Goal: Information Seeking & Learning: Learn about a topic

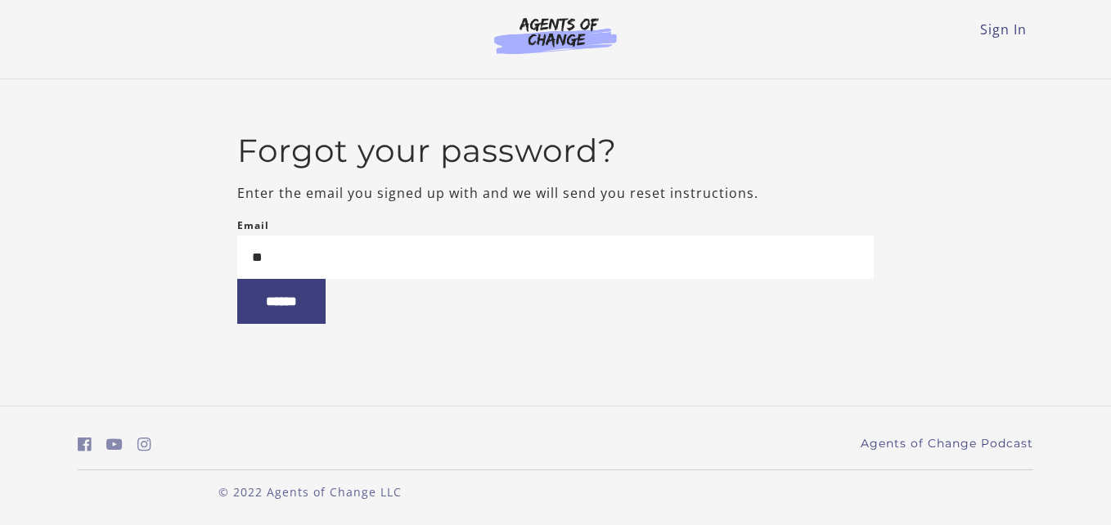
type input "**********"
click at [326, 307] on input "******" at bounding box center [281, 301] width 88 height 45
click at [1008, 31] on link "Sign In" at bounding box center [1003, 29] width 47 height 18
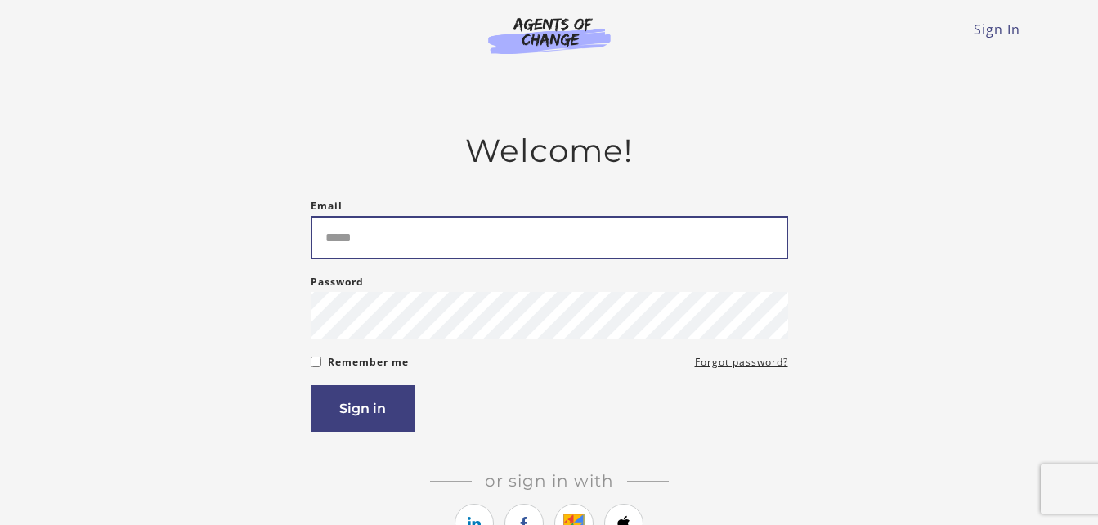
click at [436, 245] on input "Email" at bounding box center [550, 237] width 478 height 43
type input "**********"
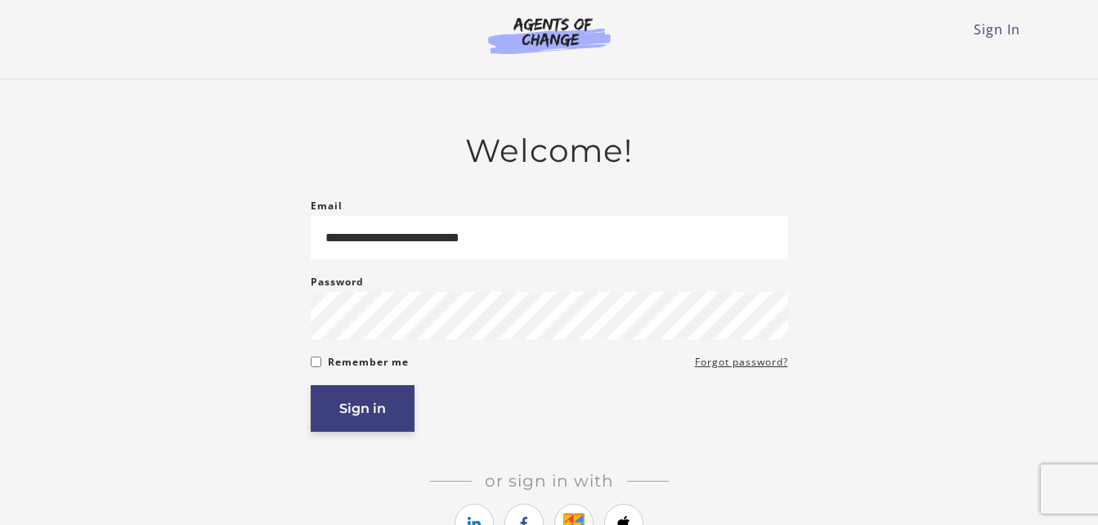
click at [364, 420] on button "Sign in" at bounding box center [363, 408] width 104 height 47
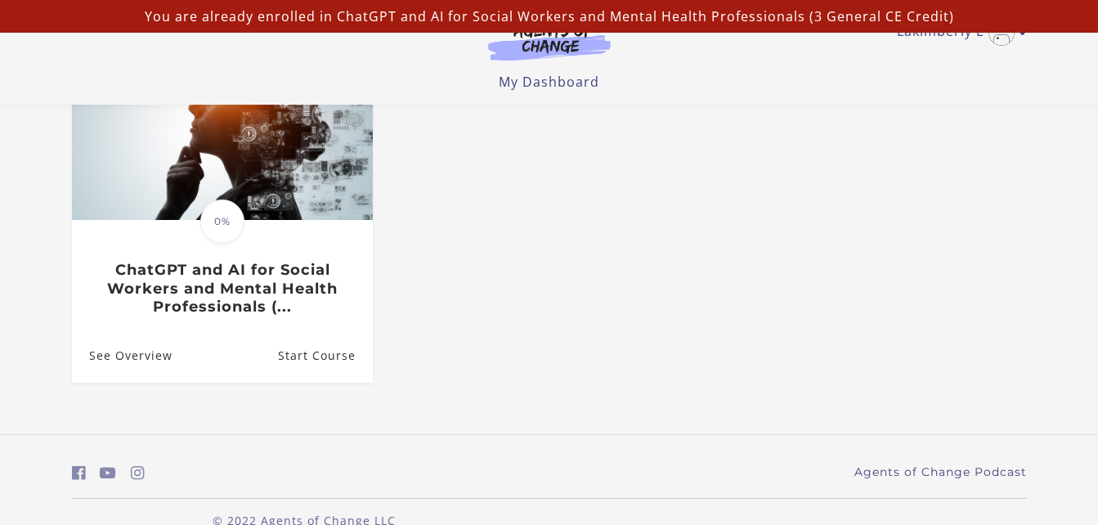
scroll to position [228, 0]
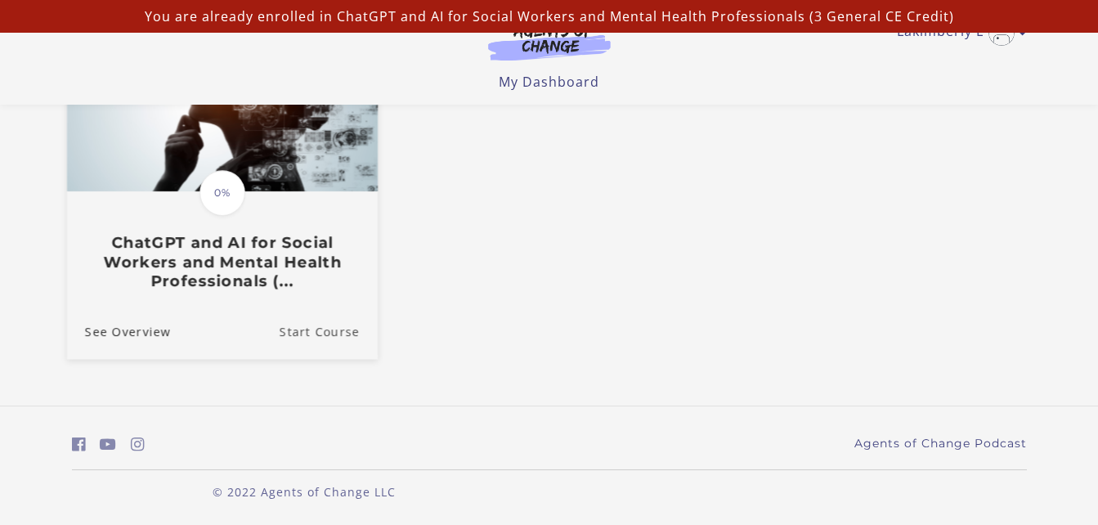
click at [322, 330] on link "Start Course" at bounding box center [328, 330] width 98 height 55
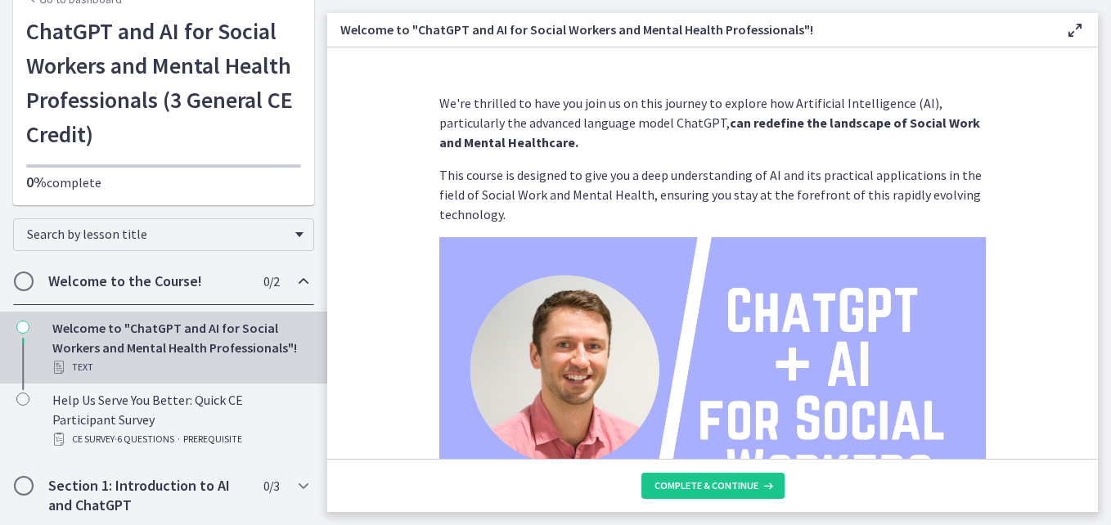
scroll to position [91, 0]
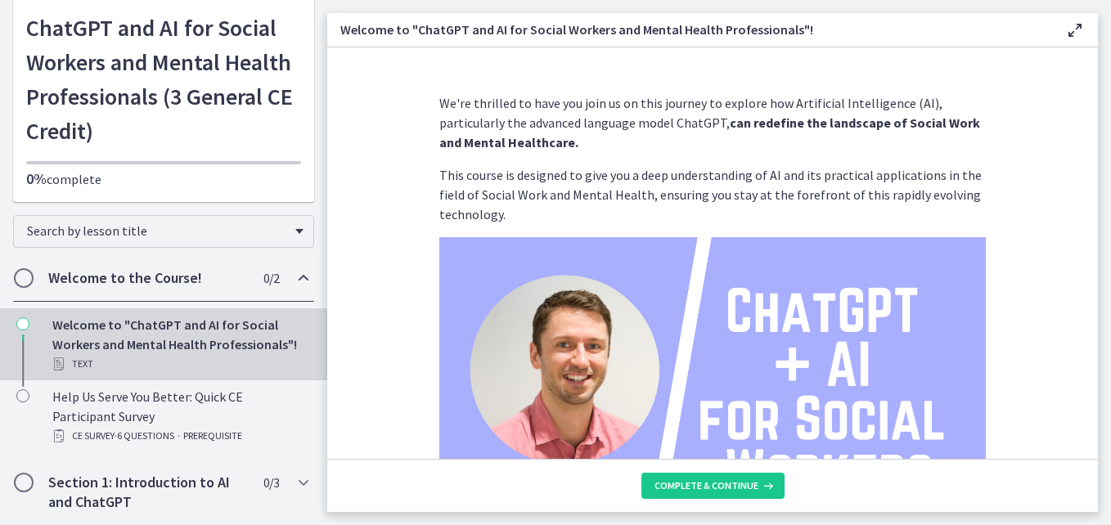
click at [294, 271] on icon "Chapters" at bounding box center [304, 278] width 20 height 20
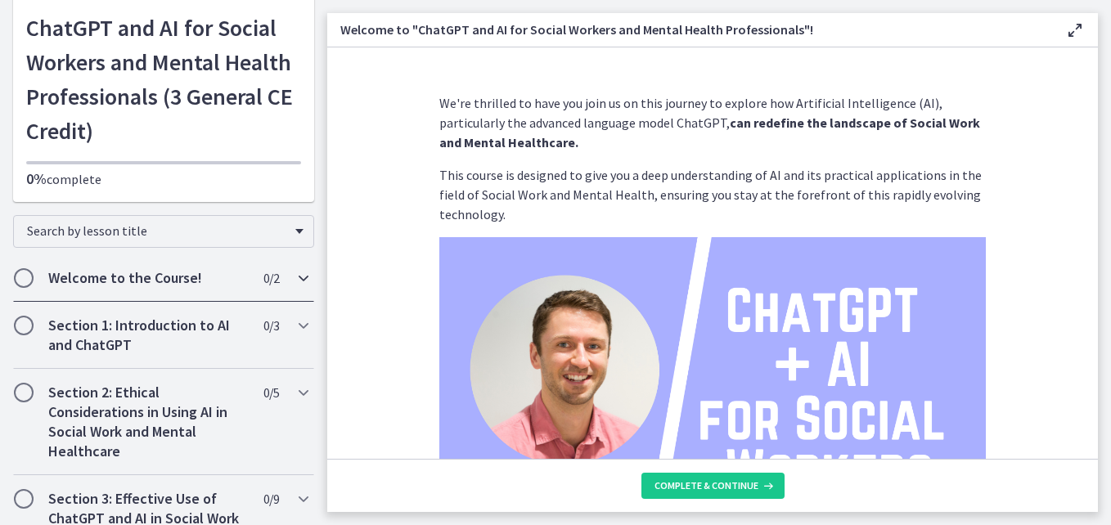
click at [294, 271] on icon "Chapters" at bounding box center [304, 278] width 20 height 20
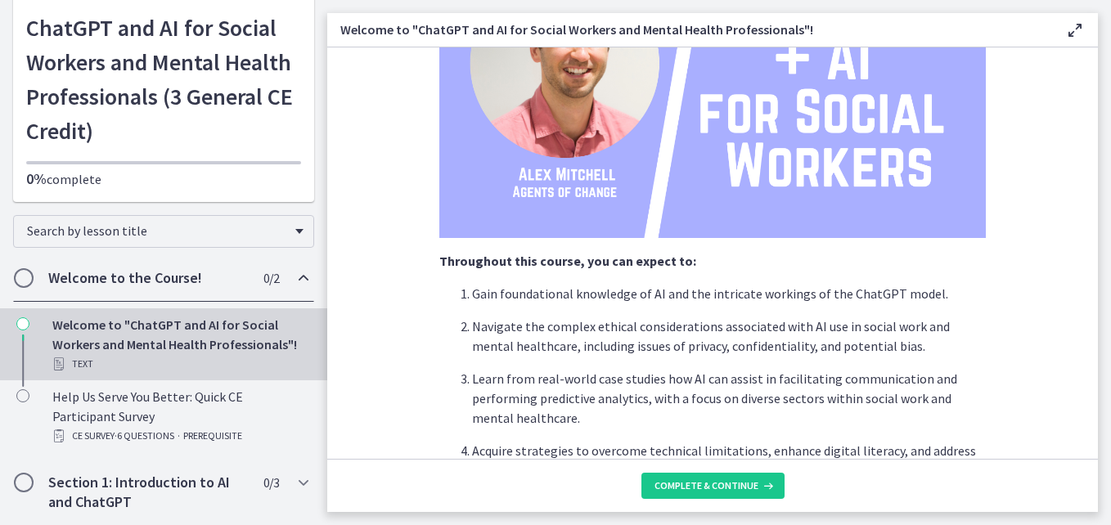
scroll to position [310, 0]
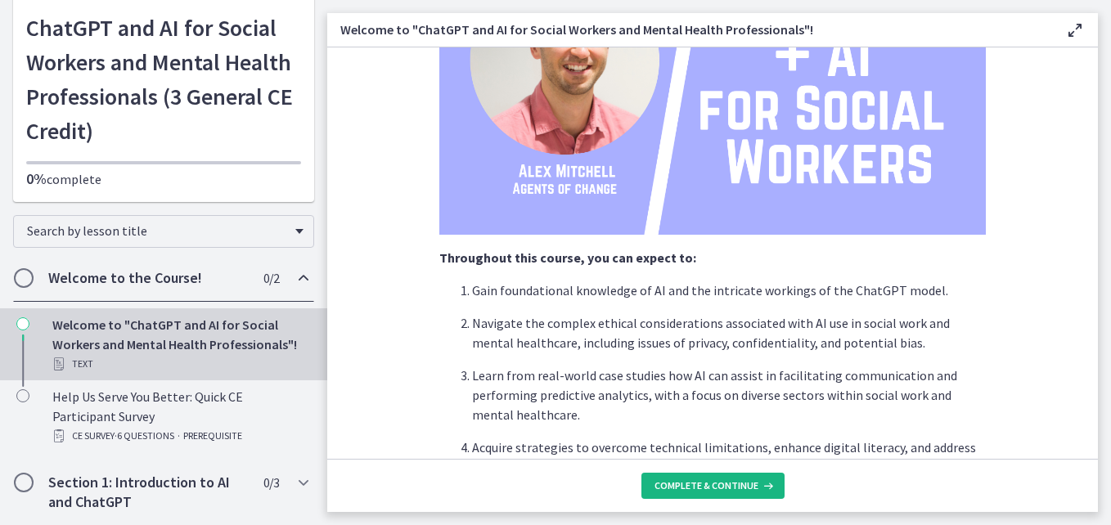
click at [739, 483] on span "Complete & continue" at bounding box center [706, 485] width 104 height 13
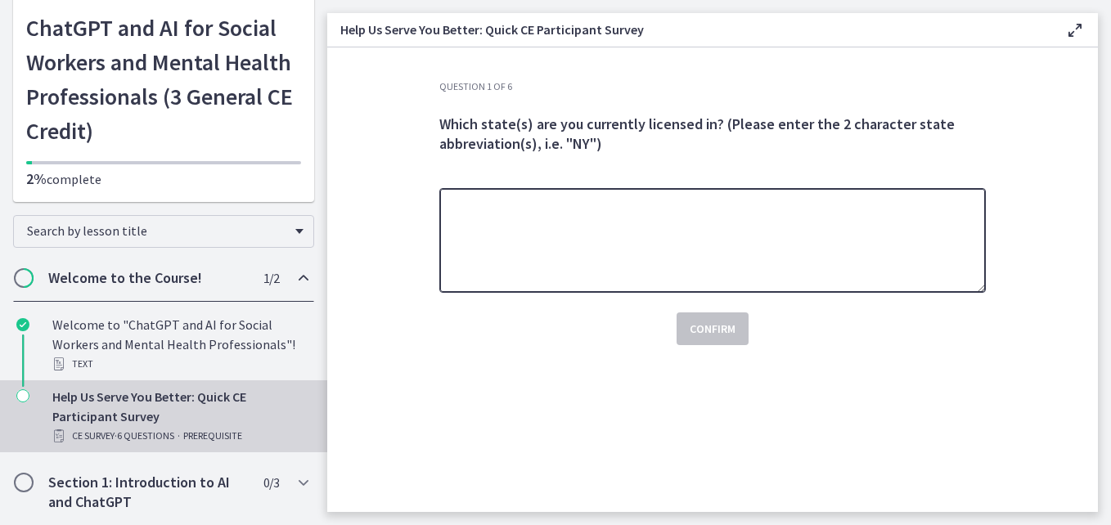
click at [494, 204] on textarea at bounding box center [712, 240] width 546 height 105
type textarea "**"
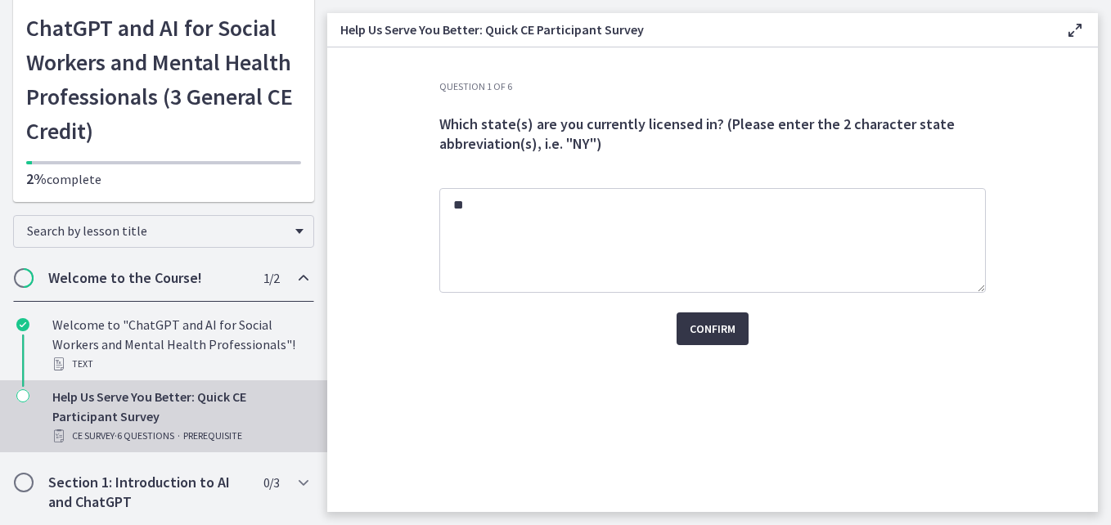
click at [701, 322] on span "Confirm" at bounding box center [712, 329] width 46 height 20
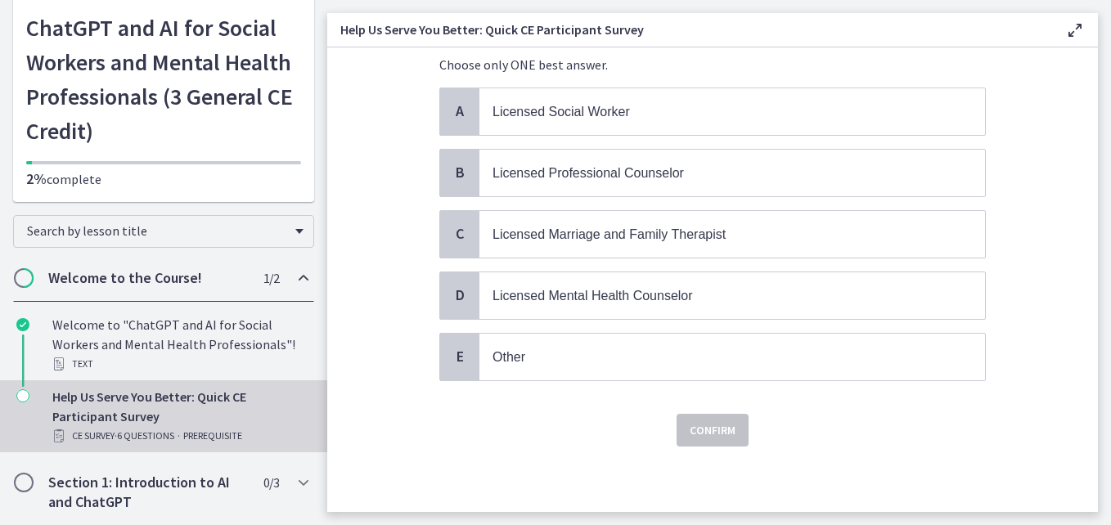
scroll to position [6, 0]
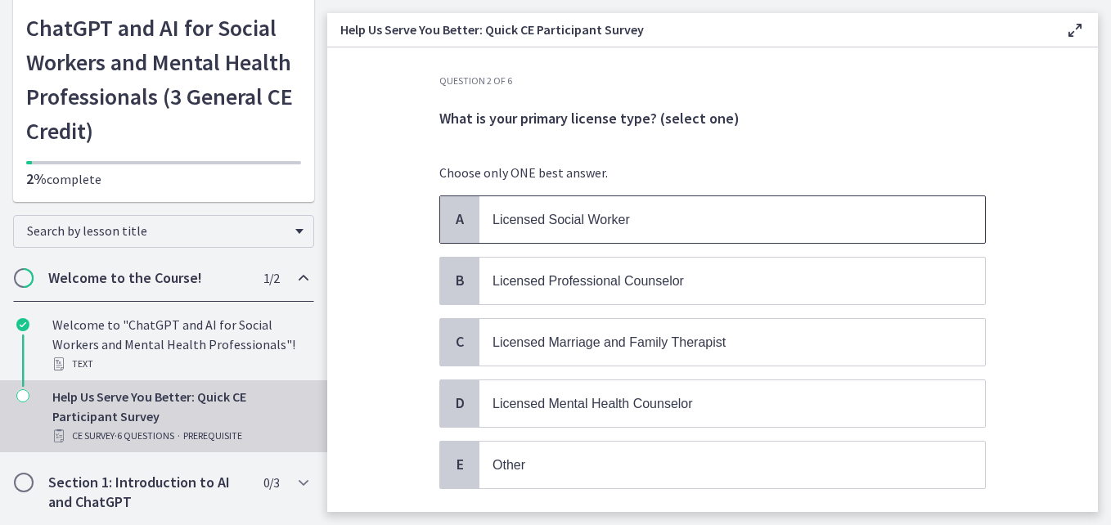
click at [537, 225] on span "Licensed Social Worker" at bounding box center [560, 220] width 137 height 14
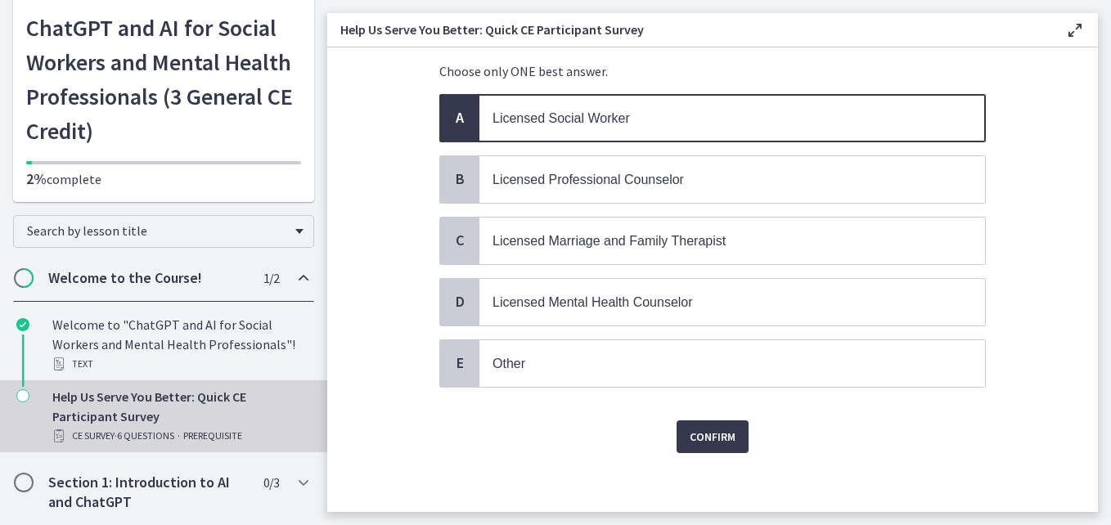
scroll to position [114, 0]
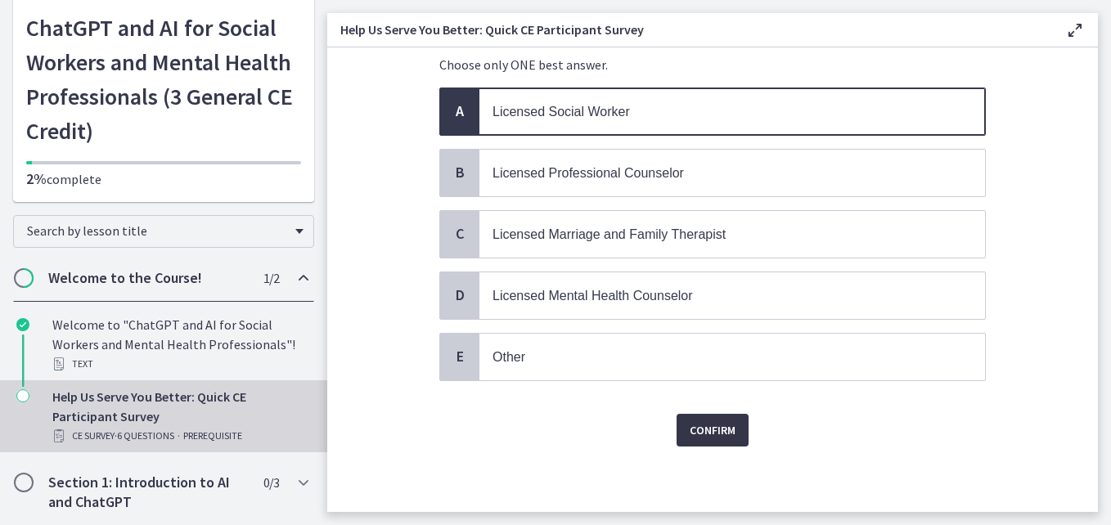
click at [713, 434] on span "Confirm" at bounding box center [712, 430] width 46 height 20
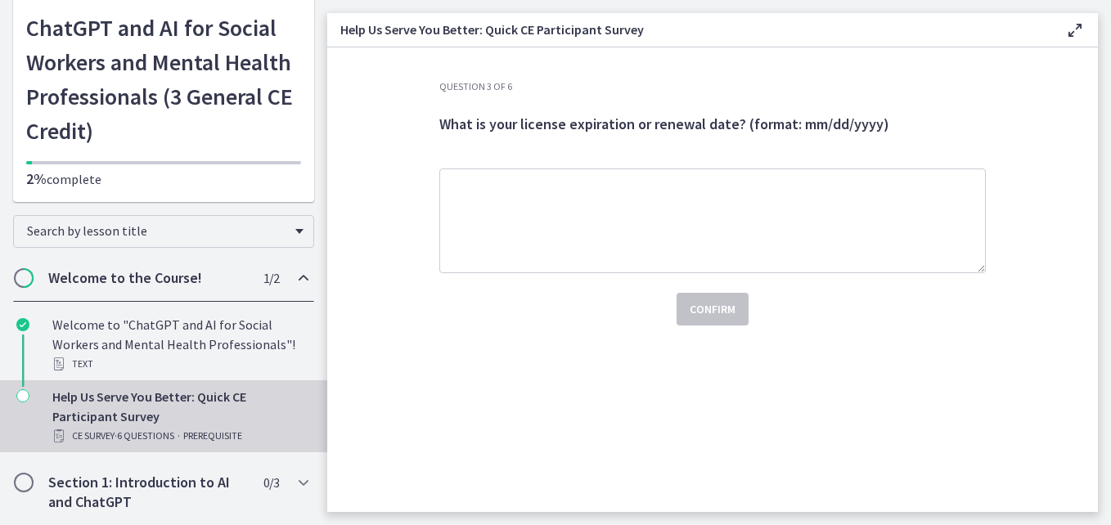
scroll to position [0, 0]
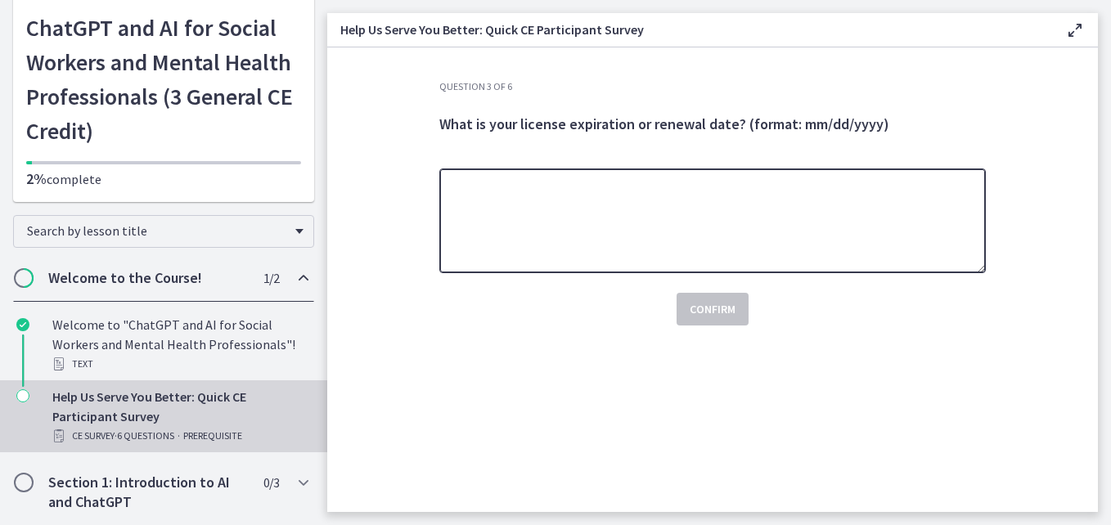
click at [502, 217] on textarea at bounding box center [712, 220] width 546 height 105
type textarea "**********"
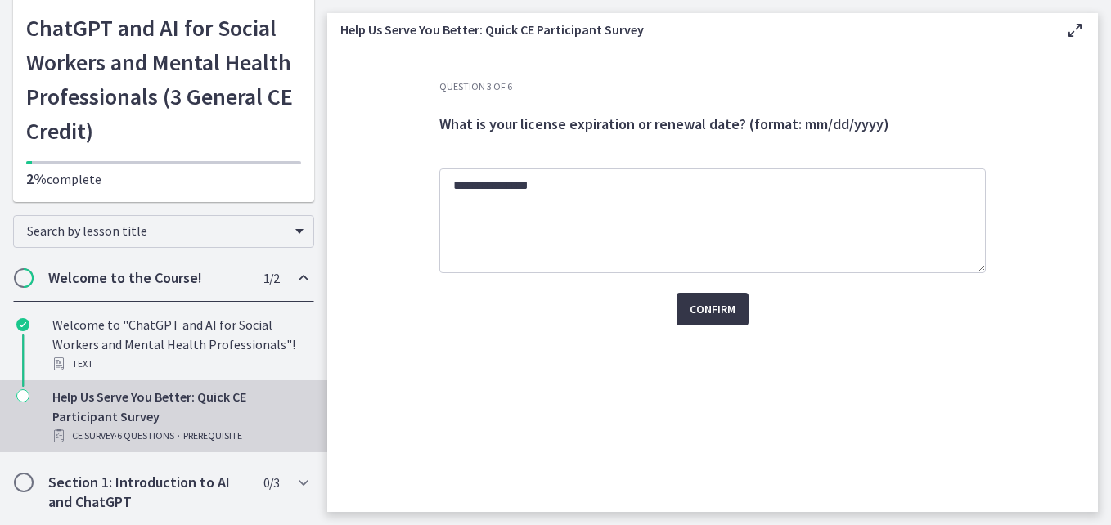
click at [717, 312] on span "Confirm" at bounding box center [712, 309] width 46 height 20
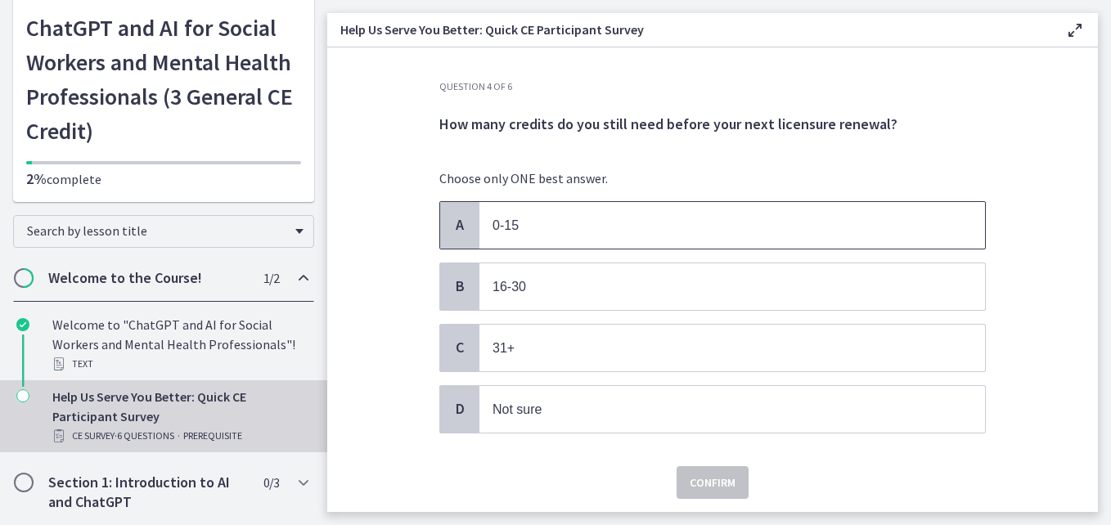
click at [544, 234] on p "0-15" at bounding box center [715, 225] width 447 height 20
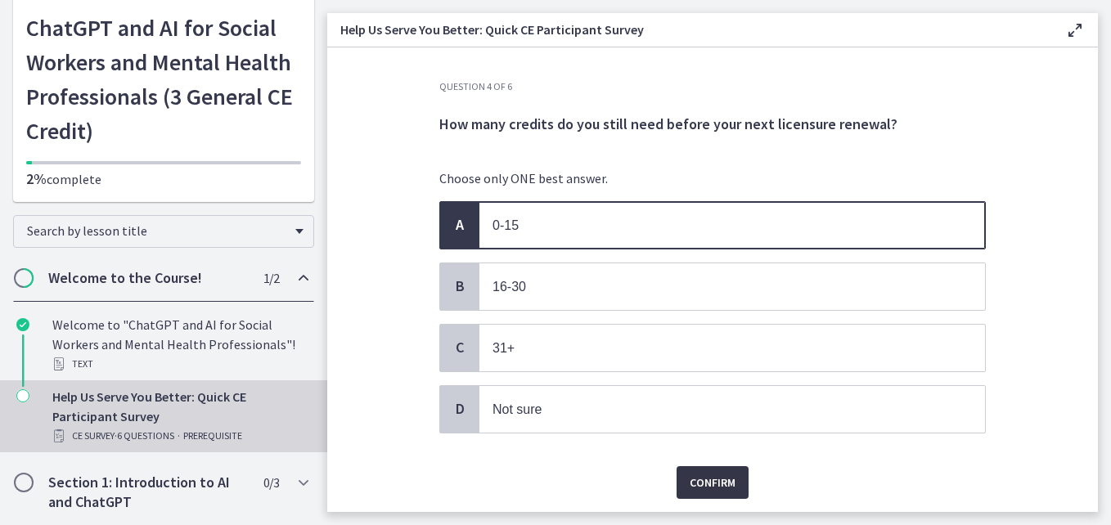
click at [718, 485] on span "Confirm" at bounding box center [712, 483] width 46 height 20
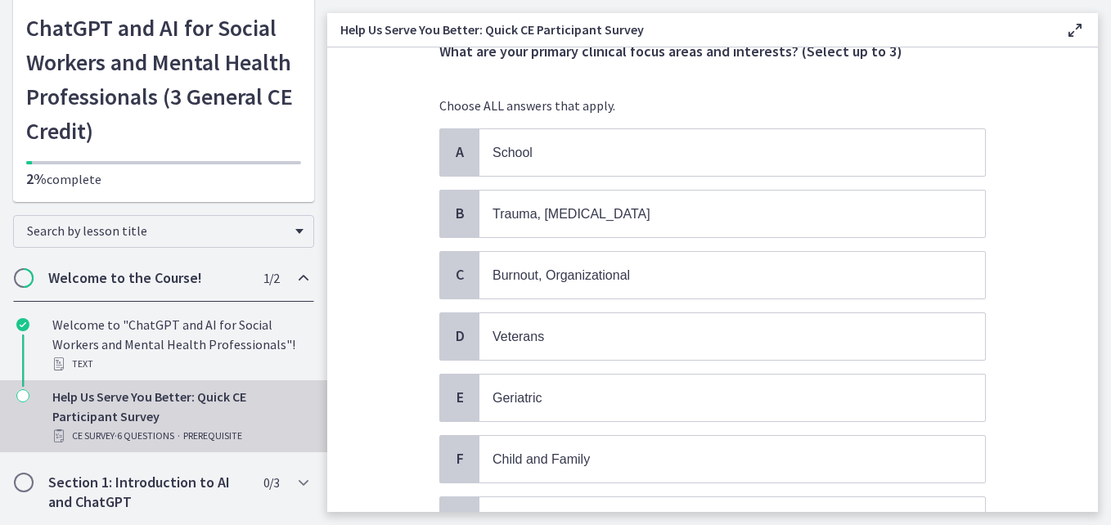
scroll to position [82, 0]
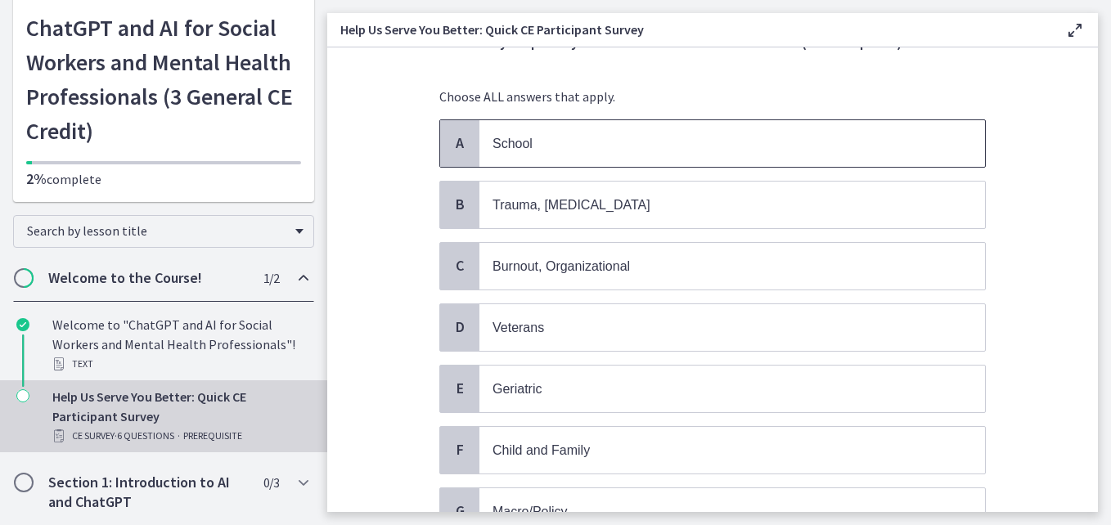
click at [482, 142] on span "School" at bounding box center [731, 143] width 505 height 47
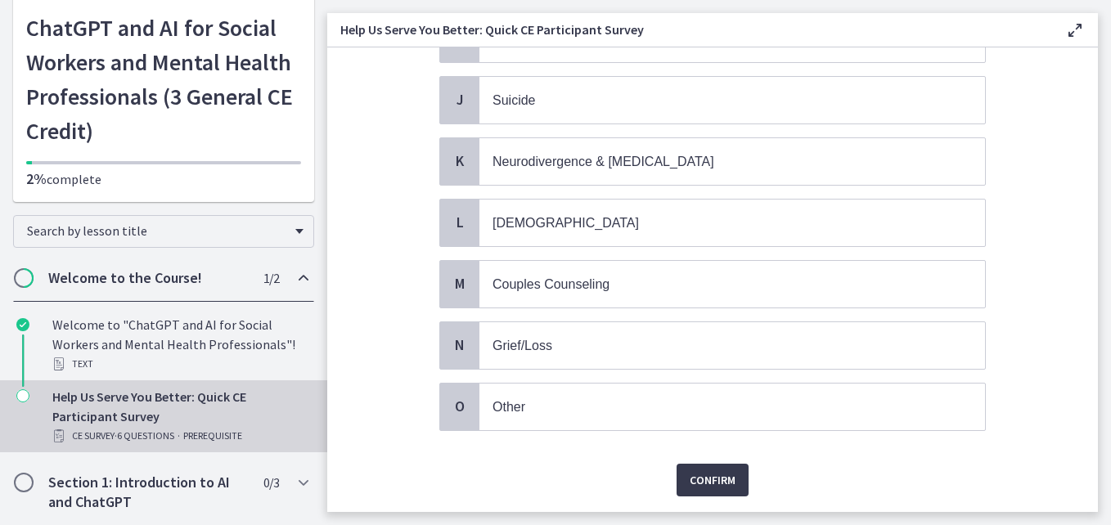
scroll to position [679, 0]
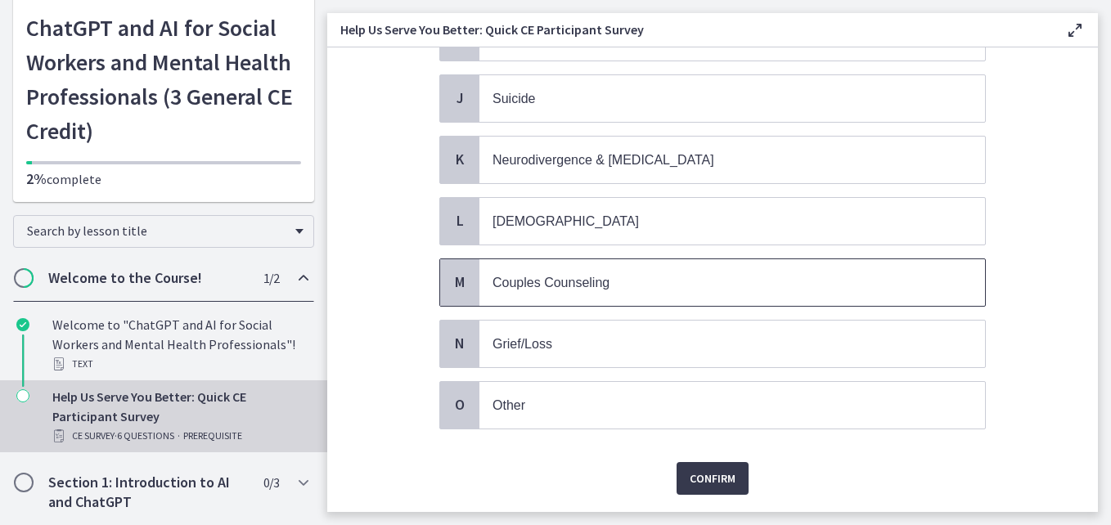
click at [519, 287] on span "Couples Counseling" at bounding box center [550, 283] width 117 height 14
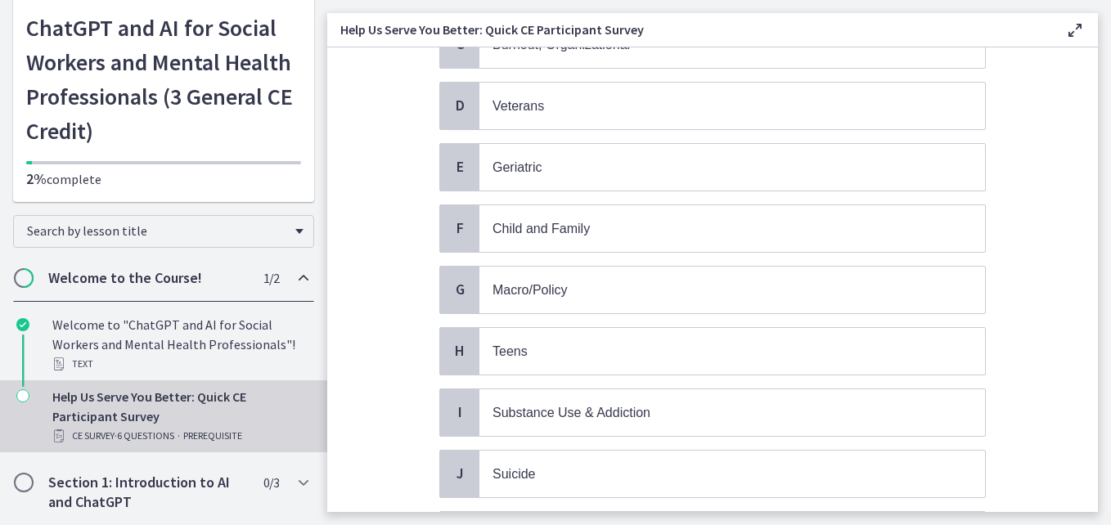
scroll to position [294, 0]
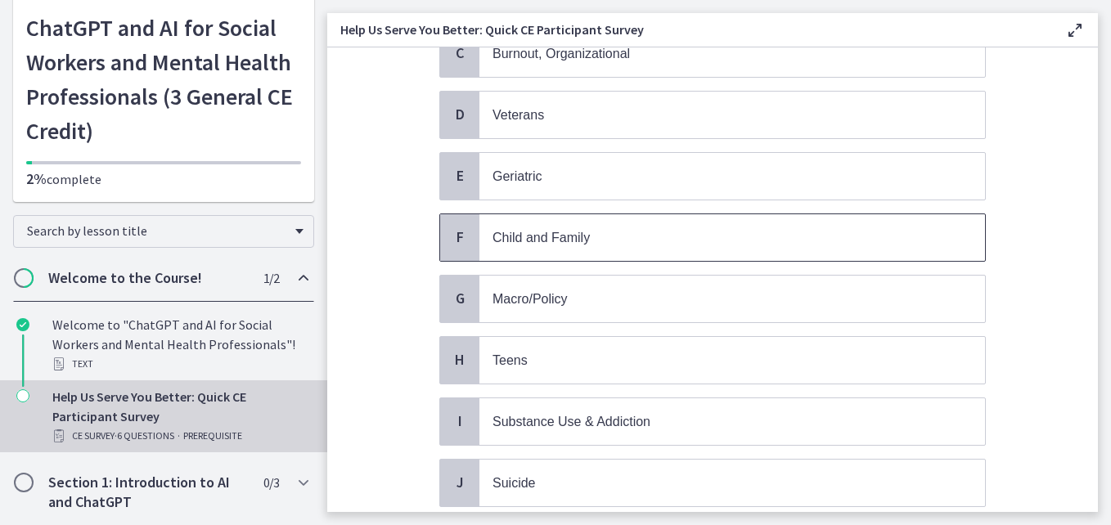
click at [679, 246] on p "Child and Family" at bounding box center [715, 237] width 447 height 20
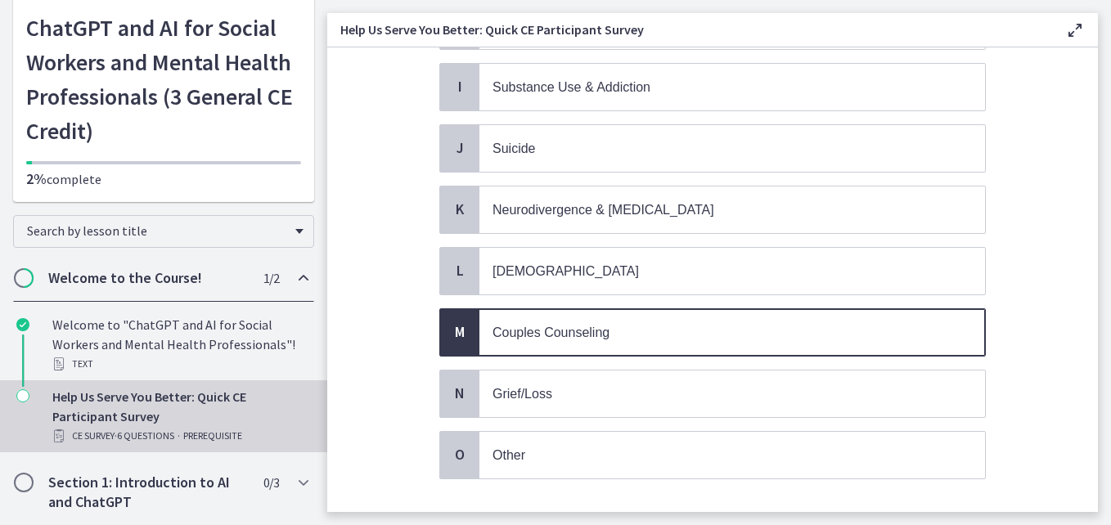
scroll to position [727, 0]
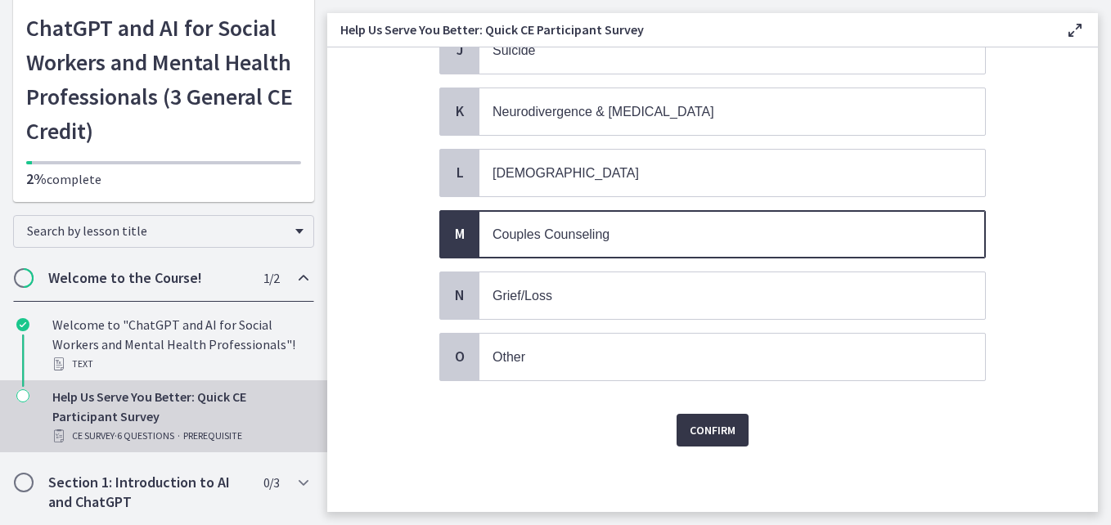
click at [719, 433] on span "Confirm" at bounding box center [712, 430] width 46 height 20
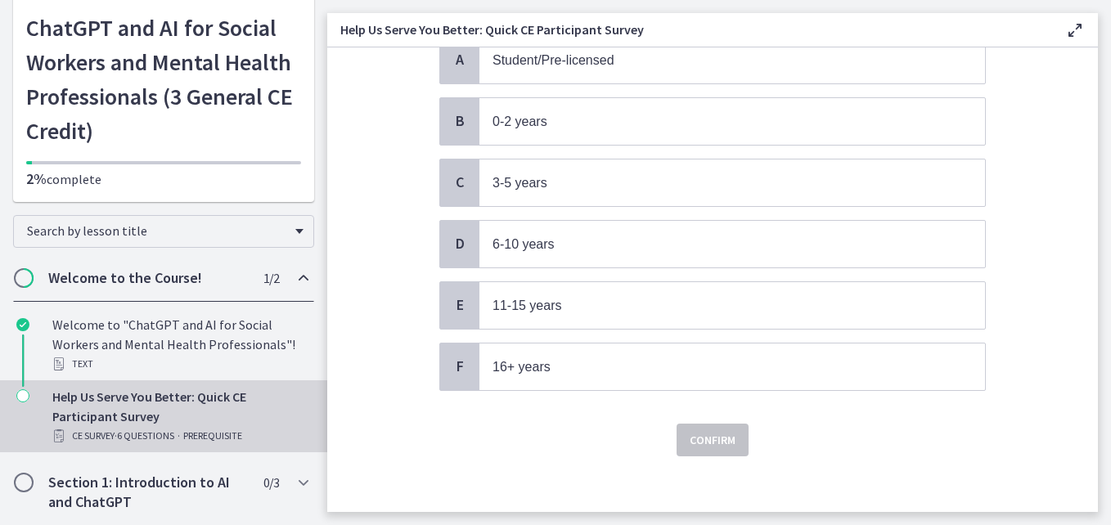
scroll to position [167, 0]
click at [618, 366] on p "16+ years" at bounding box center [715, 365] width 447 height 20
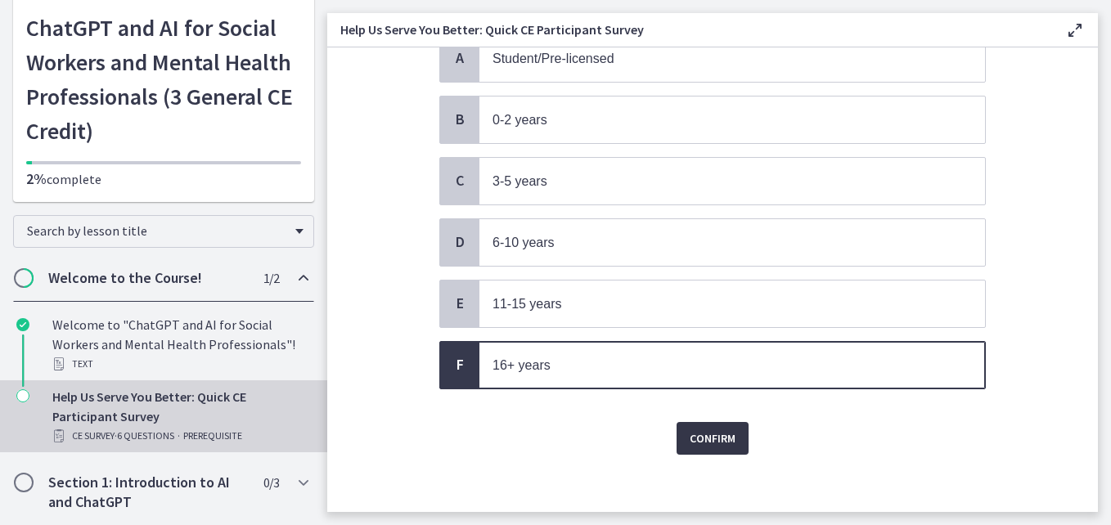
click at [694, 441] on span "Confirm" at bounding box center [712, 439] width 46 height 20
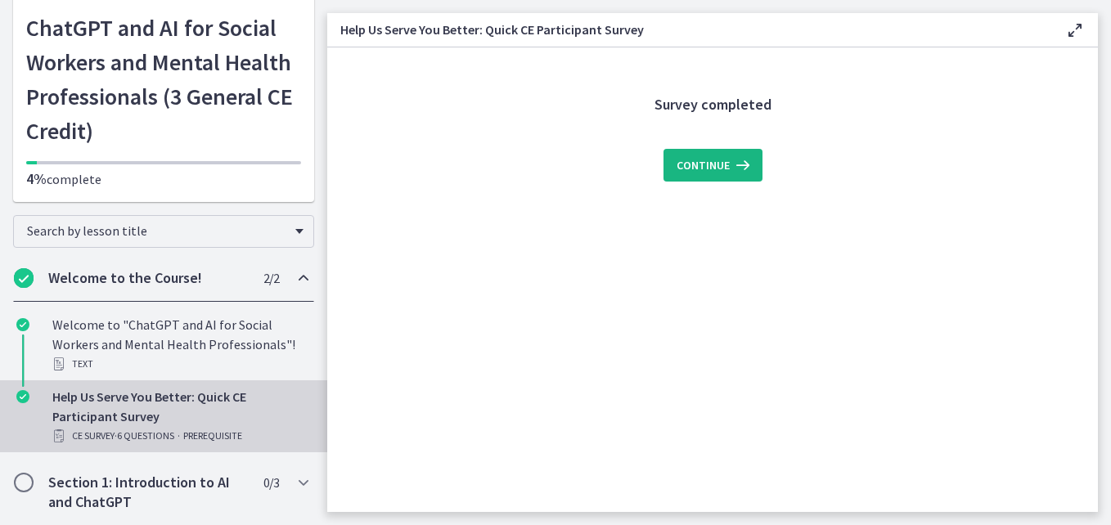
scroll to position [0, 0]
click at [707, 158] on span "Continue" at bounding box center [702, 165] width 53 height 20
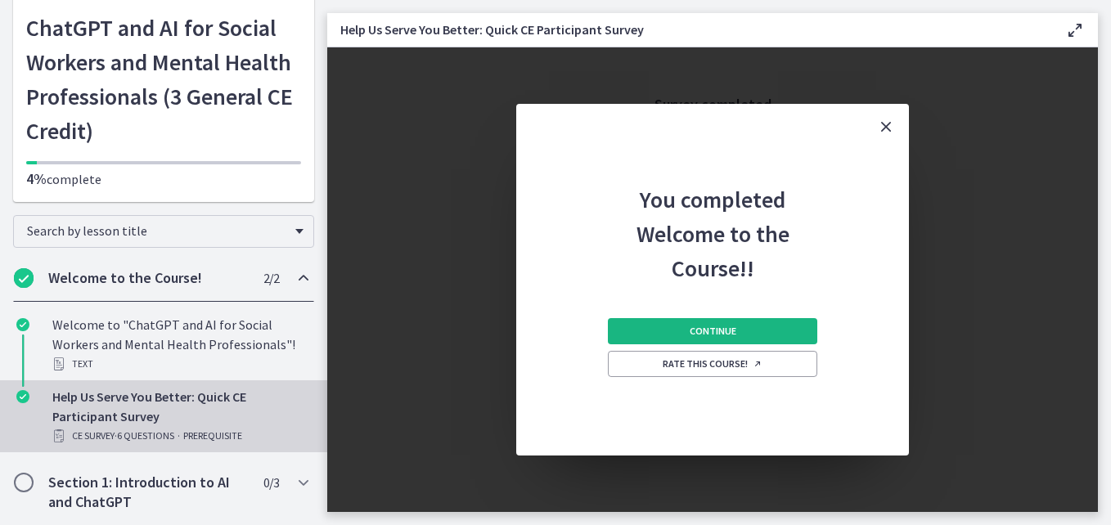
click at [702, 330] on span "Continue" at bounding box center [712, 331] width 47 height 13
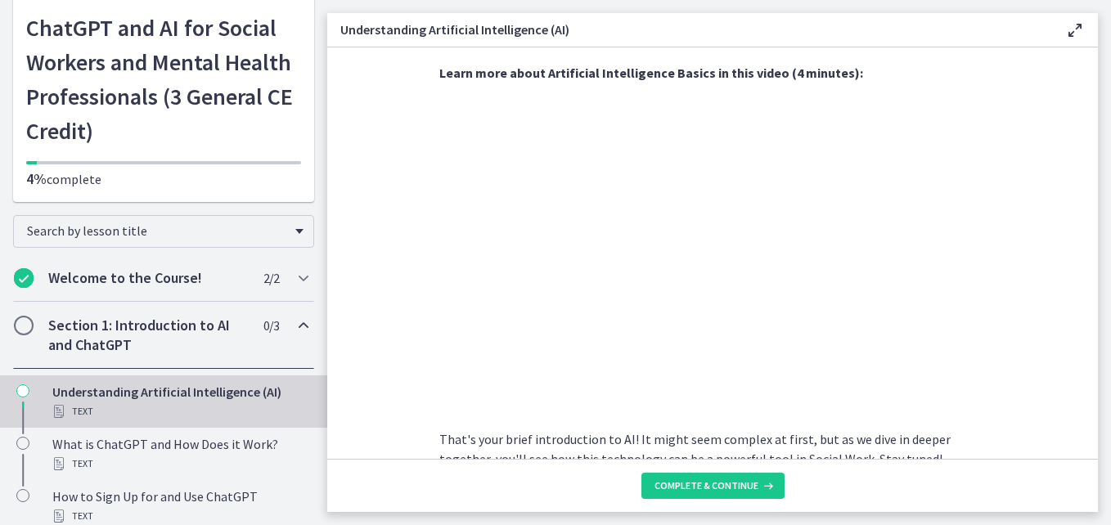
scroll to position [791, 0]
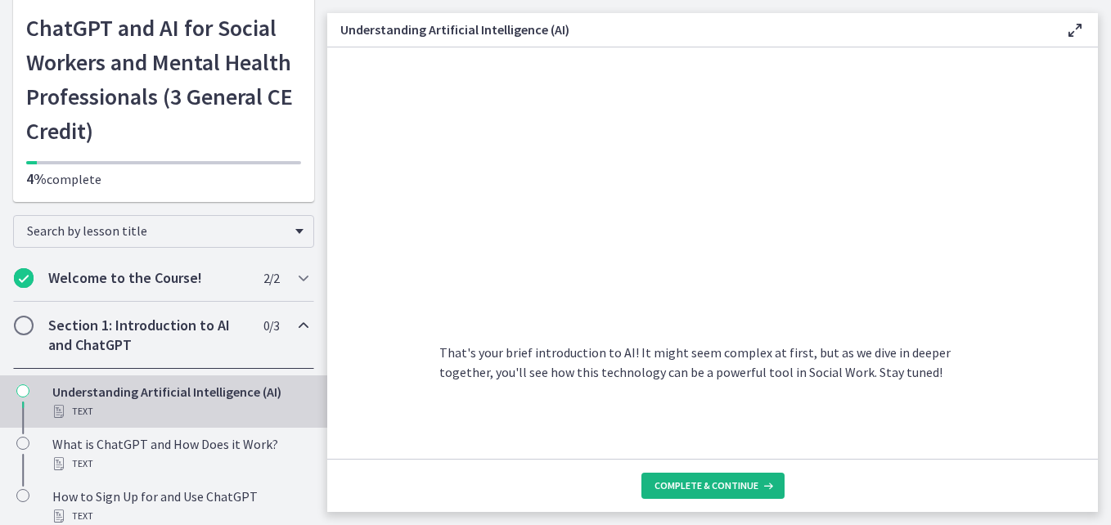
click at [688, 483] on span "Complete & continue" at bounding box center [706, 485] width 104 height 13
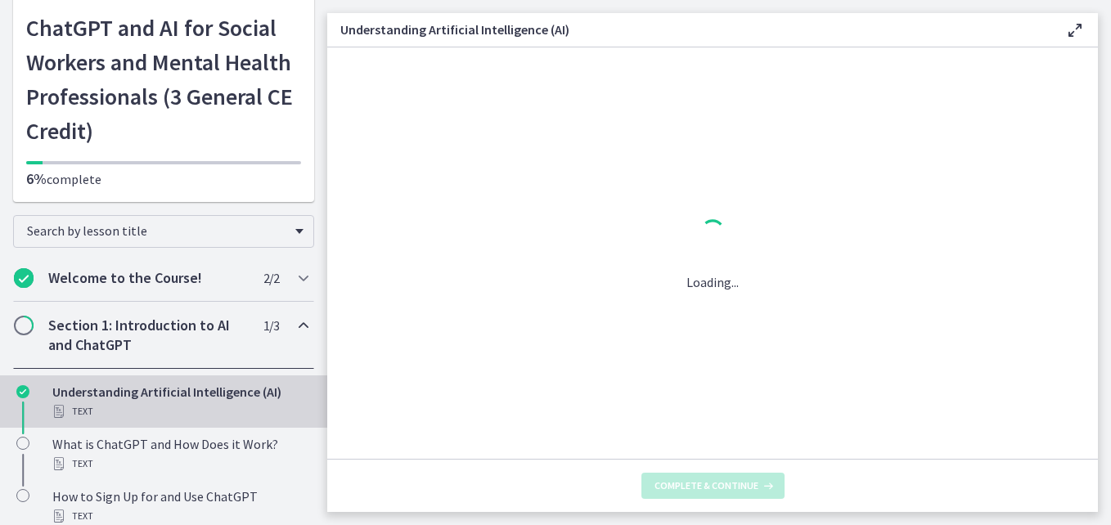
scroll to position [0, 0]
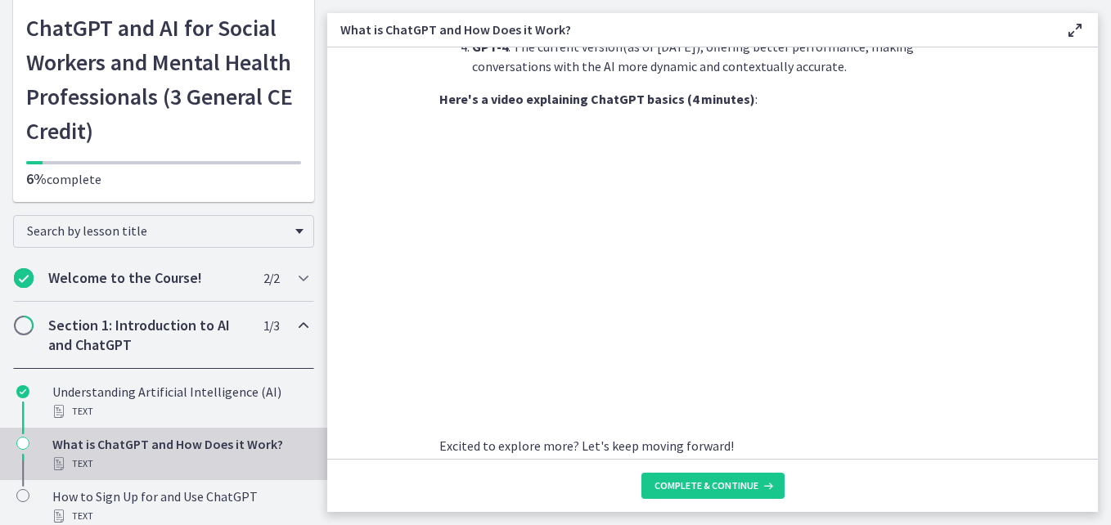
scroll to position [882, 0]
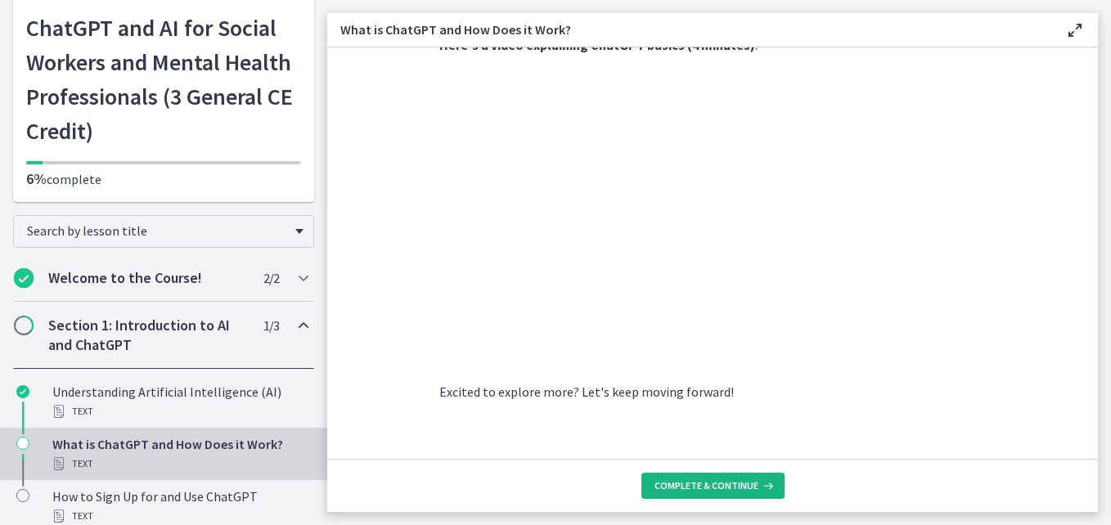
click at [685, 484] on span "Complete & continue" at bounding box center [706, 485] width 104 height 13
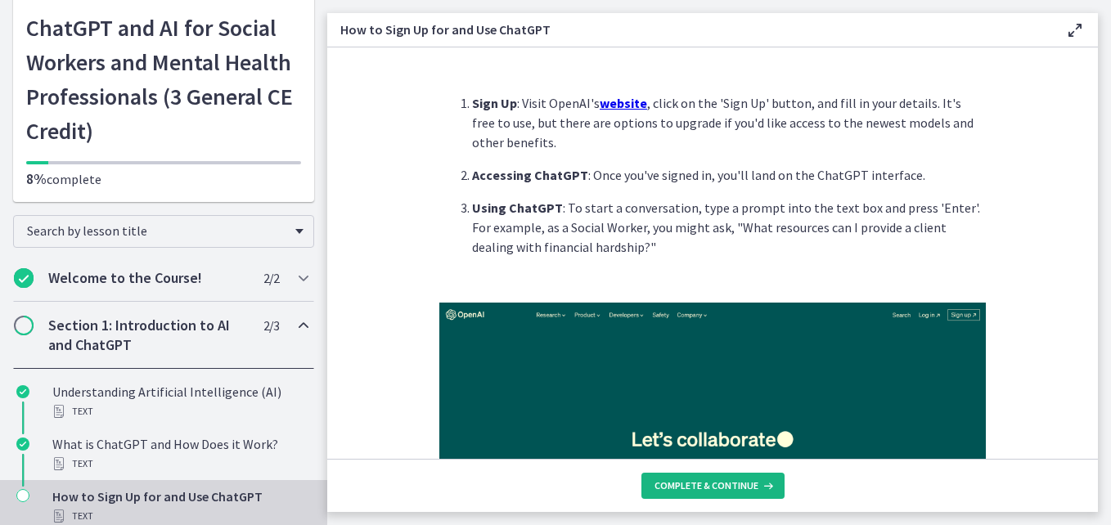
click at [720, 489] on span "Complete & continue" at bounding box center [706, 485] width 104 height 13
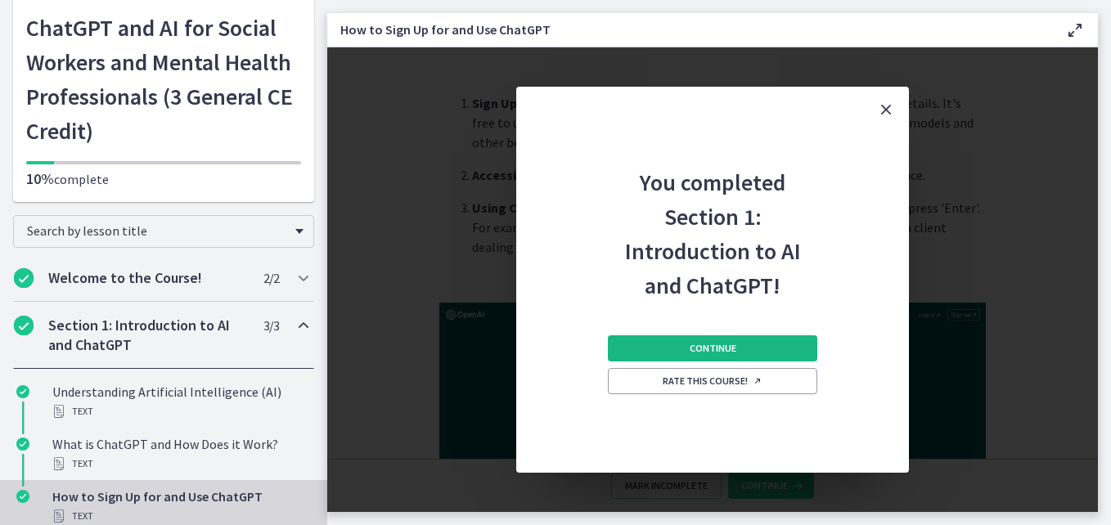
click at [697, 348] on span "Continue" at bounding box center [712, 348] width 47 height 13
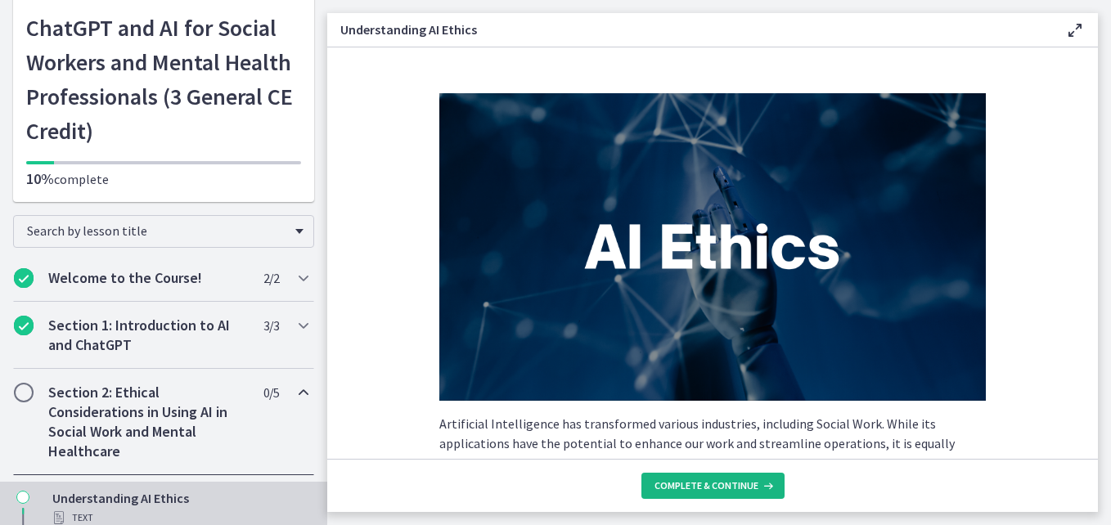
click at [712, 474] on button "Complete & continue" at bounding box center [712, 486] width 143 height 26
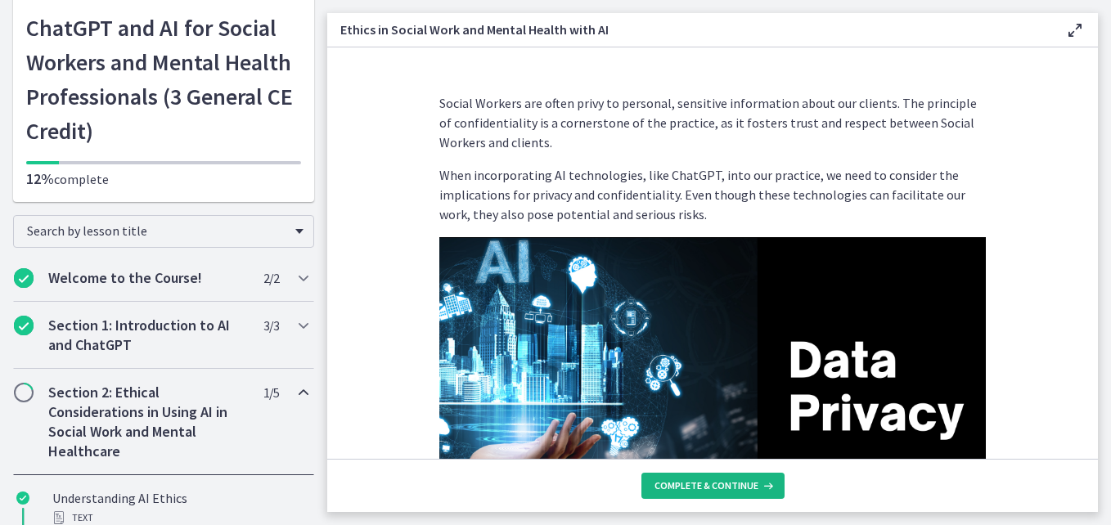
click at [712, 480] on span "Complete & continue" at bounding box center [706, 485] width 104 height 13
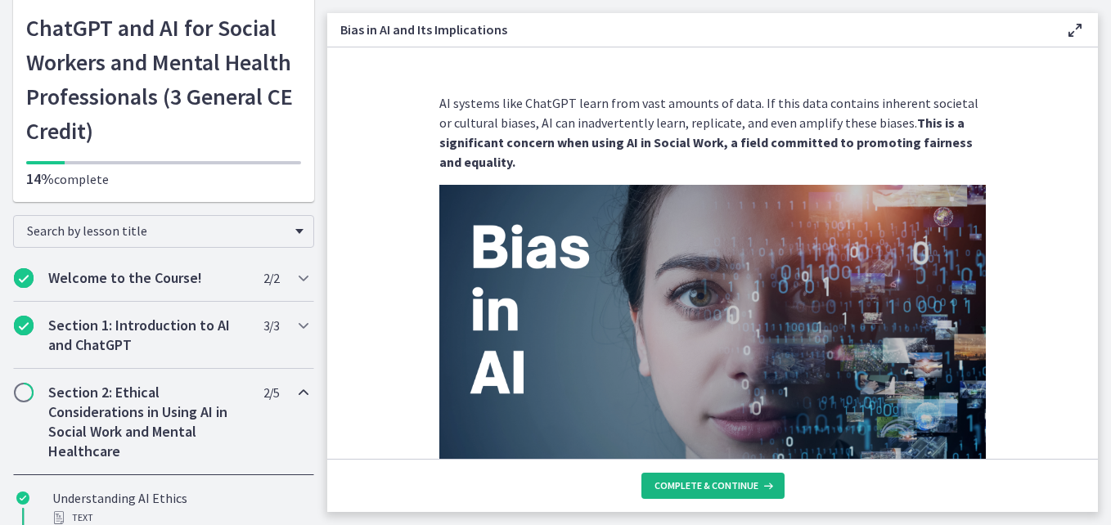
click at [712, 480] on span "Complete & continue" at bounding box center [706, 485] width 104 height 13
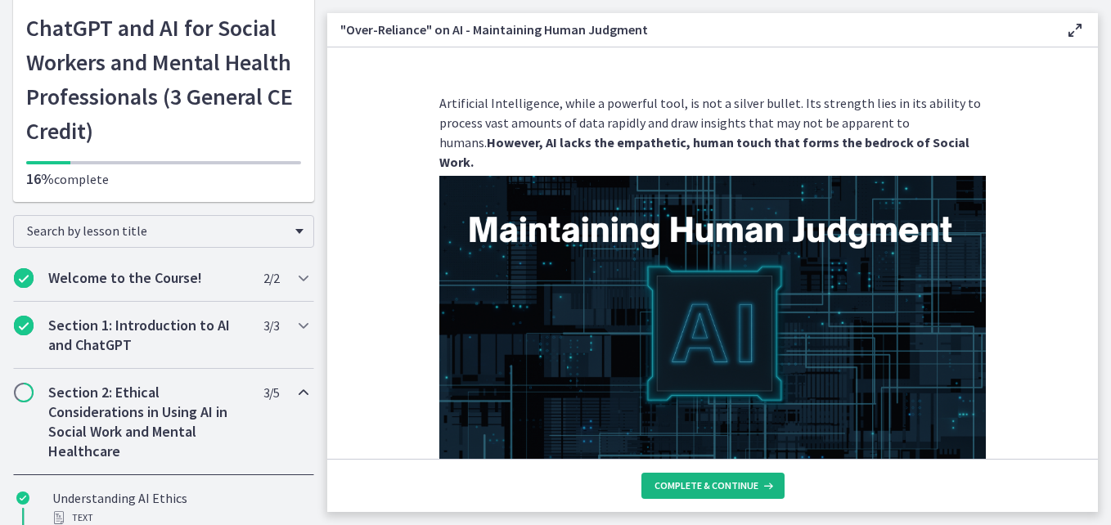
click at [712, 480] on span "Complete & continue" at bounding box center [706, 485] width 104 height 13
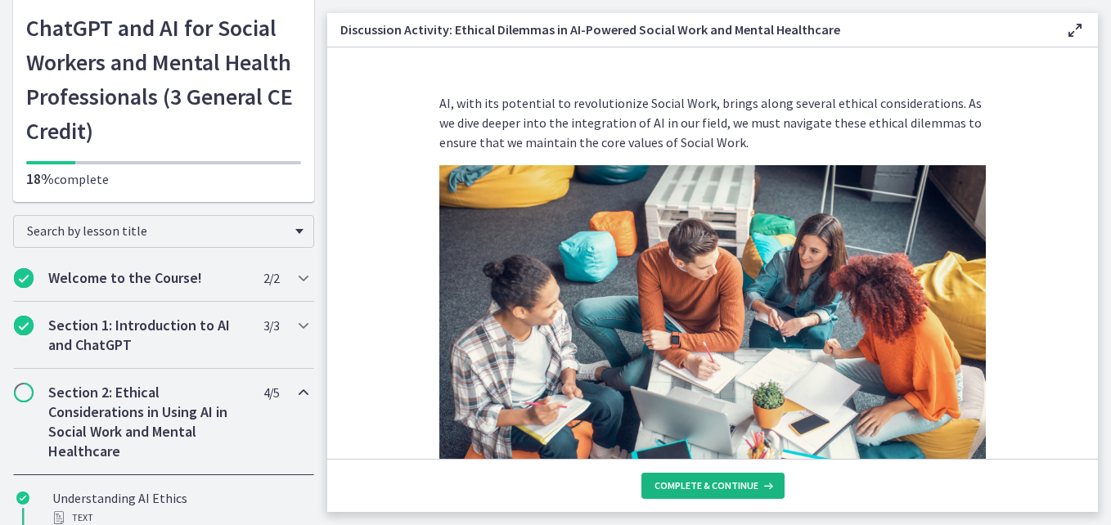
click at [712, 480] on span "Complete & continue" at bounding box center [706, 485] width 104 height 13
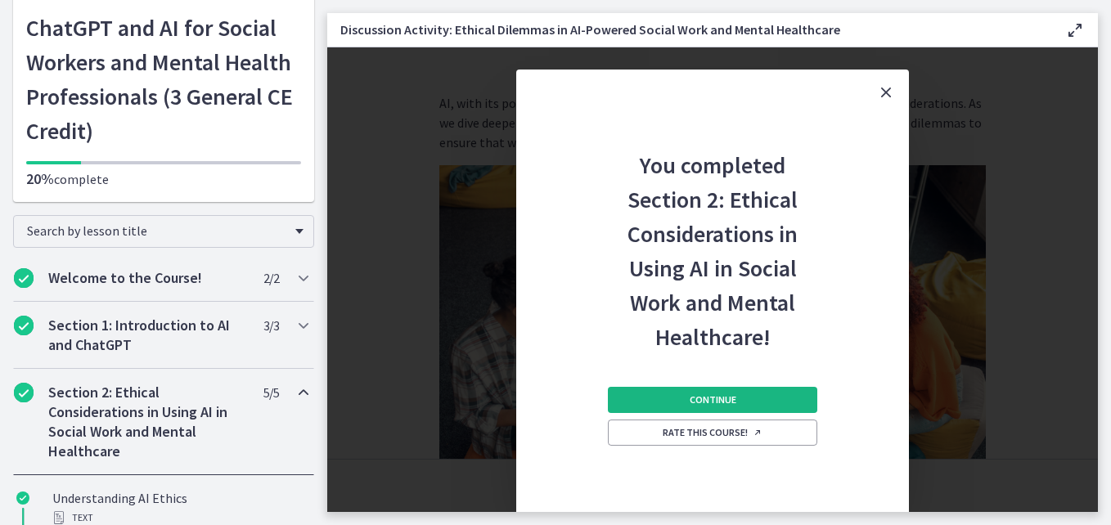
click at [703, 398] on span "Continue" at bounding box center [712, 399] width 47 height 13
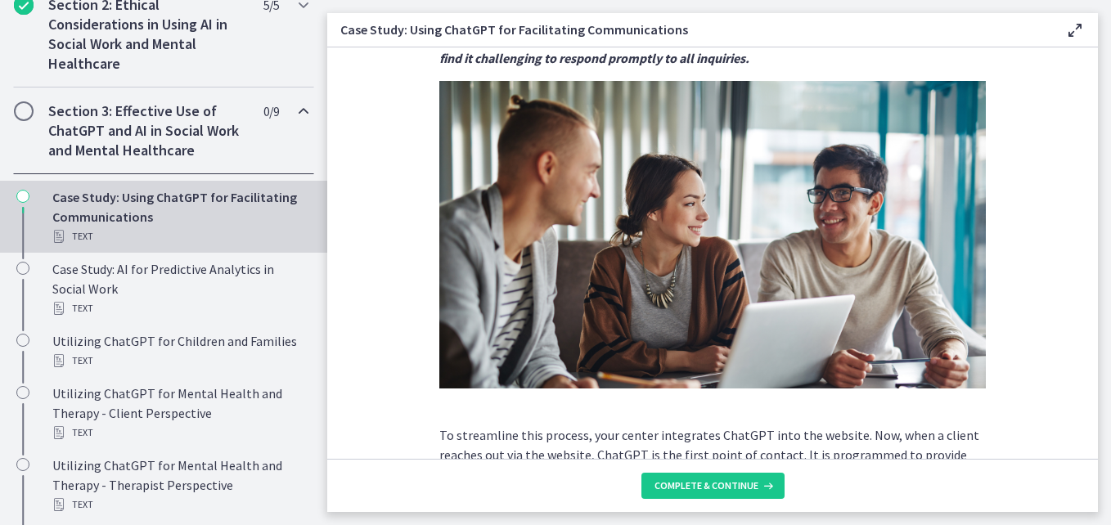
scroll to position [456, 0]
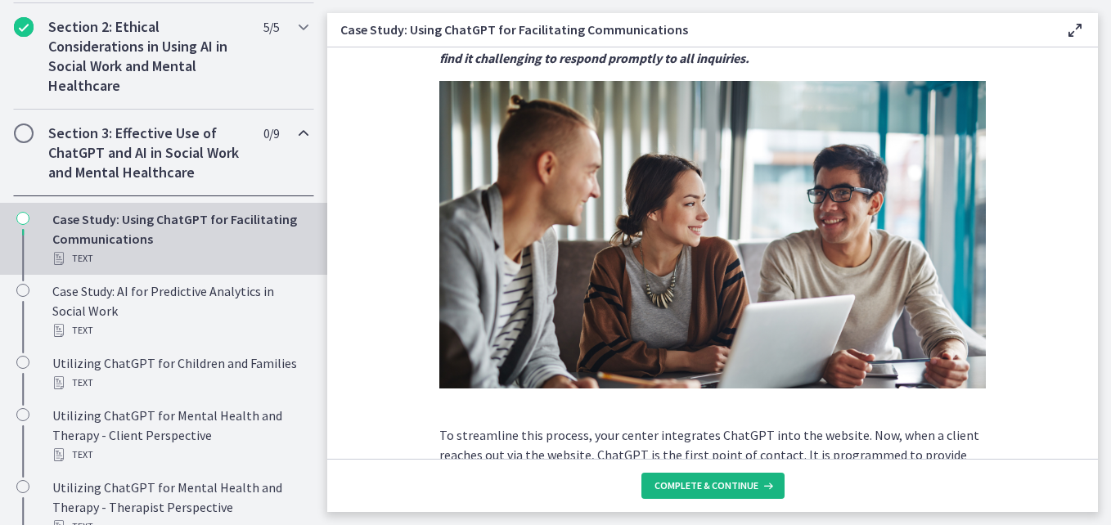
click at [725, 486] on span "Complete & continue" at bounding box center [706, 485] width 104 height 13
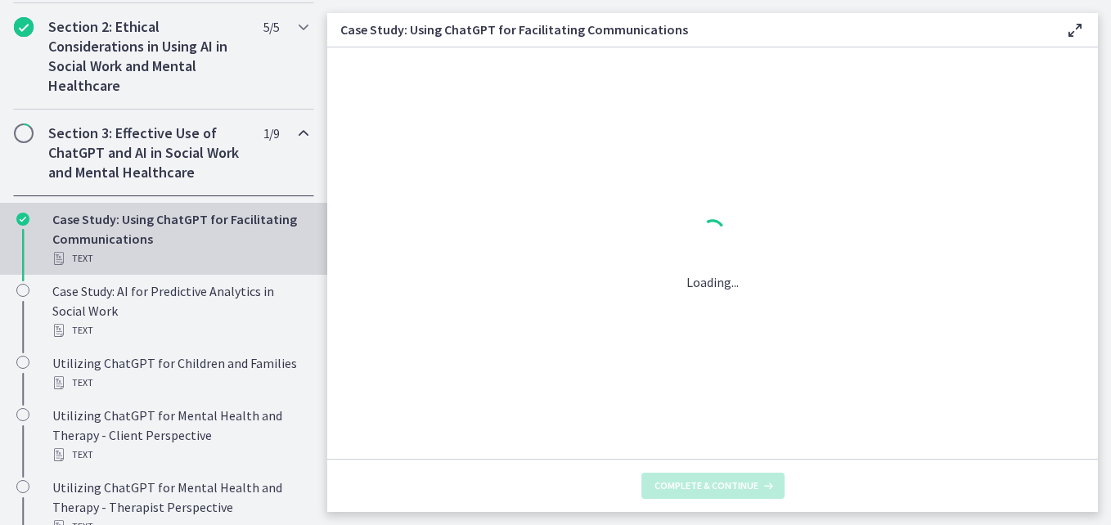
scroll to position [0, 0]
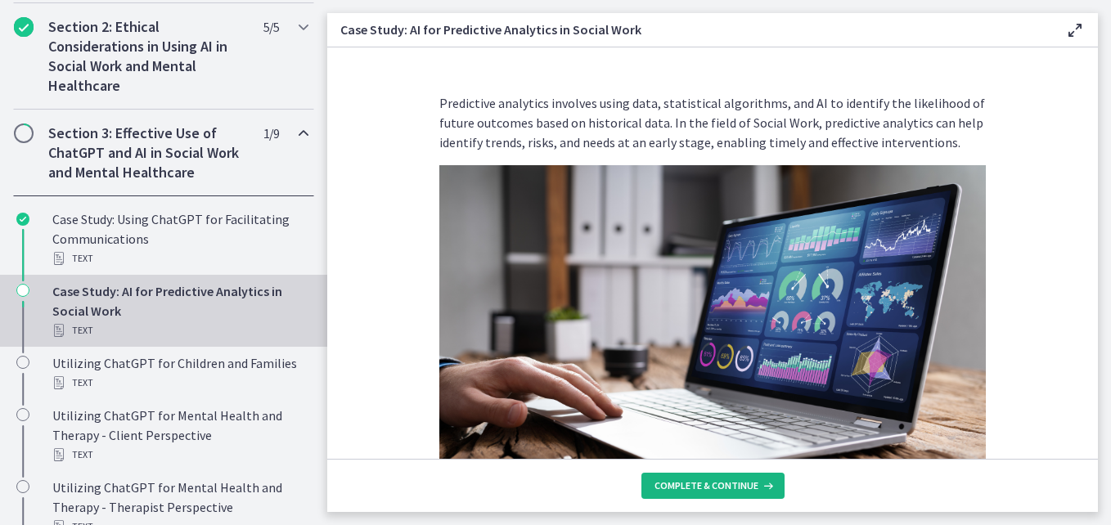
click at [725, 486] on span "Complete & continue" at bounding box center [706, 485] width 104 height 13
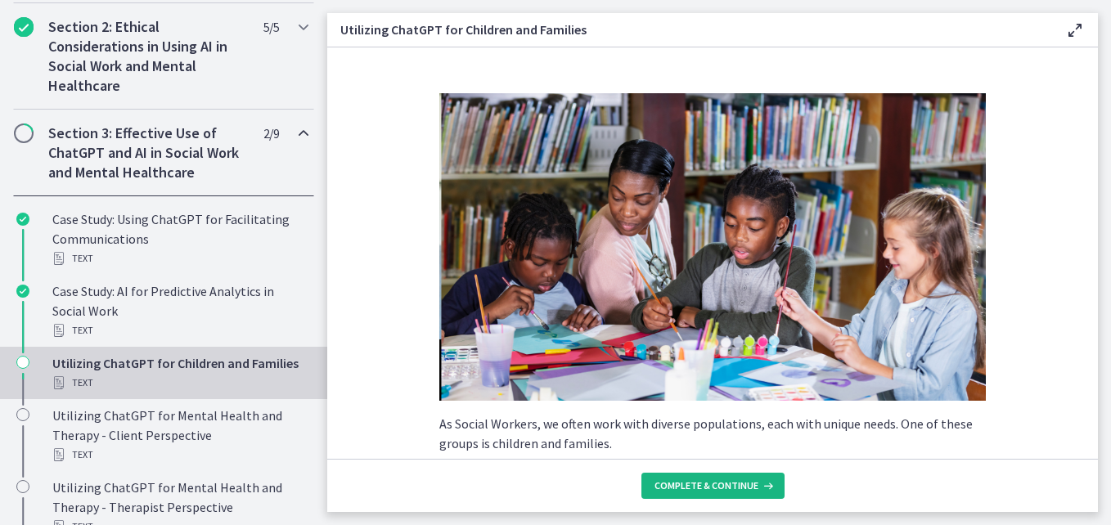
click at [725, 486] on span "Complete & continue" at bounding box center [706, 485] width 104 height 13
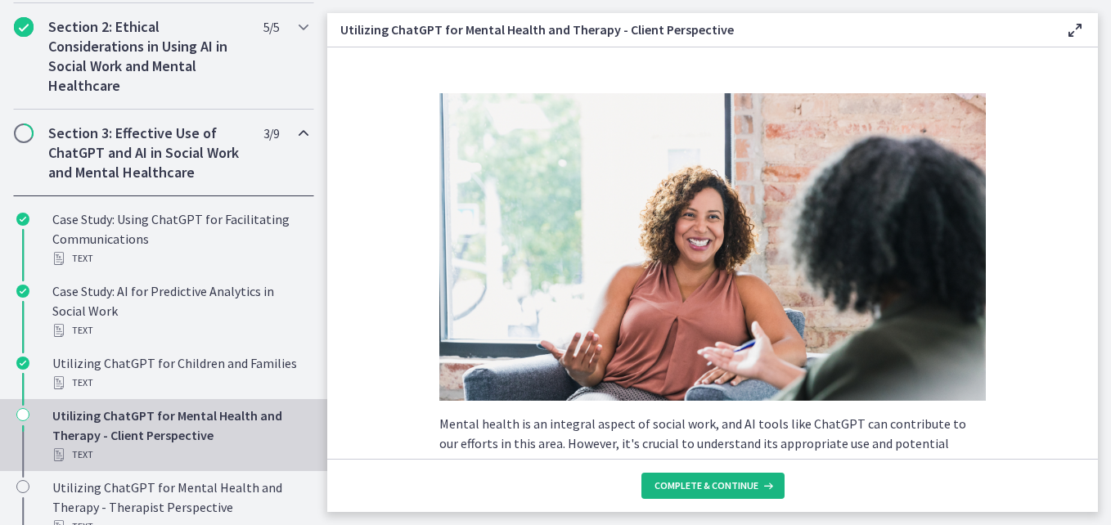
click at [725, 486] on span "Complete & continue" at bounding box center [706, 485] width 104 height 13
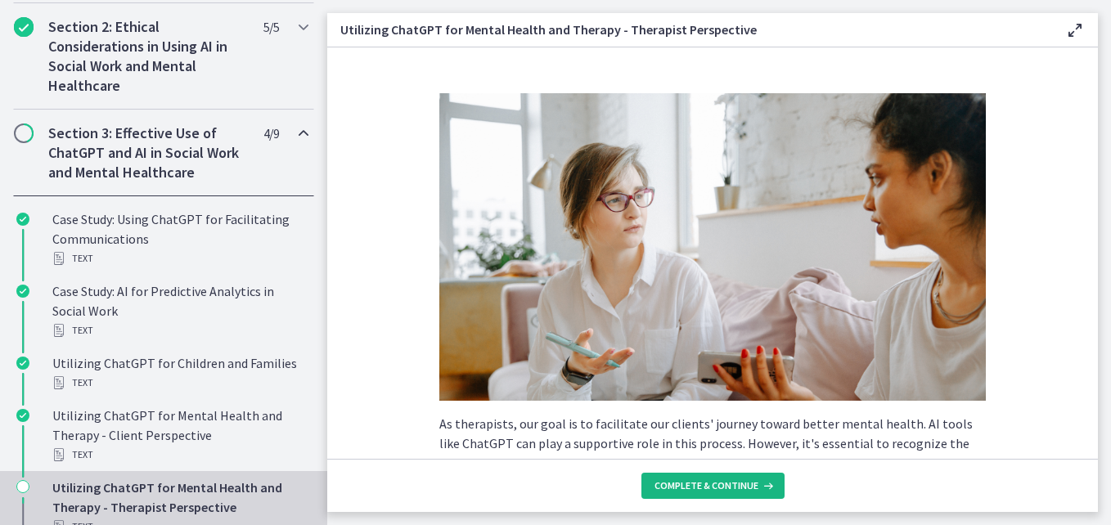
click at [725, 486] on span "Complete & continue" at bounding box center [706, 485] width 104 height 13
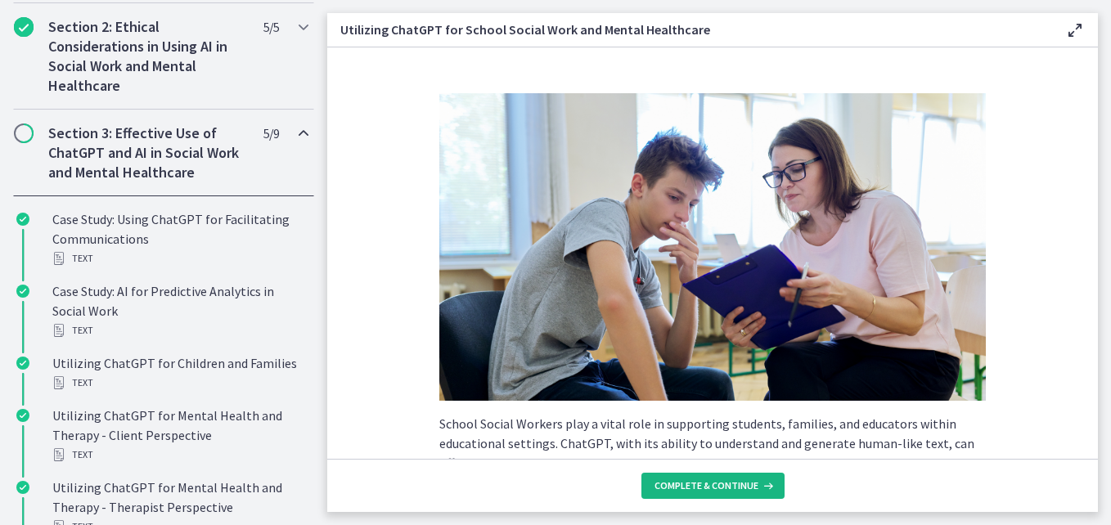
click at [725, 486] on span "Complete & continue" at bounding box center [706, 485] width 104 height 13
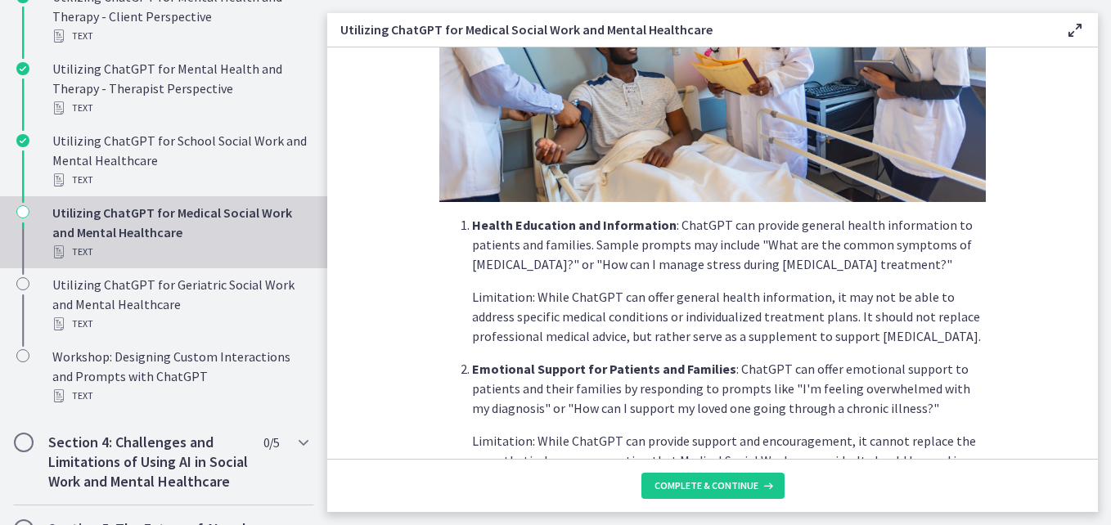
scroll to position [904, 0]
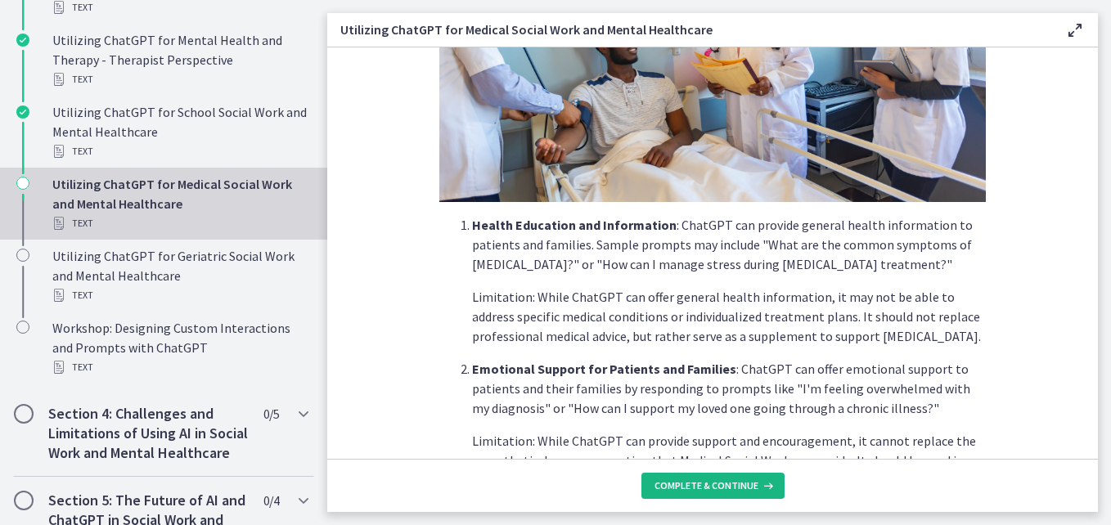
click at [700, 489] on span "Complete & continue" at bounding box center [706, 485] width 104 height 13
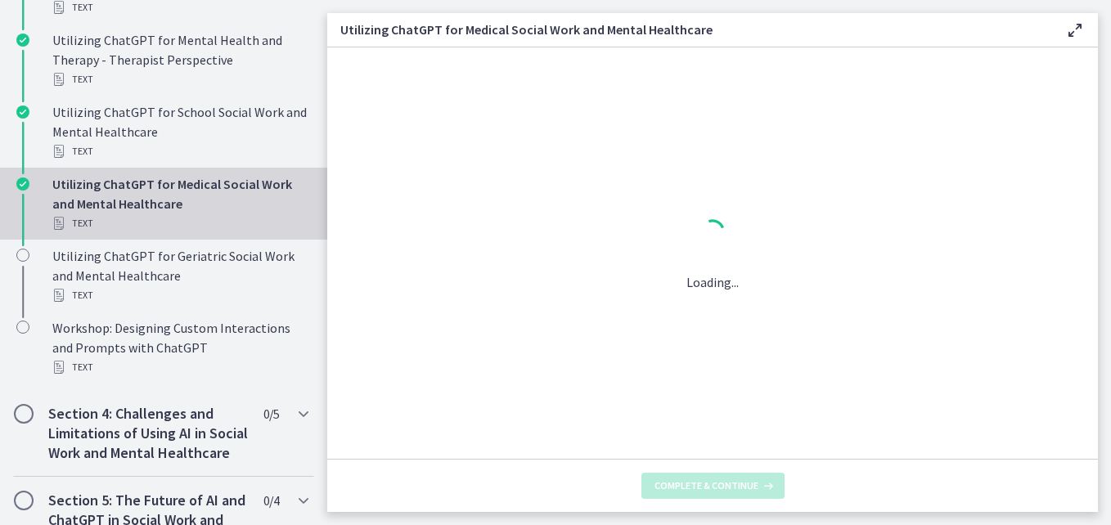
scroll to position [0, 0]
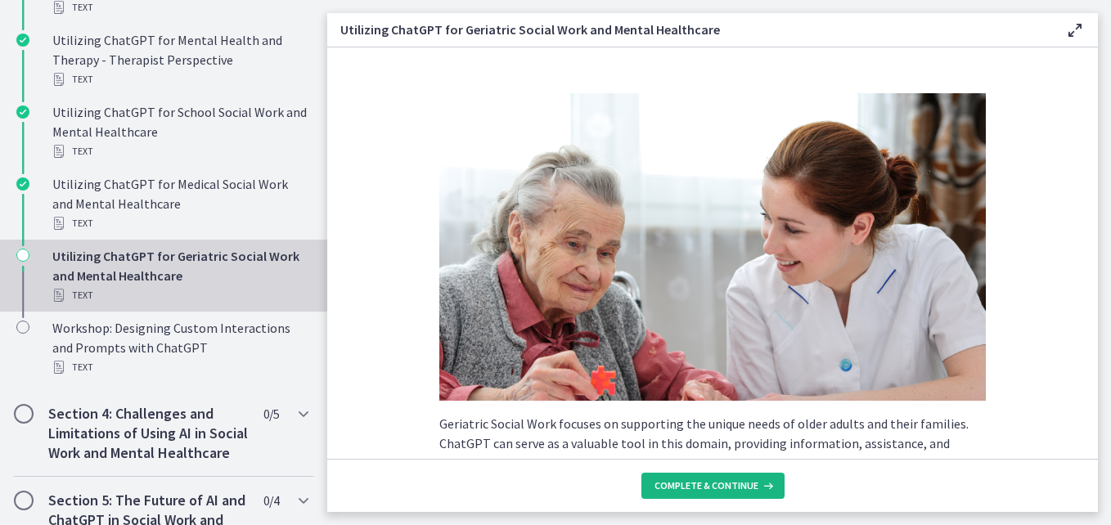
click at [698, 484] on span "Complete & continue" at bounding box center [706, 485] width 104 height 13
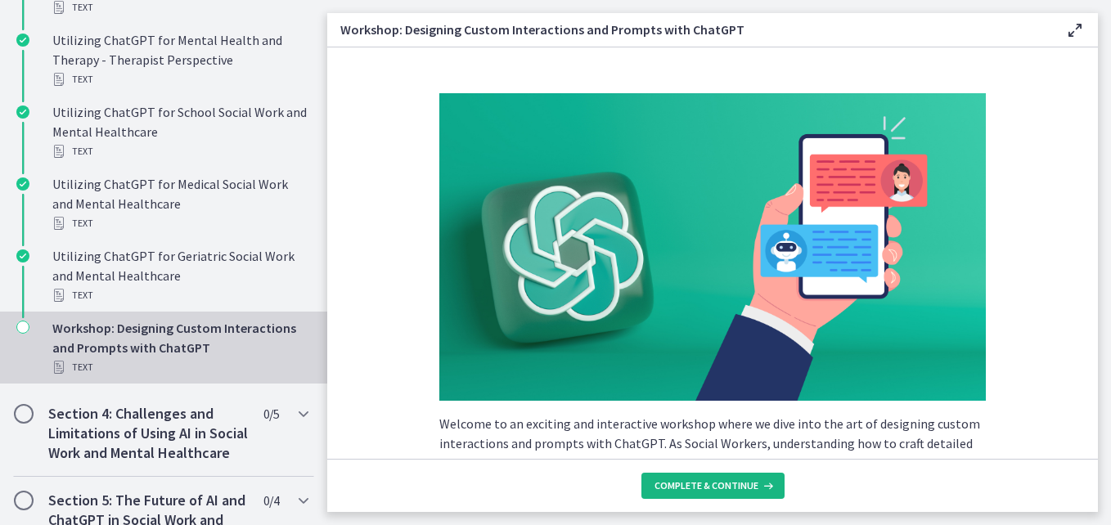
click at [698, 484] on span "Complete & continue" at bounding box center [706, 485] width 104 height 13
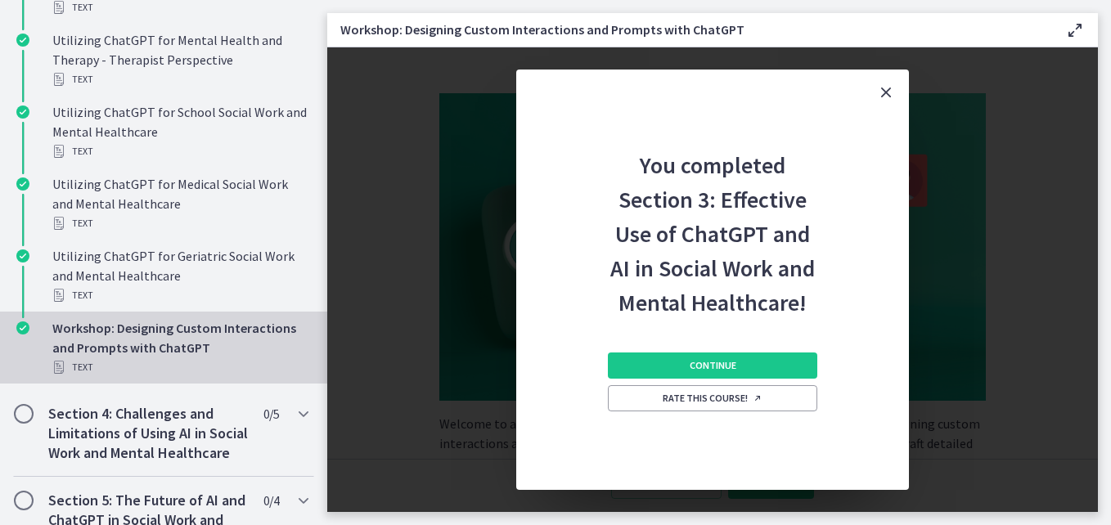
click at [882, 88] on icon "Close" at bounding box center [886, 93] width 20 height 20
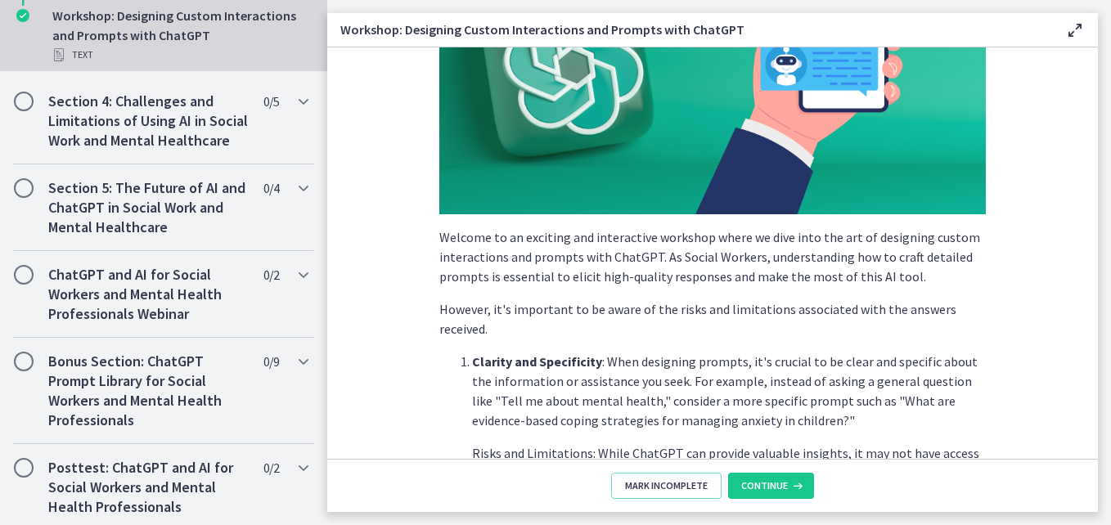
scroll to position [1245, 0]
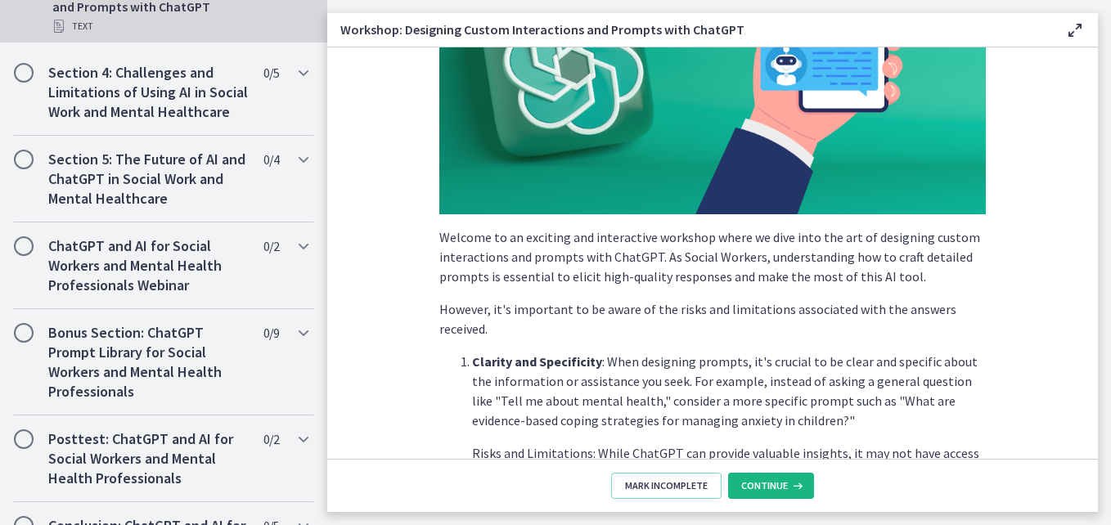
click at [763, 487] on span "Continue" at bounding box center [764, 485] width 47 height 13
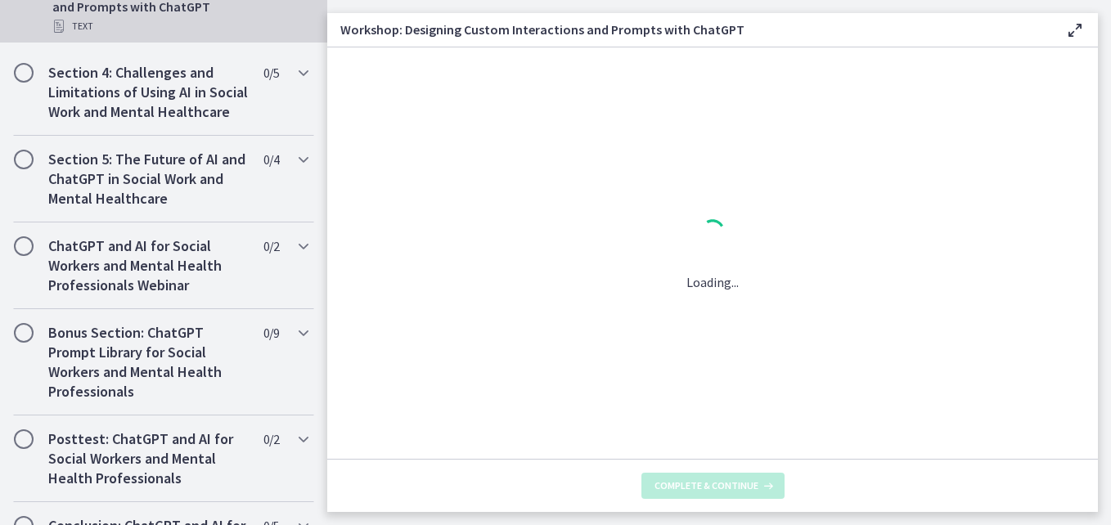
scroll to position [0, 0]
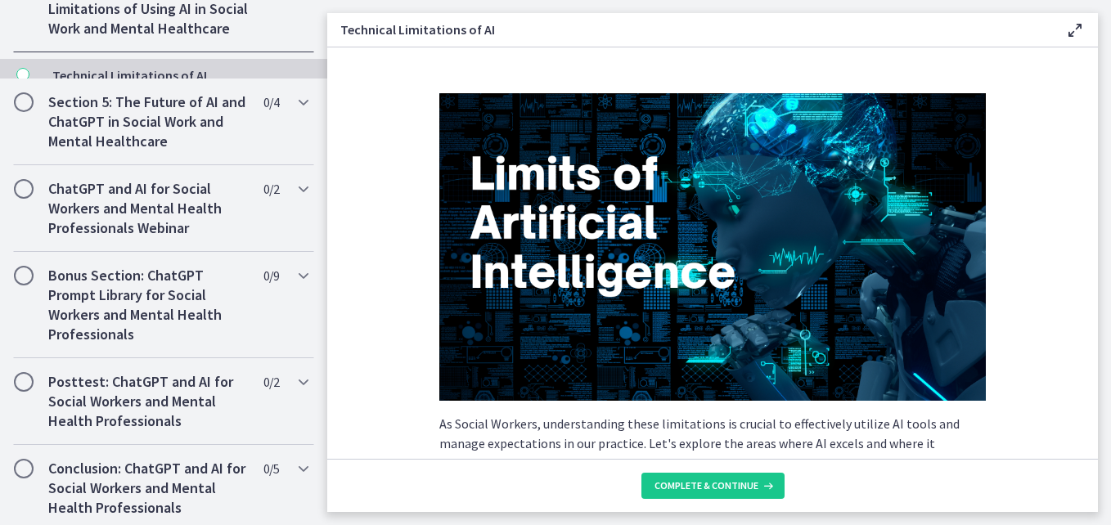
scroll to position [1081, 0]
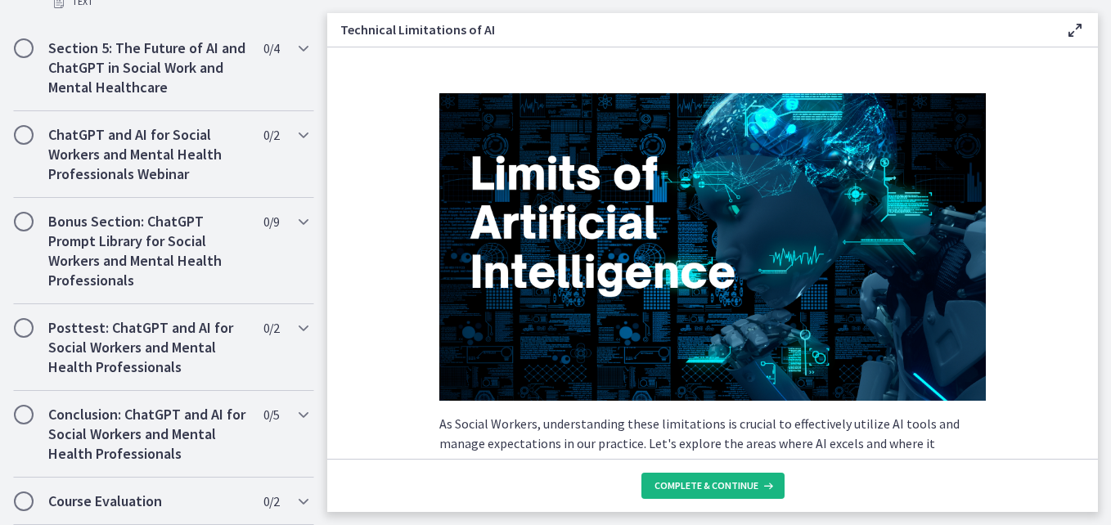
click at [763, 487] on icon at bounding box center [766, 485] width 16 height 13
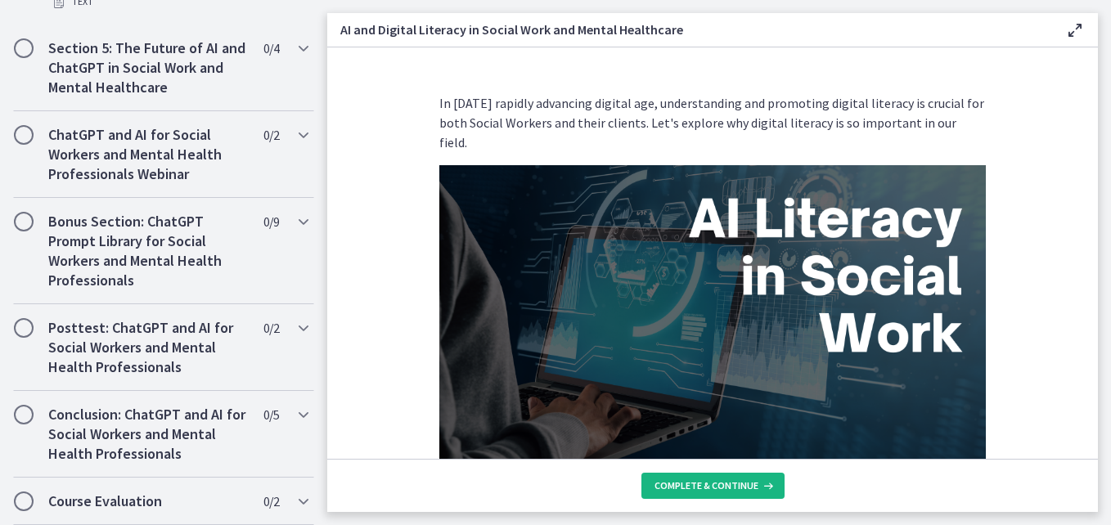
click at [763, 487] on icon at bounding box center [766, 485] width 16 height 13
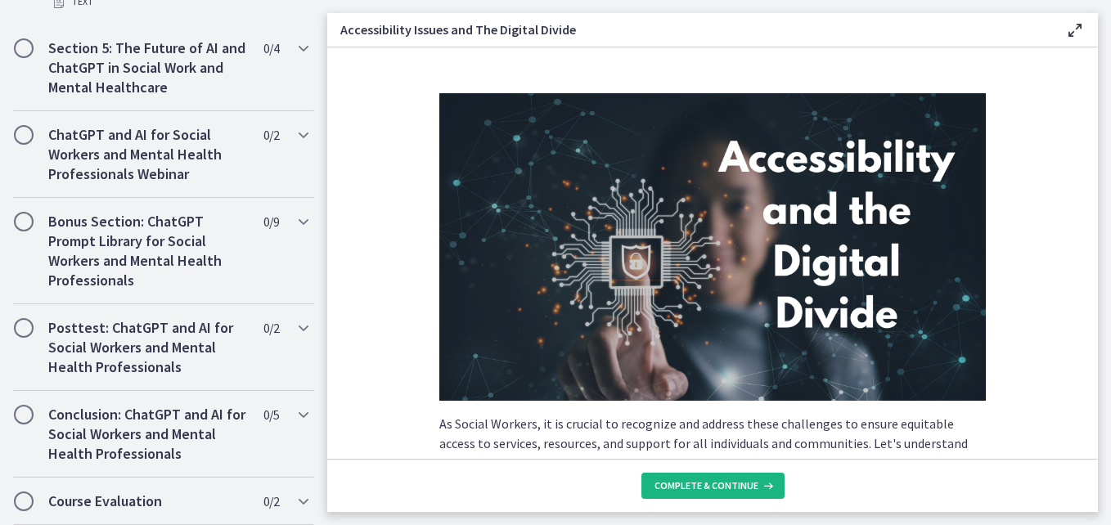
click at [758, 487] on icon at bounding box center [766, 485] width 16 height 13
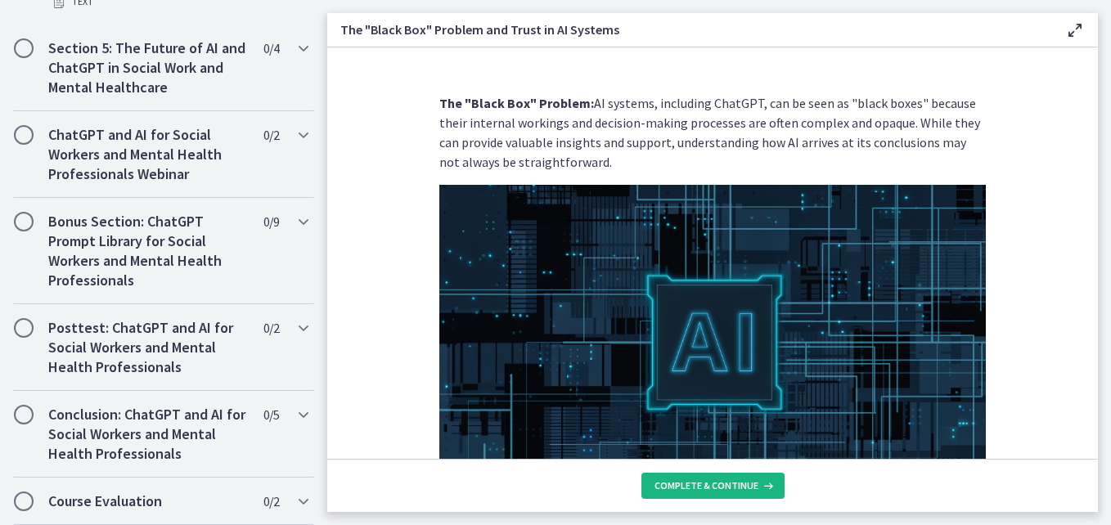
click at [758, 487] on icon at bounding box center [766, 485] width 16 height 13
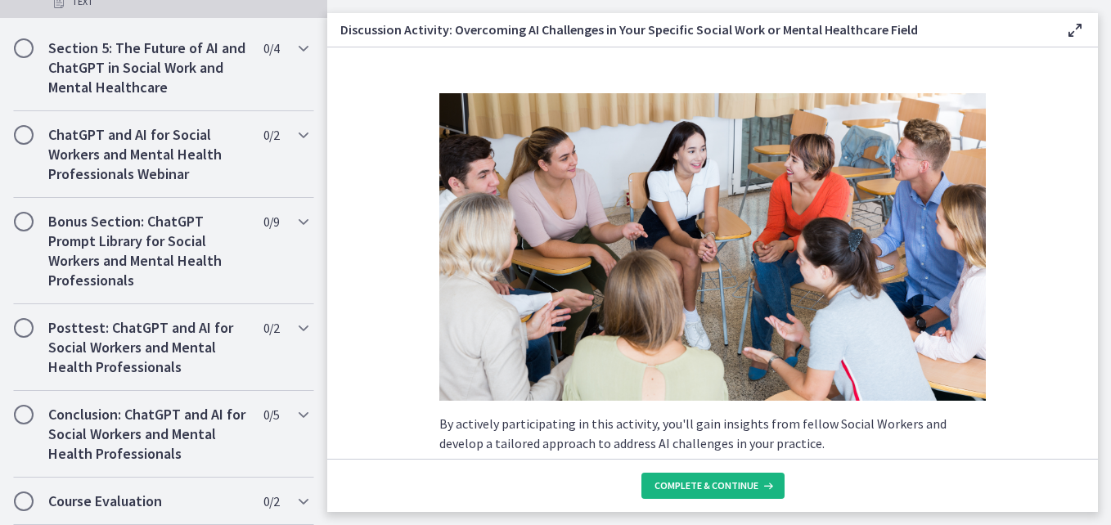
click at [758, 487] on icon at bounding box center [766, 485] width 16 height 13
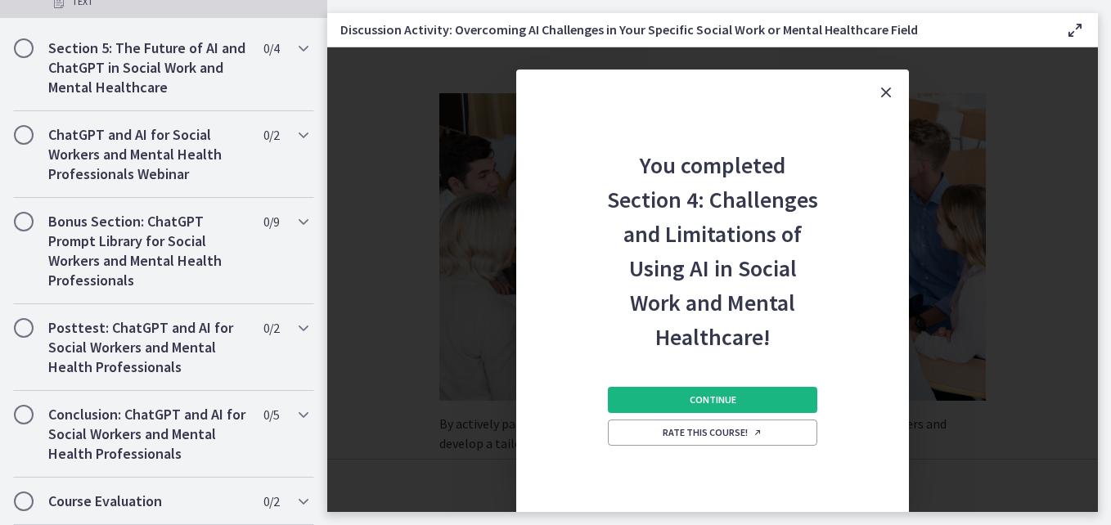
click at [712, 397] on span "Continue" at bounding box center [712, 399] width 47 height 13
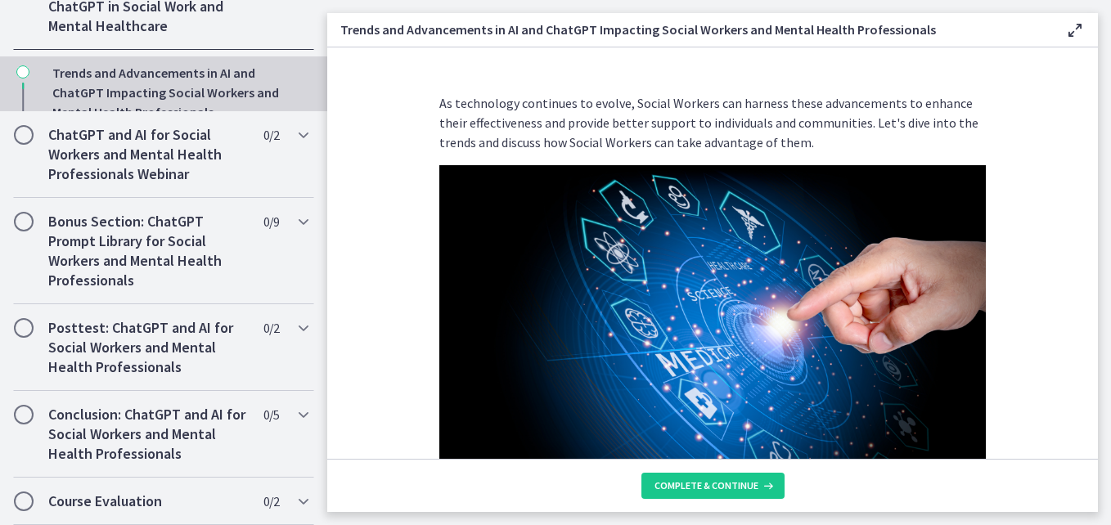
scroll to position [769, 0]
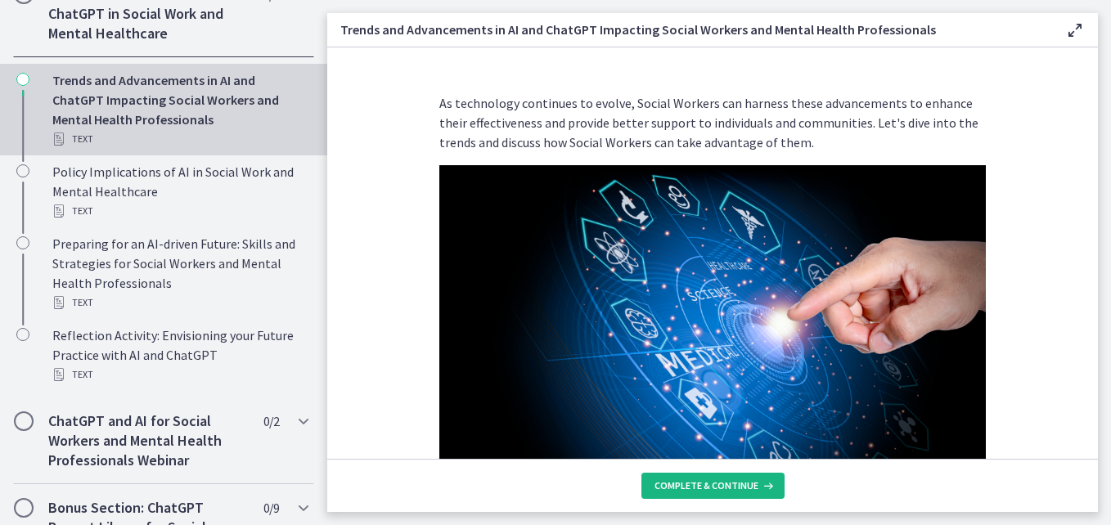
click at [690, 486] on span "Complete & continue" at bounding box center [706, 485] width 104 height 13
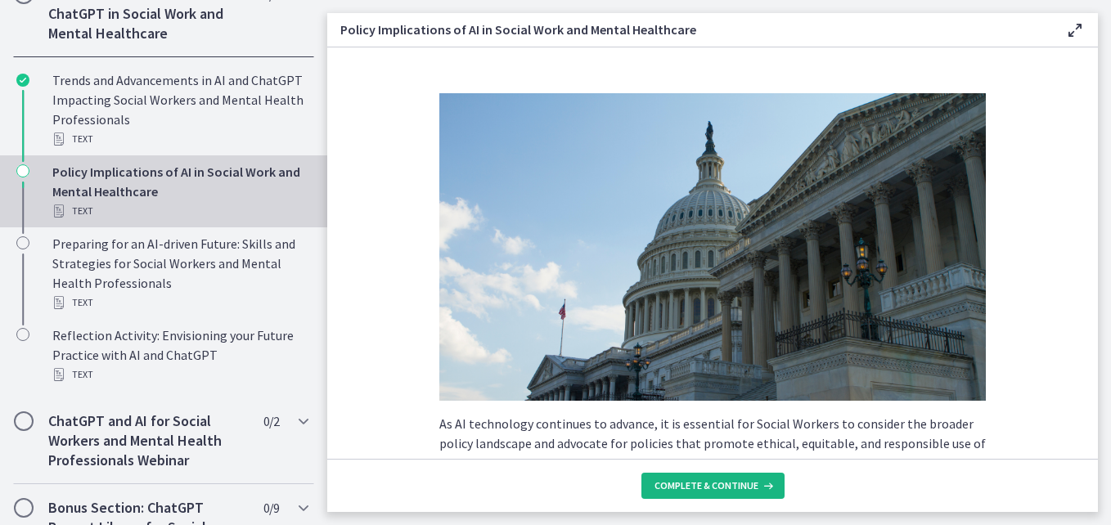
click at [690, 484] on span "Complete & continue" at bounding box center [706, 485] width 104 height 13
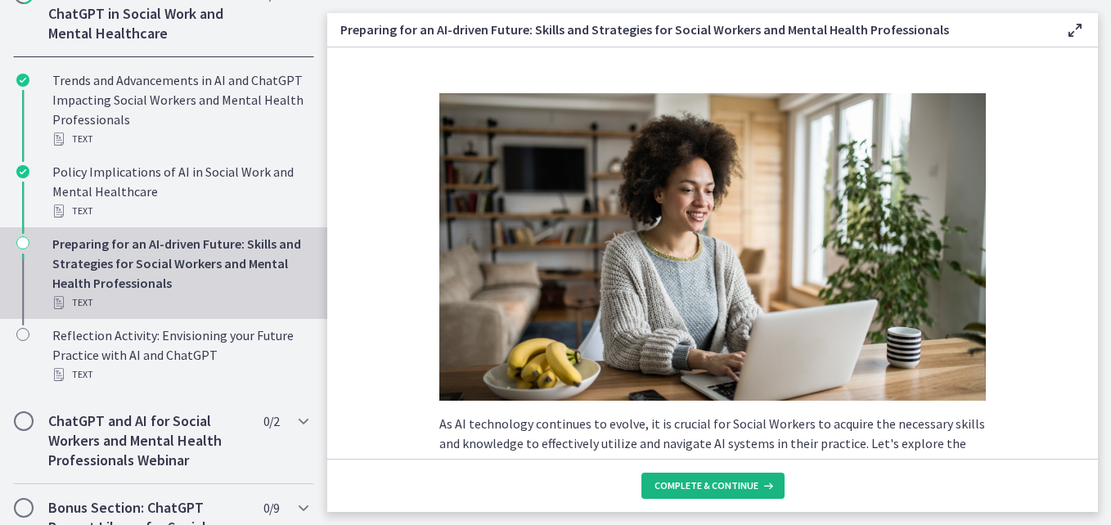
click at [690, 484] on span "Complete & continue" at bounding box center [706, 485] width 104 height 13
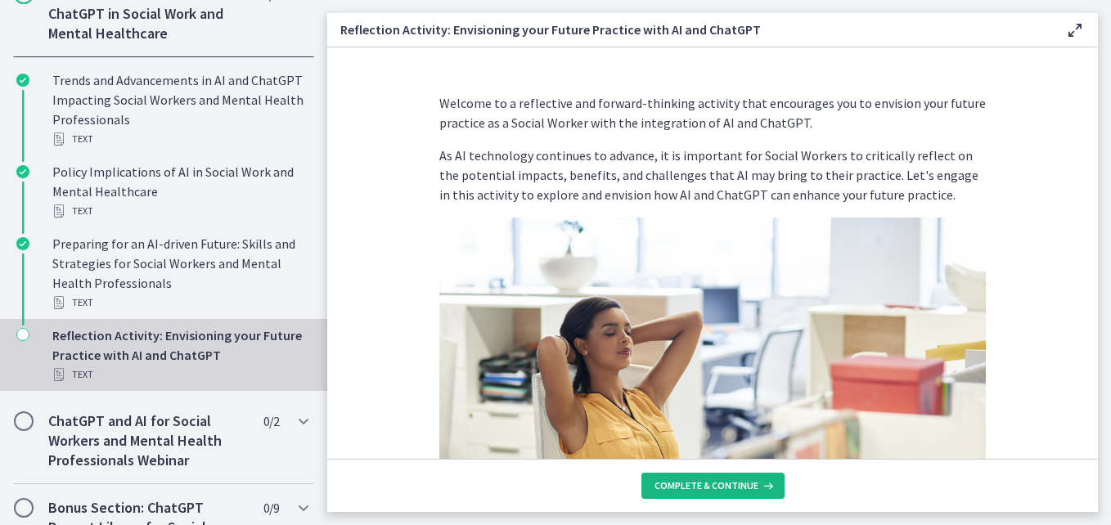
click at [690, 484] on span "Complete & continue" at bounding box center [706, 485] width 104 height 13
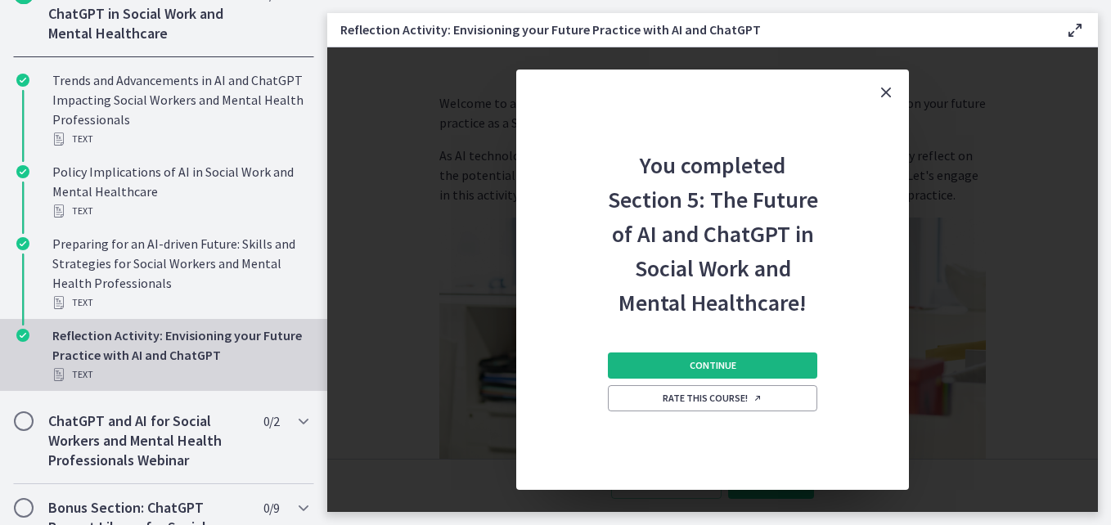
click at [718, 360] on span "Continue" at bounding box center [712, 365] width 47 height 13
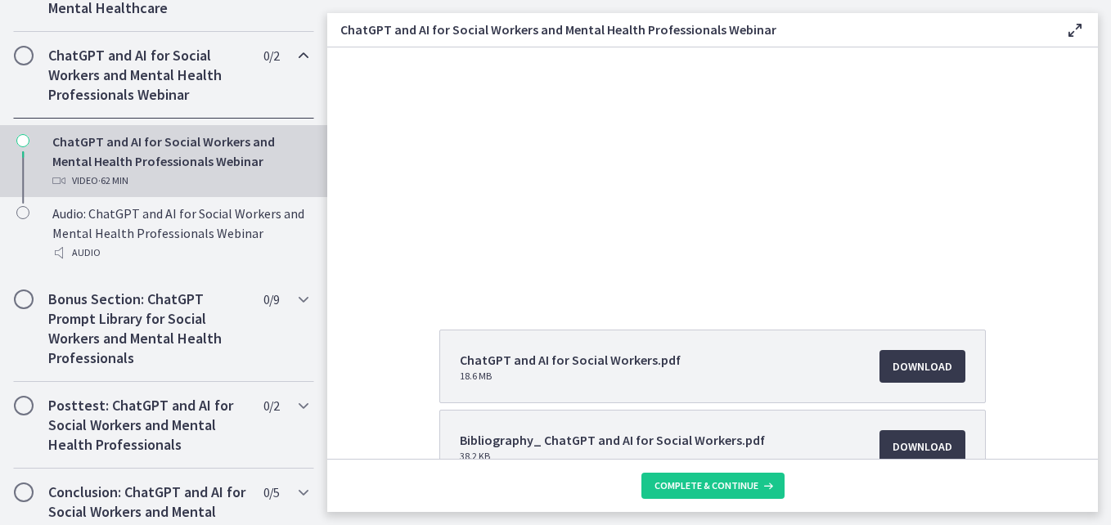
scroll to position [799, 0]
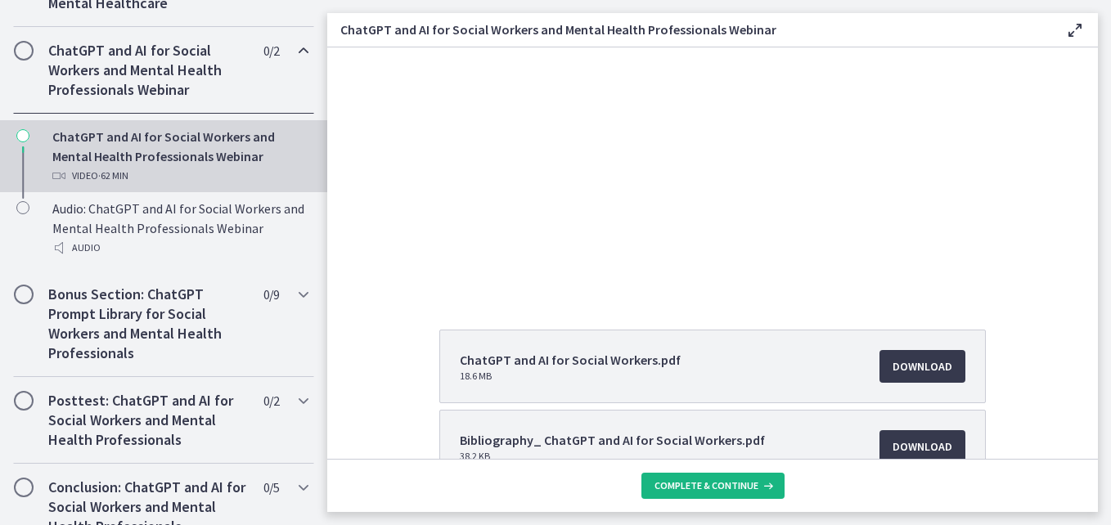
click at [711, 478] on button "Complete & continue" at bounding box center [712, 486] width 143 height 26
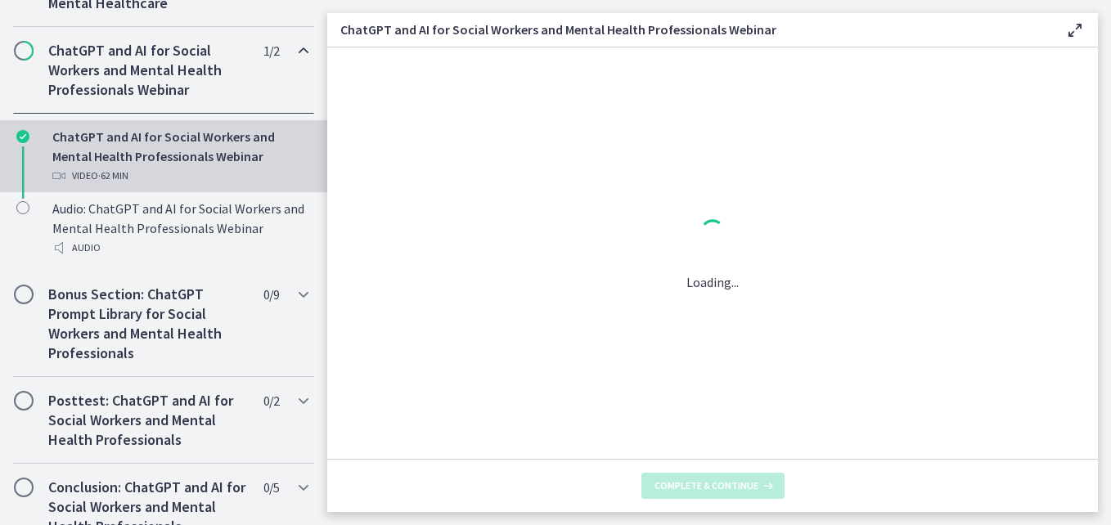
scroll to position [0, 0]
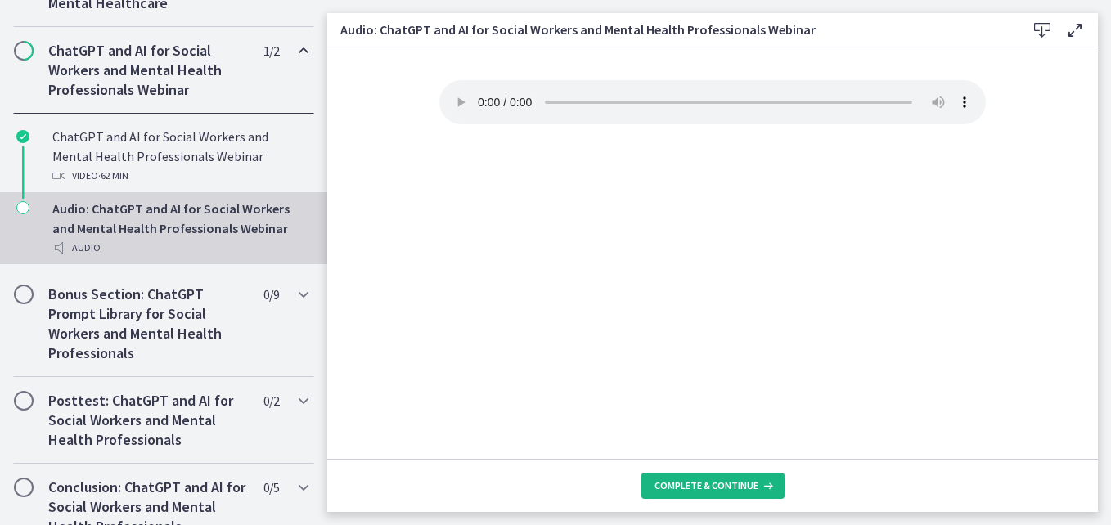
click at [711, 478] on button "Complete & continue" at bounding box center [712, 486] width 143 height 26
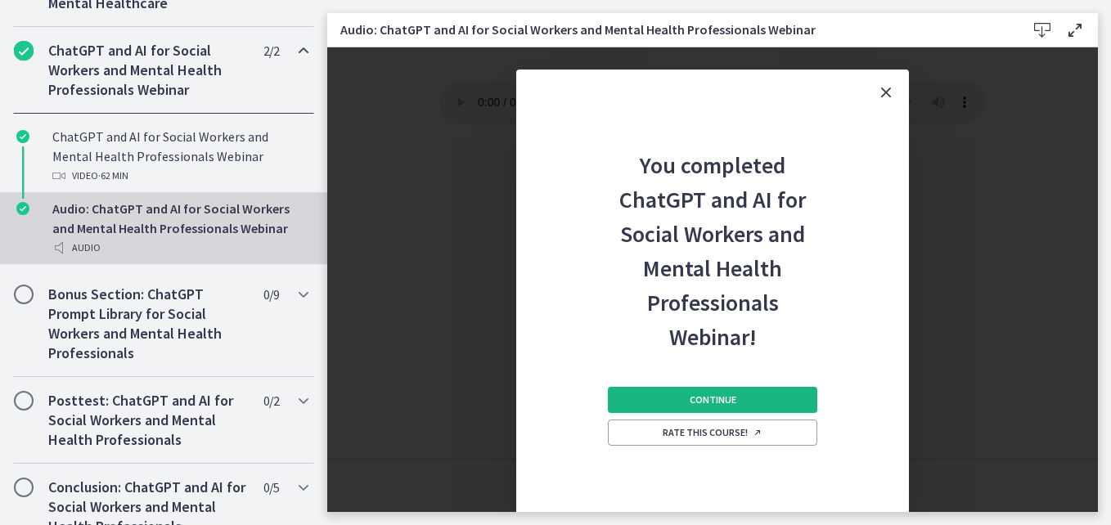
click at [722, 393] on span "Continue" at bounding box center [712, 399] width 47 height 13
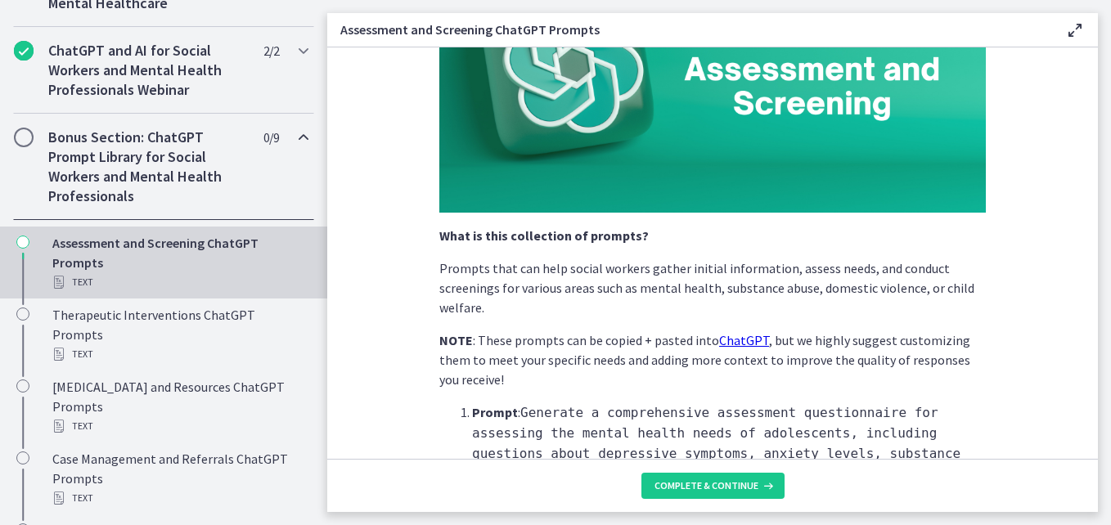
scroll to position [195, 0]
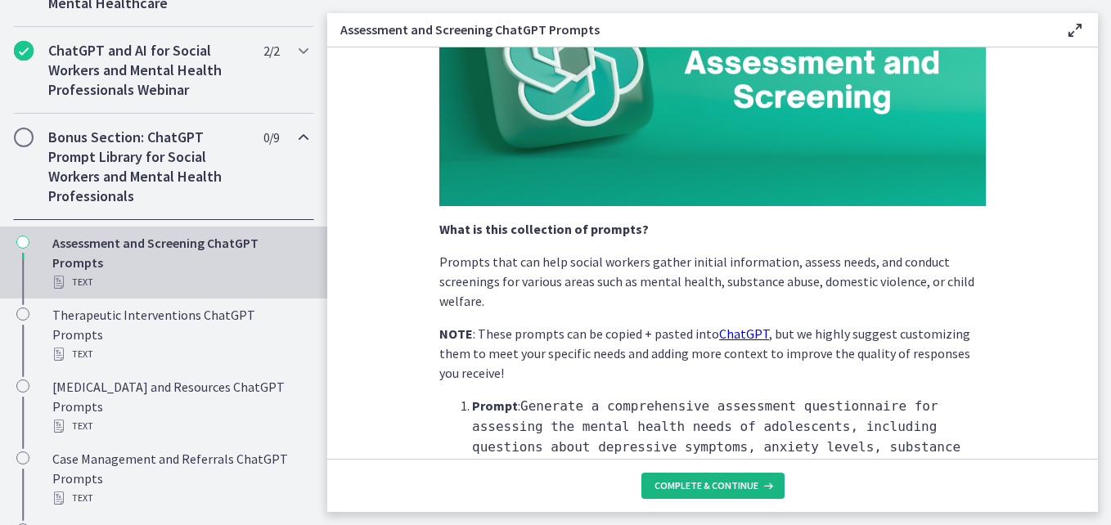
click at [730, 483] on span "Complete & continue" at bounding box center [706, 485] width 104 height 13
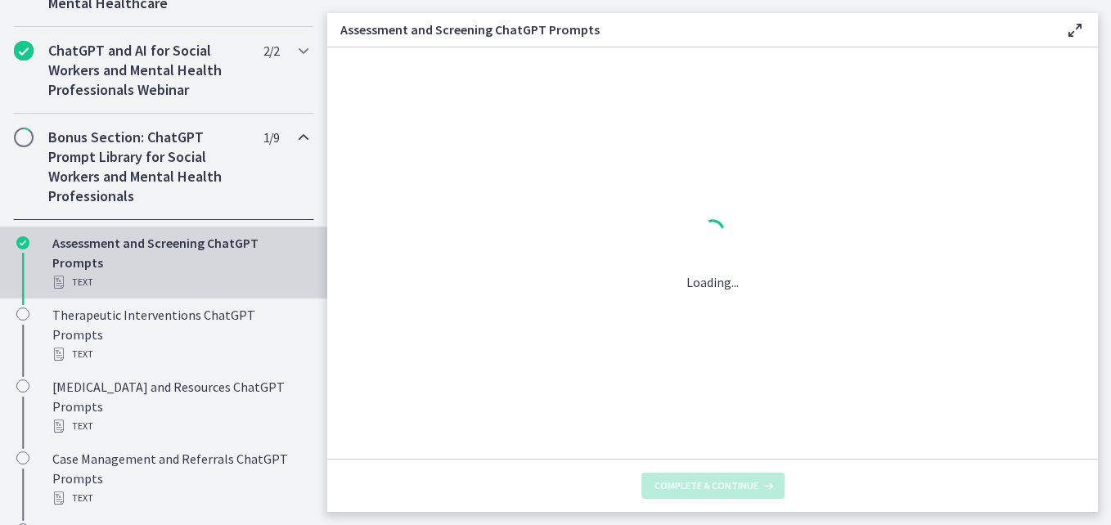
scroll to position [0, 0]
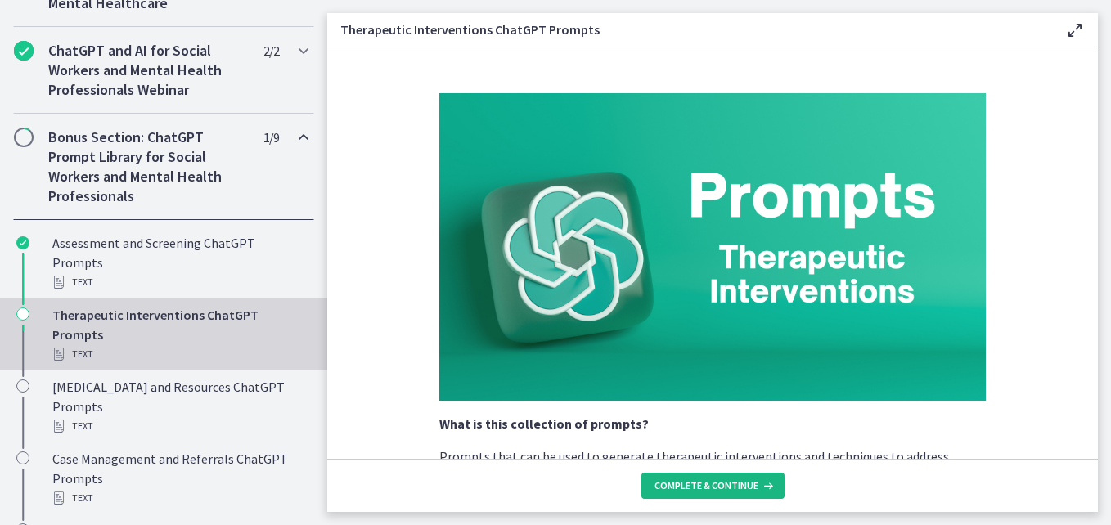
click at [699, 487] on span "Complete & continue" at bounding box center [706, 485] width 104 height 13
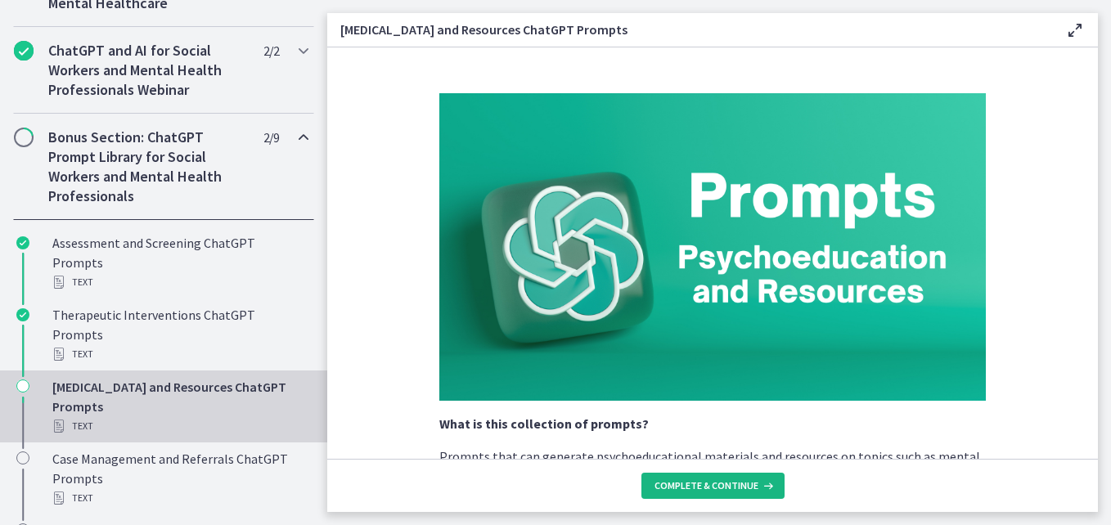
click at [699, 487] on span "Complete & continue" at bounding box center [706, 485] width 104 height 13
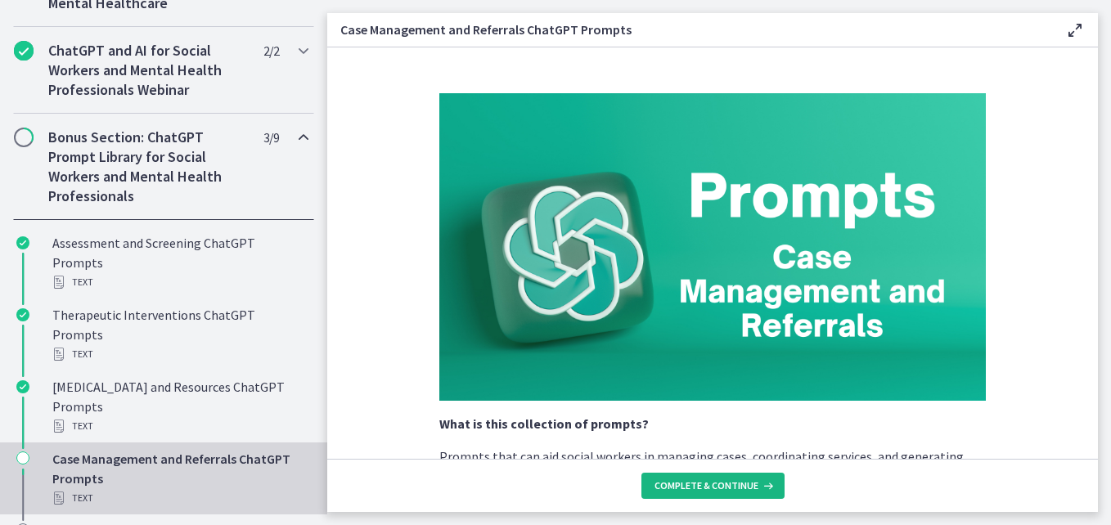
click at [699, 487] on span "Complete & continue" at bounding box center [706, 485] width 104 height 13
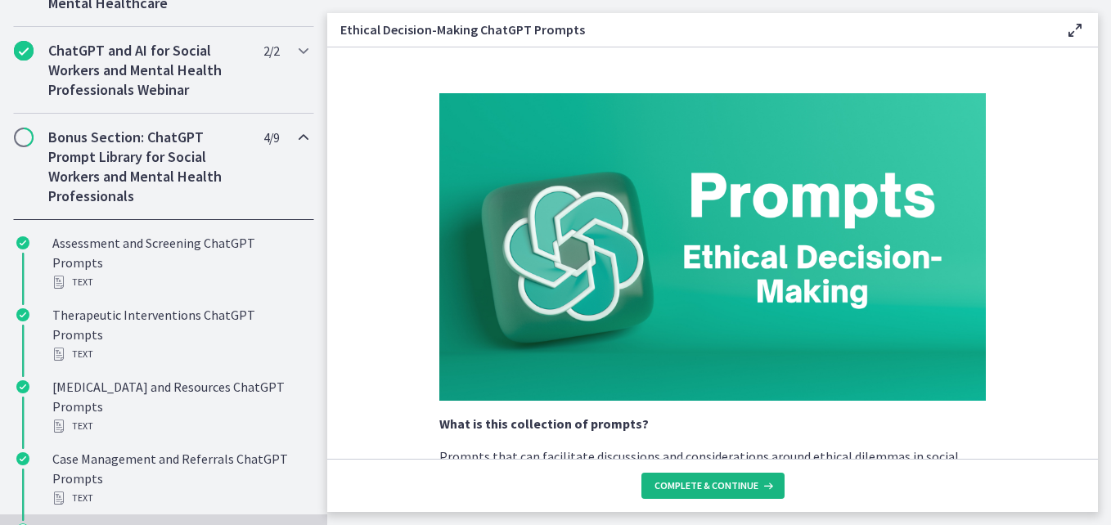
click at [699, 487] on span "Complete & continue" at bounding box center [706, 485] width 104 height 13
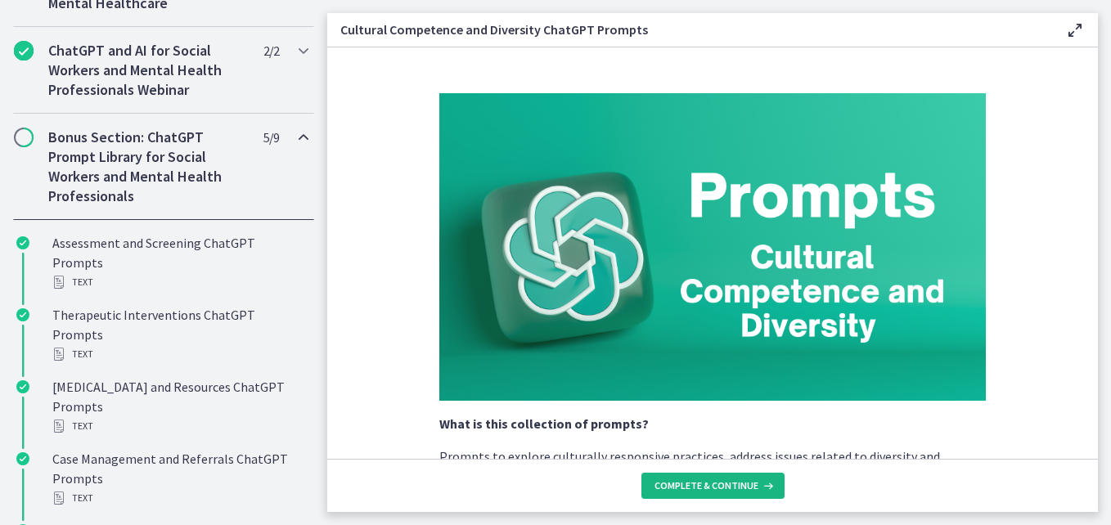
click at [699, 487] on span "Complete & continue" at bounding box center [706, 485] width 104 height 13
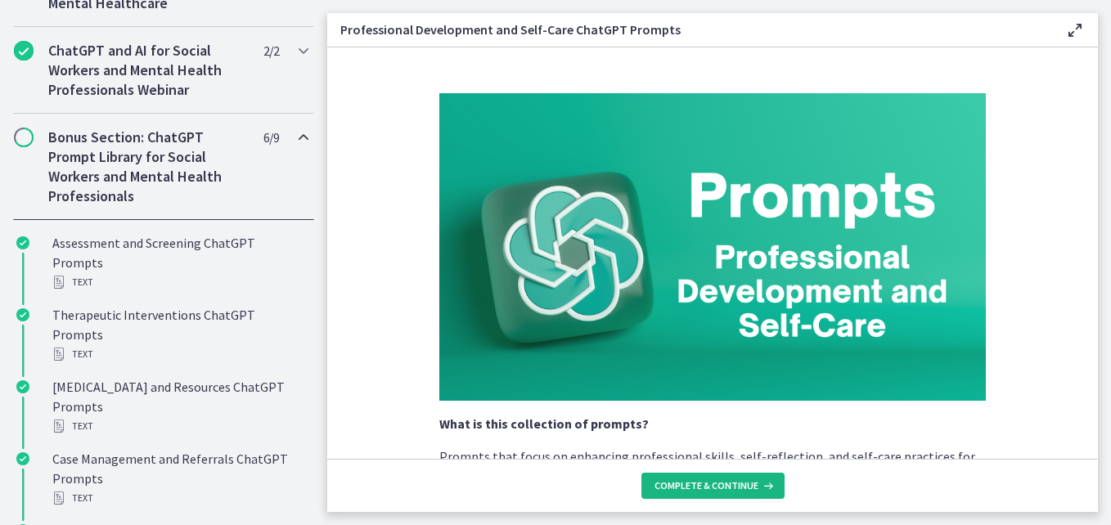
click at [699, 487] on span "Complete & continue" at bounding box center [706, 485] width 104 height 13
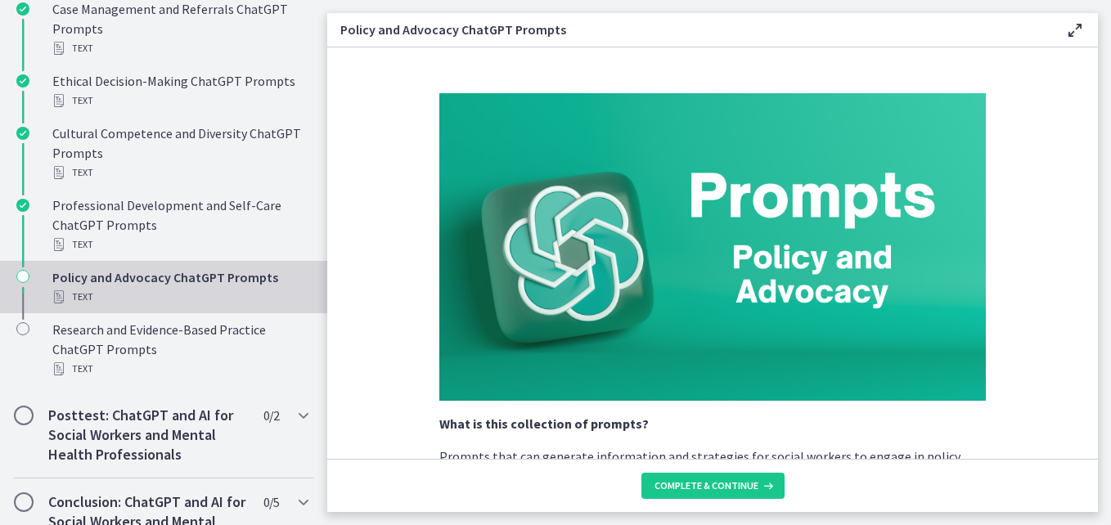
scroll to position [1281, 0]
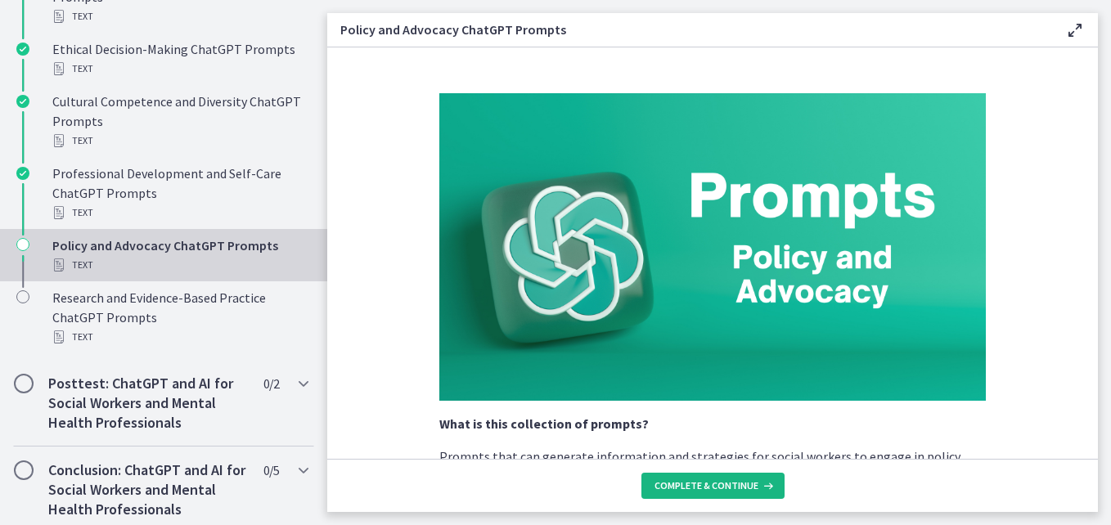
click at [677, 487] on span "Complete & continue" at bounding box center [706, 485] width 104 height 13
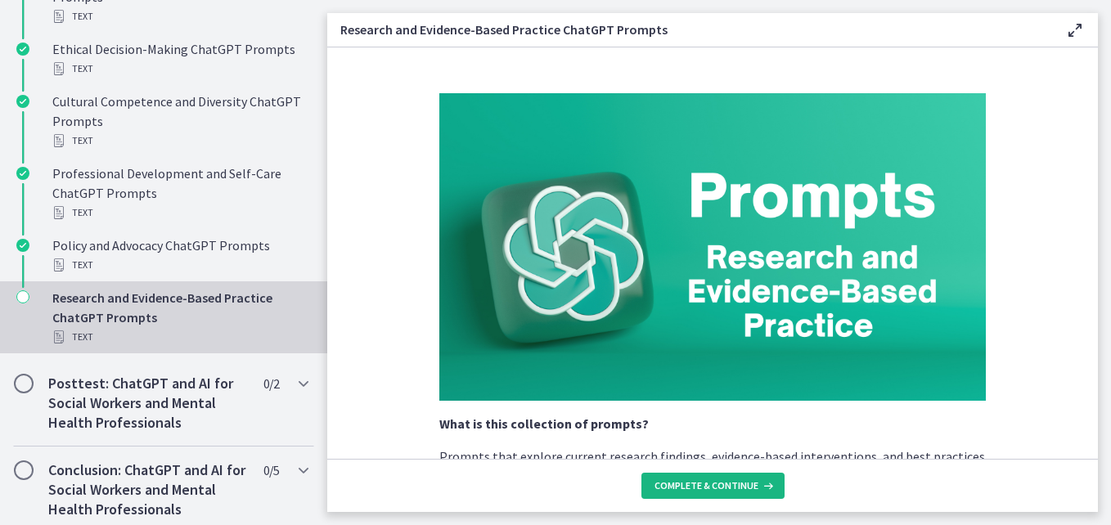
click at [677, 487] on span "Complete & continue" at bounding box center [706, 485] width 104 height 13
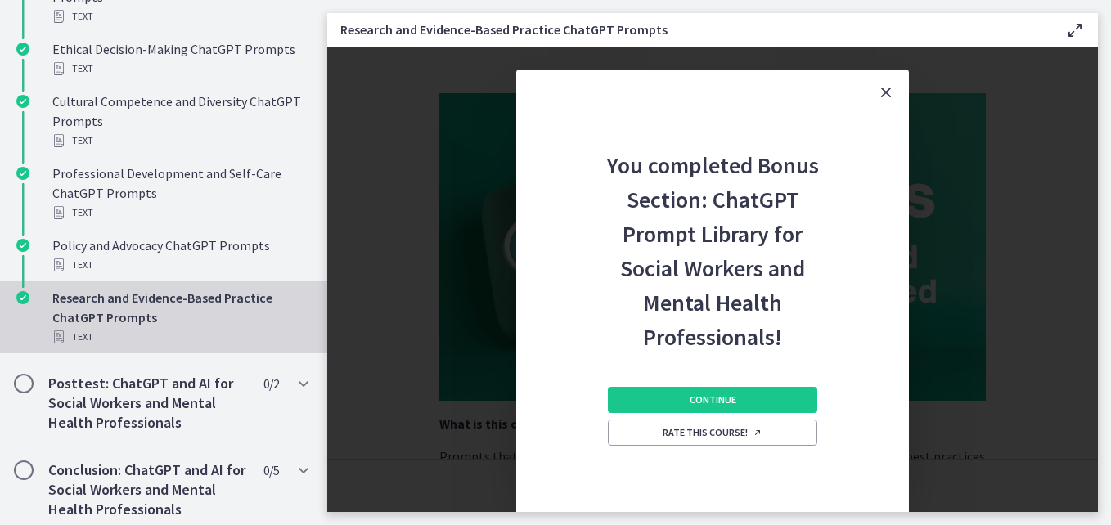
click at [677, 487] on div "Continue Rate this course!" at bounding box center [712, 439] width 209 height 170
click at [703, 399] on span "Continue" at bounding box center [712, 399] width 47 height 13
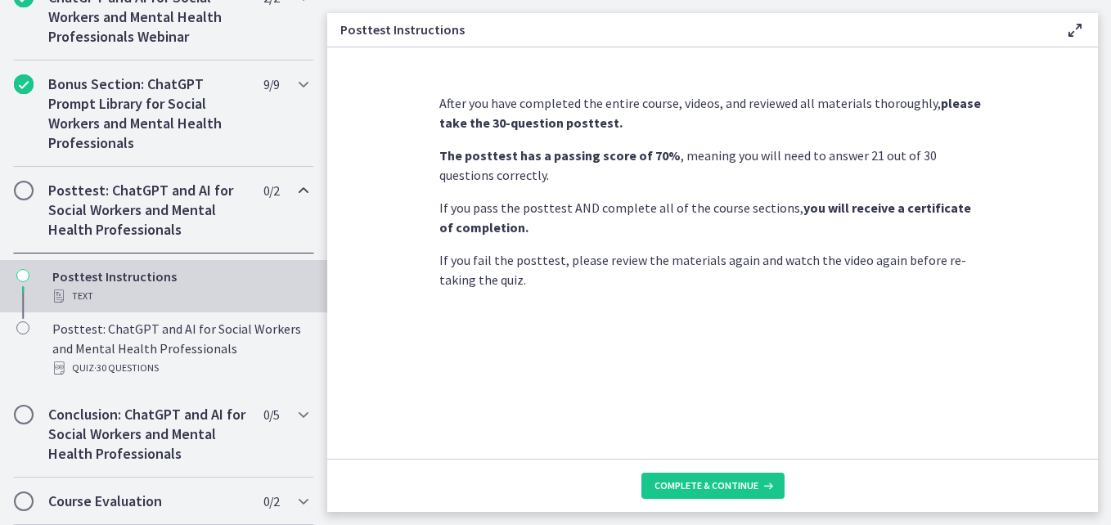
scroll to position [872, 0]
click at [703, 399] on div "After you have completed the entire course, videos, and reviewed all materials …" at bounding box center [712, 269] width 573 height 379
click at [708, 482] on span "Complete & continue" at bounding box center [706, 485] width 104 height 13
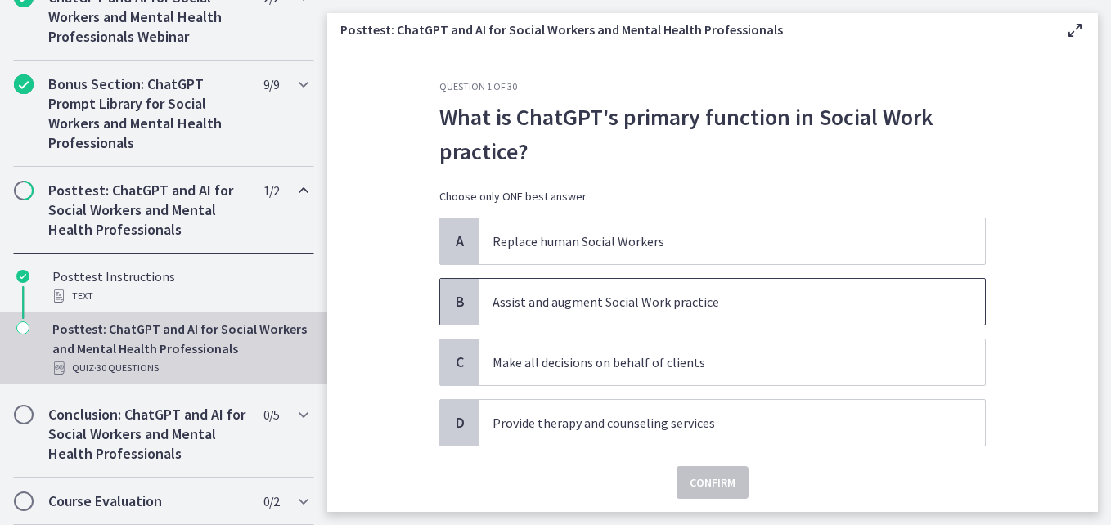
click at [635, 300] on p "Assist and augment Social Work practice" at bounding box center [715, 302] width 447 height 20
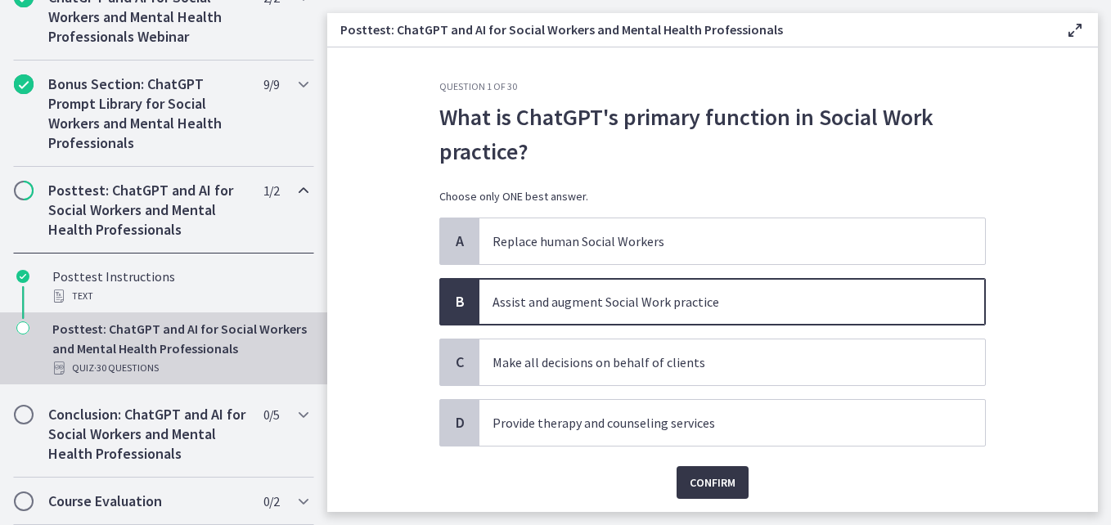
click at [690, 490] on span "Confirm" at bounding box center [712, 483] width 46 height 20
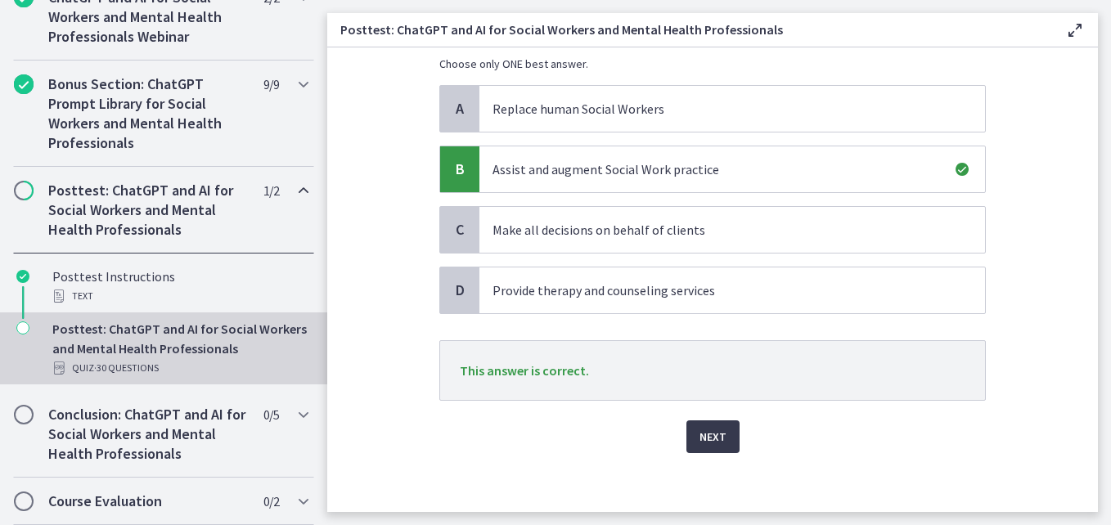
scroll to position [139, 0]
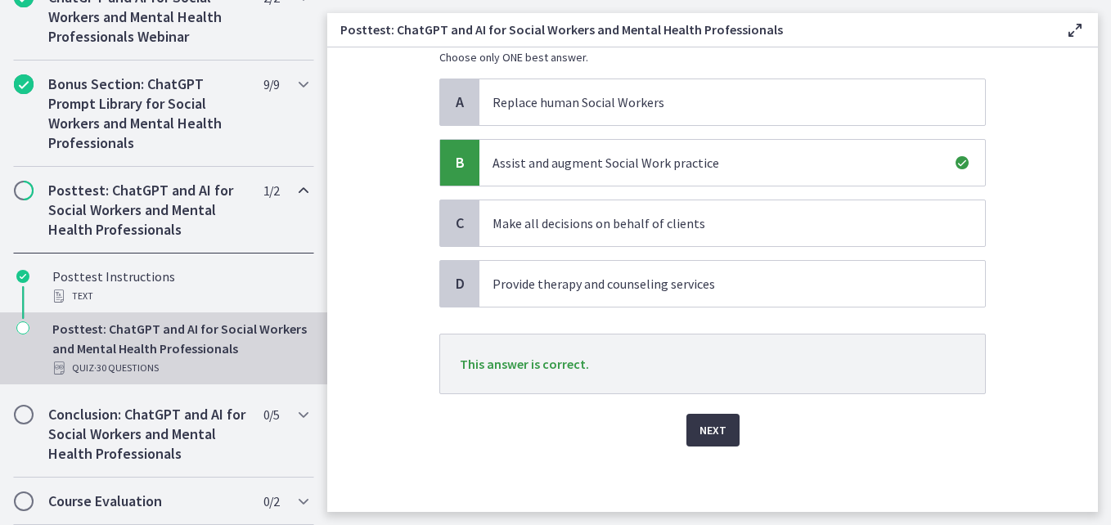
click at [699, 433] on span "Next" at bounding box center [712, 430] width 27 height 20
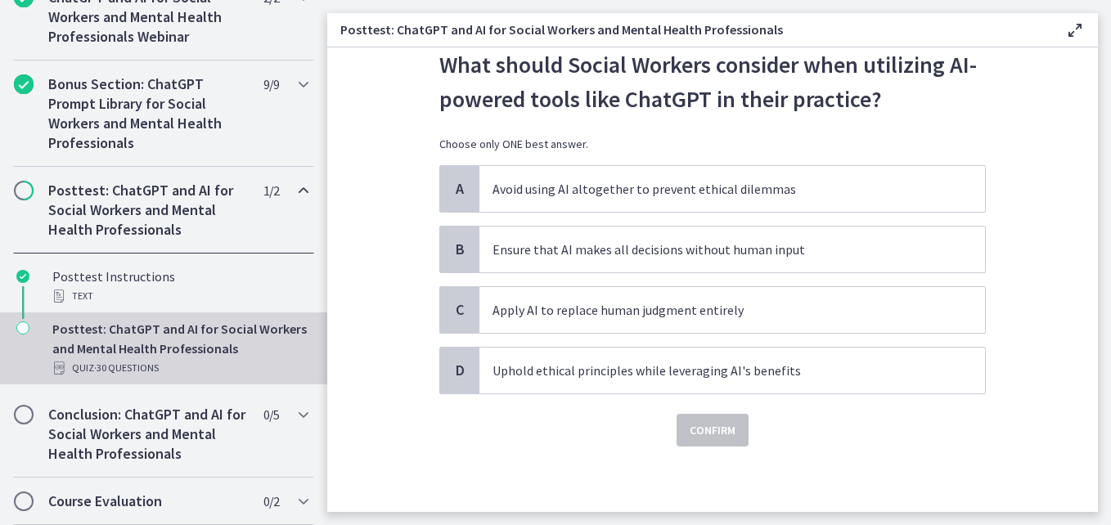
scroll to position [0, 0]
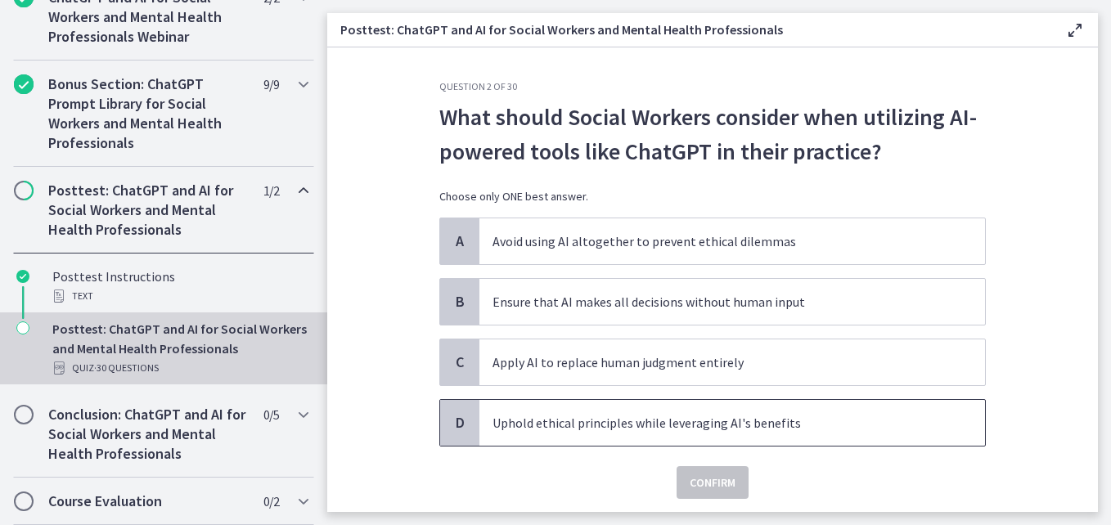
click at [479, 425] on span "Uphold ethical principles while leveraging AI's benefits" at bounding box center [731, 423] width 505 height 46
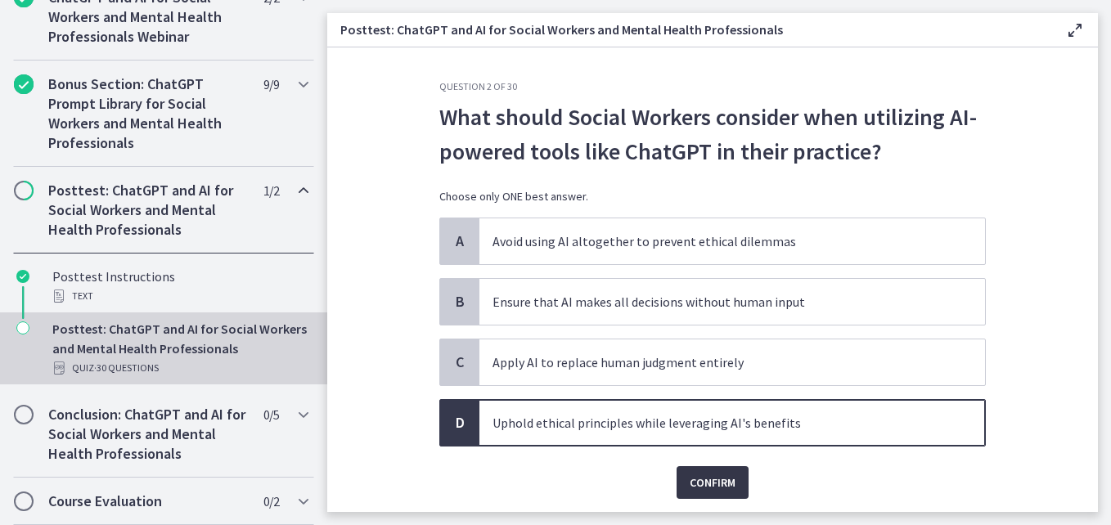
click at [694, 478] on span "Confirm" at bounding box center [712, 483] width 46 height 20
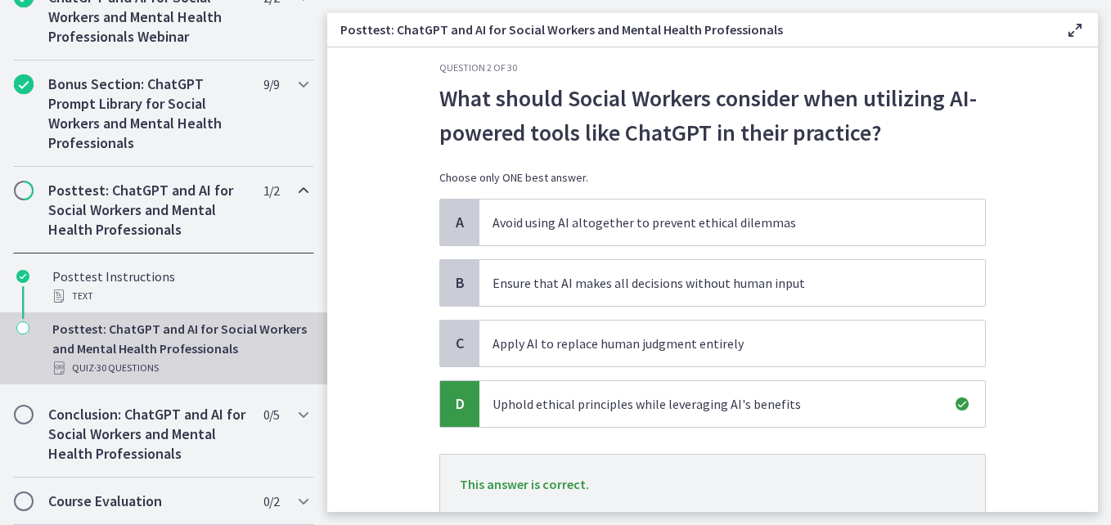
scroll to position [139, 0]
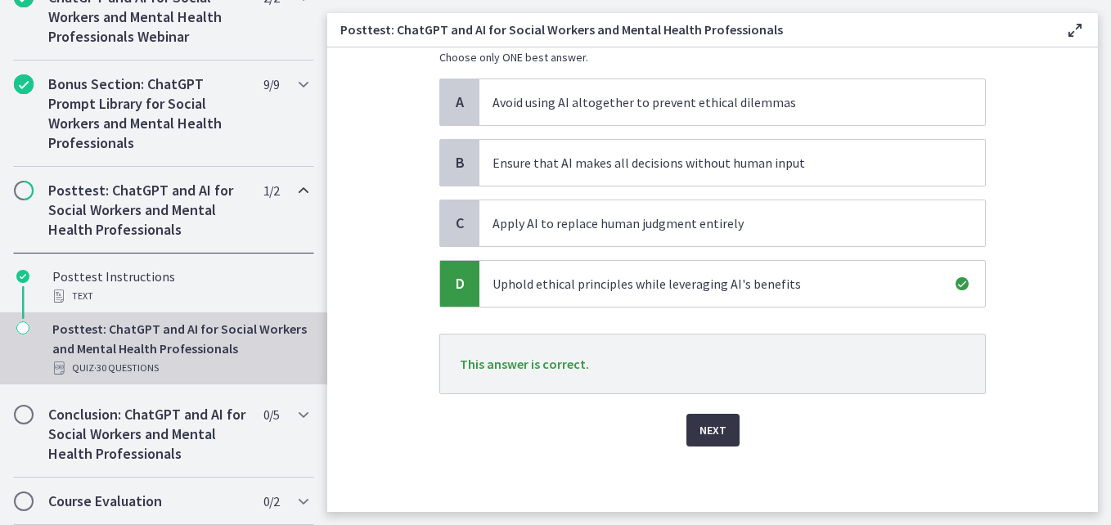
click at [712, 433] on span "Next" at bounding box center [712, 430] width 27 height 20
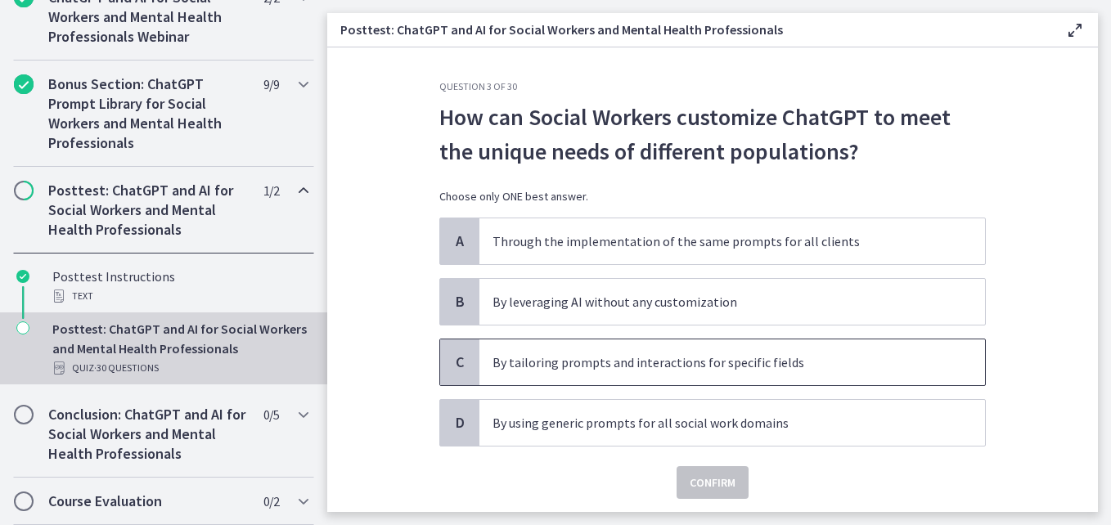
click at [685, 355] on p "By tailoring prompts and interactions for specific fields" at bounding box center [715, 363] width 447 height 20
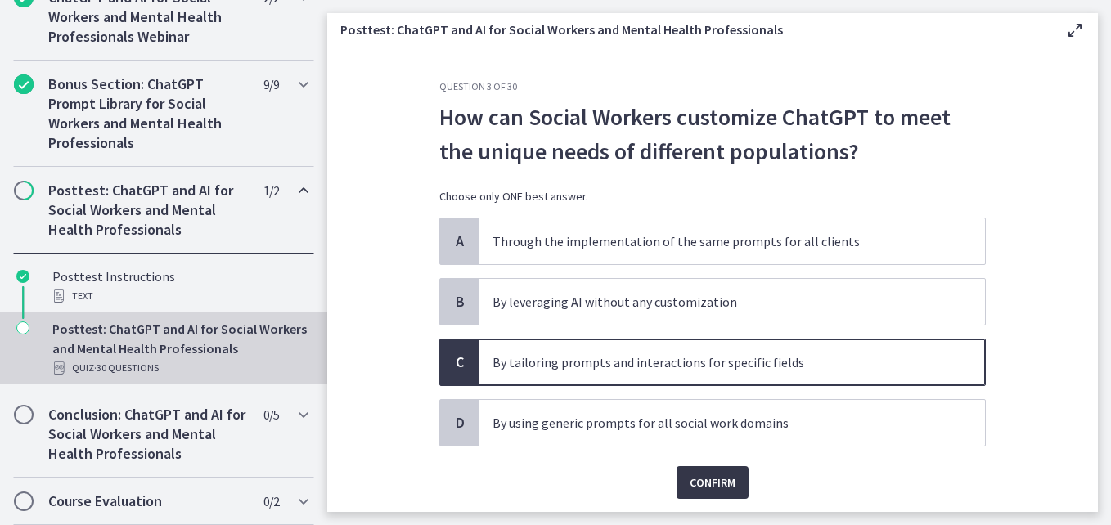
click at [689, 482] on span "Confirm" at bounding box center [712, 483] width 46 height 20
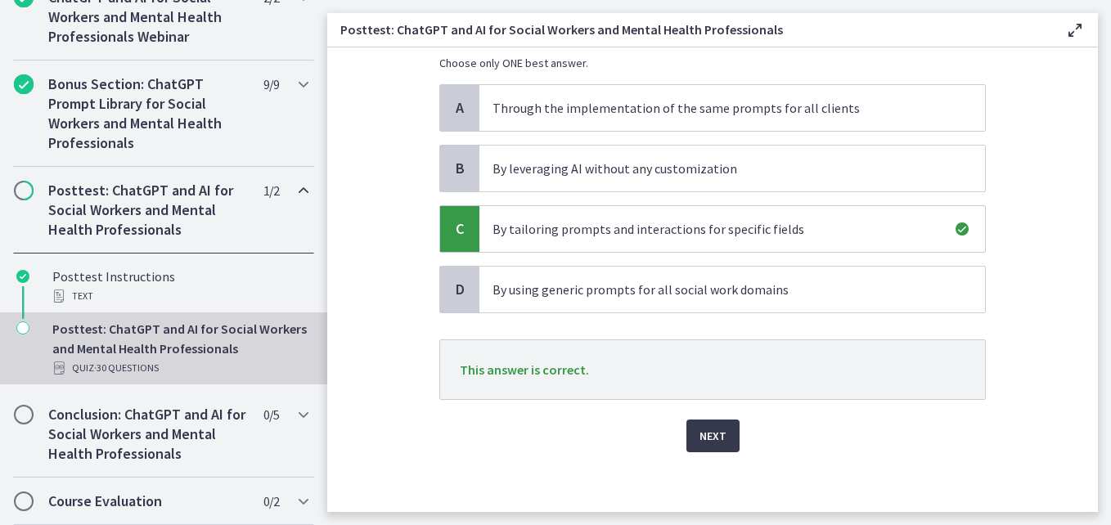
scroll to position [139, 0]
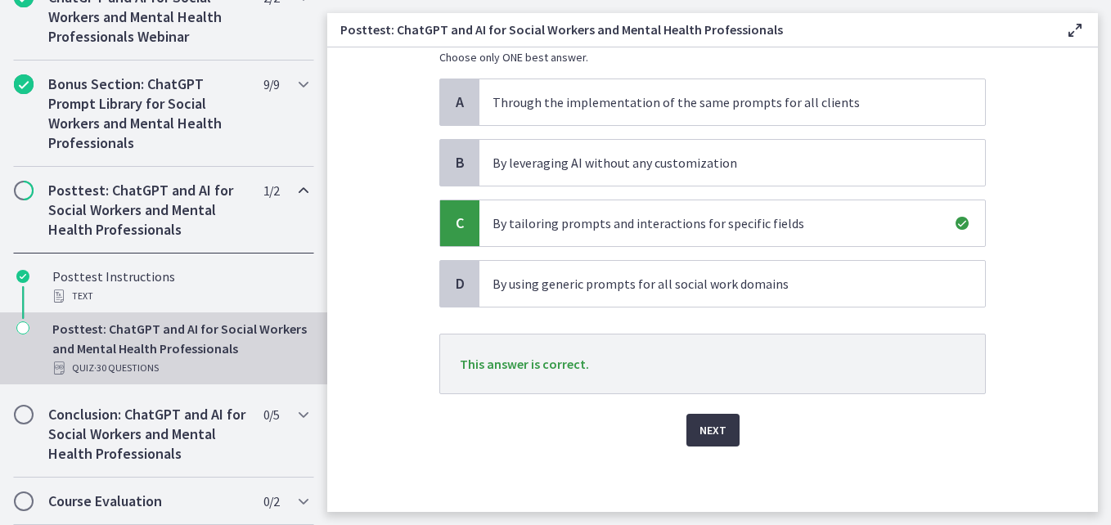
click at [705, 428] on span "Next" at bounding box center [712, 430] width 27 height 20
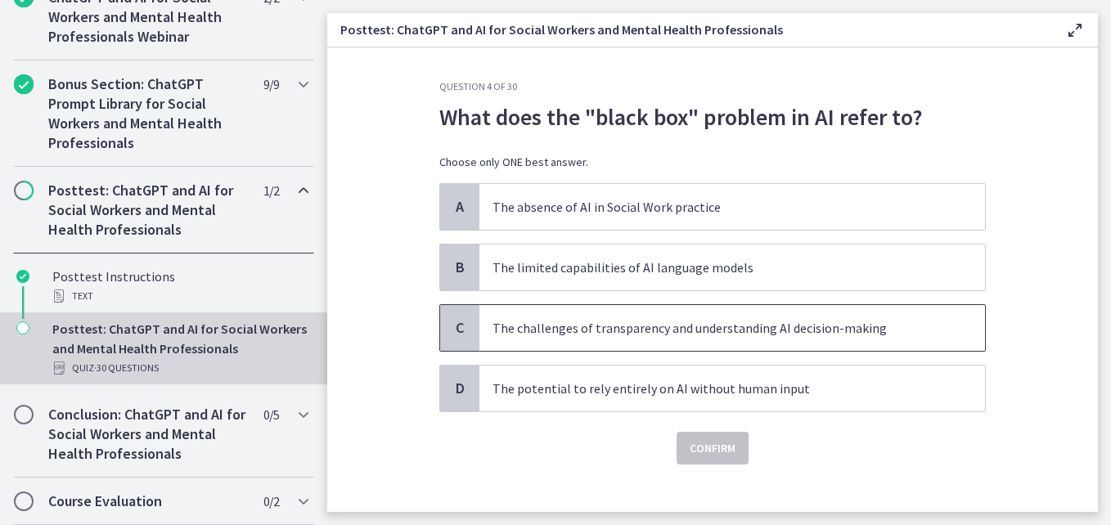
click at [658, 322] on p "The challenges of transparency and understanding AI decision-making" at bounding box center [715, 328] width 447 height 20
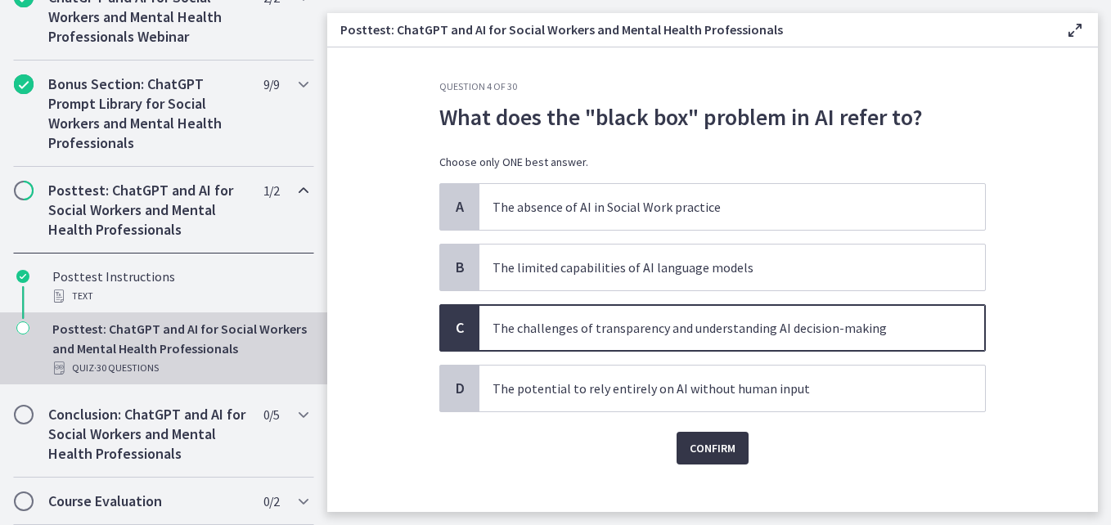
click at [697, 439] on span "Confirm" at bounding box center [712, 448] width 46 height 20
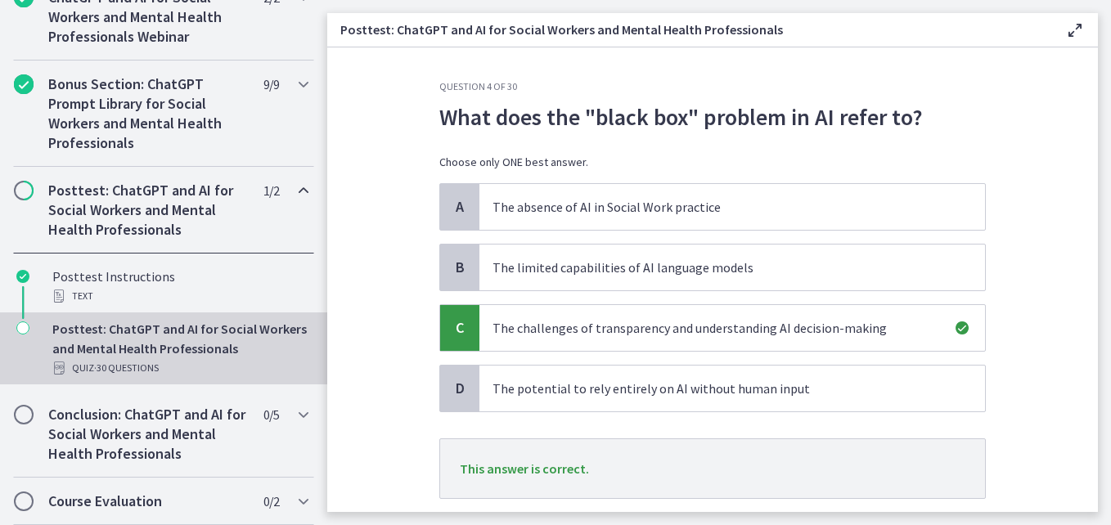
scroll to position [105, 0]
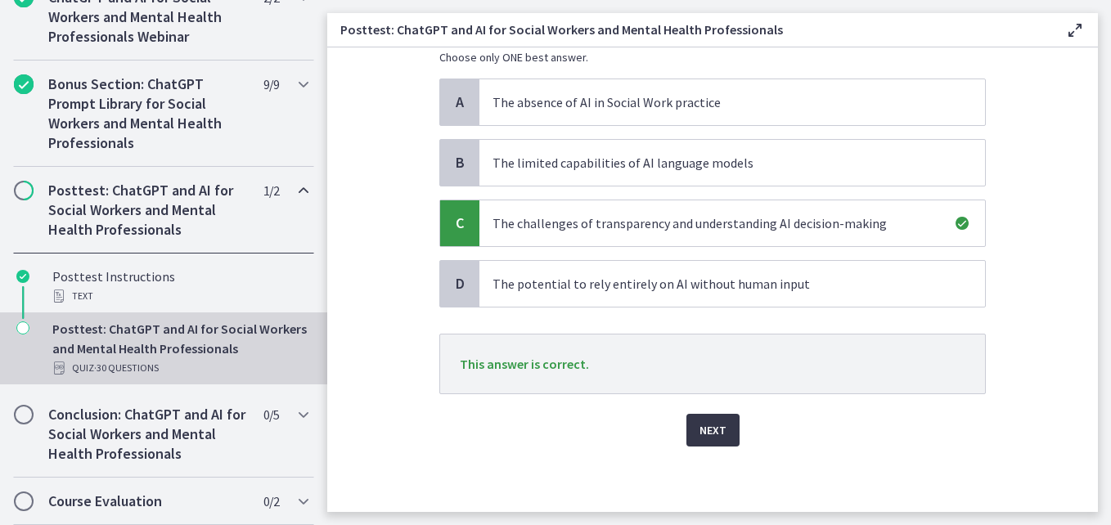
click at [712, 427] on span "Next" at bounding box center [712, 430] width 27 height 20
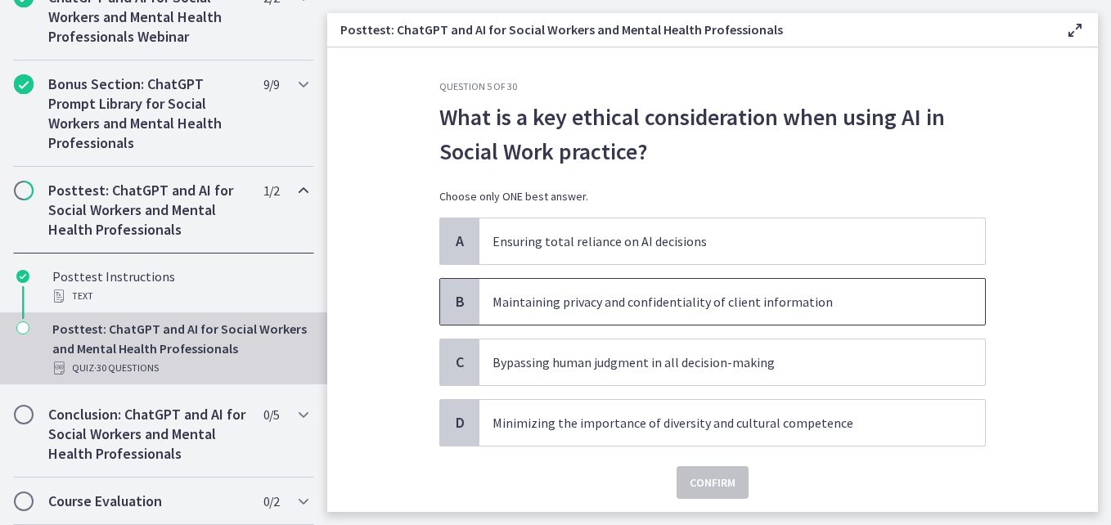
click at [796, 294] on p "Maintaining privacy and confidentiality of client information" at bounding box center [715, 302] width 447 height 20
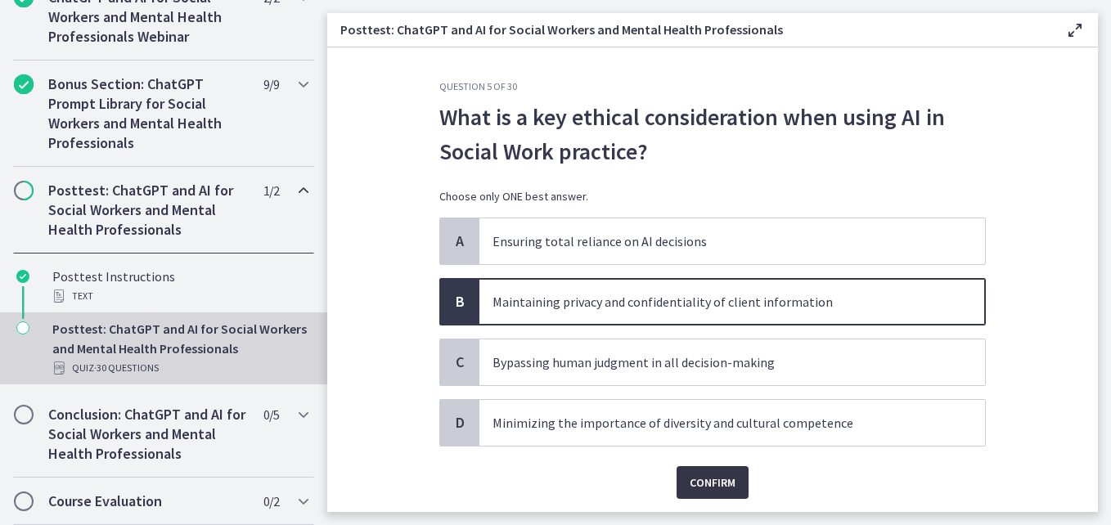
click at [695, 476] on span "Confirm" at bounding box center [712, 483] width 46 height 20
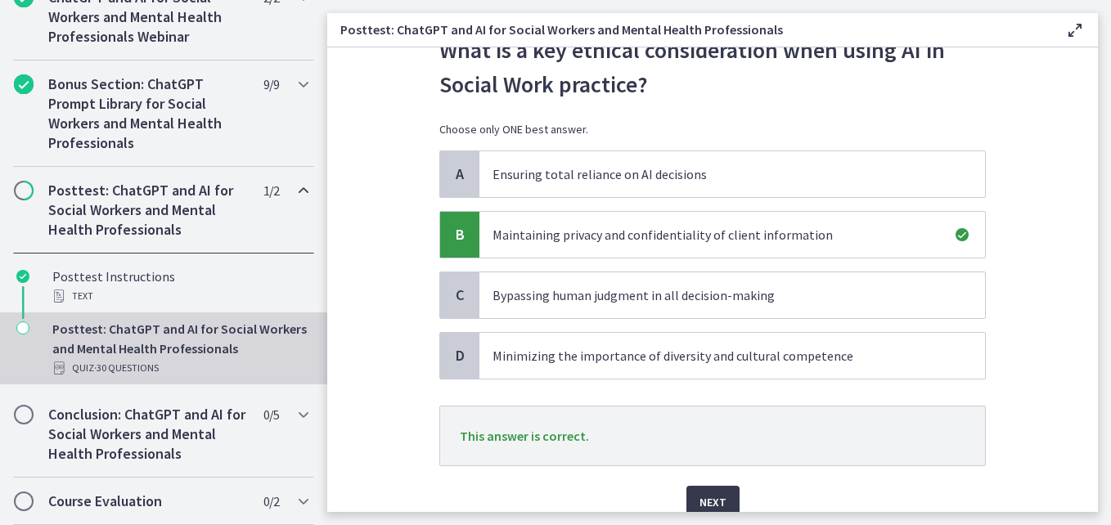
scroll to position [109, 0]
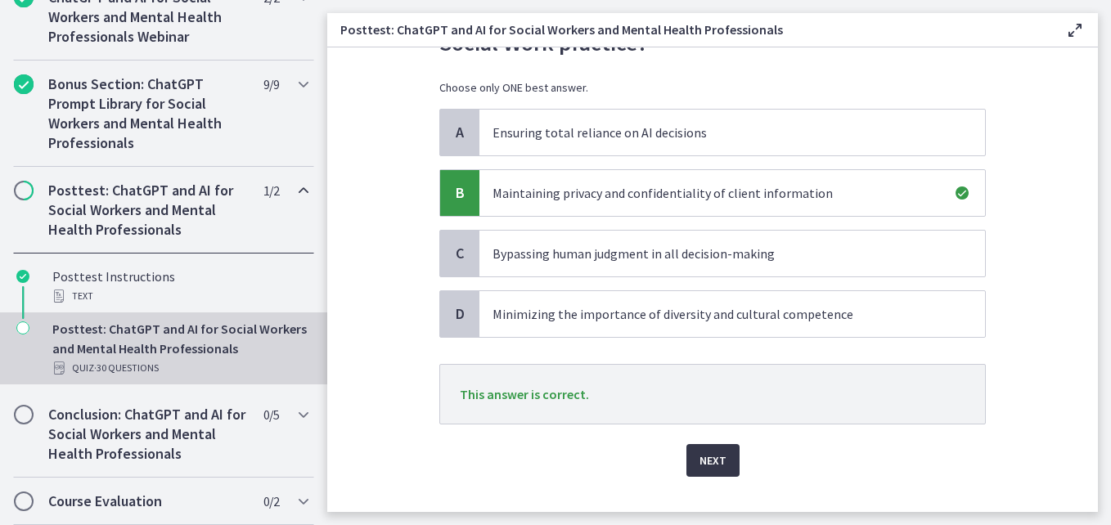
click at [714, 458] on span "Next" at bounding box center [712, 461] width 27 height 20
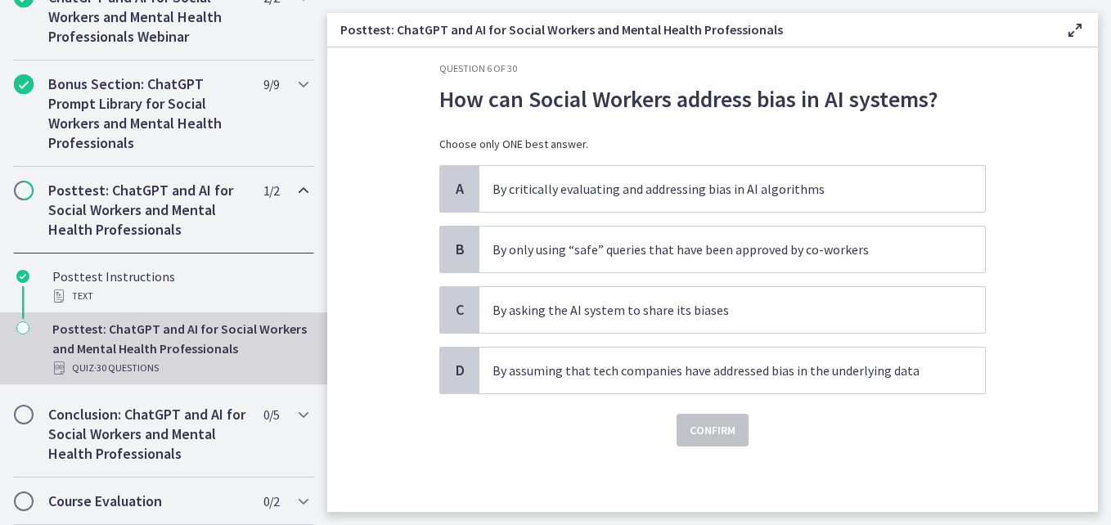
scroll to position [0, 0]
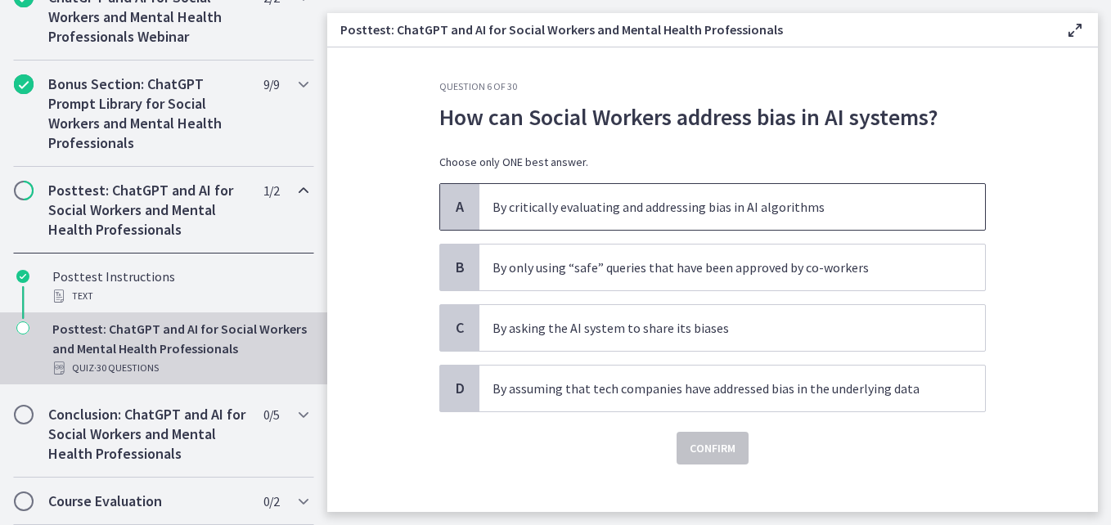
click at [683, 203] on p "By critically evaluating and addressing bias in AI algorithms" at bounding box center [715, 207] width 447 height 20
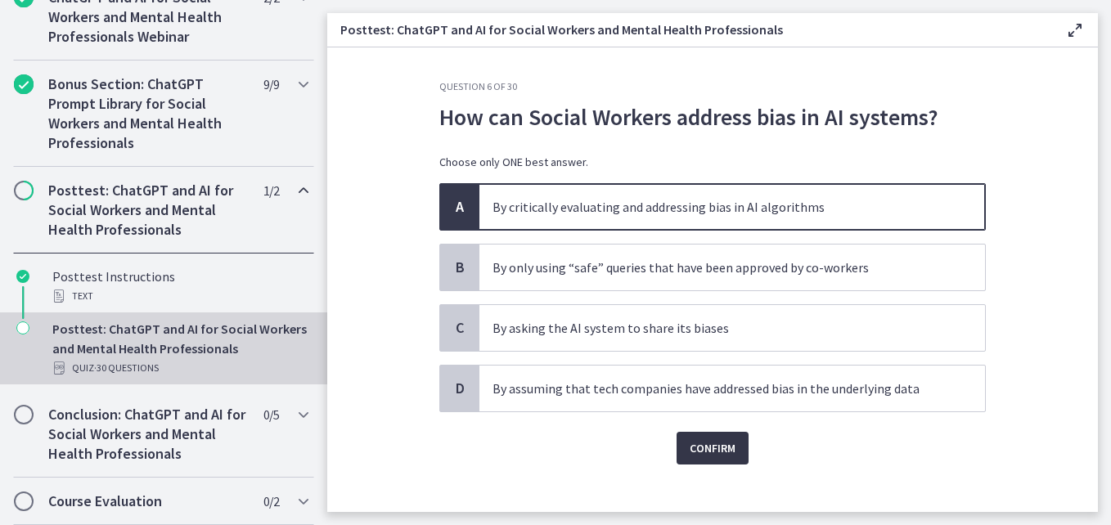
click at [704, 444] on span "Confirm" at bounding box center [712, 448] width 46 height 20
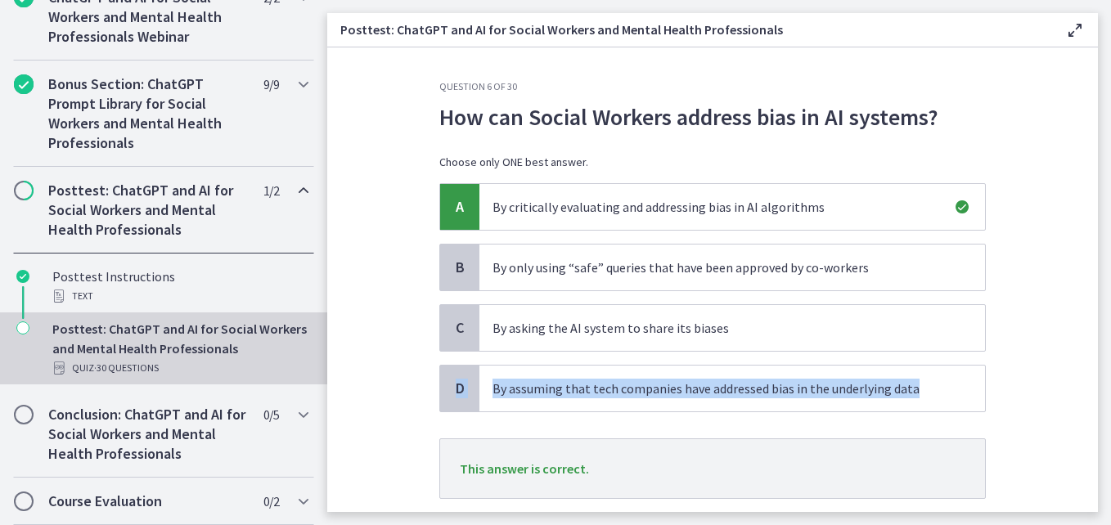
drag, startPoint x: 1080, startPoint y: 307, endPoint x: 1086, endPoint y: 405, distance: 98.4
click at [1086, 405] on section "Question 6 of 30 How can Social Workers address bias in AI systems? Choose only…" at bounding box center [712, 279] width 770 height 465
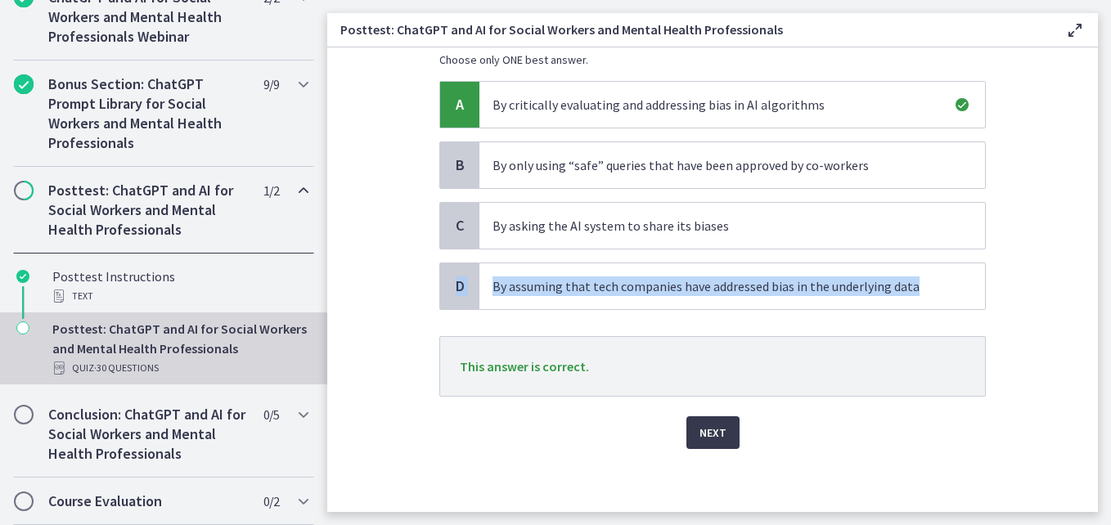
scroll to position [105, 0]
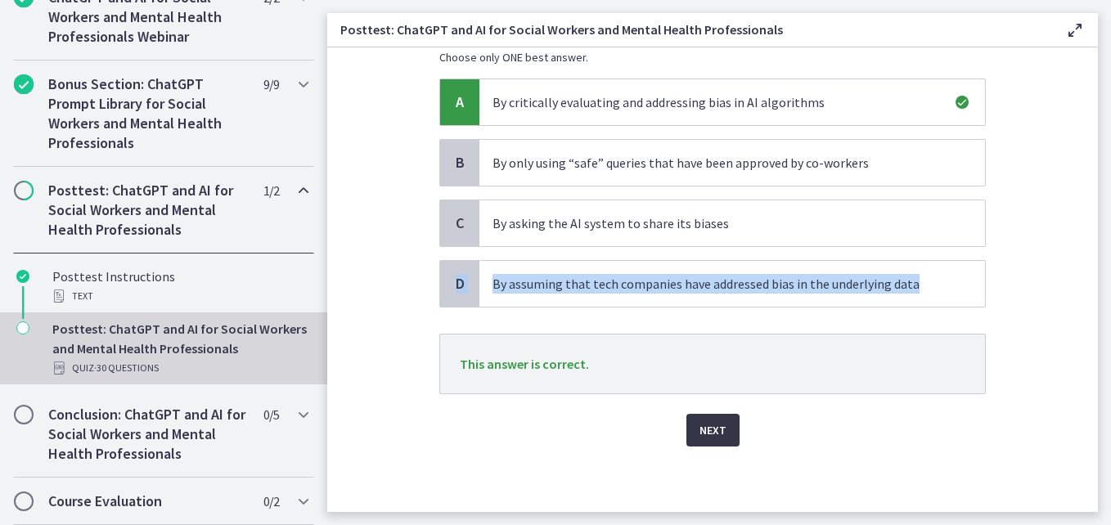
click at [703, 428] on span "Next" at bounding box center [712, 430] width 27 height 20
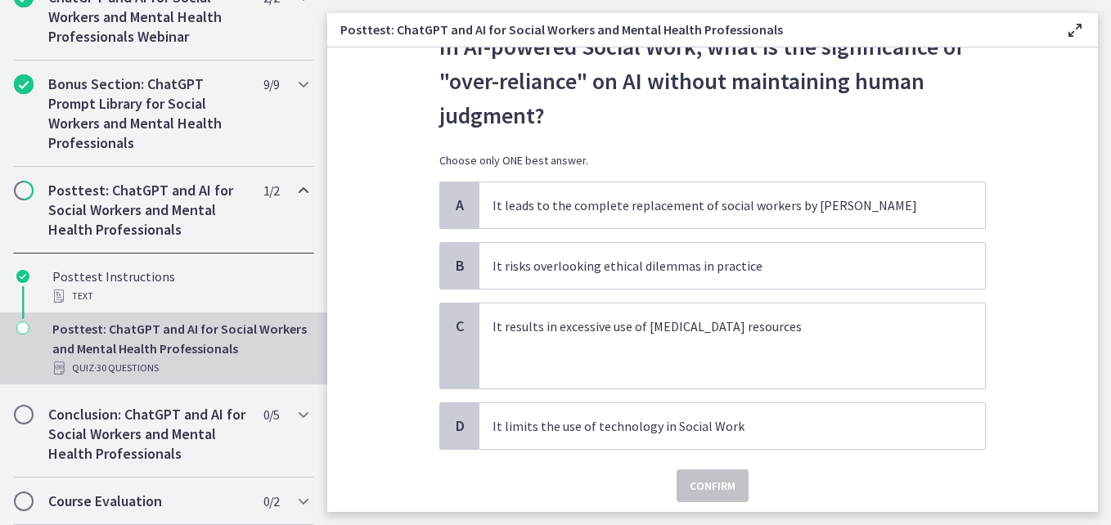
scroll to position [67, 0]
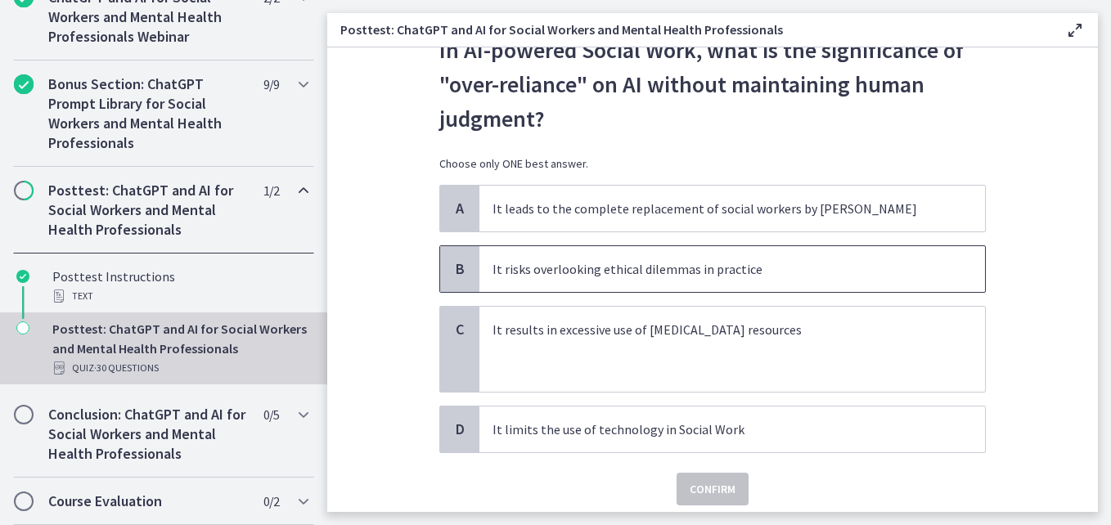
click at [770, 273] on p "It risks overlooking ethical dilemmas in practice" at bounding box center [715, 269] width 447 height 20
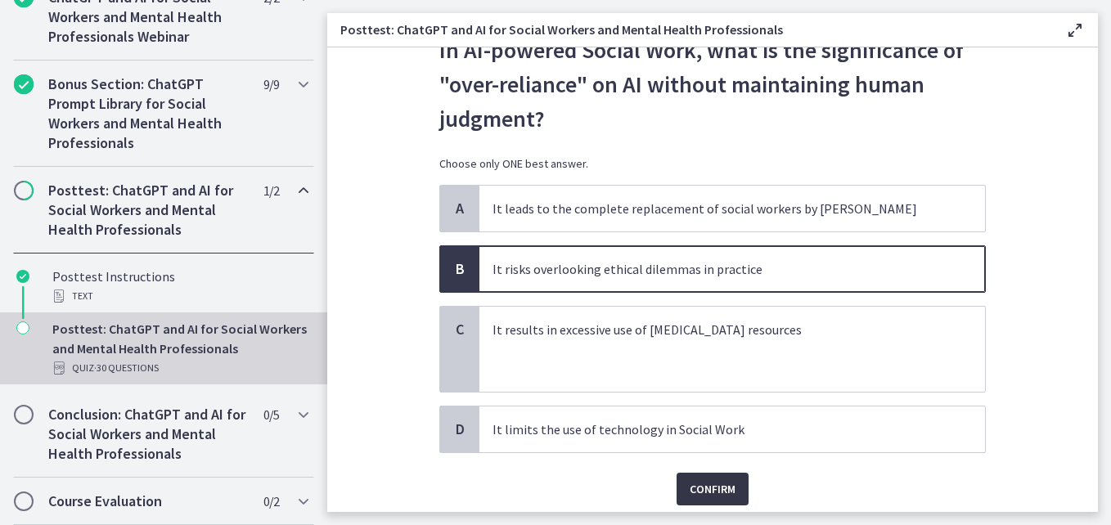
click at [710, 488] on span "Confirm" at bounding box center [712, 489] width 46 height 20
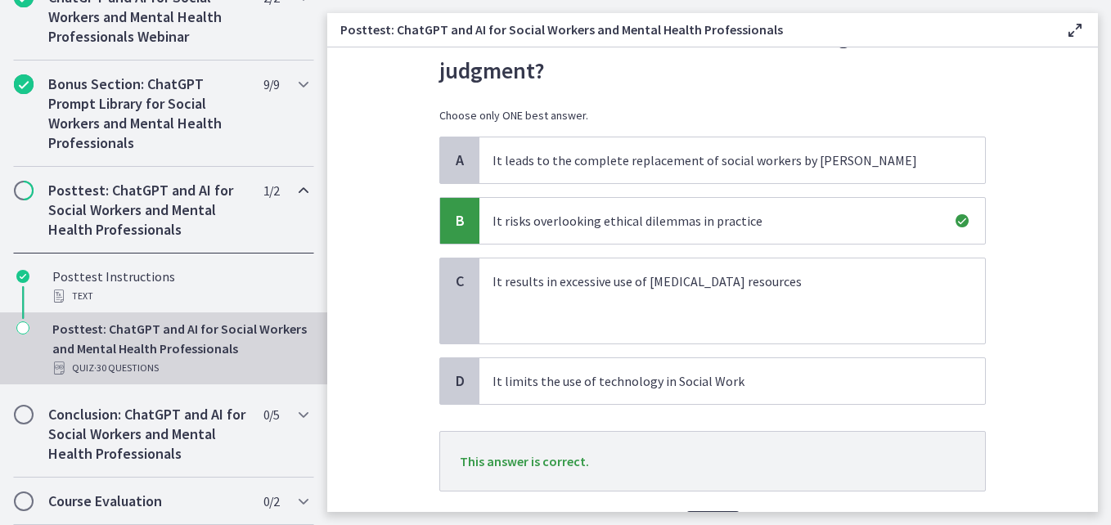
scroll to position [213, 0]
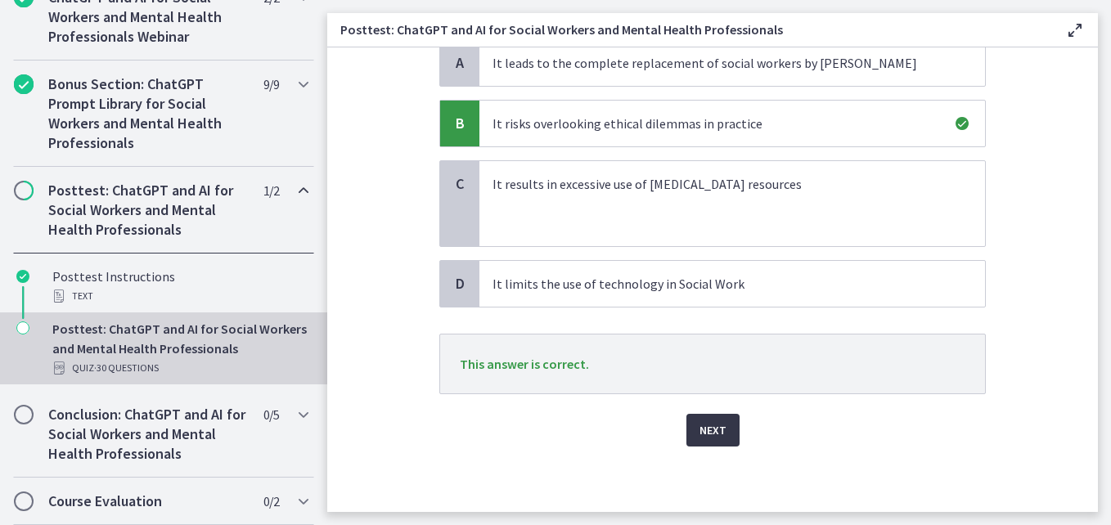
click at [707, 429] on span "Next" at bounding box center [712, 430] width 27 height 20
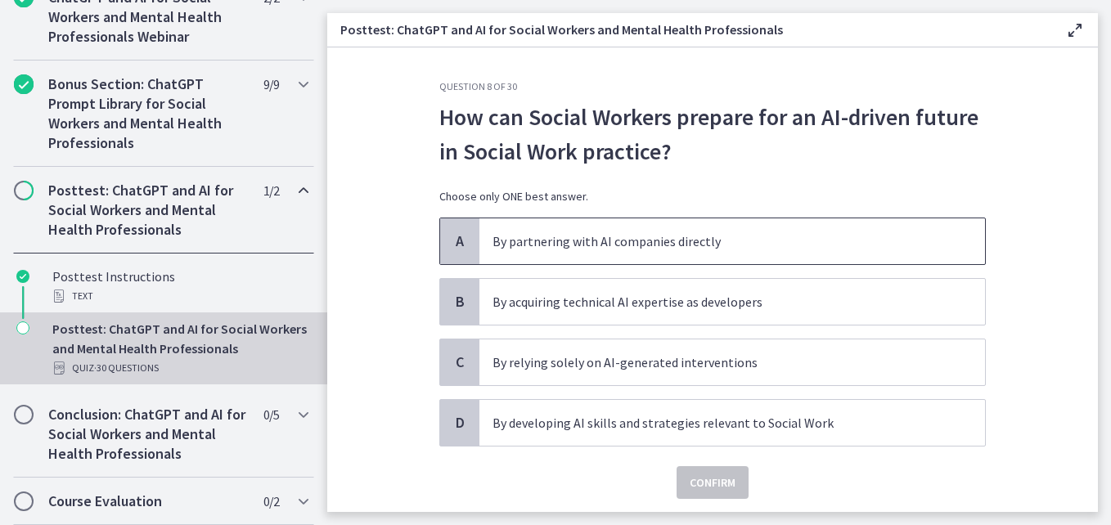
click at [582, 240] on p "By partnering with AI companies directly" at bounding box center [715, 241] width 447 height 20
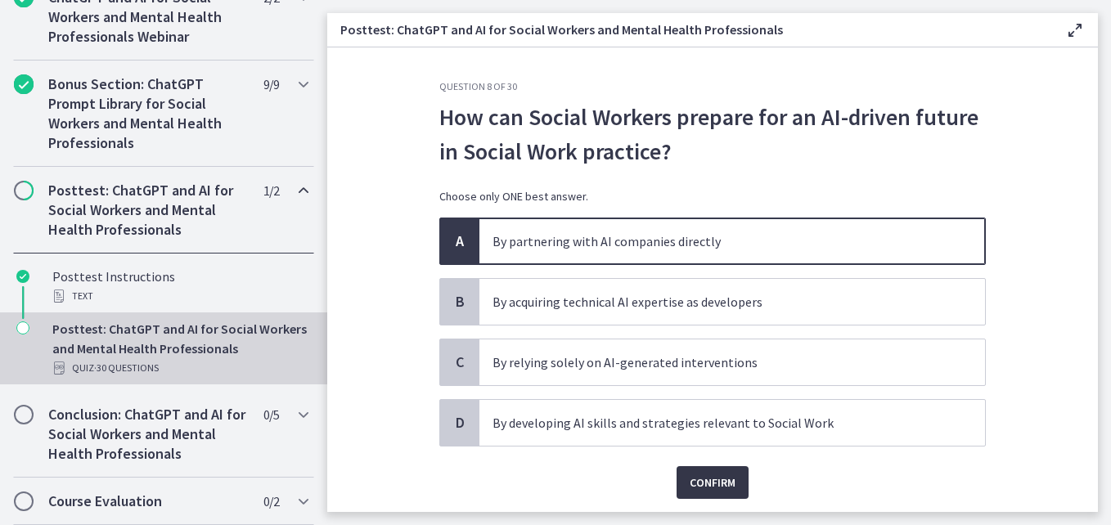
click at [703, 479] on span "Confirm" at bounding box center [712, 483] width 46 height 20
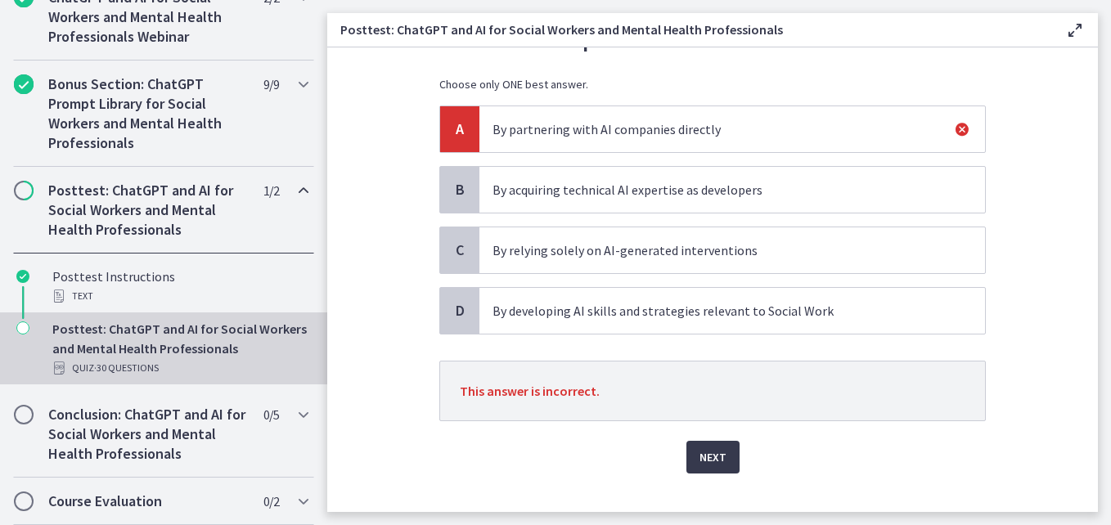
scroll to position [117, 0]
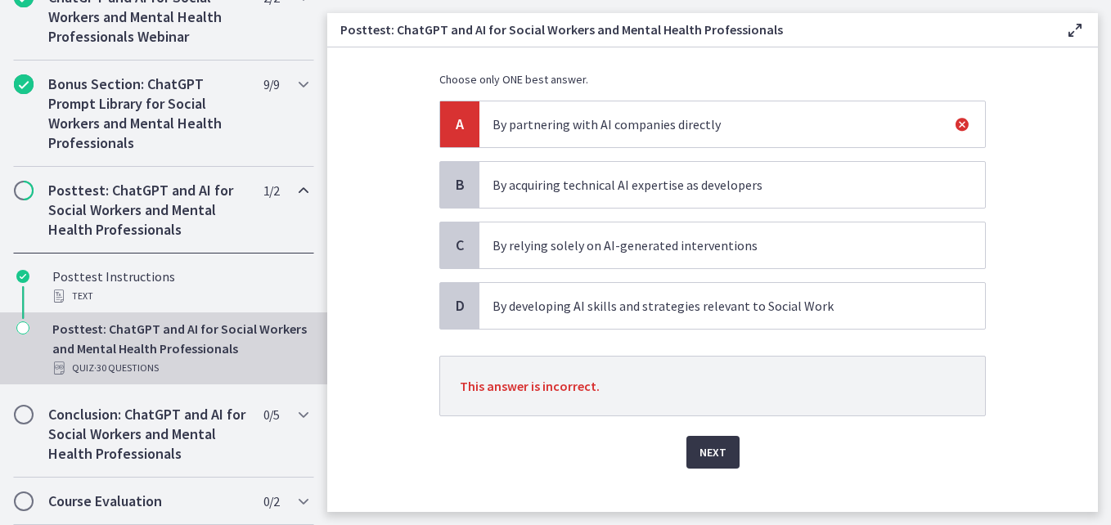
click at [707, 449] on span "Next" at bounding box center [712, 452] width 27 height 20
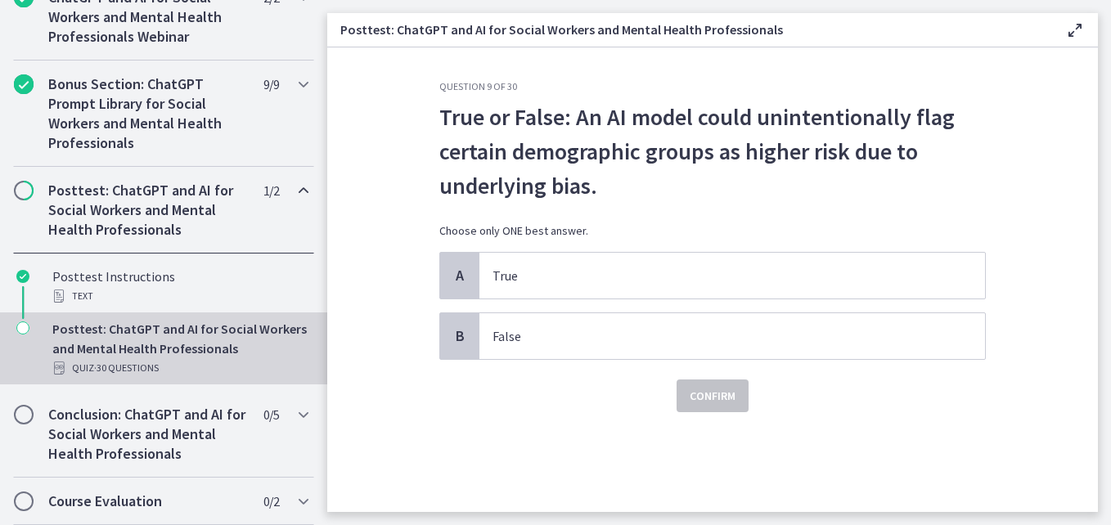
scroll to position [0, 0]
click at [539, 263] on span "True" at bounding box center [731, 276] width 505 height 46
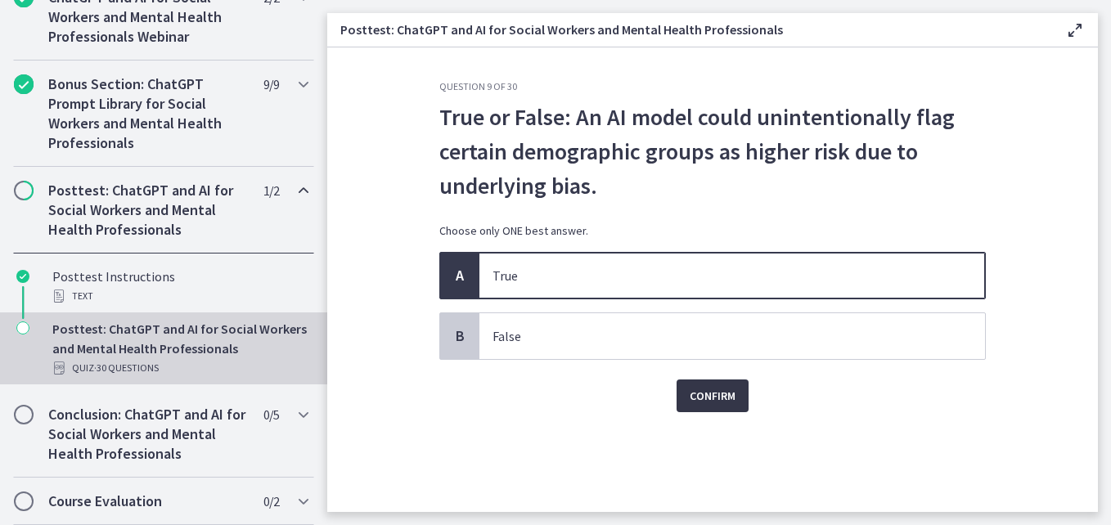
click at [709, 398] on span "Confirm" at bounding box center [712, 396] width 46 height 20
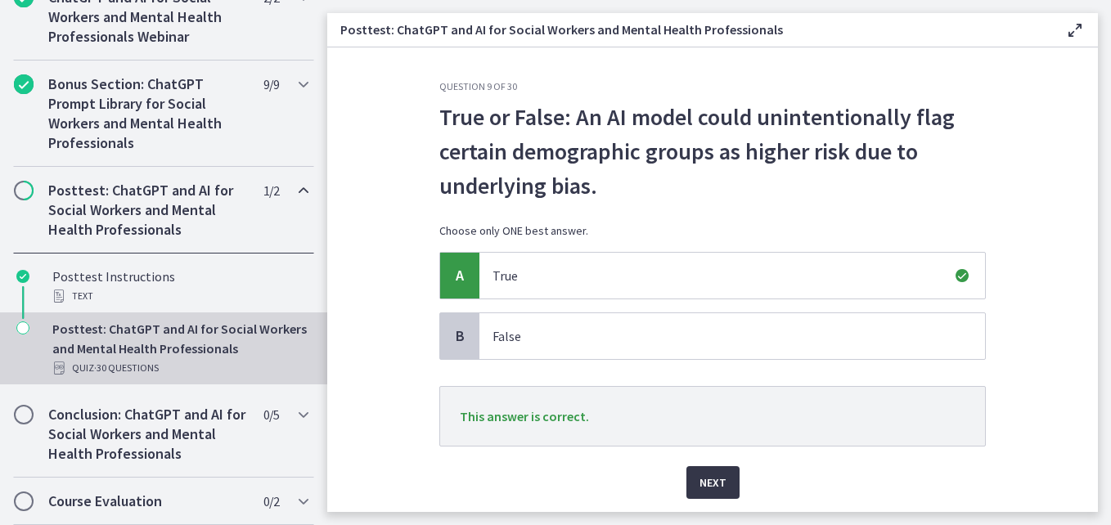
click at [712, 481] on span "Next" at bounding box center [712, 483] width 27 height 20
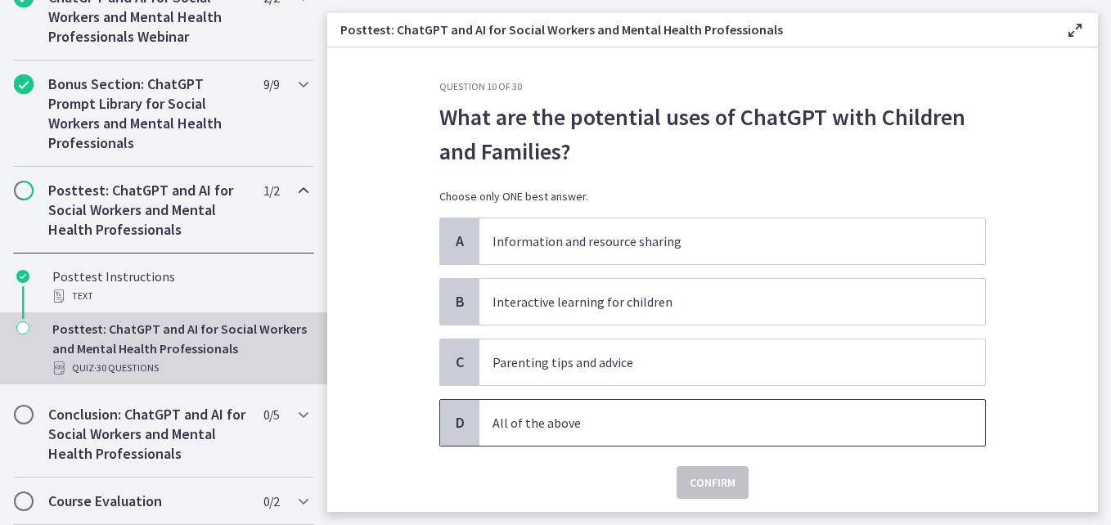
click at [574, 428] on p "All of the above" at bounding box center [715, 423] width 447 height 20
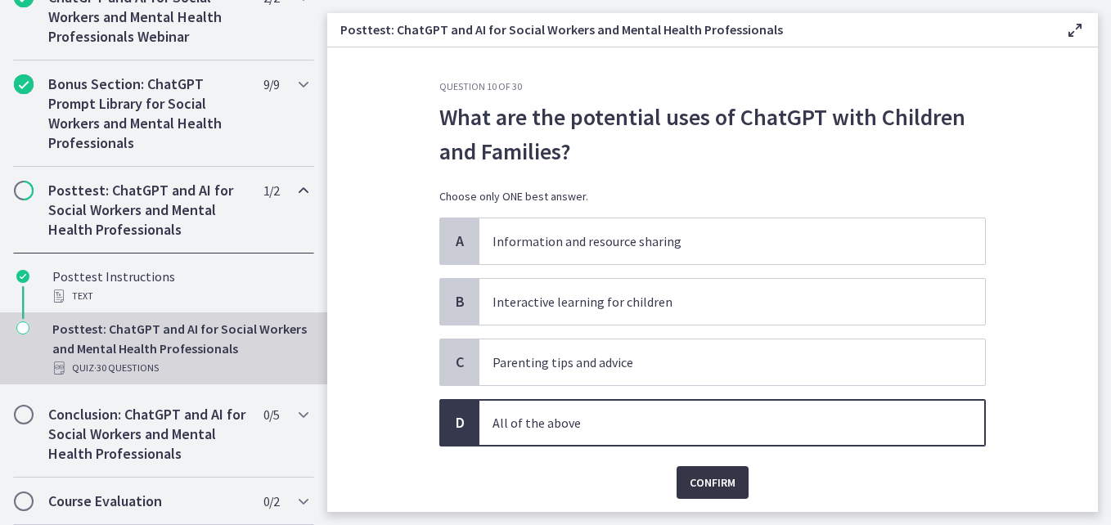
click at [696, 482] on span "Confirm" at bounding box center [712, 483] width 46 height 20
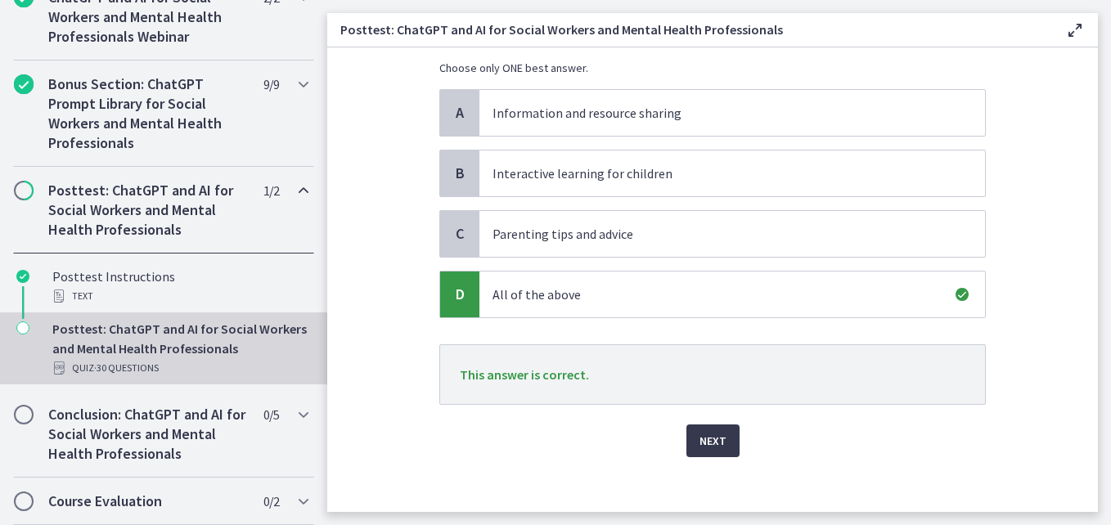
scroll to position [139, 0]
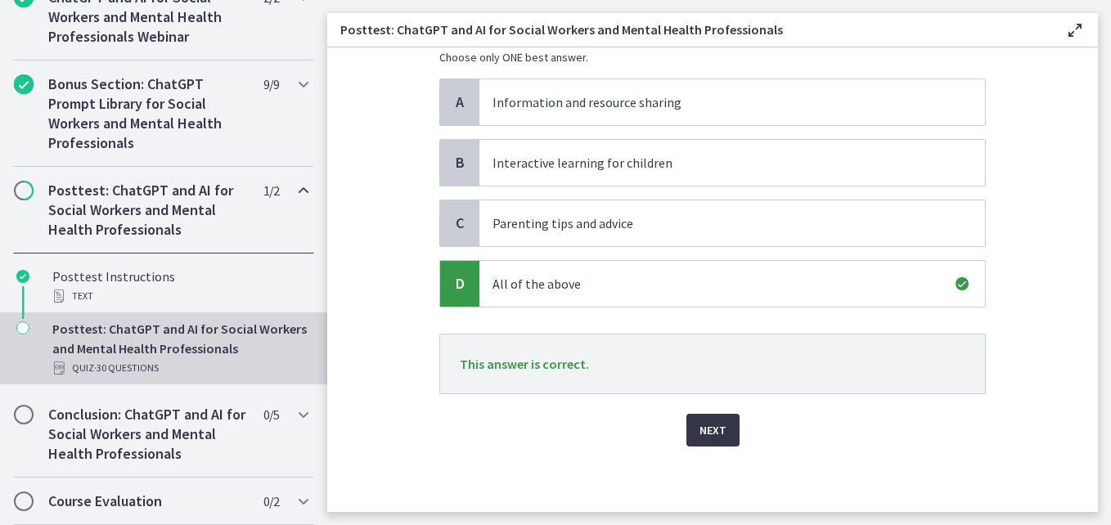
click at [706, 425] on span "Next" at bounding box center [712, 430] width 27 height 20
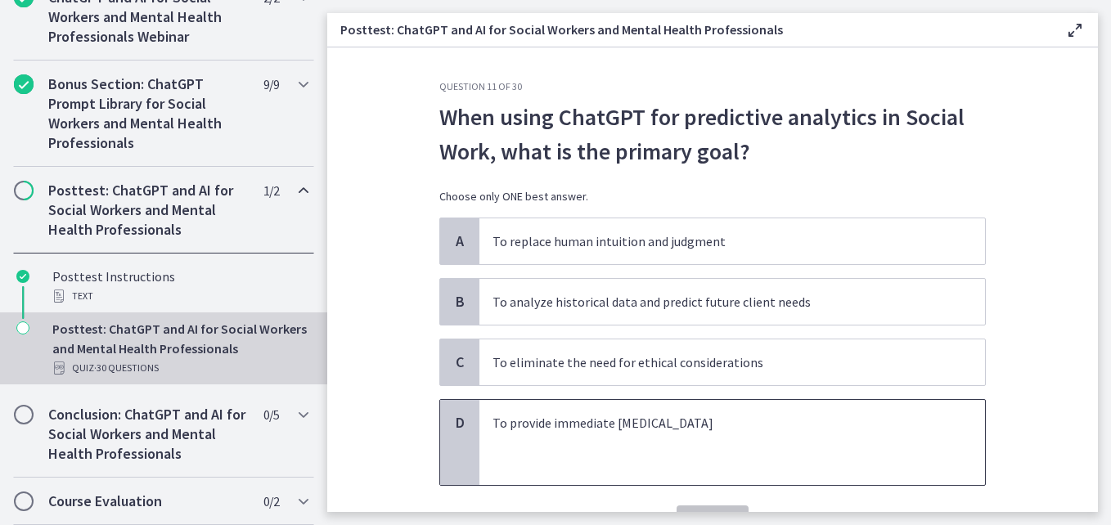
click at [706, 425] on p "To provide immediate crisis intervention" at bounding box center [715, 423] width 447 height 20
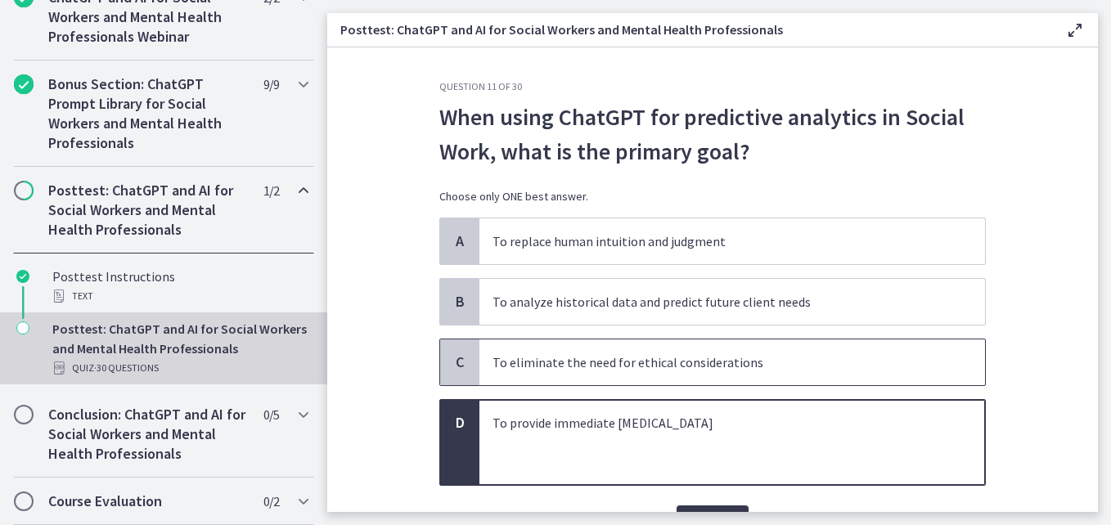
click at [689, 366] on p "To eliminate the need for ethical considerations" at bounding box center [715, 363] width 447 height 20
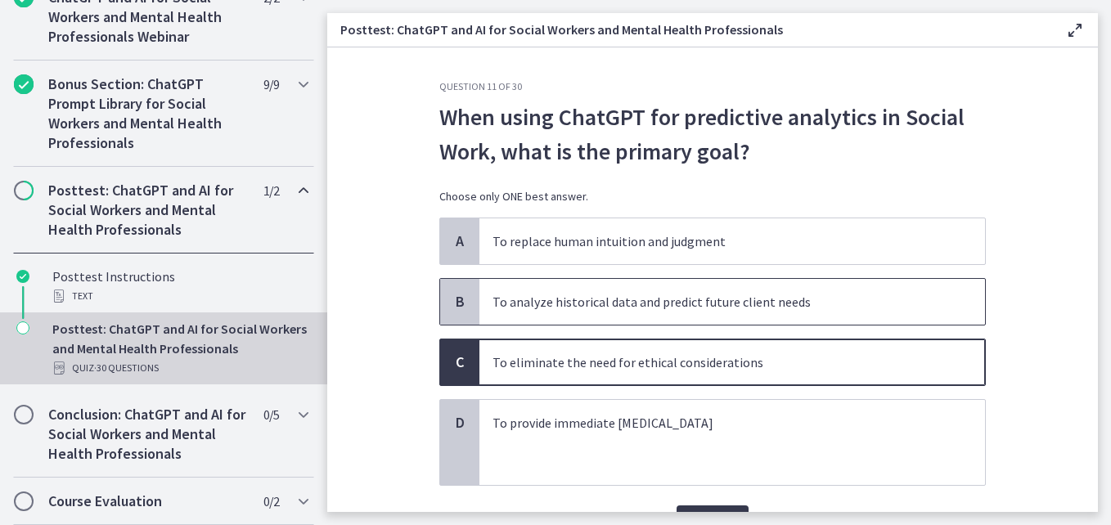
click at [799, 308] on p "To analyze historical data and predict future client needs" at bounding box center [715, 302] width 447 height 20
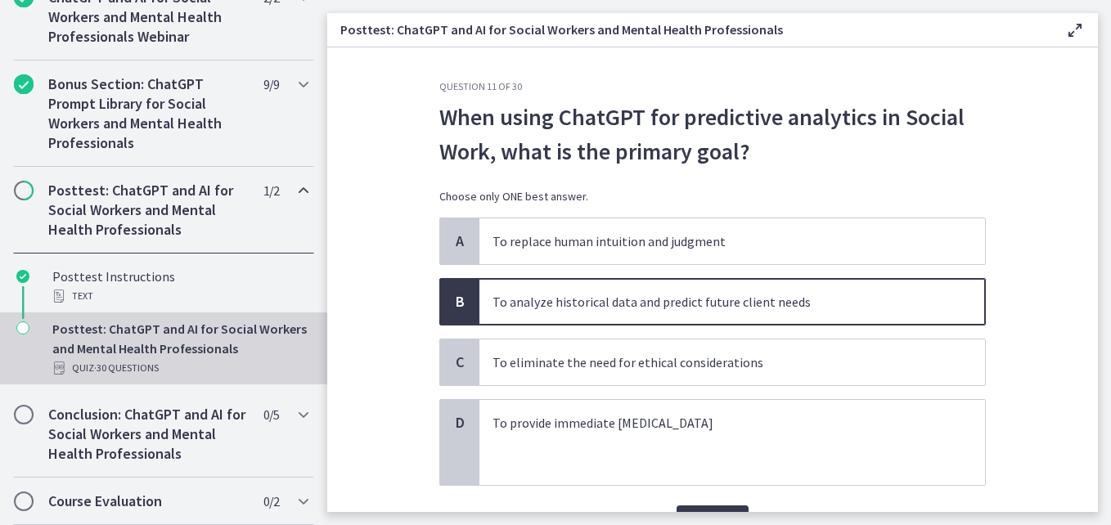
scroll to position [92, 0]
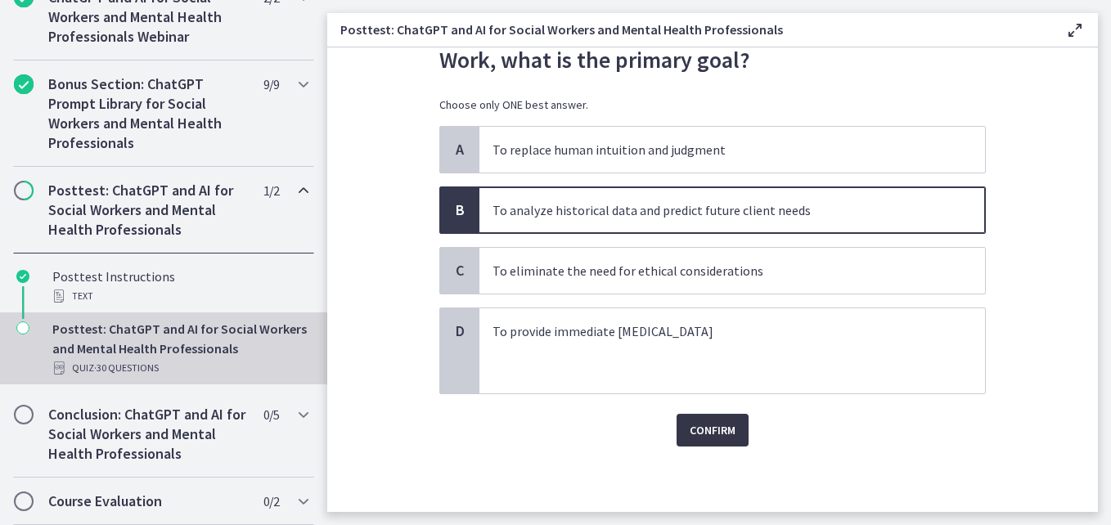
click at [722, 431] on span "Confirm" at bounding box center [712, 430] width 46 height 20
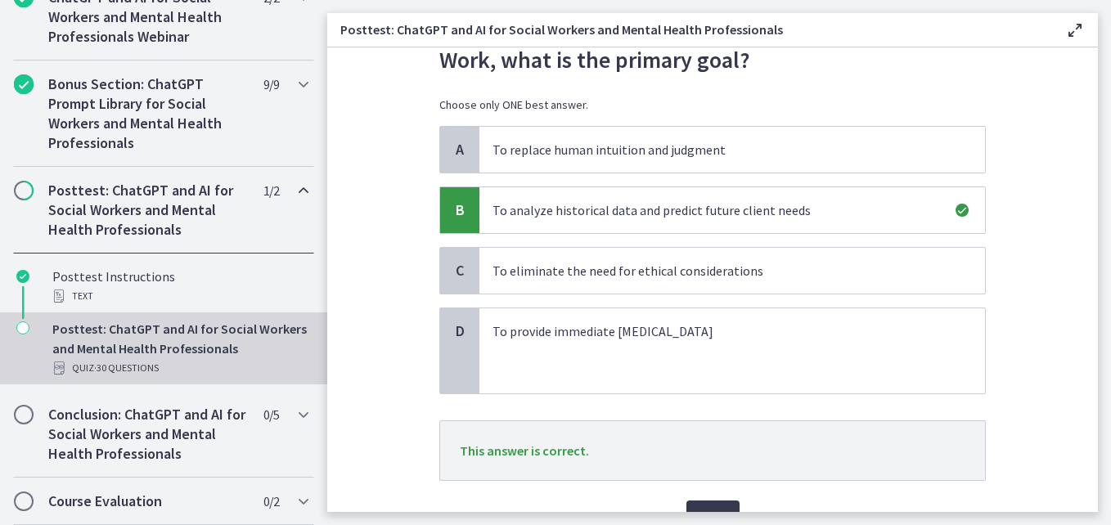
scroll to position [178, 0]
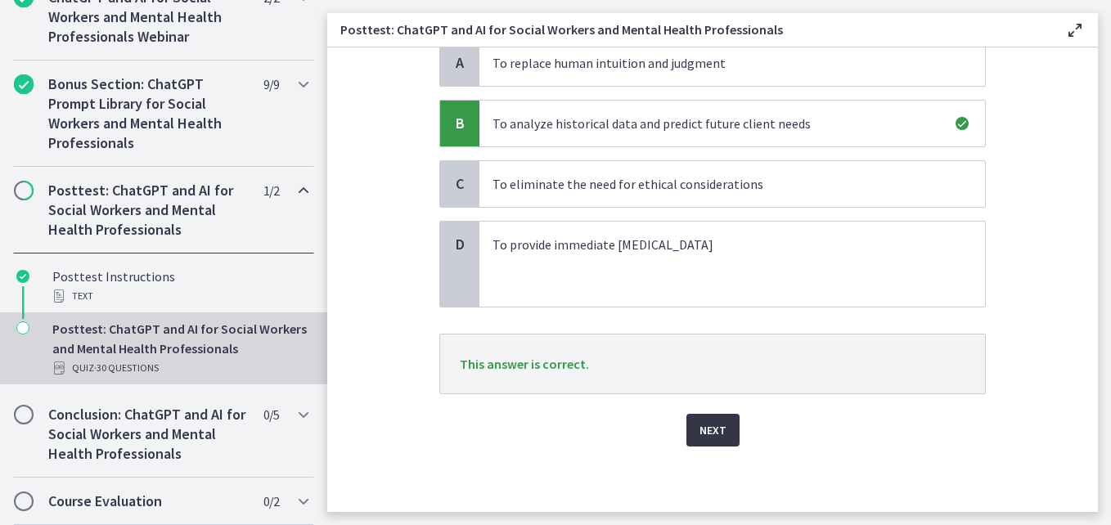
click at [716, 433] on span "Next" at bounding box center [712, 430] width 27 height 20
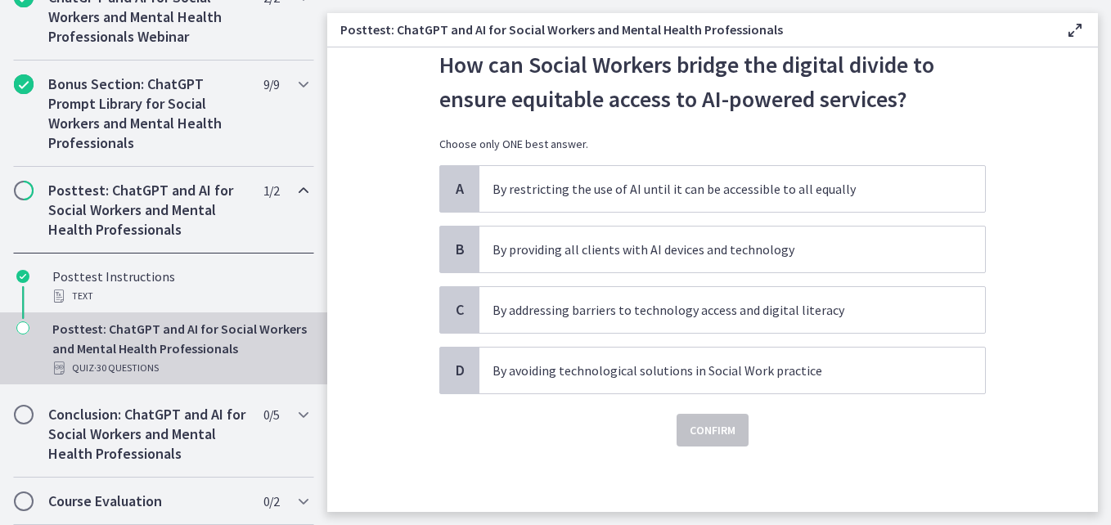
scroll to position [0, 0]
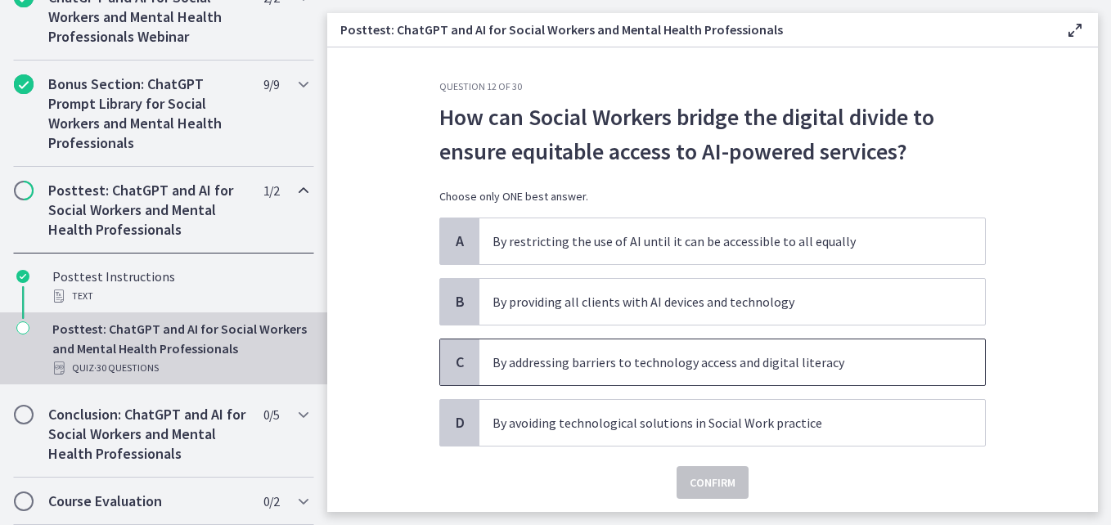
click at [680, 357] on p "By addressing barriers to technology access and digital literacy" at bounding box center [715, 363] width 447 height 20
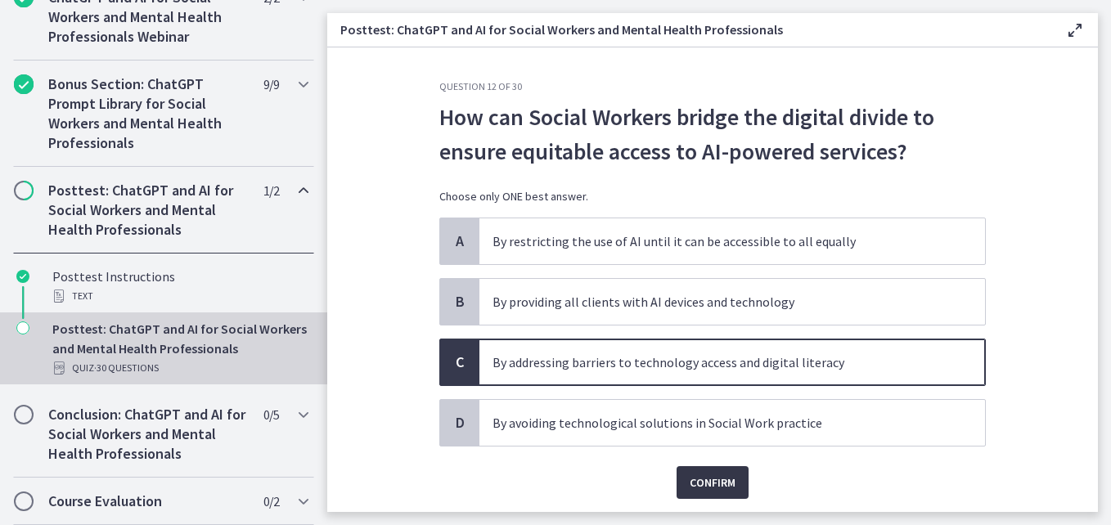
click at [703, 483] on span "Confirm" at bounding box center [712, 483] width 46 height 20
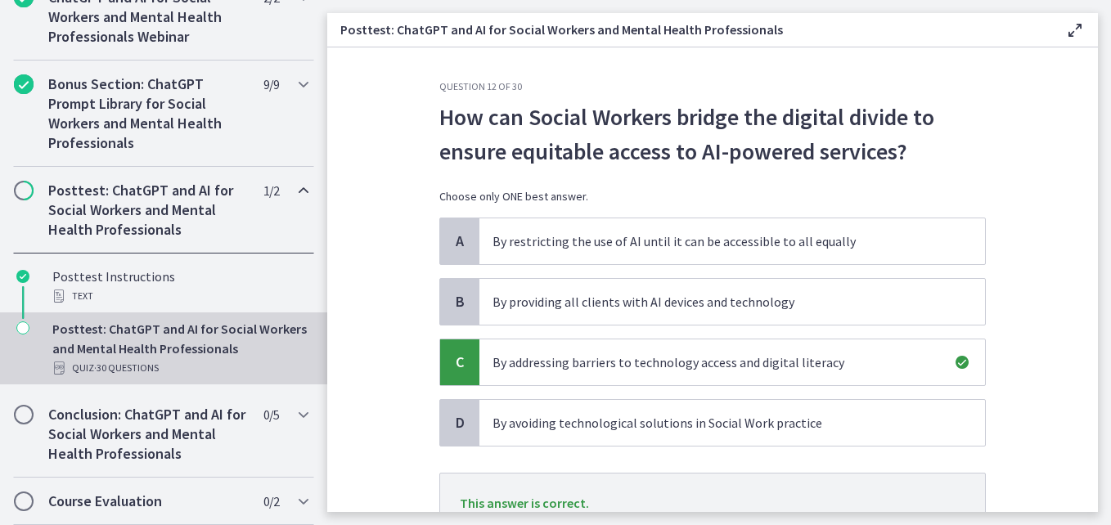
scroll to position [139, 0]
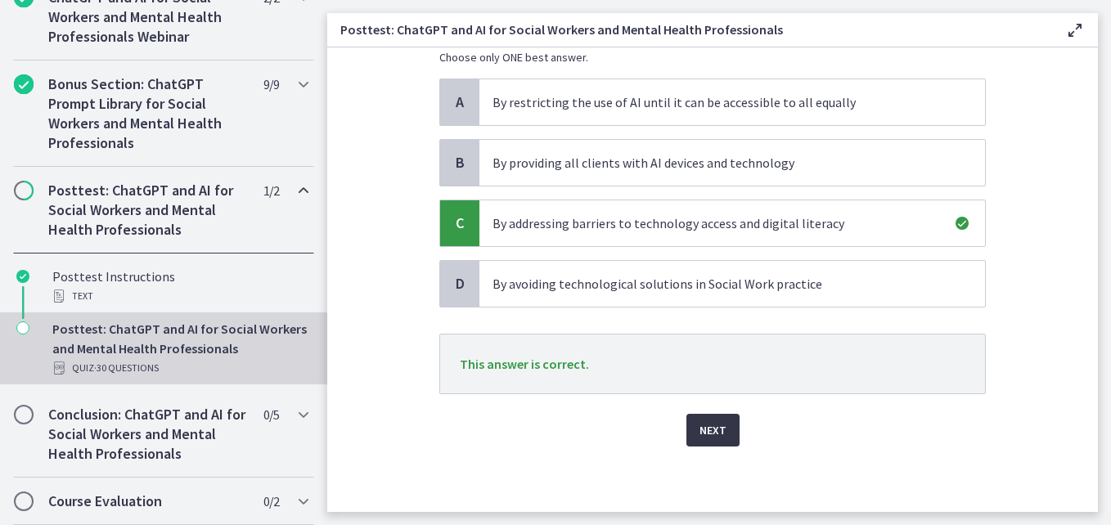
click at [710, 428] on span "Next" at bounding box center [712, 430] width 27 height 20
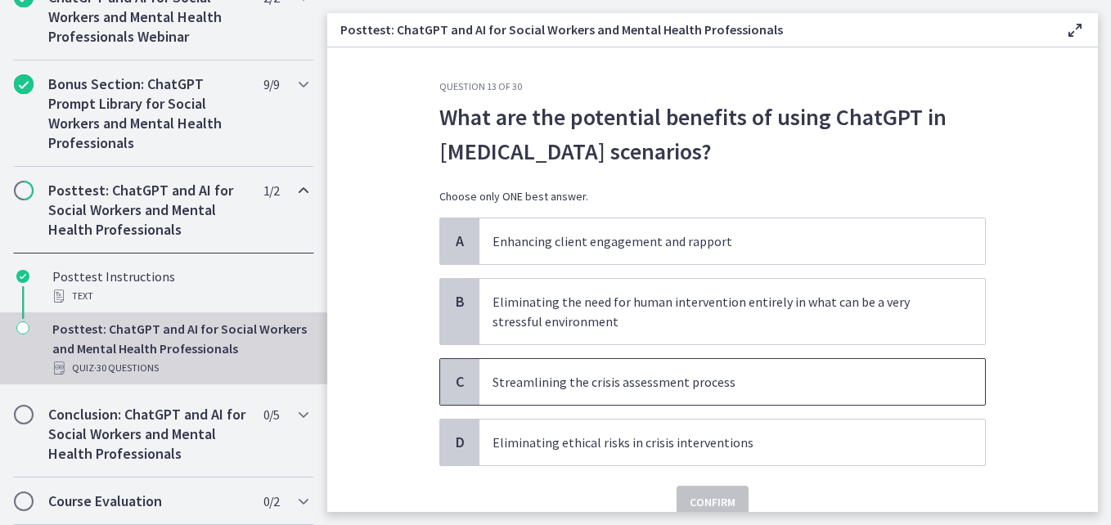
click at [703, 390] on p "Streamlining the crisis assessment process" at bounding box center [715, 382] width 447 height 20
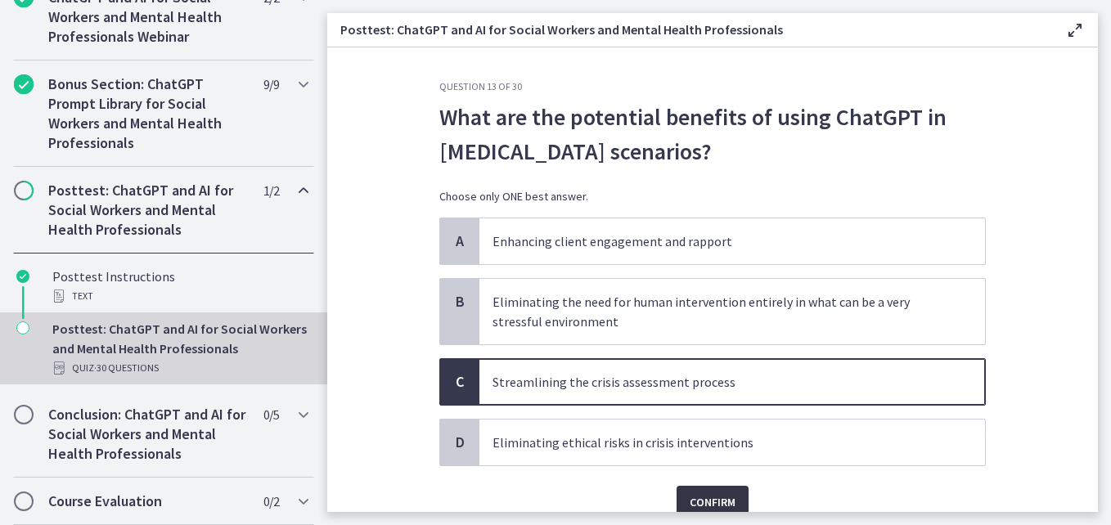
click at [707, 503] on span "Confirm" at bounding box center [712, 502] width 46 height 20
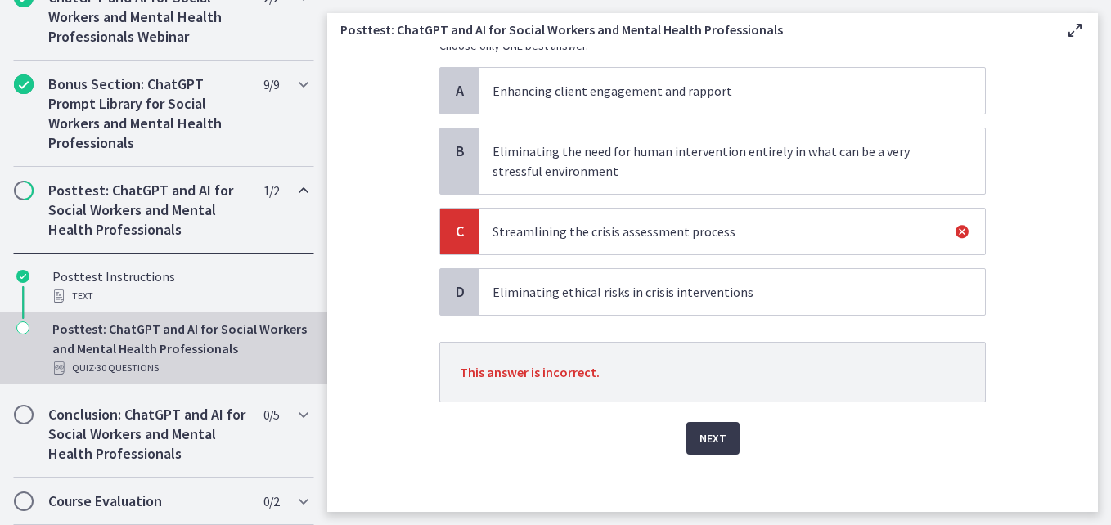
scroll to position [158, 0]
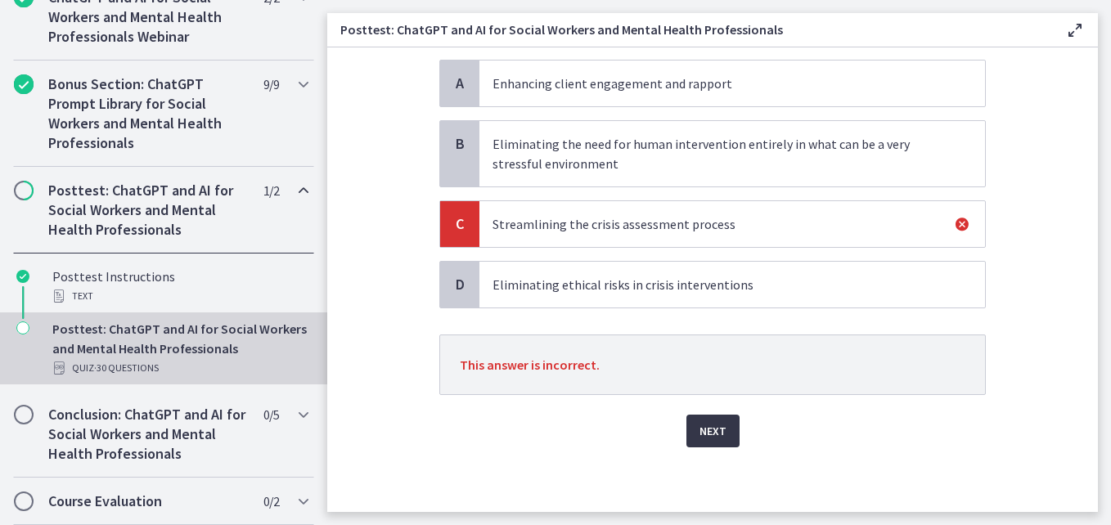
click at [709, 434] on span "Next" at bounding box center [712, 431] width 27 height 20
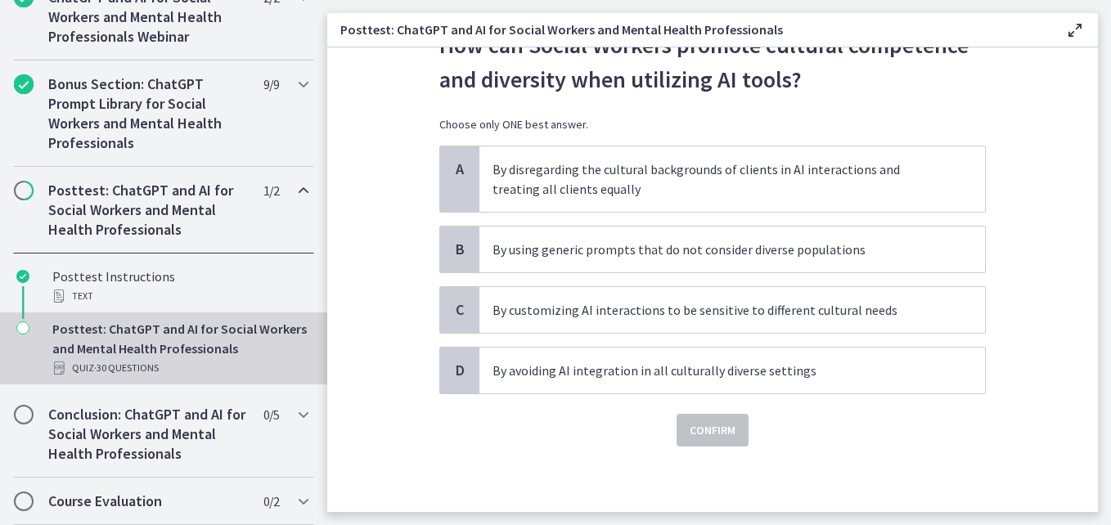
scroll to position [0, 0]
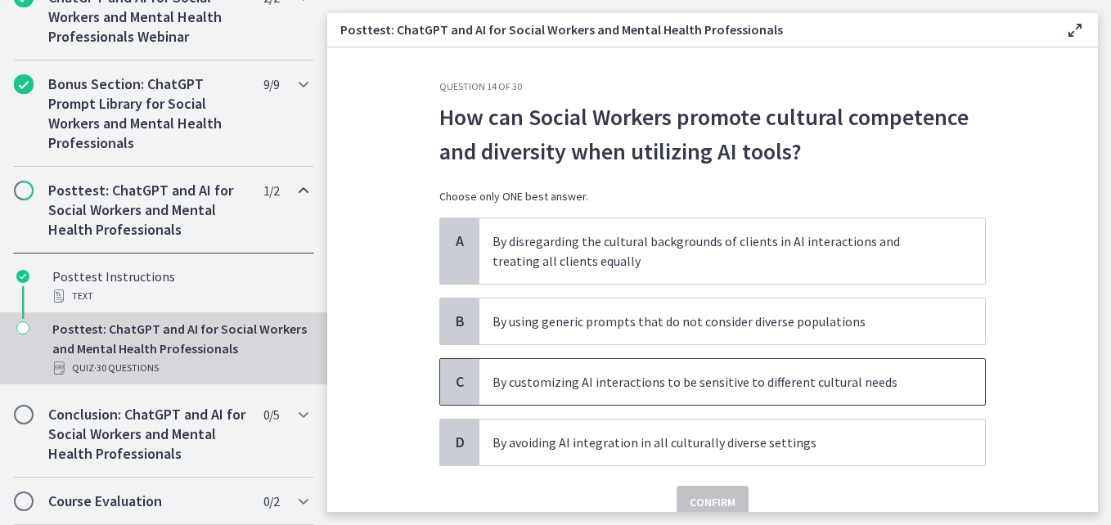
click at [638, 384] on p "By customizing AI interactions to be sensitive to different cultural needs" at bounding box center [715, 382] width 447 height 20
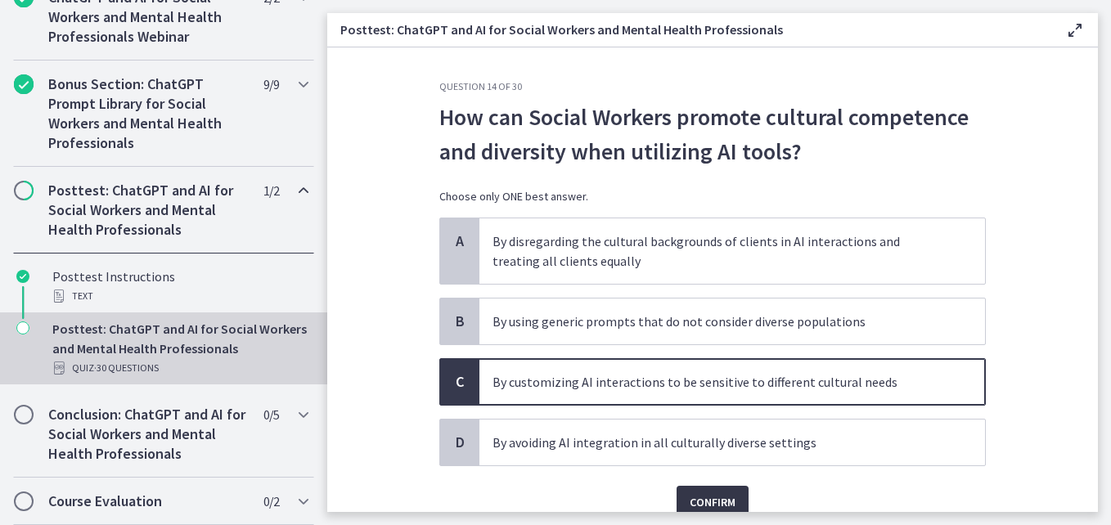
click at [704, 492] on span "Confirm" at bounding box center [712, 502] width 46 height 20
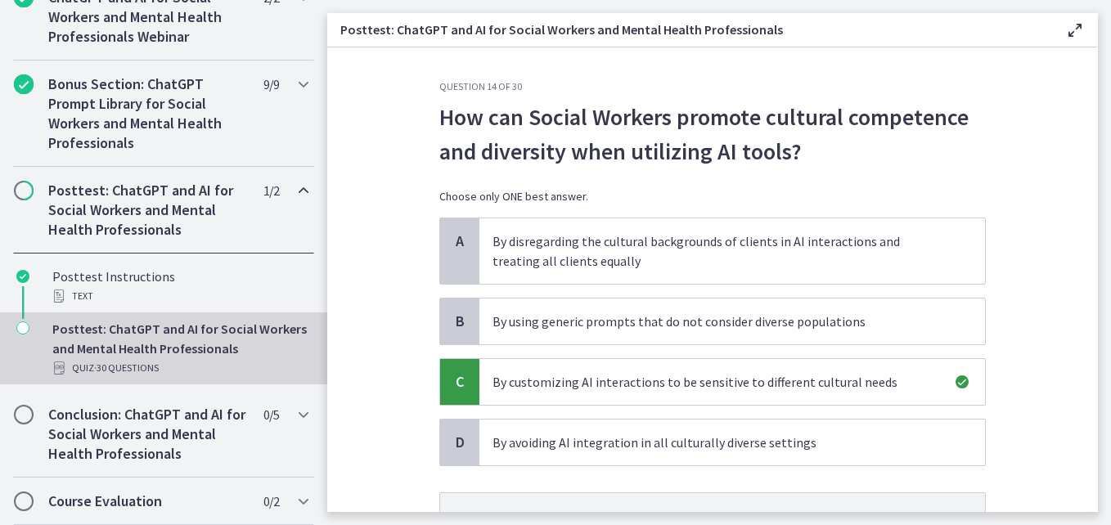
scroll to position [159, 0]
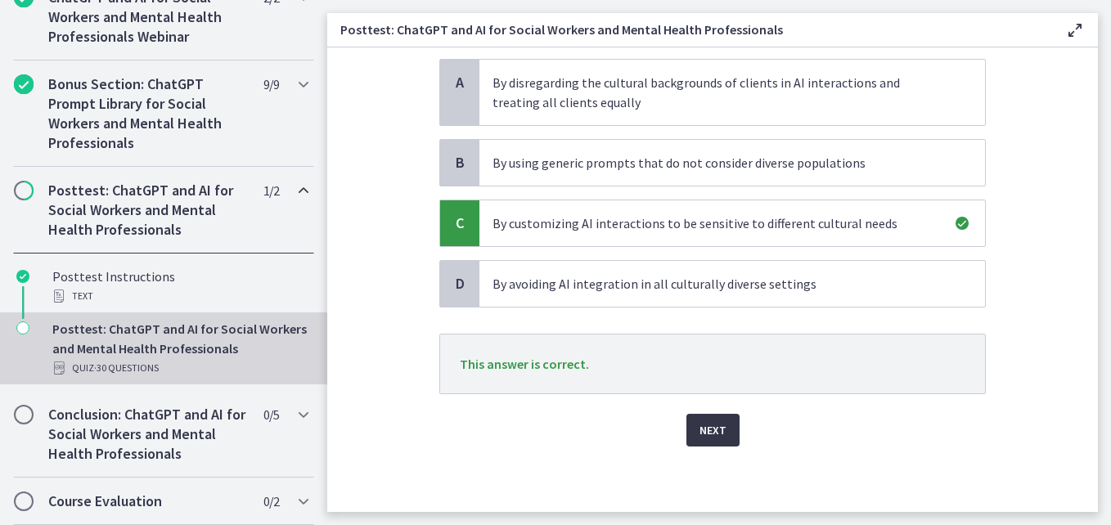
click at [721, 424] on button "Next" at bounding box center [712, 430] width 53 height 33
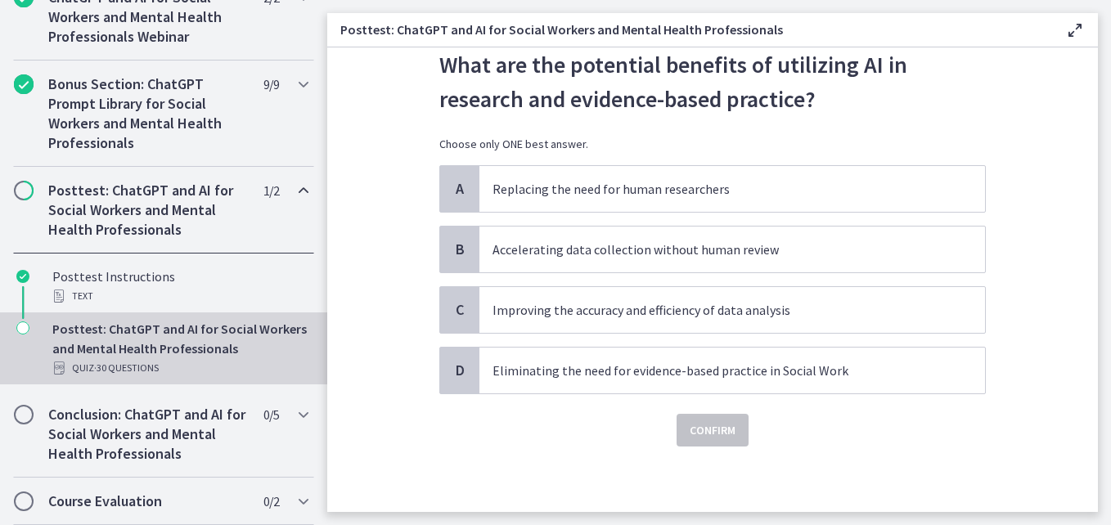
scroll to position [0, 0]
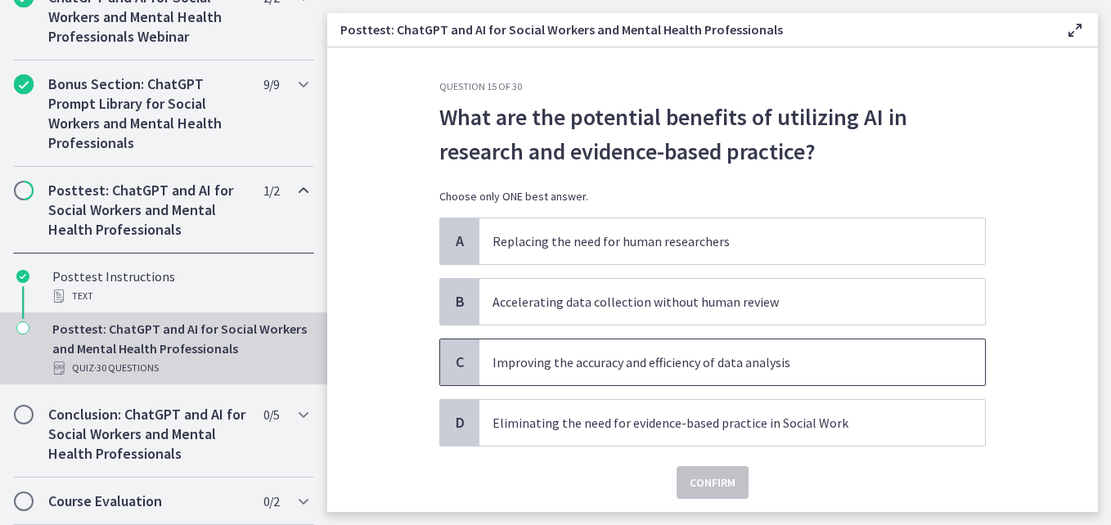
click at [752, 366] on p "Improving the accuracy and efficiency of data analysis" at bounding box center [715, 363] width 447 height 20
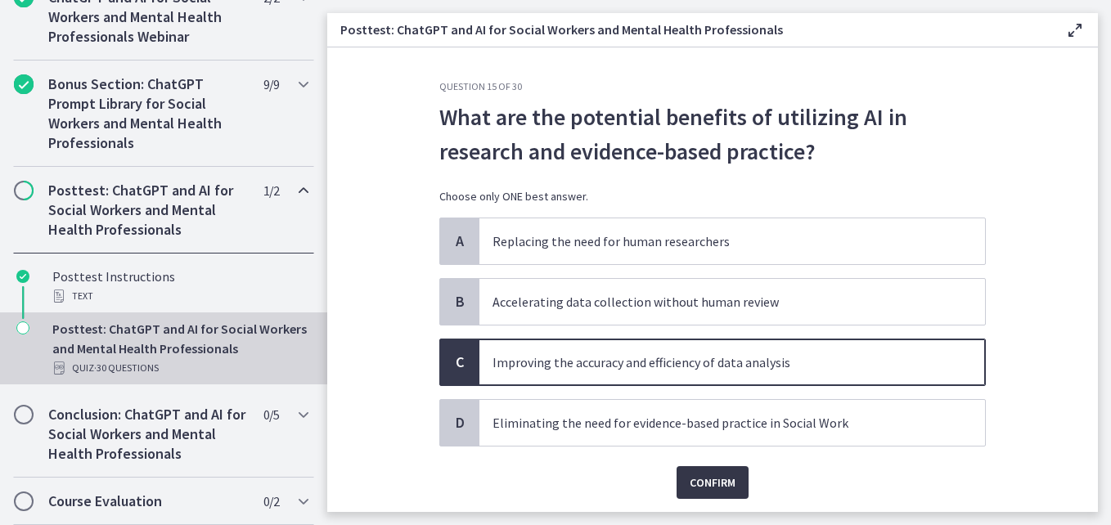
click at [716, 481] on span "Confirm" at bounding box center [712, 483] width 46 height 20
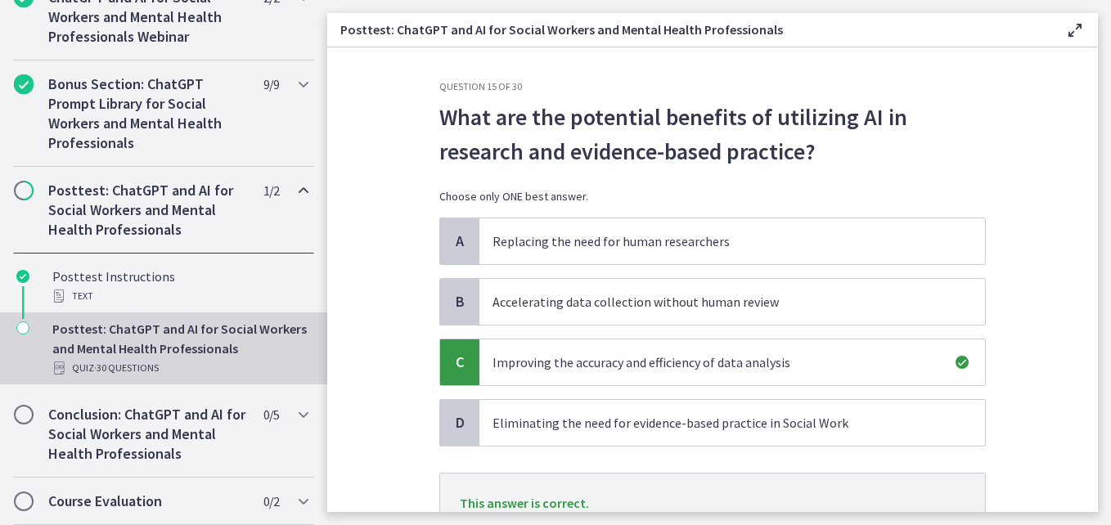
scroll to position [112, 0]
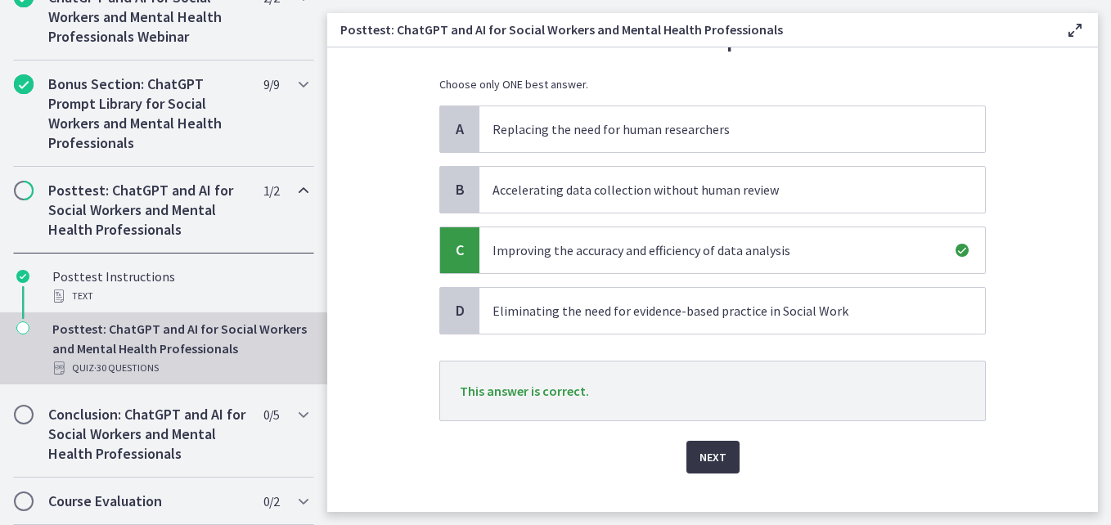
click at [703, 452] on span "Next" at bounding box center [712, 457] width 27 height 20
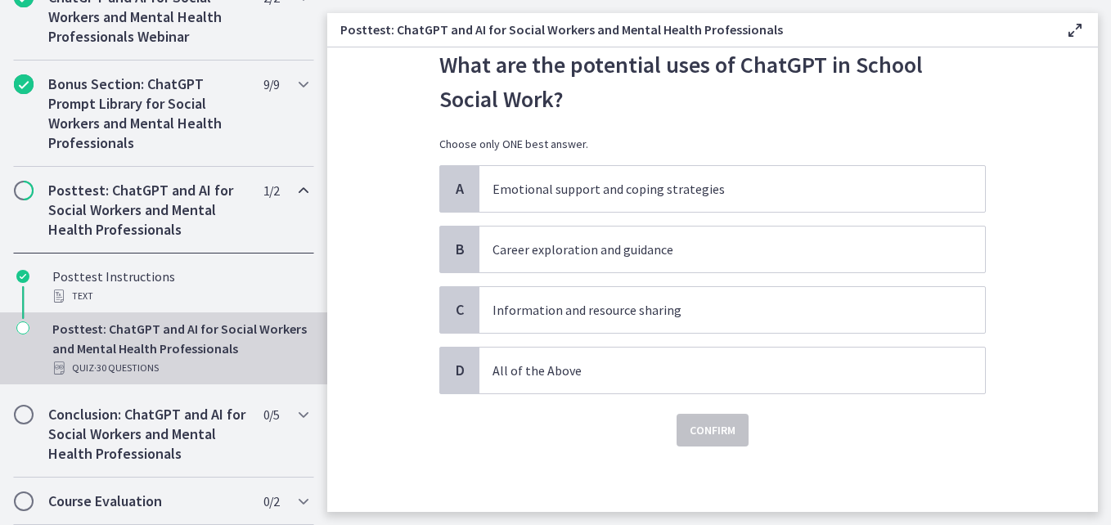
scroll to position [0, 0]
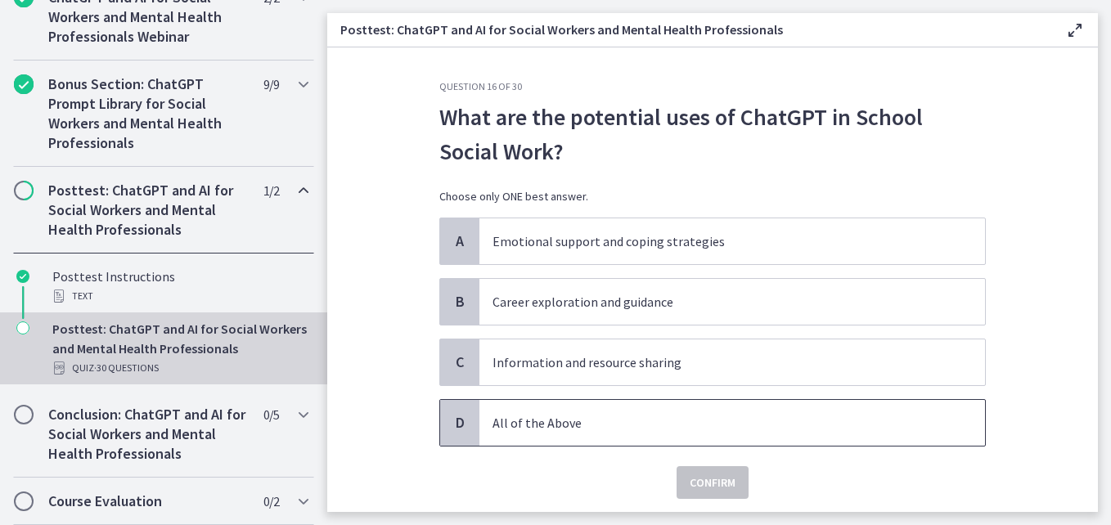
click at [575, 419] on p "All of the Above" at bounding box center [715, 423] width 447 height 20
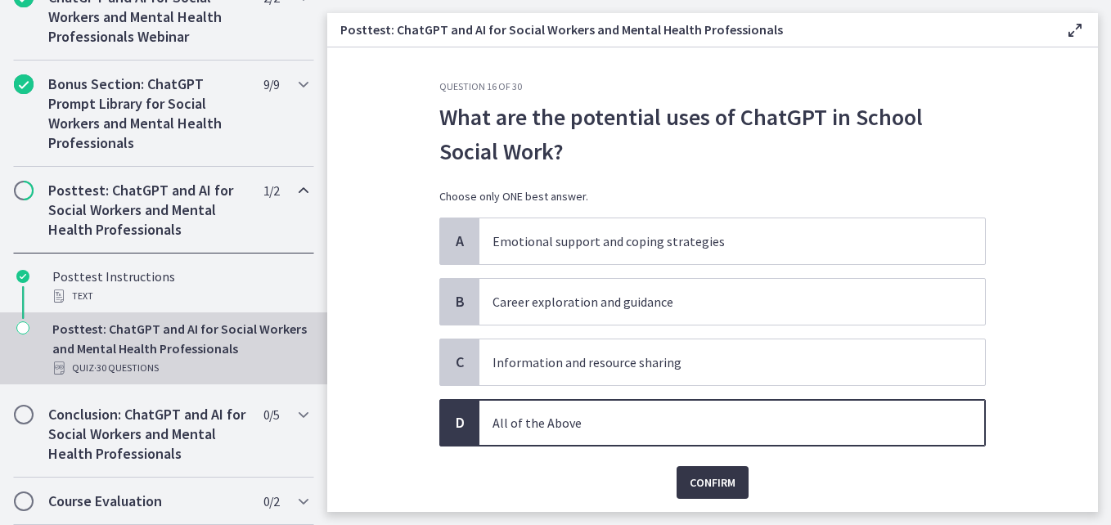
click at [697, 482] on span "Confirm" at bounding box center [712, 483] width 46 height 20
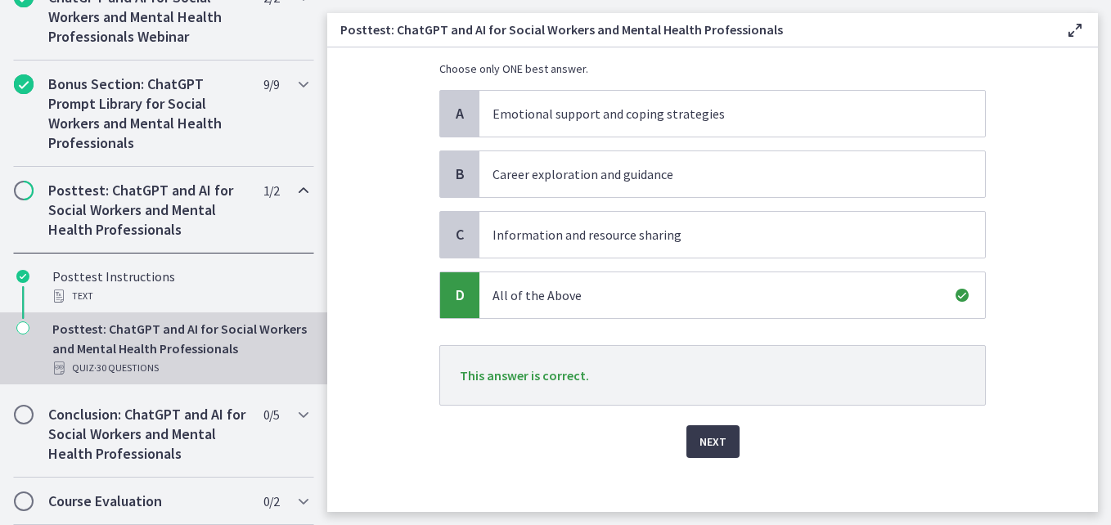
scroll to position [137, 0]
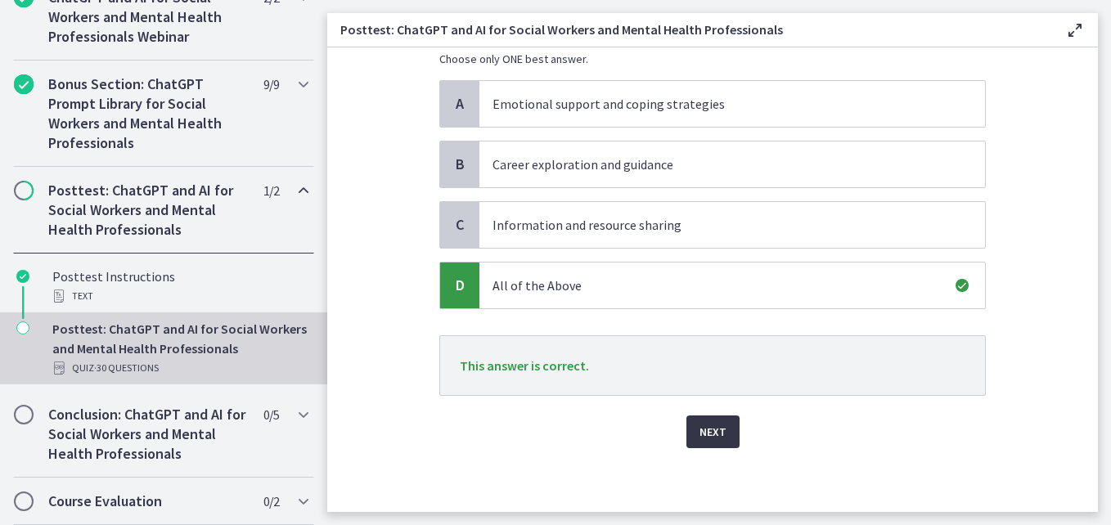
click at [716, 434] on span "Next" at bounding box center [712, 432] width 27 height 20
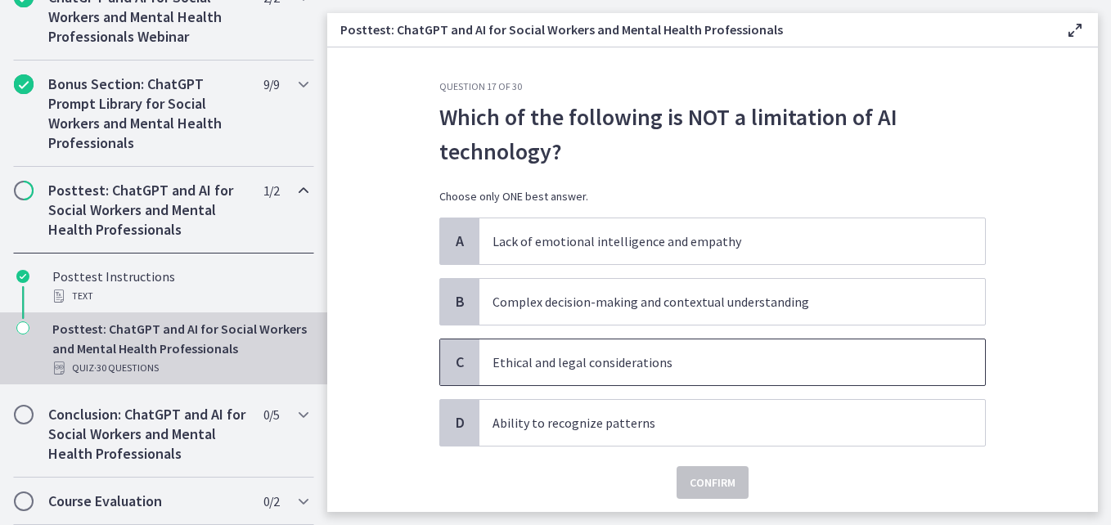
click at [681, 359] on p "Ethical and legal considerations" at bounding box center [715, 363] width 447 height 20
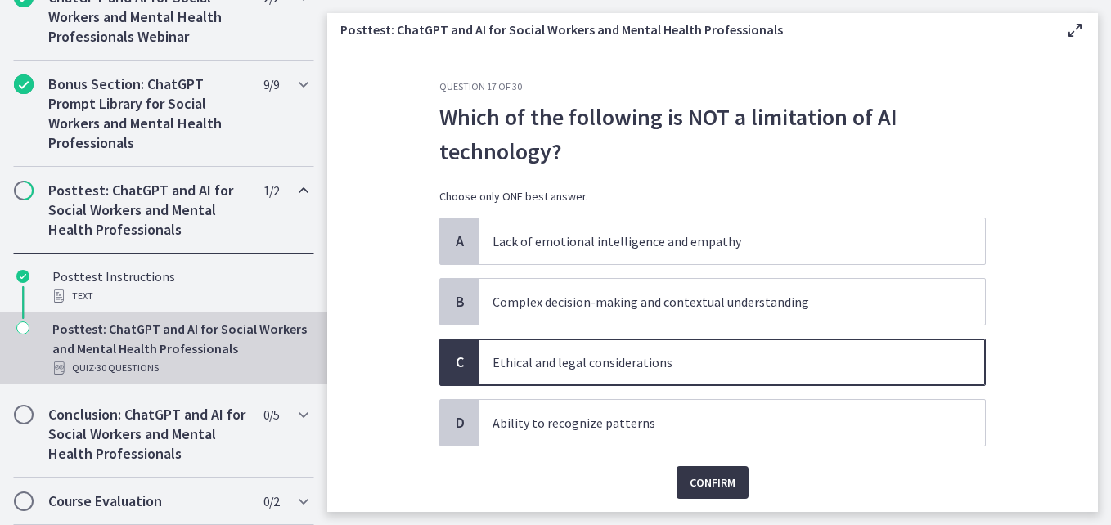
click at [706, 477] on span "Confirm" at bounding box center [712, 483] width 46 height 20
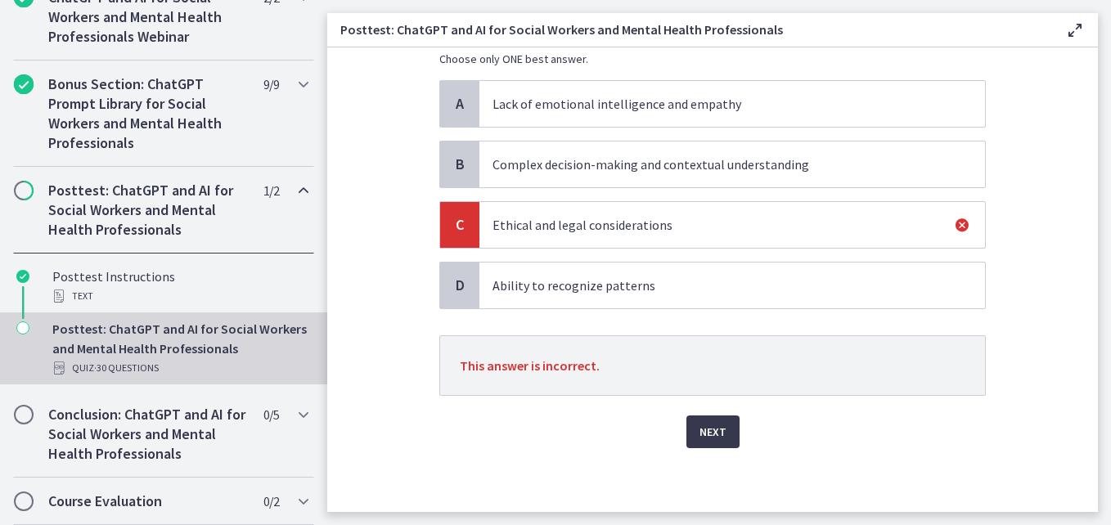
scroll to position [139, 0]
click at [721, 430] on button "Next" at bounding box center [712, 430] width 53 height 33
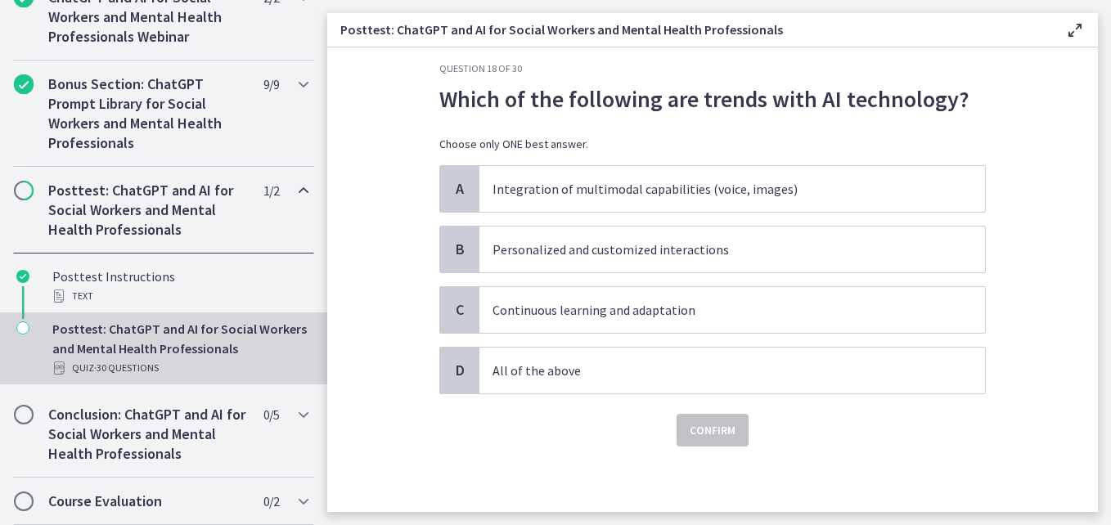
scroll to position [0, 0]
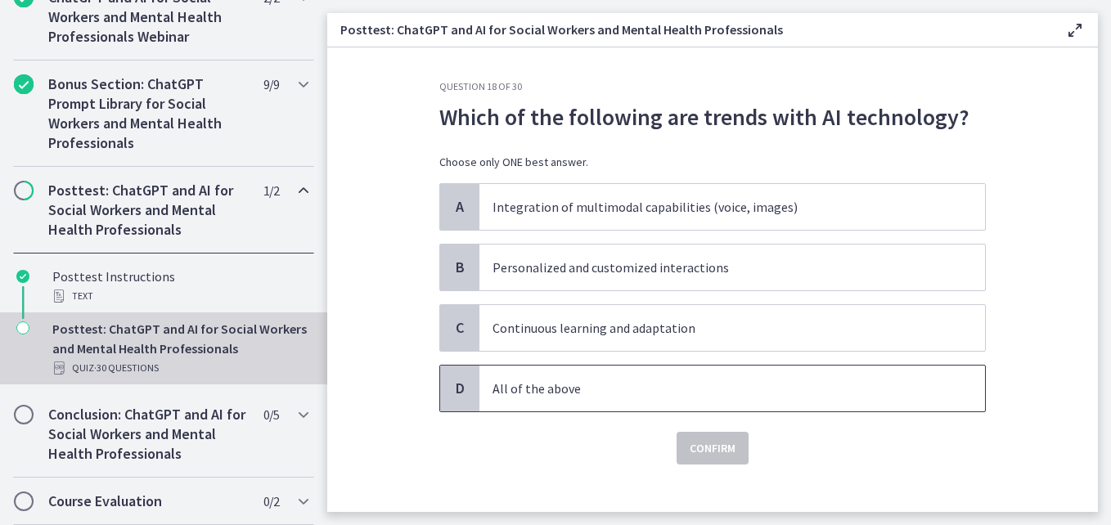
click at [631, 396] on span "All of the above" at bounding box center [731, 389] width 505 height 46
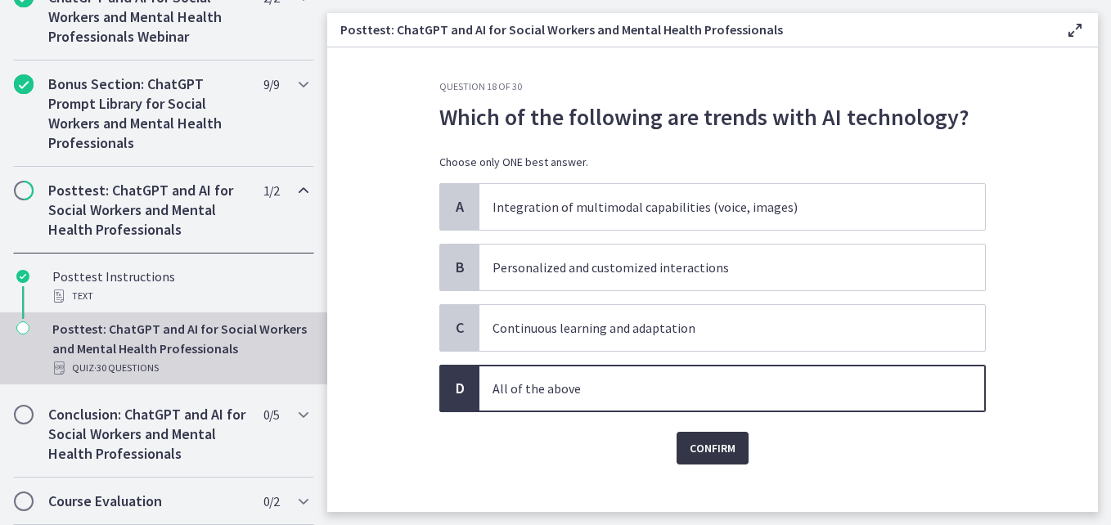
click at [689, 447] on span "Confirm" at bounding box center [712, 448] width 46 height 20
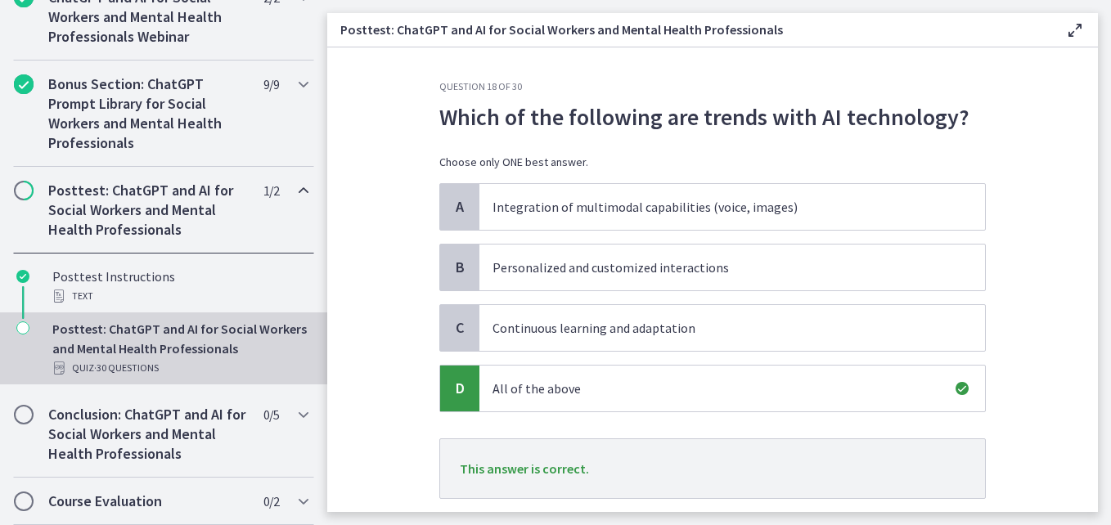
scroll to position [105, 0]
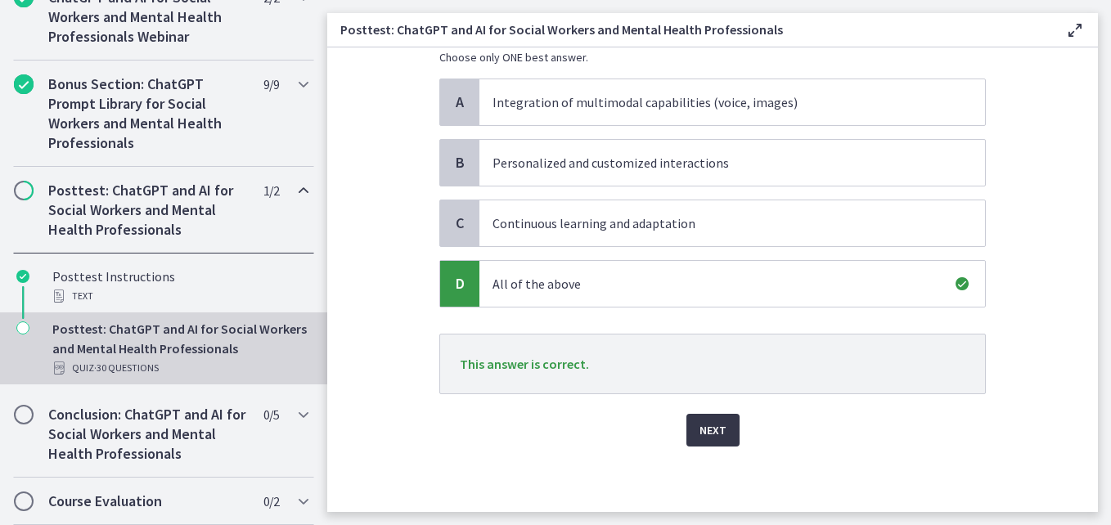
click at [715, 421] on span "Next" at bounding box center [712, 430] width 27 height 20
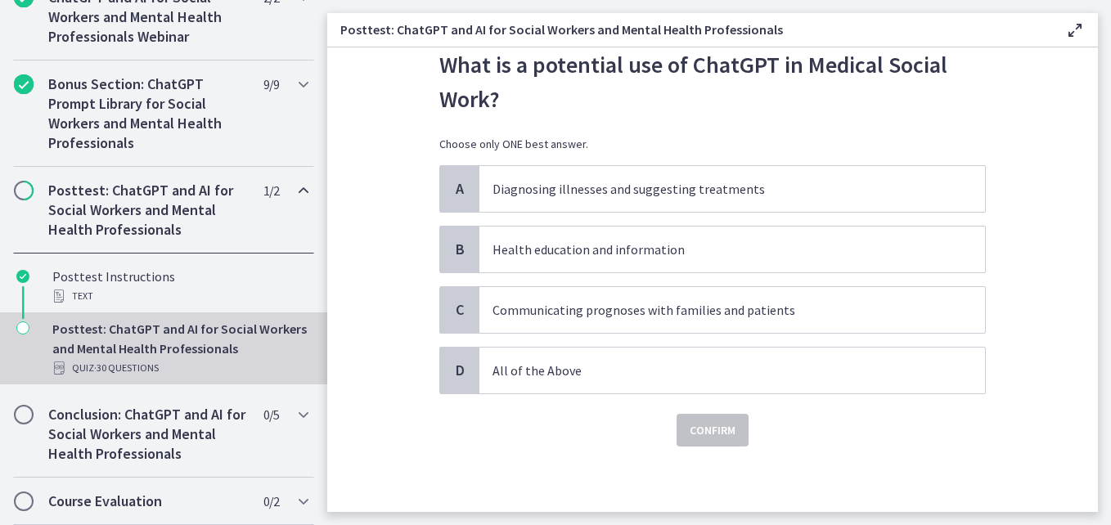
scroll to position [0, 0]
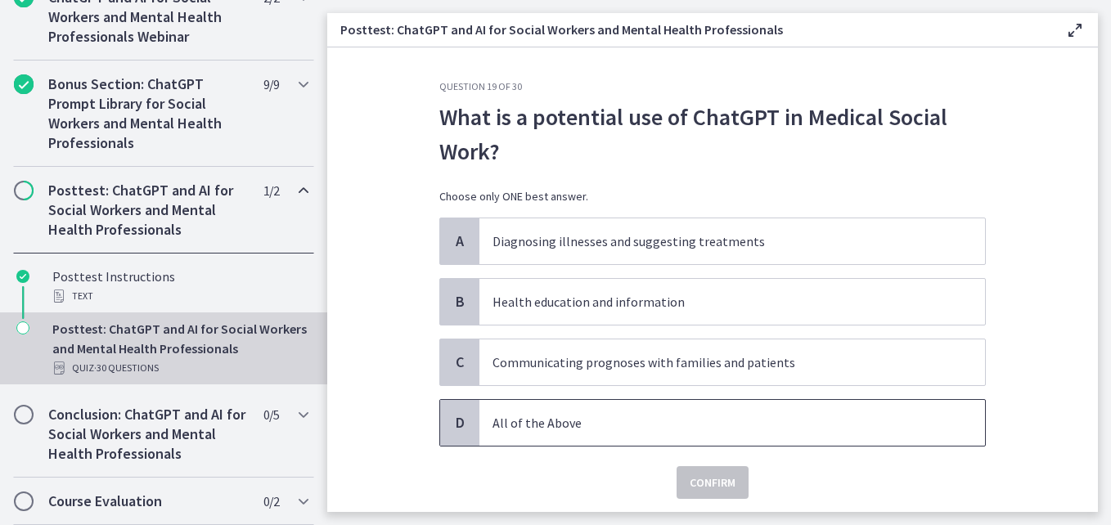
click at [679, 433] on span "All of the Above" at bounding box center [731, 423] width 505 height 46
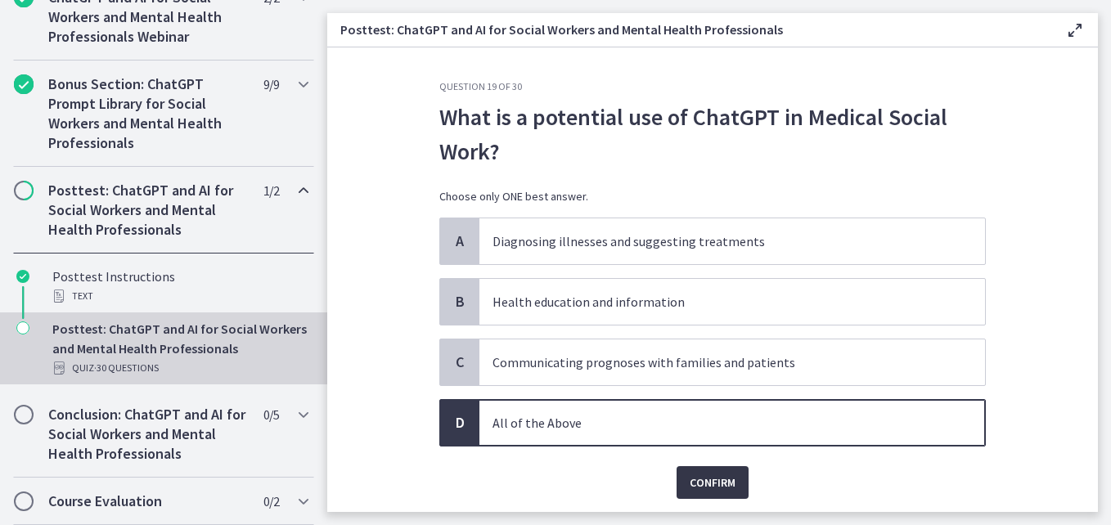
click at [712, 483] on span "Confirm" at bounding box center [712, 483] width 46 height 20
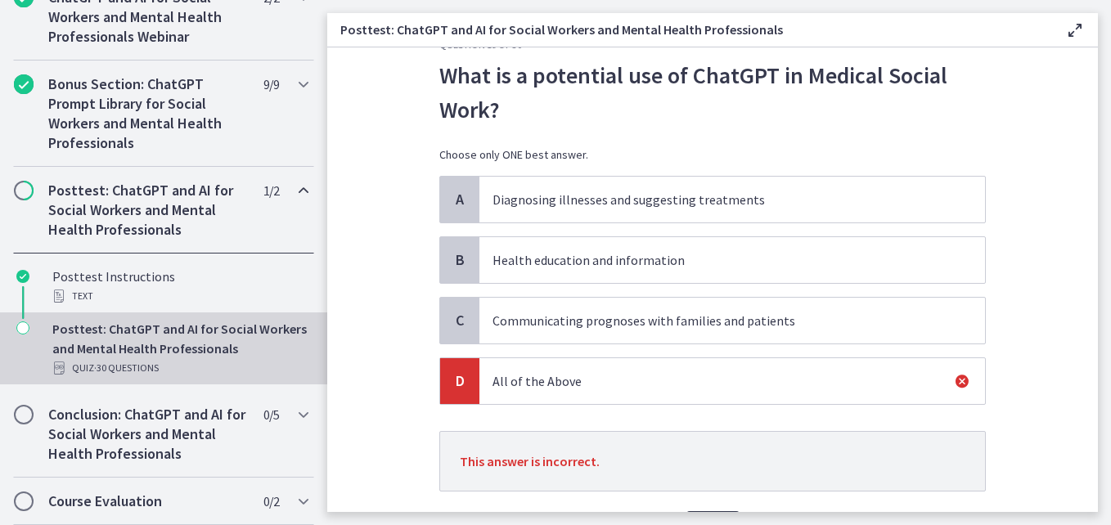
scroll to position [139, 0]
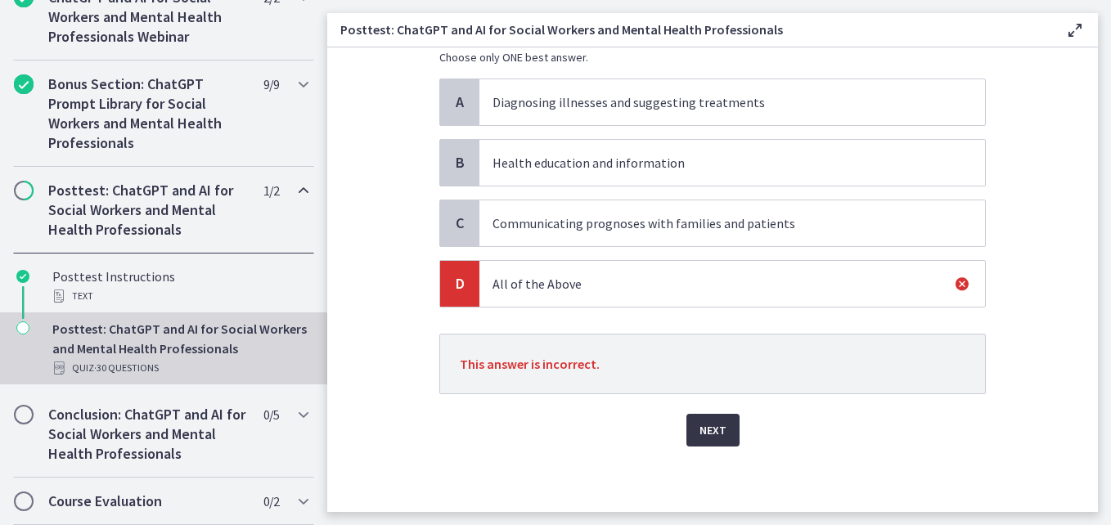
click at [711, 429] on span "Next" at bounding box center [712, 430] width 27 height 20
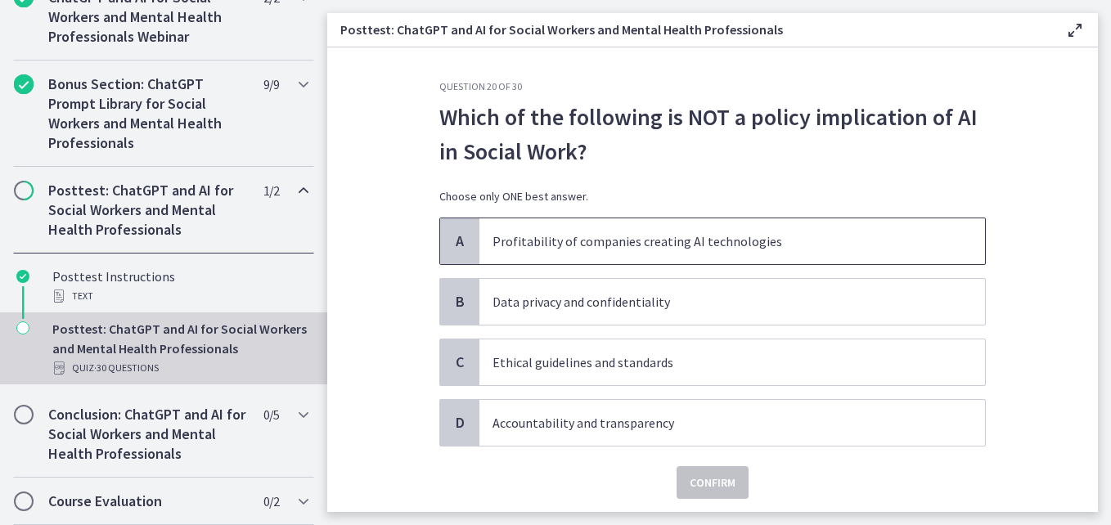
click at [631, 249] on p "Profitability of companies creating AI technologies" at bounding box center [715, 241] width 447 height 20
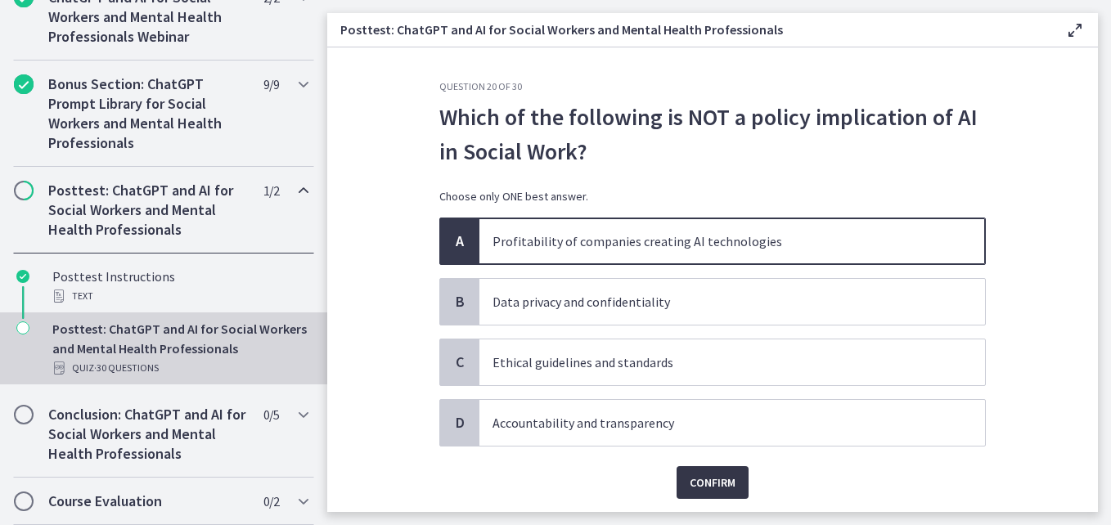
click at [711, 478] on span "Confirm" at bounding box center [712, 483] width 46 height 20
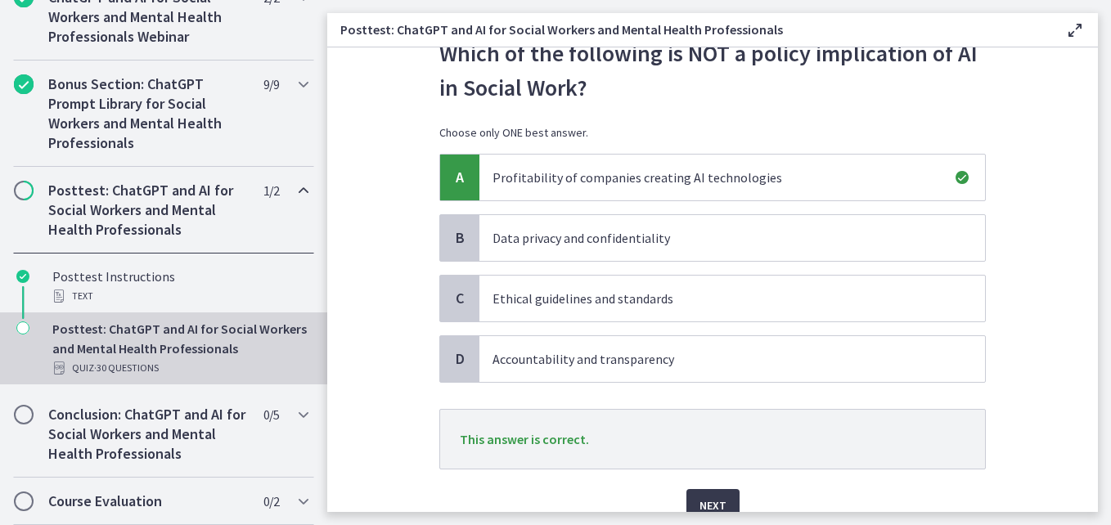
scroll to position [139, 0]
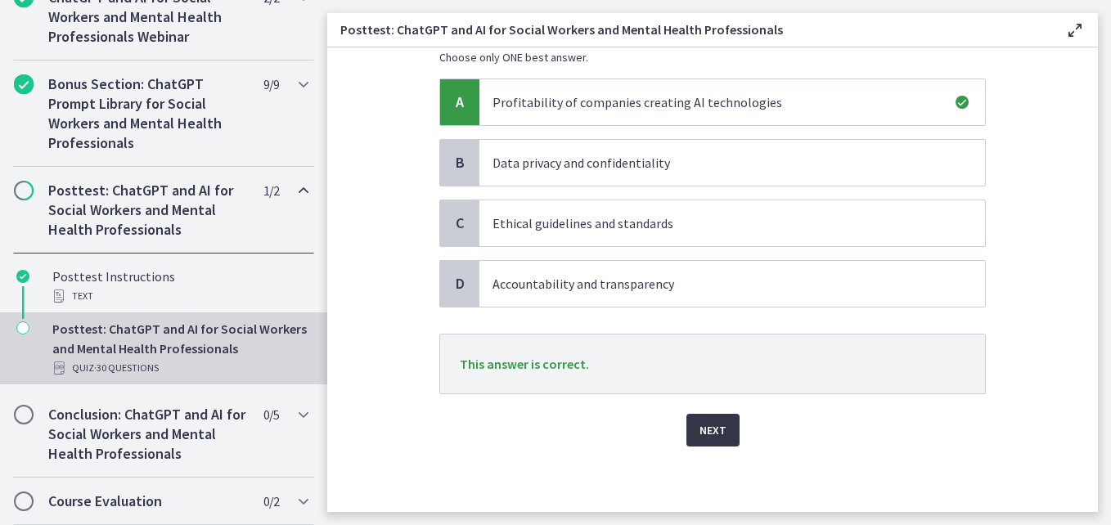
click at [715, 424] on span "Next" at bounding box center [712, 430] width 27 height 20
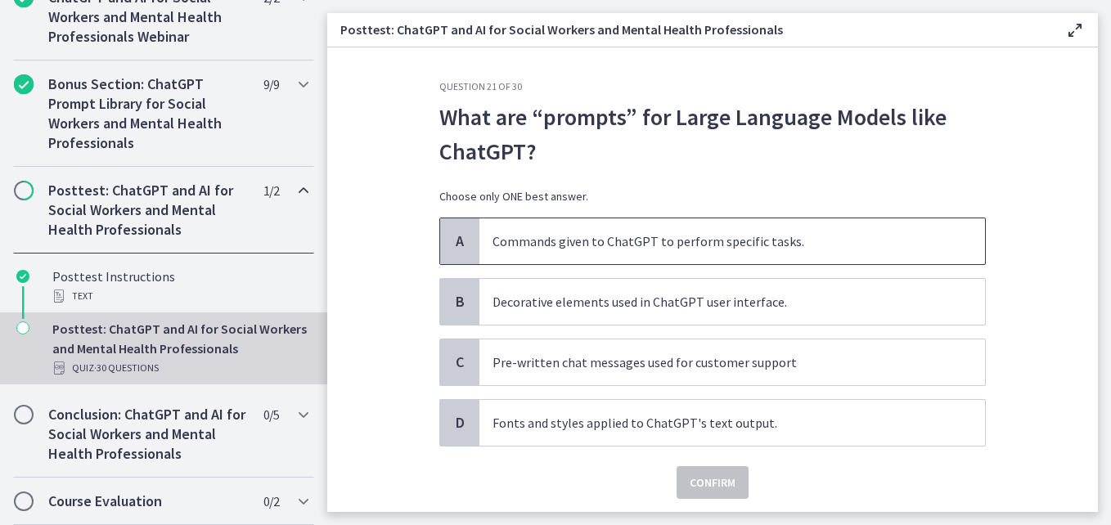
click at [761, 239] on p "Commands given to ChatGPT to perform specific tasks." at bounding box center [715, 241] width 447 height 20
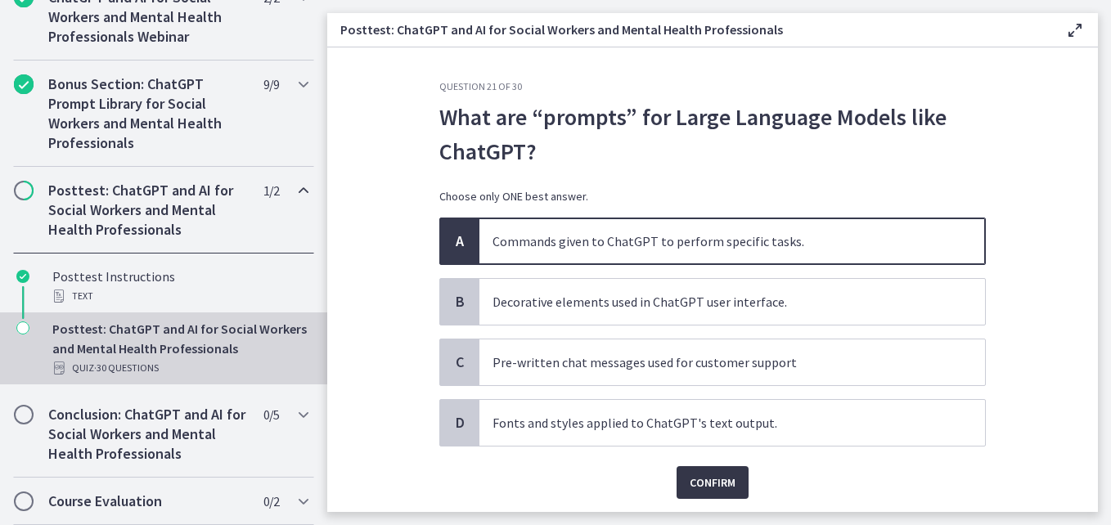
click at [709, 475] on span "Confirm" at bounding box center [712, 483] width 46 height 20
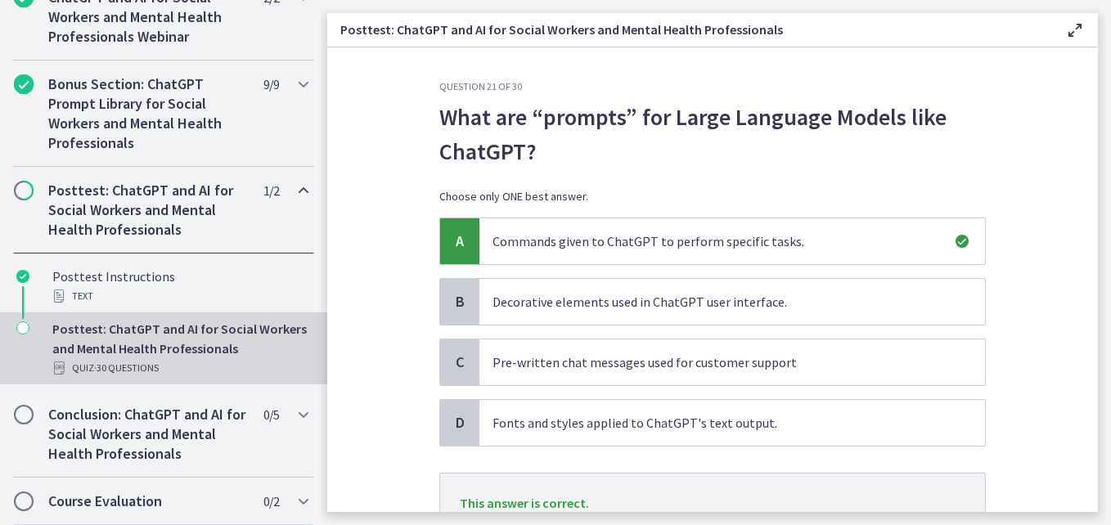
scroll to position [139, 0]
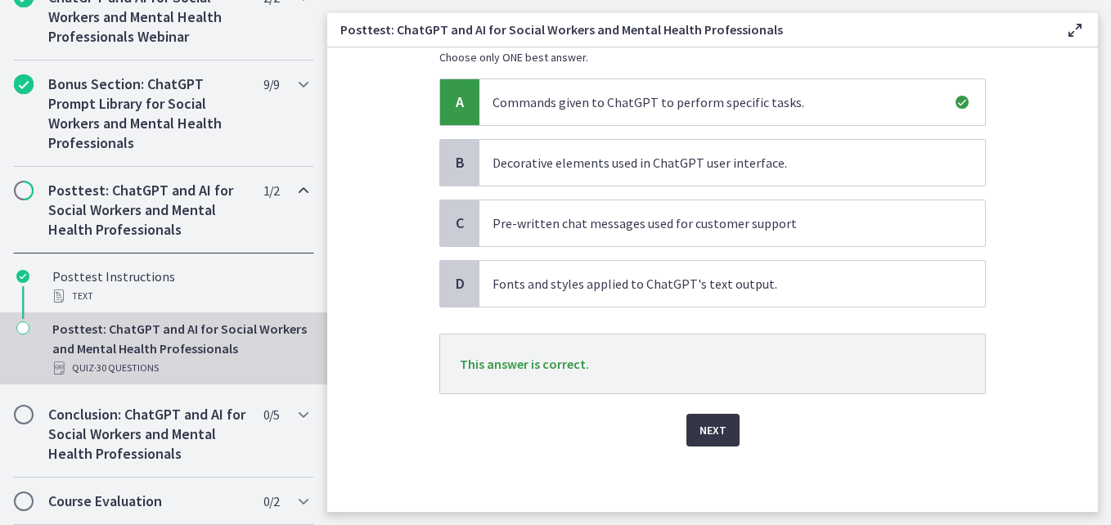
click at [690, 435] on button "Next" at bounding box center [712, 430] width 53 height 33
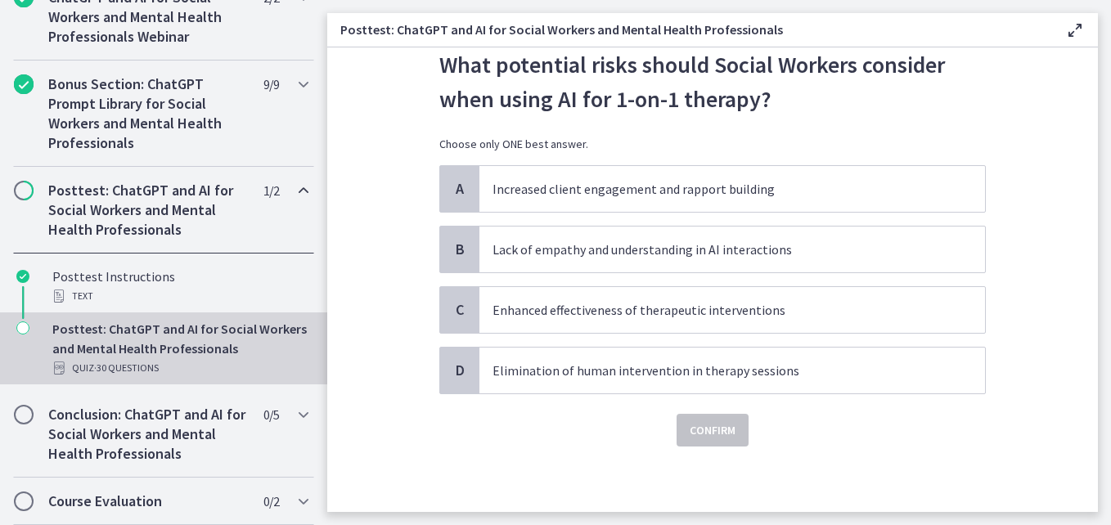
scroll to position [0, 0]
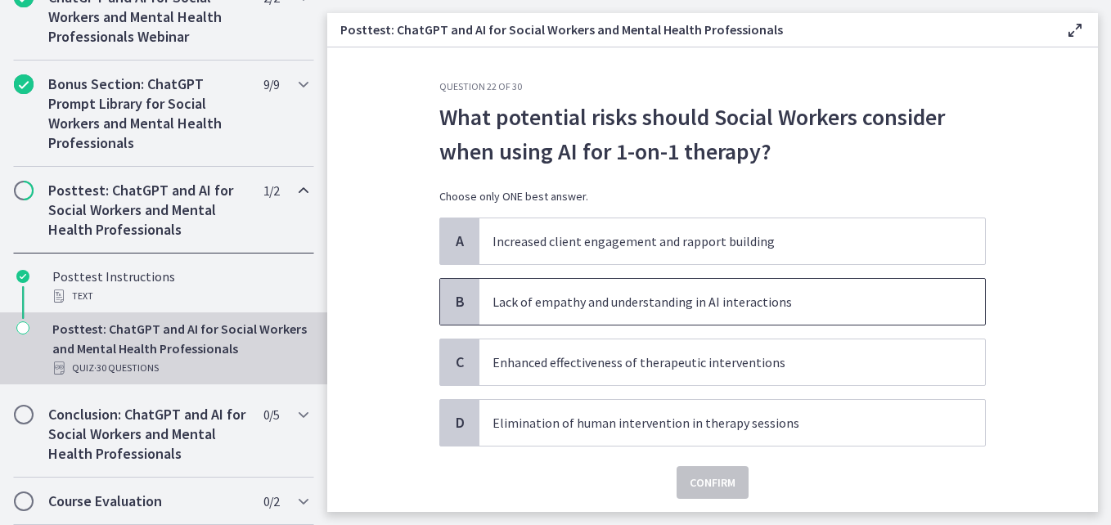
click at [675, 303] on p "Lack of empathy and understanding in AI interactions" at bounding box center [715, 302] width 447 height 20
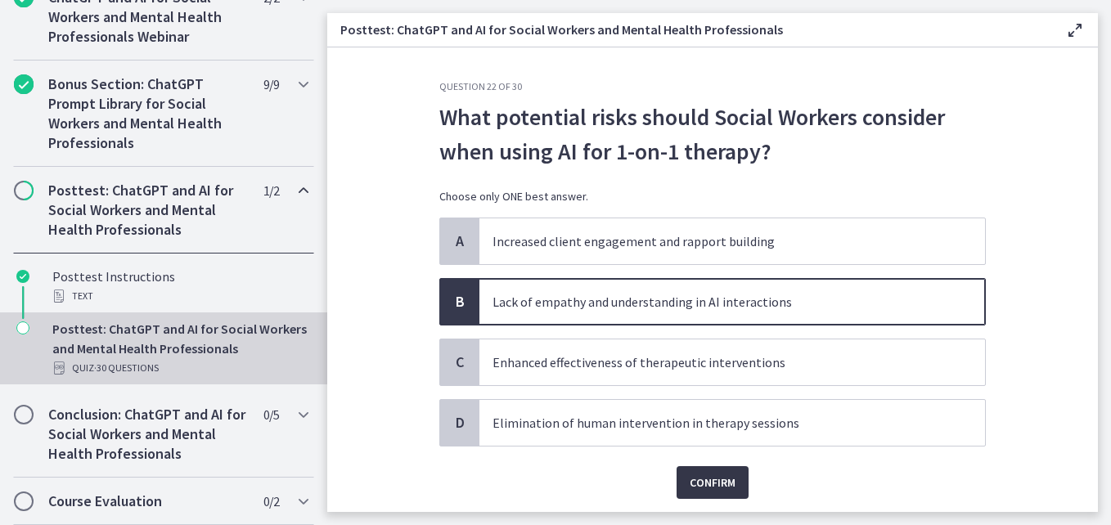
click at [706, 474] on span "Confirm" at bounding box center [712, 483] width 46 height 20
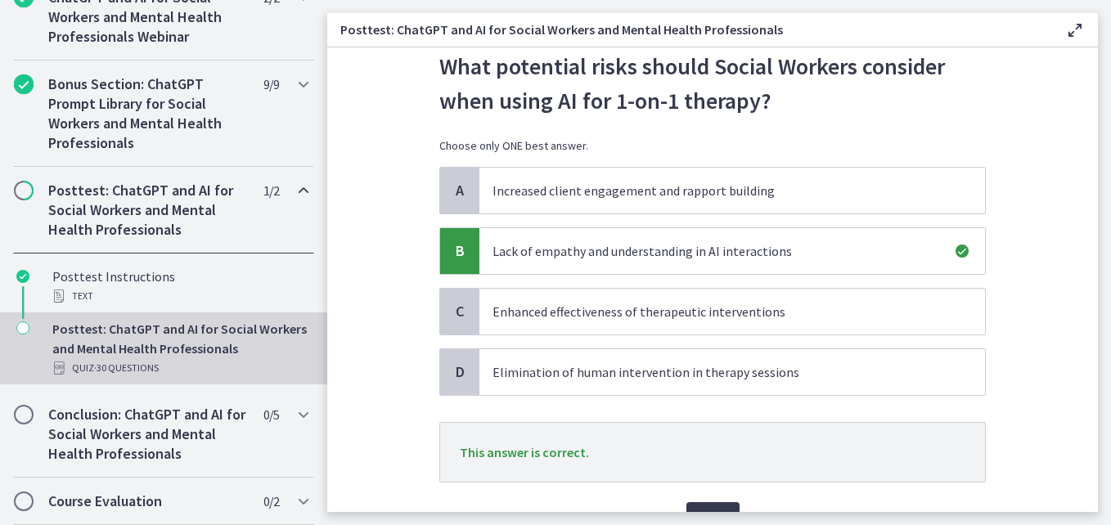
scroll to position [139, 0]
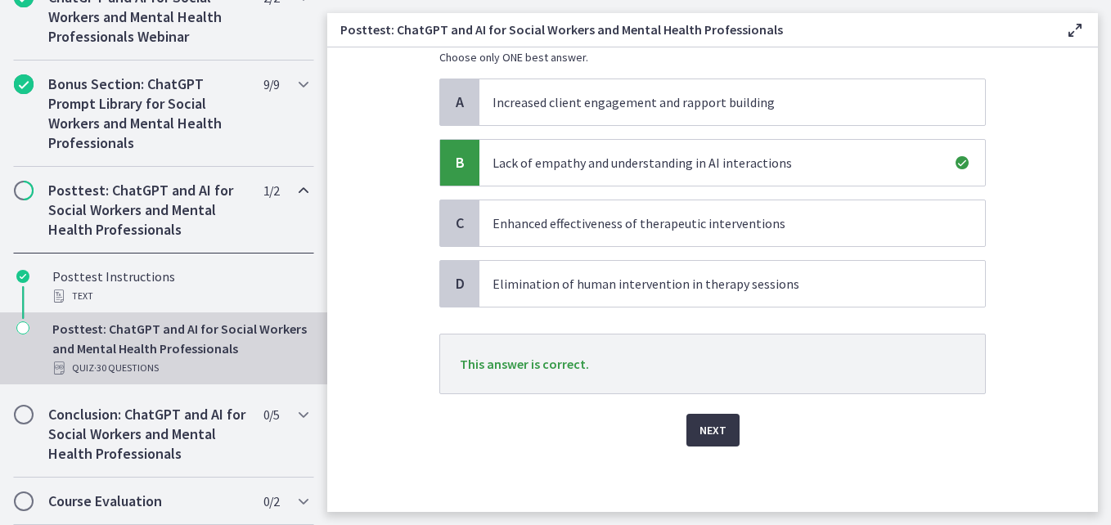
click at [701, 429] on span "Next" at bounding box center [712, 430] width 27 height 20
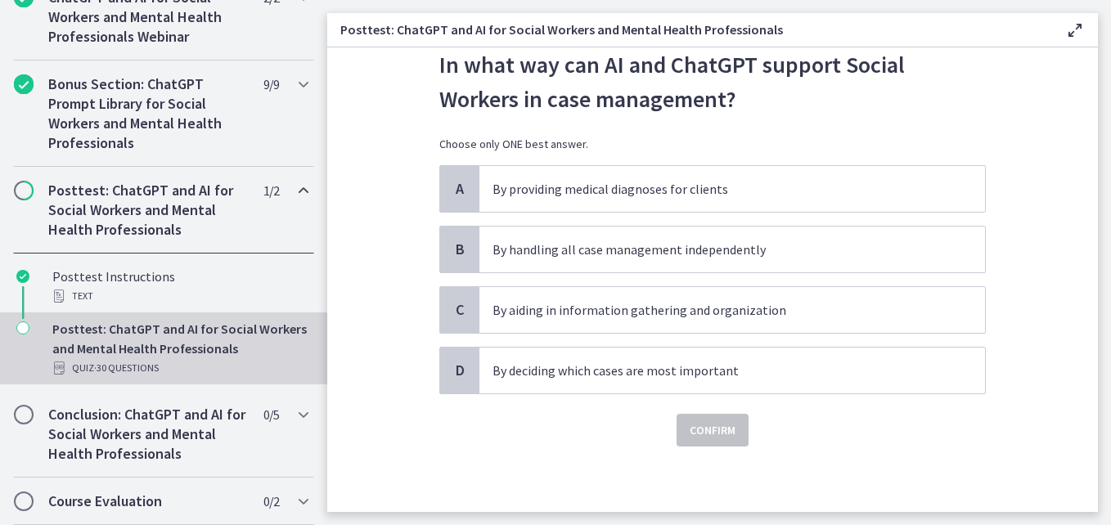
scroll to position [0, 0]
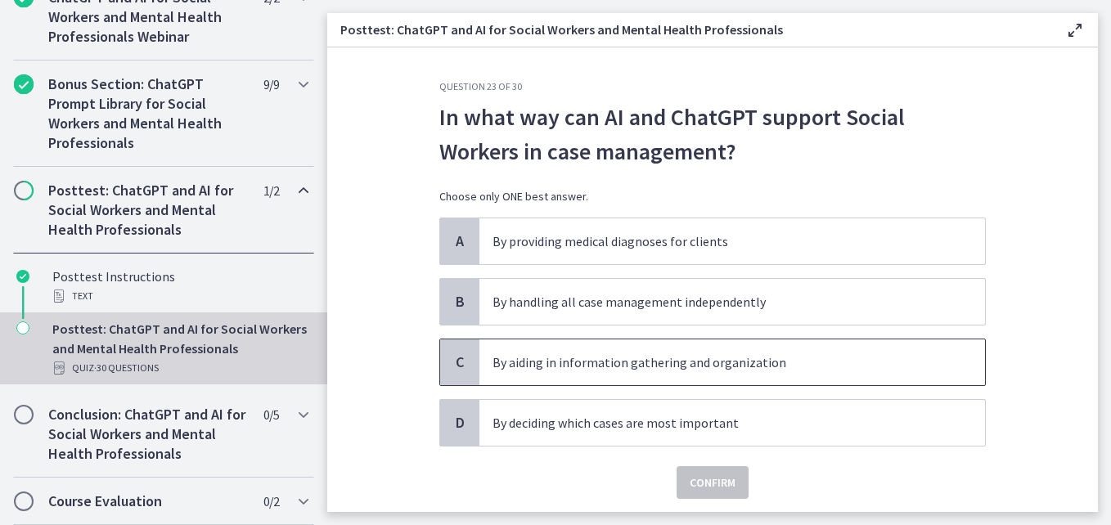
click at [689, 355] on p "By aiding in information gathering and organization" at bounding box center [715, 363] width 447 height 20
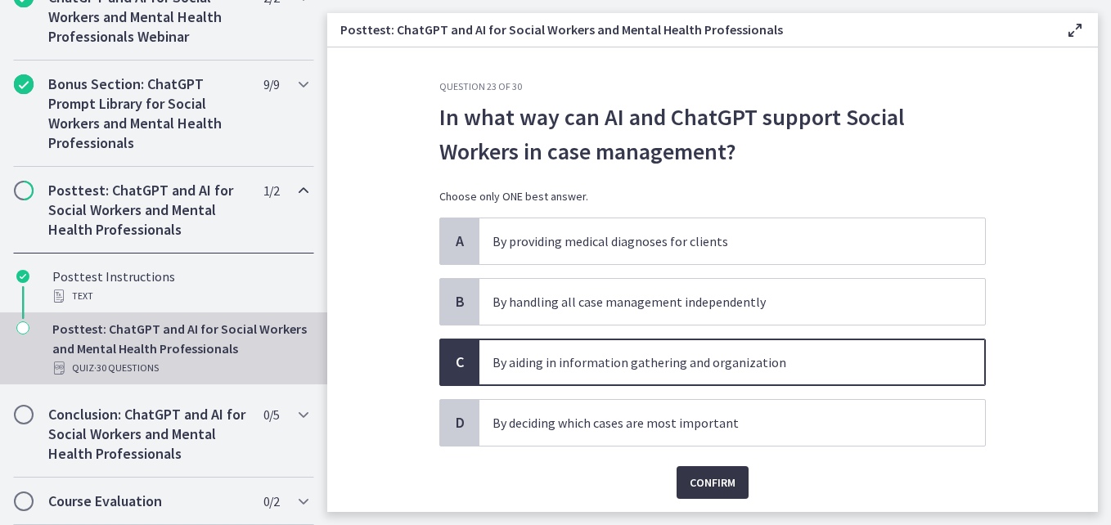
click at [707, 475] on span "Confirm" at bounding box center [712, 483] width 46 height 20
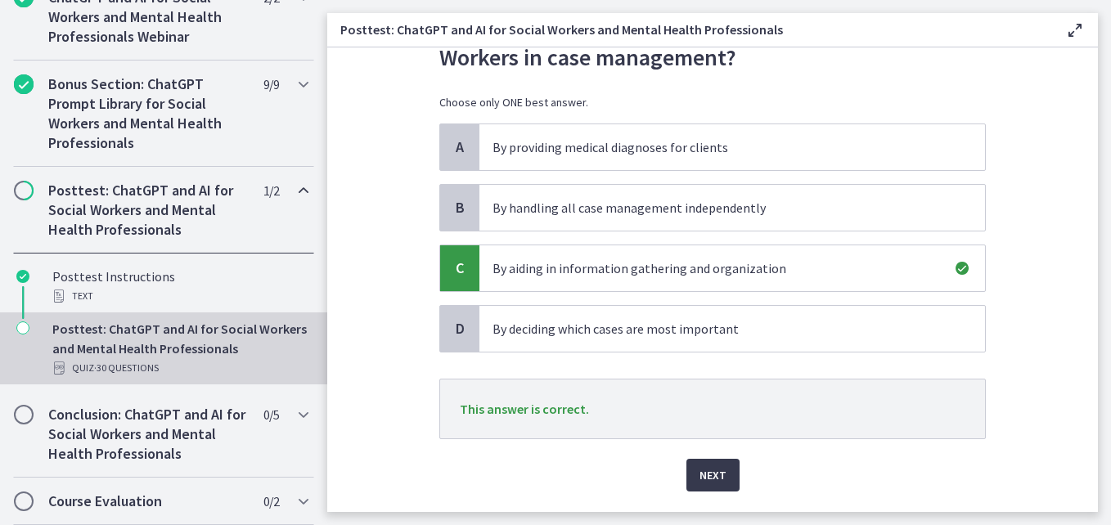
scroll to position [139, 0]
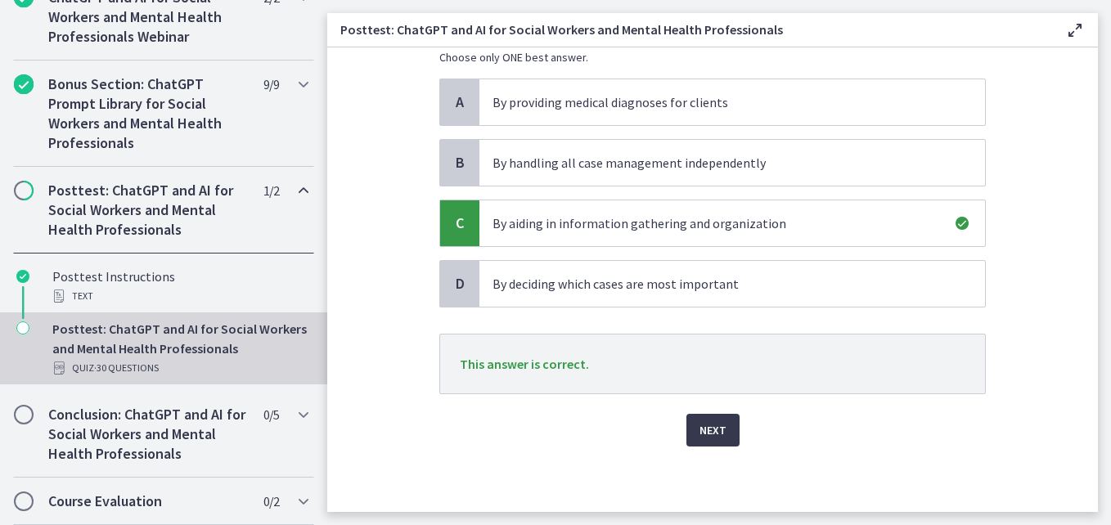
click at [717, 411] on div "Next" at bounding box center [712, 420] width 546 height 52
click at [712, 428] on span "Next" at bounding box center [712, 430] width 27 height 20
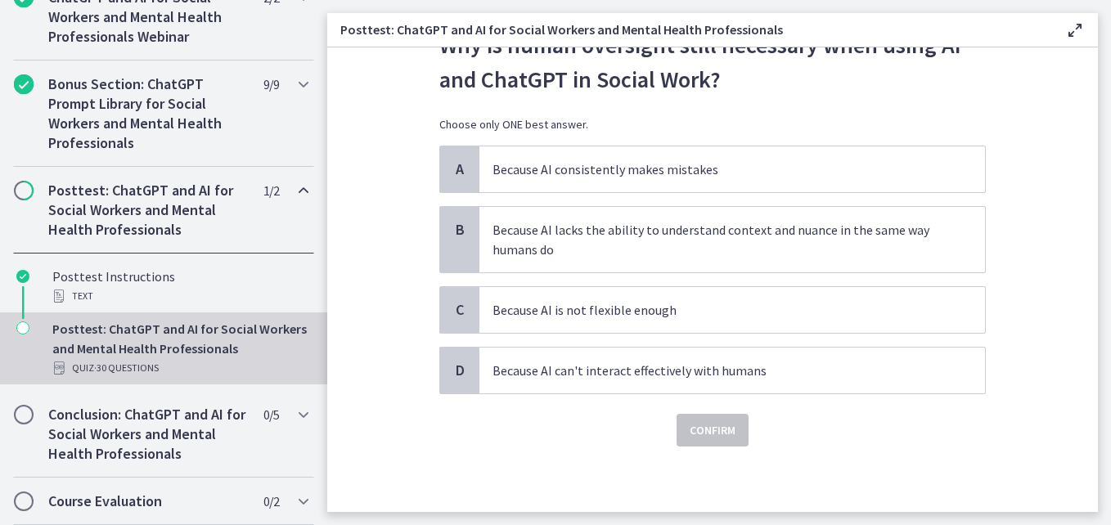
scroll to position [0, 0]
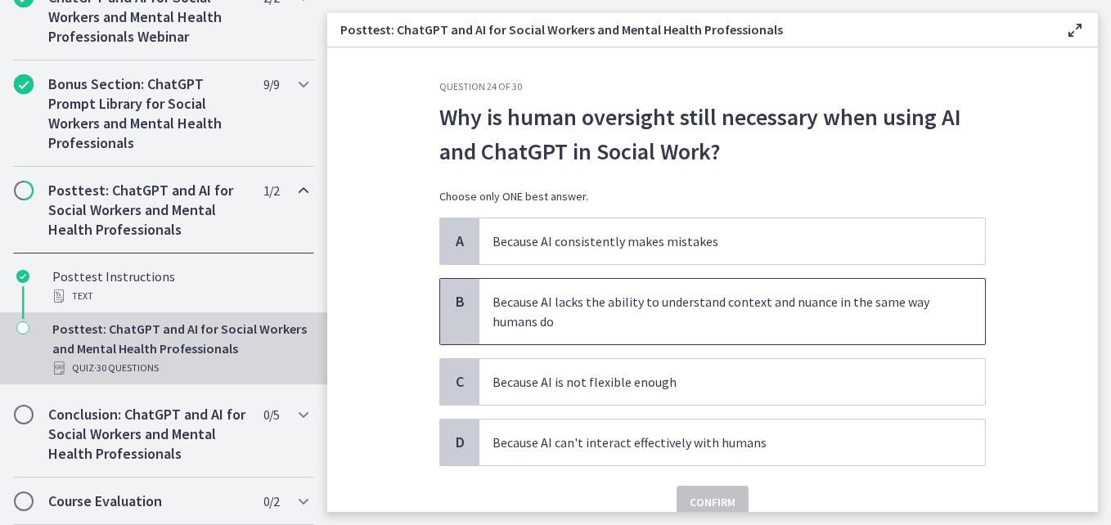
click at [677, 331] on span "Because AI lacks the ability to understand context and nuance in the same way h…" at bounding box center [731, 311] width 505 height 65
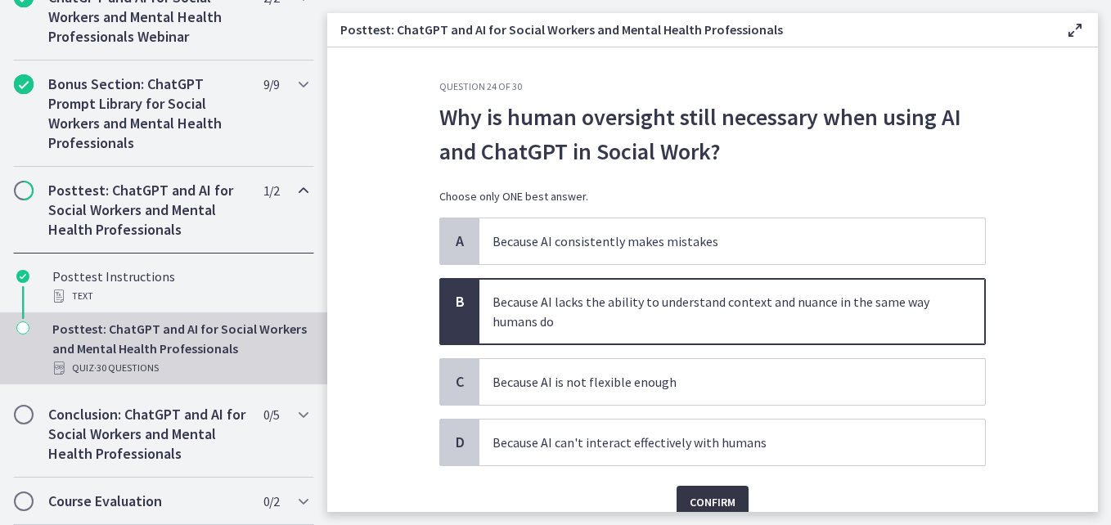
click at [719, 502] on span "Confirm" at bounding box center [712, 502] width 46 height 20
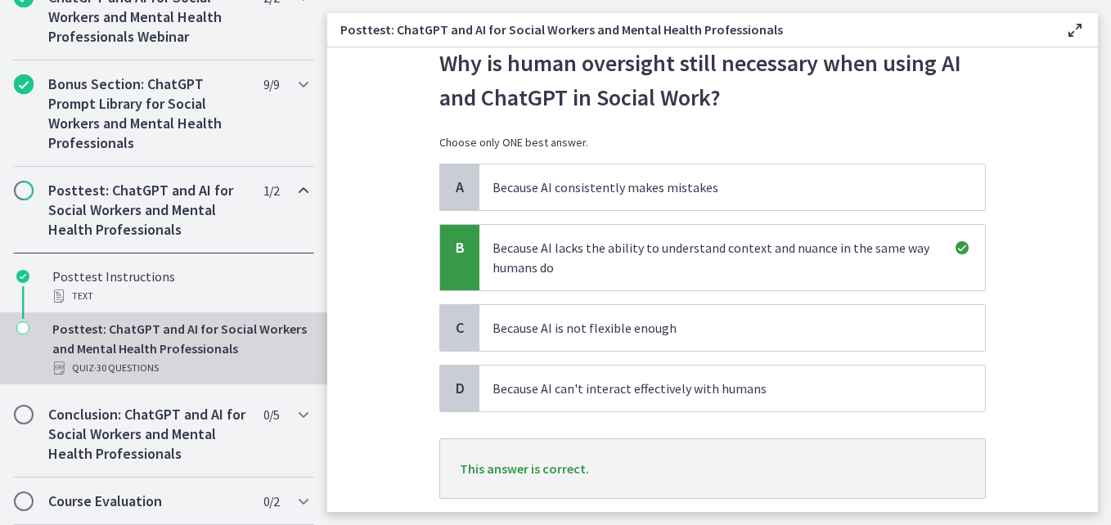
scroll to position [159, 0]
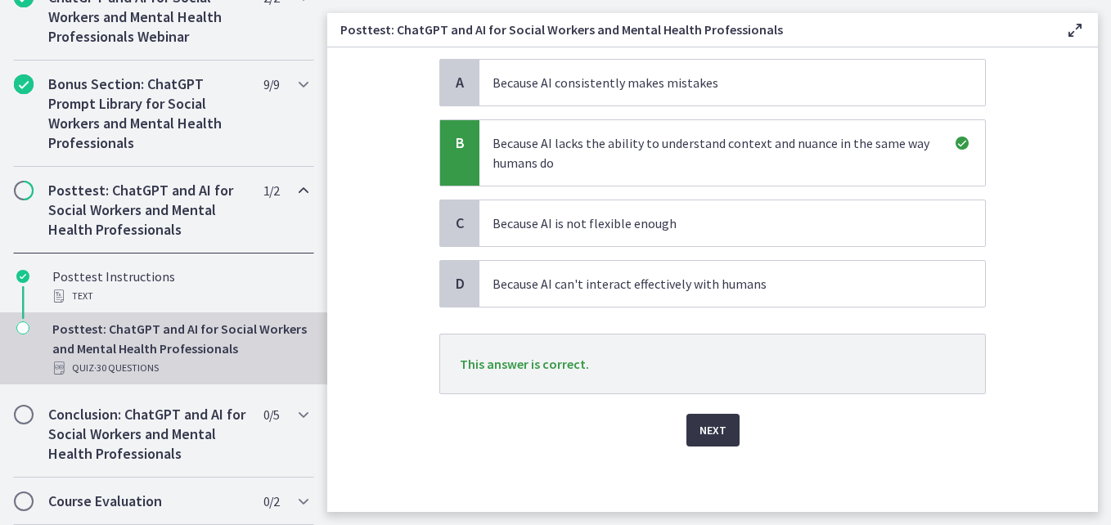
click at [715, 427] on span "Next" at bounding box center [712, 430] width 27 height 20
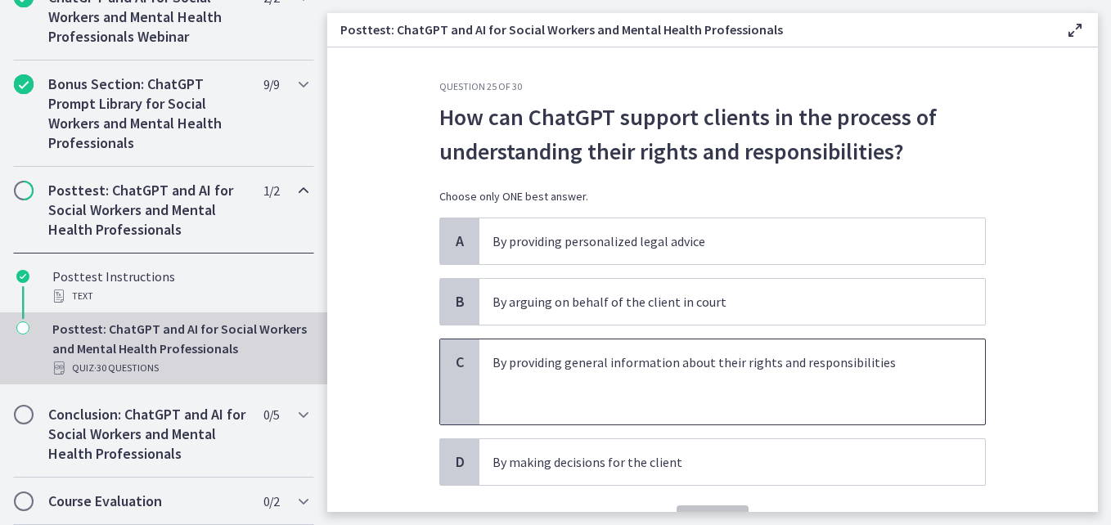
click at [718, 391] on p at bounding box center [715, 382] width 447 height 20
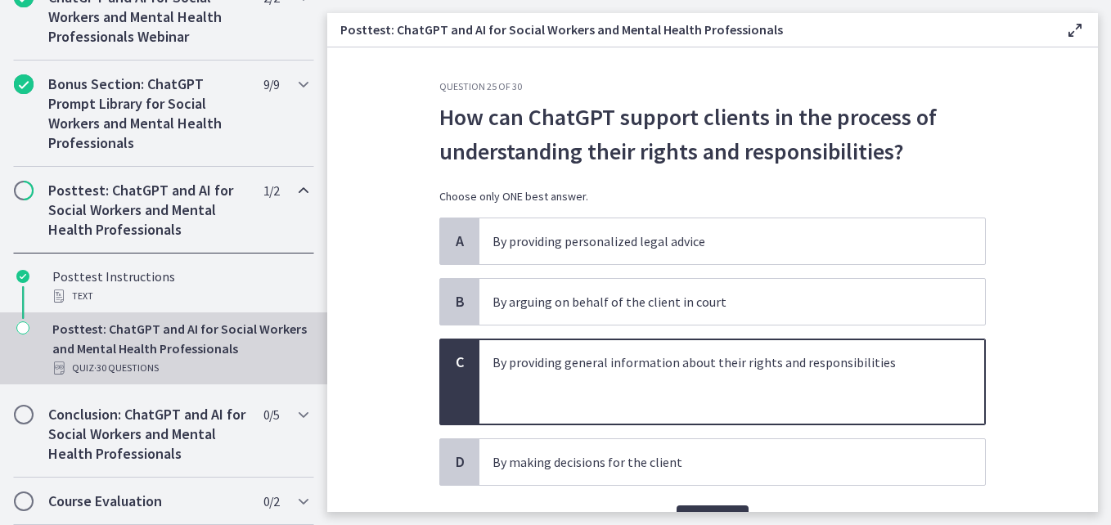
scroll to position [92, 0]
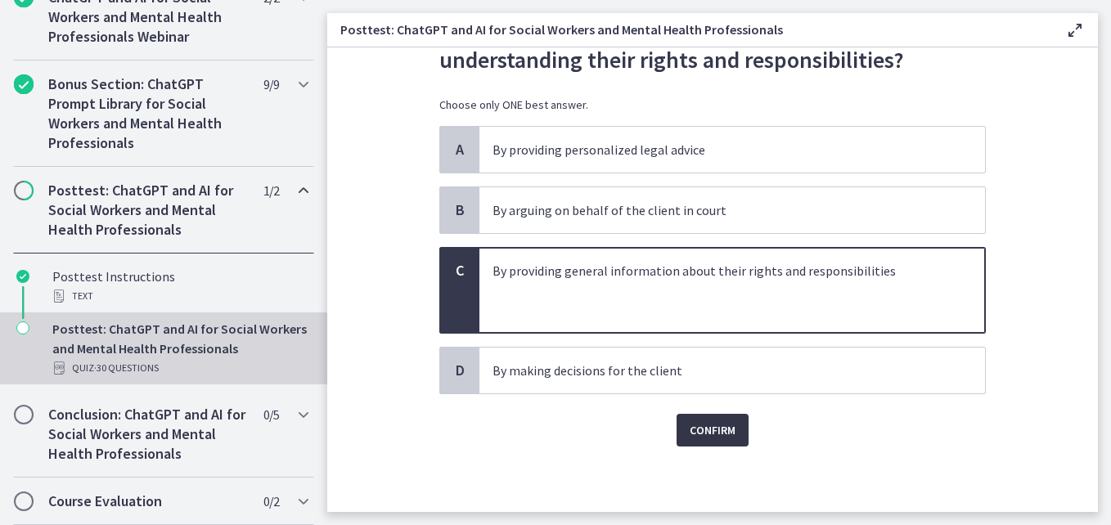
click at [712, 428] on span "Confirm" at bounding box center [712, 430] width 46 height 20
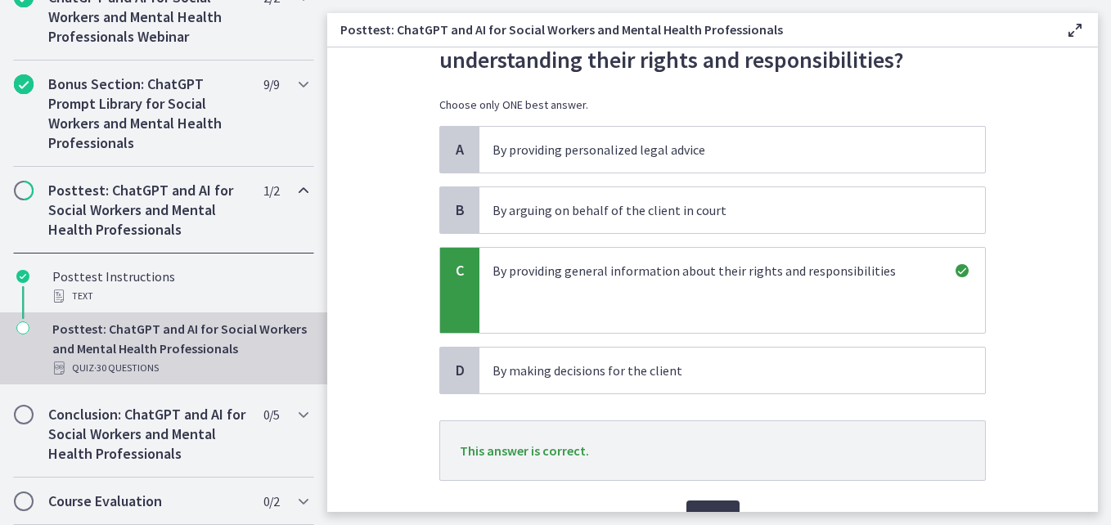
scroll to position [178, 0]
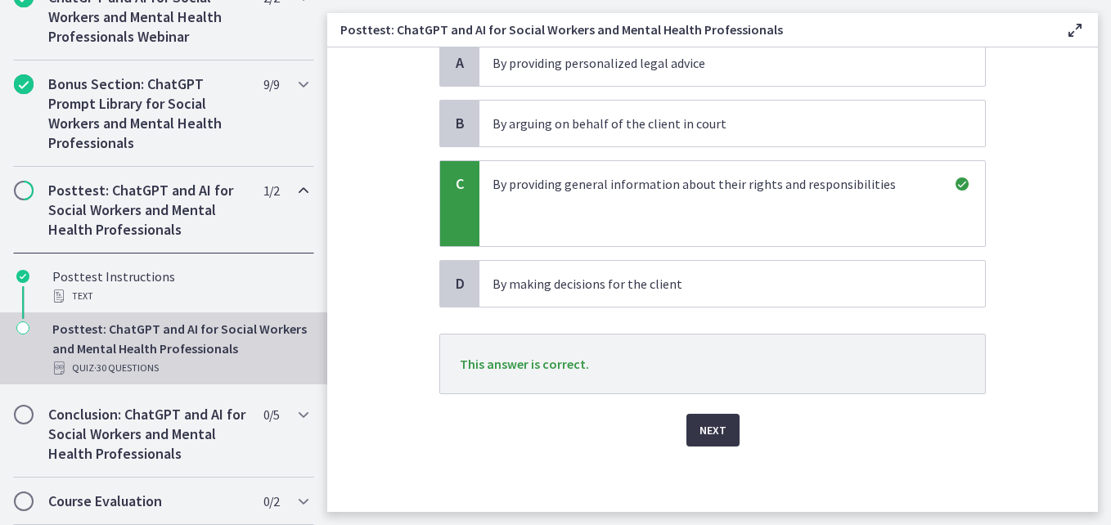
click at [709, 438] on span "Next" at bounding box center [712, 430] width 27 height 20
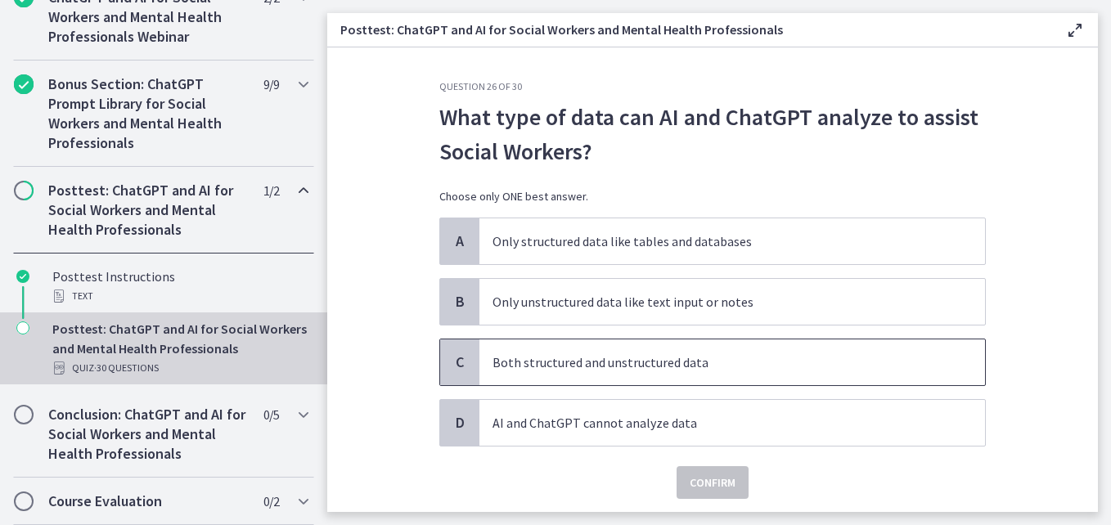
click at [688, 377] on span "Both structured and unstructured data" at bounding box center [731, 362] width 505 height 46
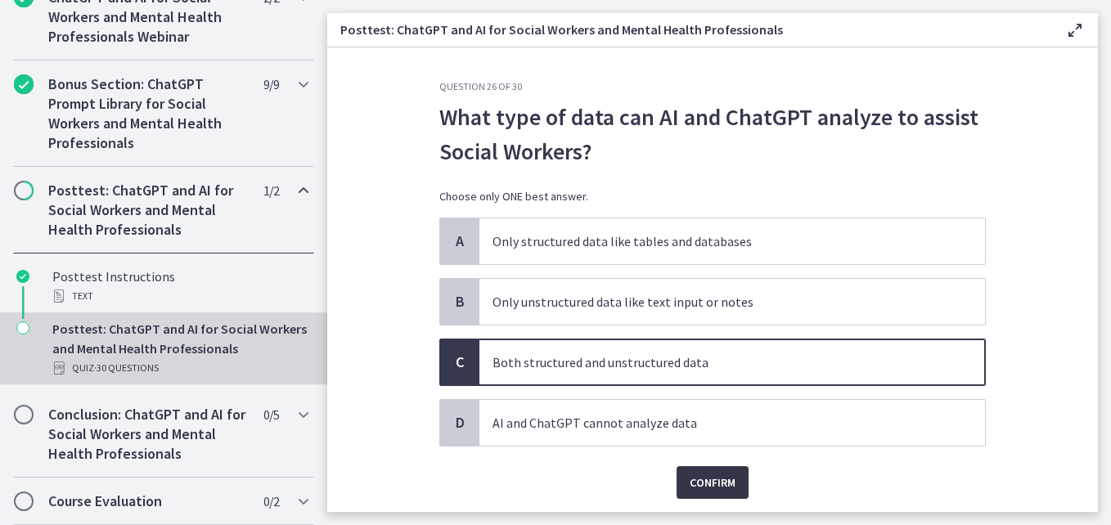
click at [703, 482] on span "Confirm" at bounding box center [712, 483] width 46 height 20
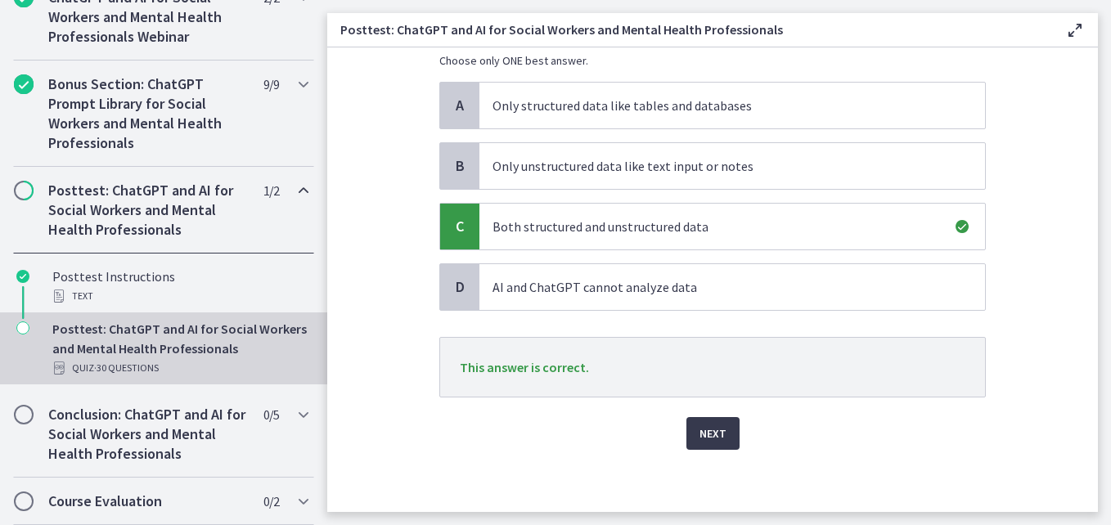
scroll to position [139, 0]
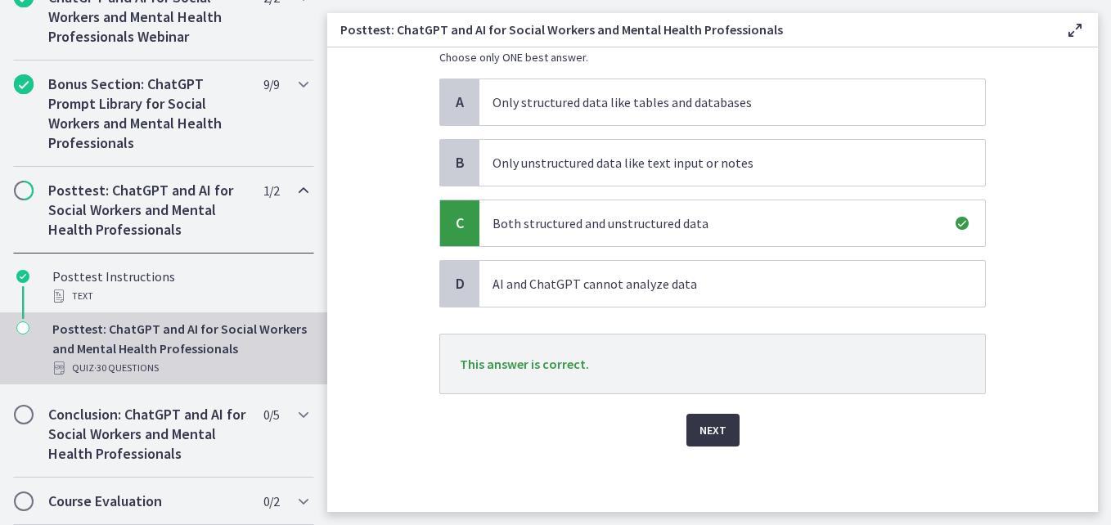
click at [703, 422] on span "Next" at bounding box center [712, 430] width 27 height 20
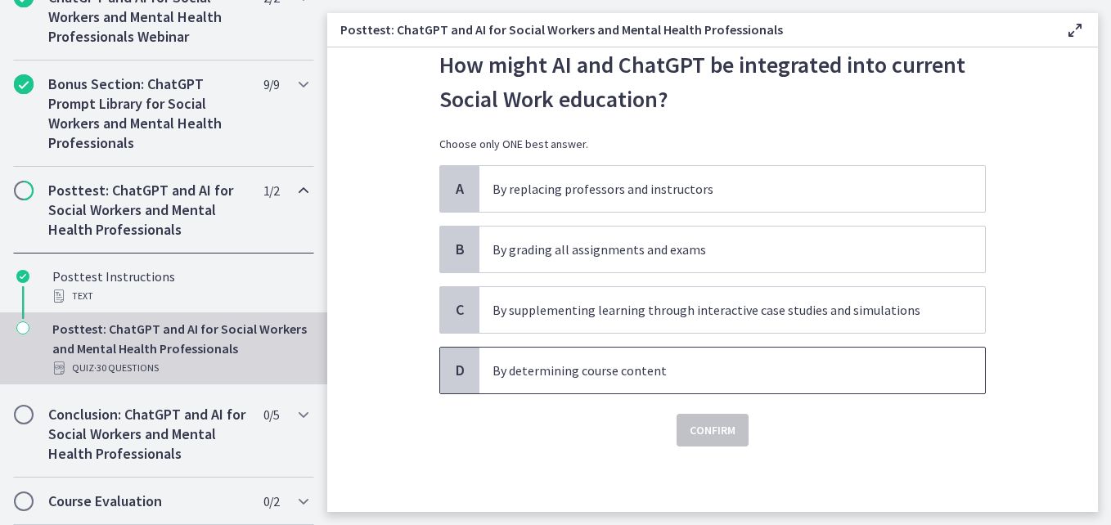
scroll to position [0, 0]
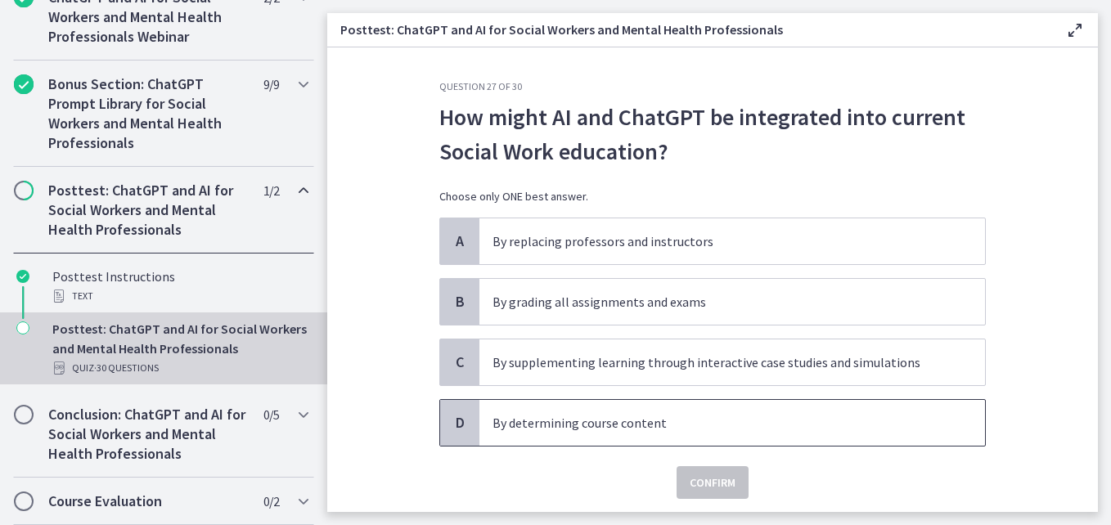
click at [703, 423] on p "By determining course content" at bounding box center [715, 423] width 447 height 20
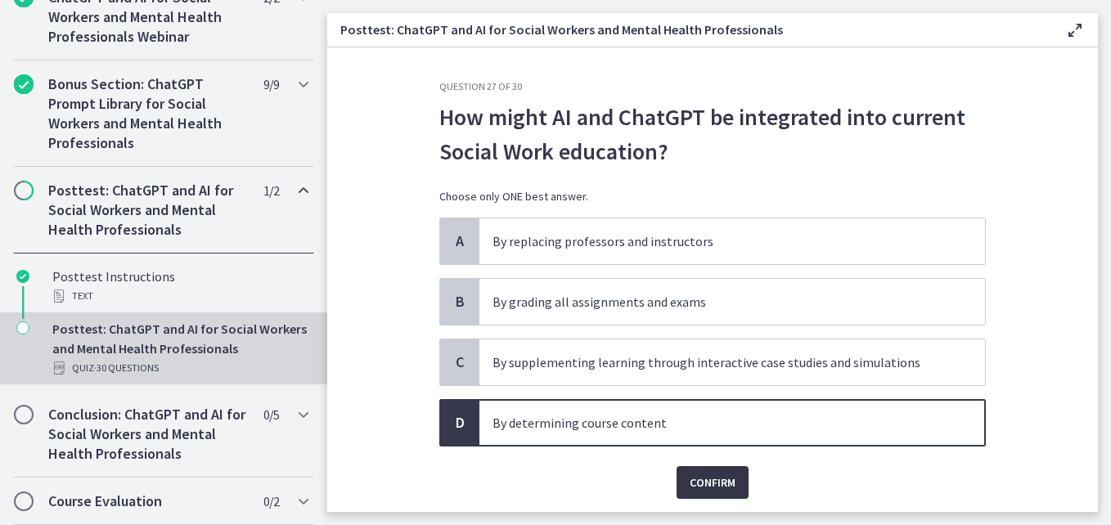
click at [699, 481] on span "Confirm" at bounding box center [712, 483] width 46 height 20
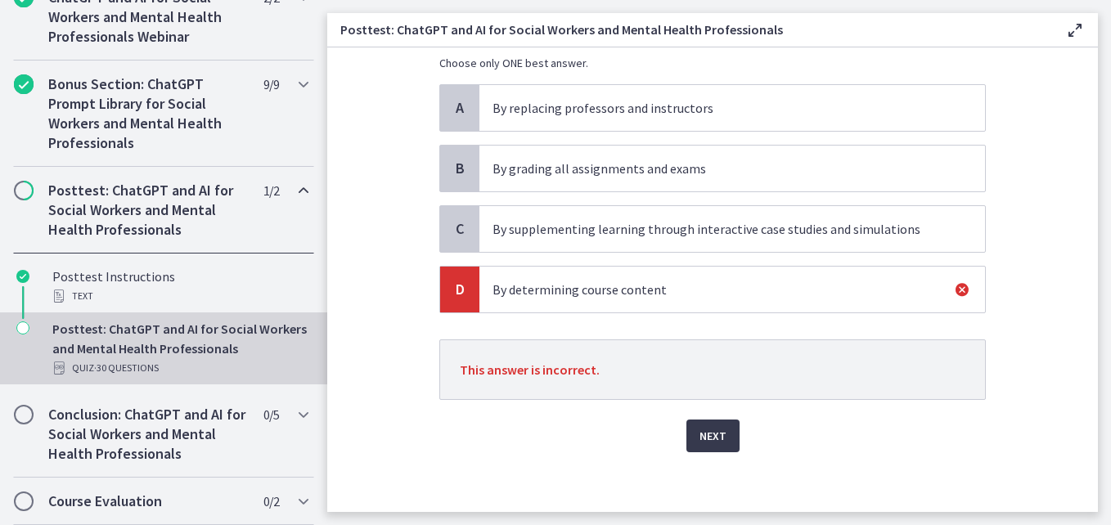
scroll to position [139, 0]
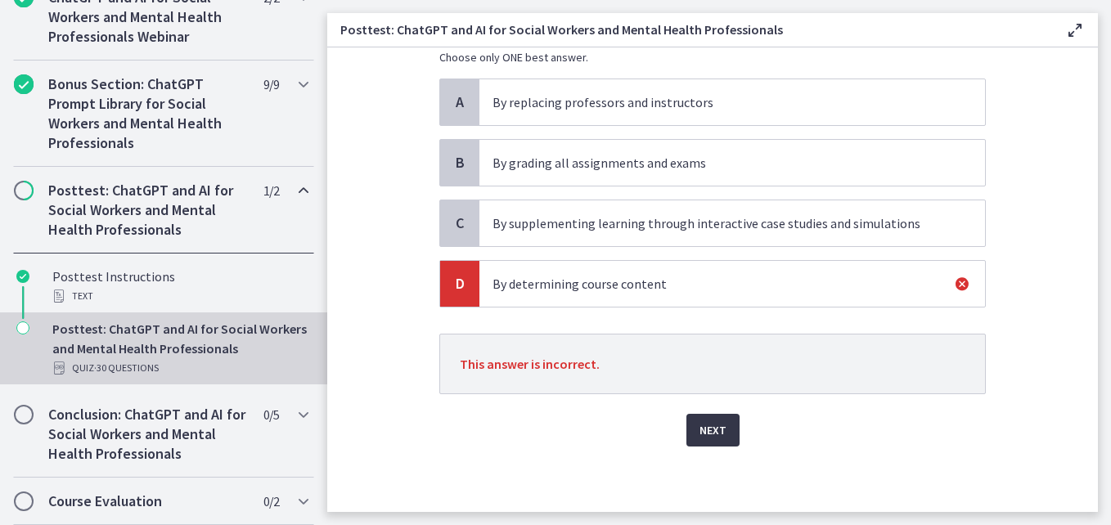
click at [709, 428] on span "Next" at bounding box center [712, 430] width 27 height 20
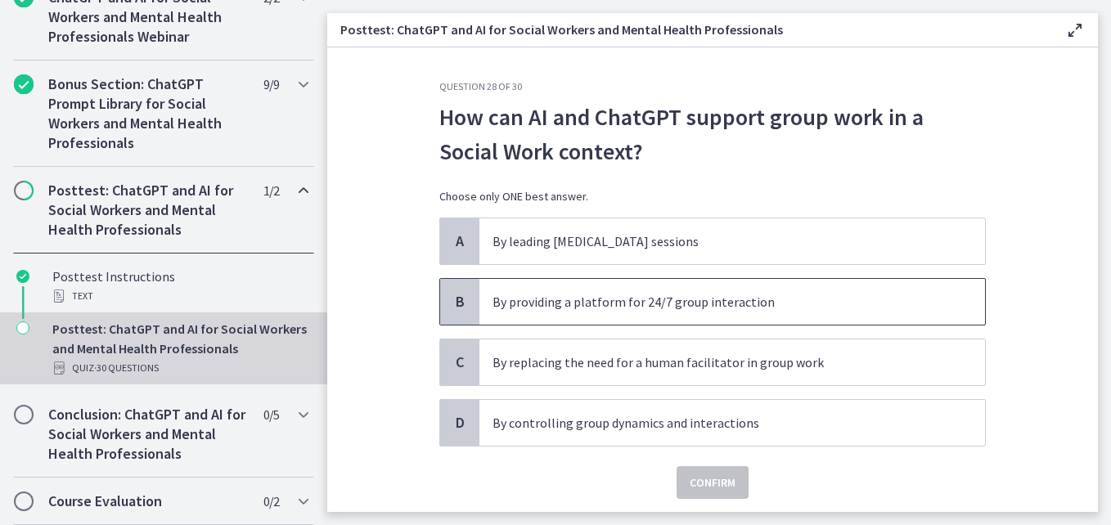
click at [712, 306] on p "By providing a platform for 24/7 group interaction" at bounding box center [715, 302] width 447 height 20
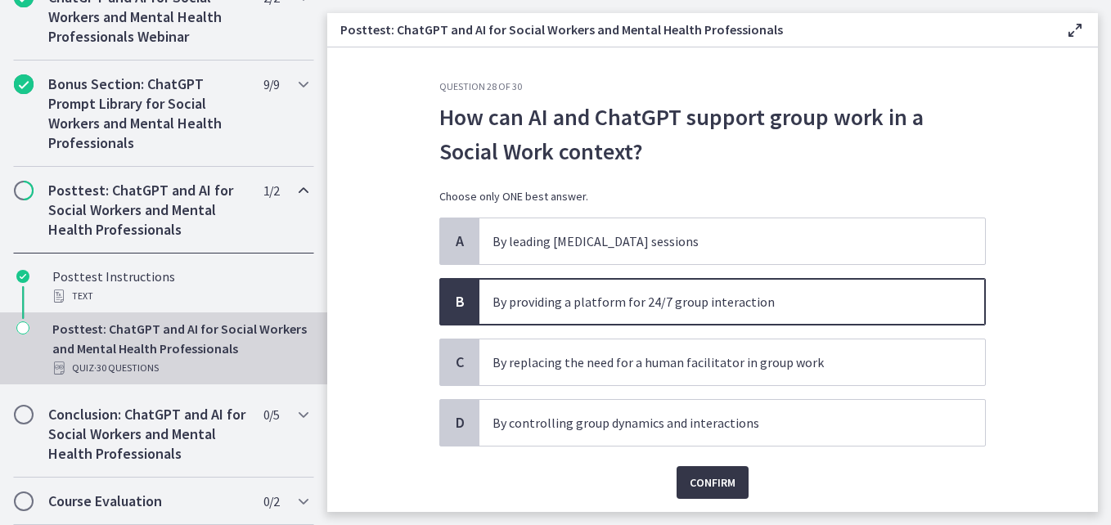
click at [707, 493] on button "Confirm" at bounding box center [712, 482] width 72 height 33
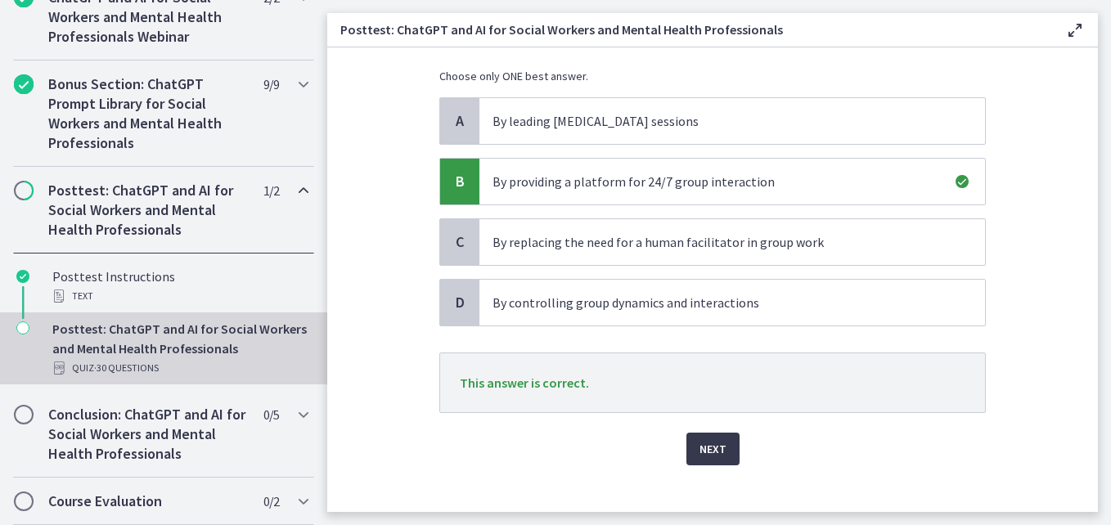
scroll to position [139, 0]
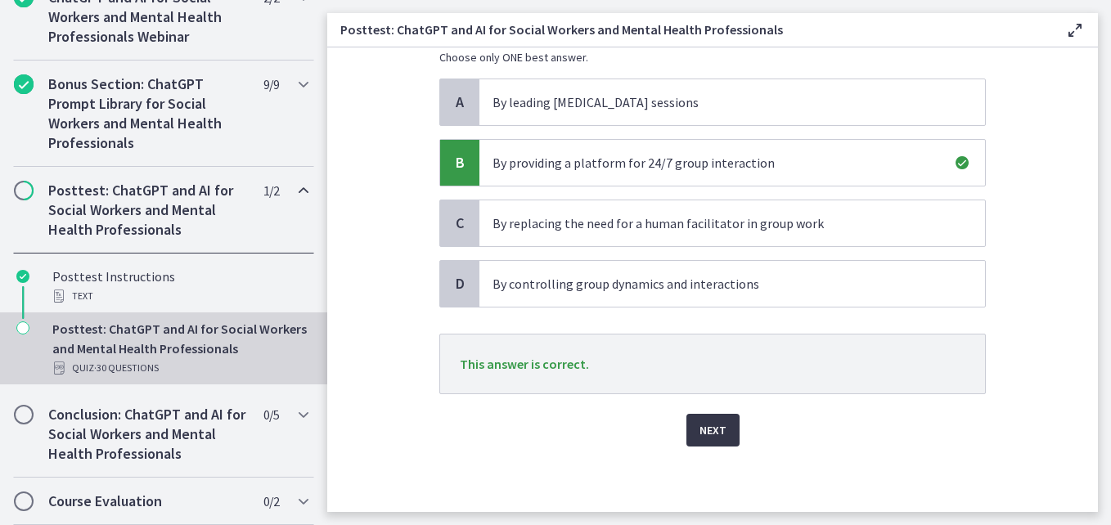
click at [702, 427] on span "Next" at bounding box center [712, 430] width 27 height 20
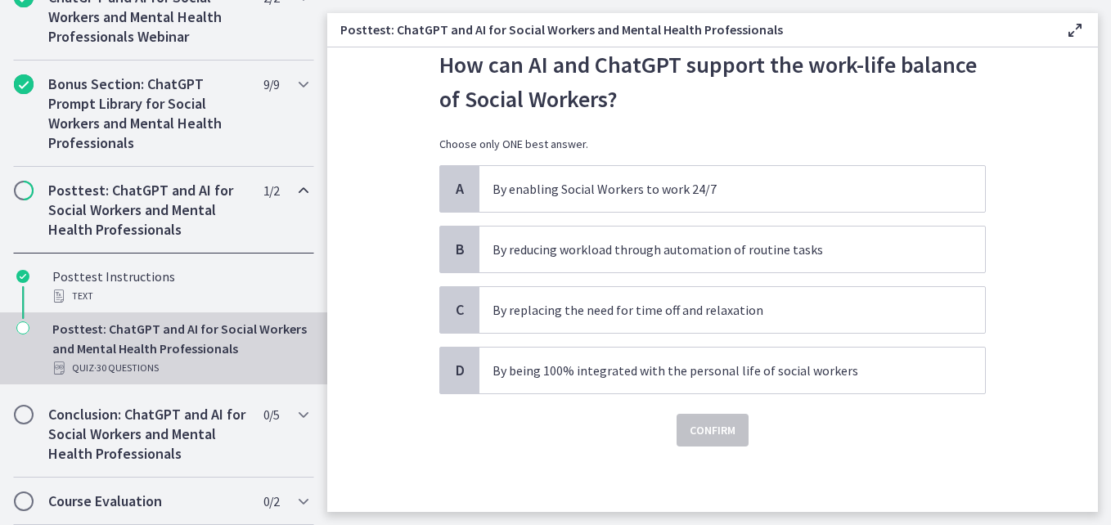
scroll to position [0, 0]
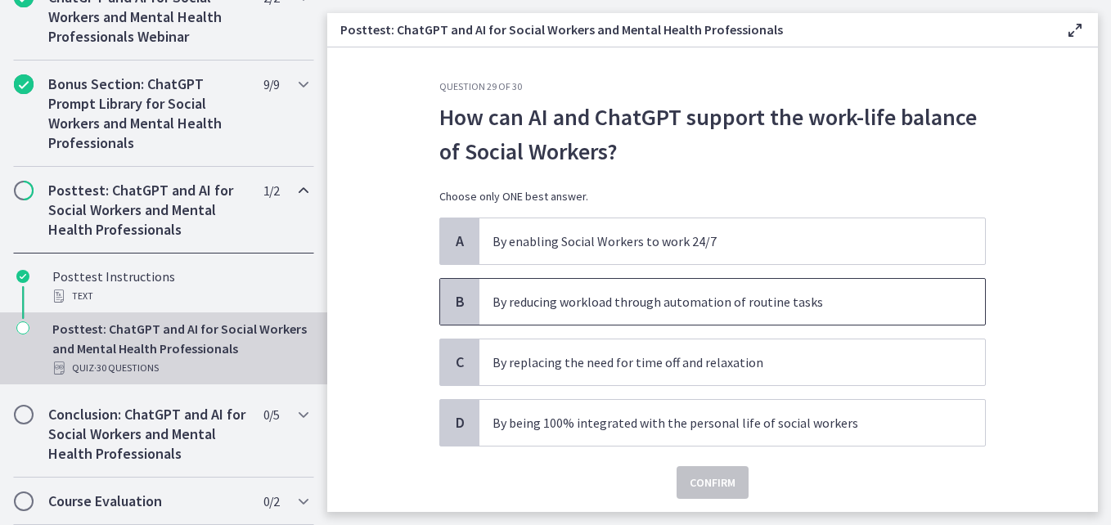
click at [757, 312] on span "By reducing workload through automation of routine tasks" at bounding box center [731, 302] width 505 height 46
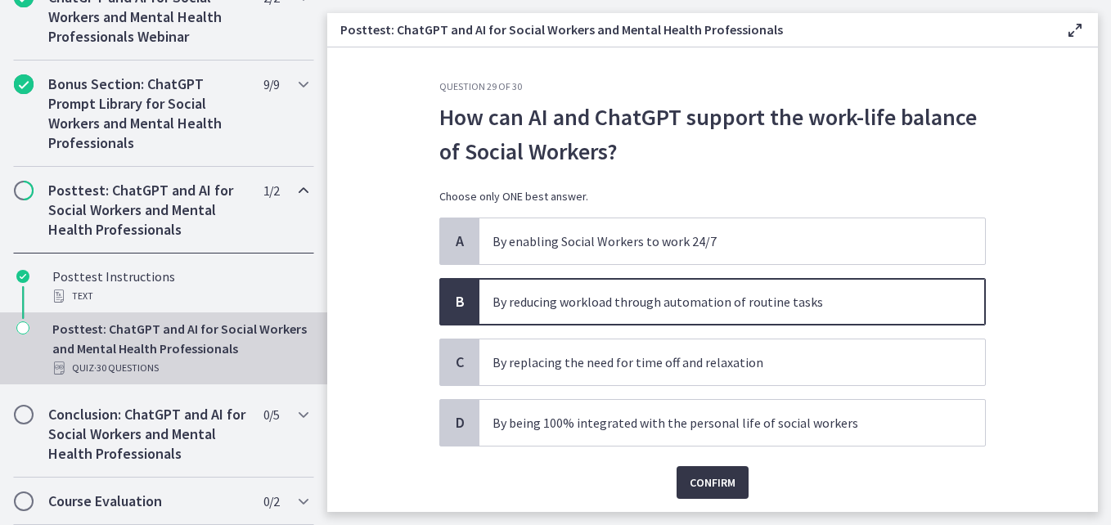
click at [713, 479] on span "Confirm" at bounding box center [712, 483] width 46 height 20
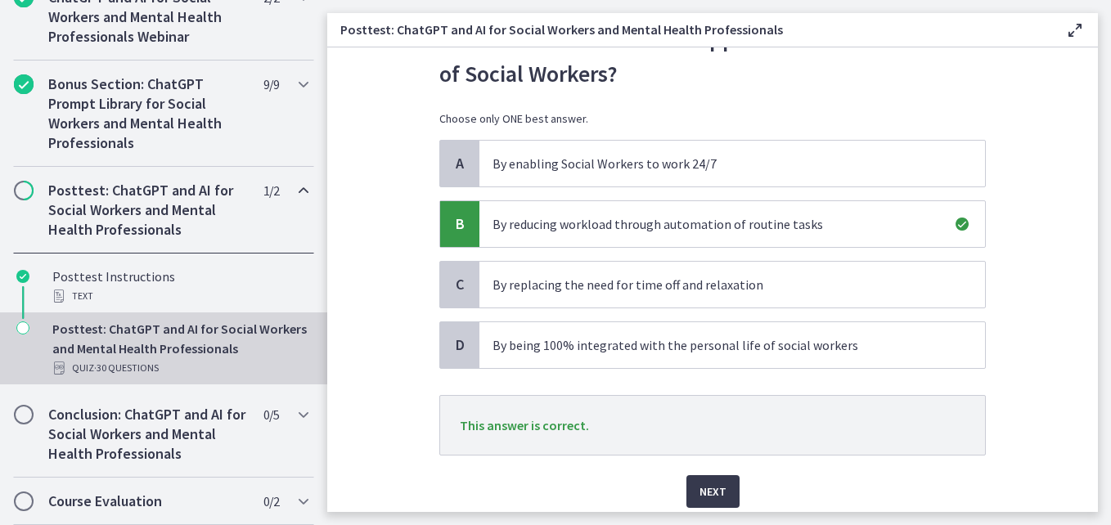
scroll to position [92, 0]
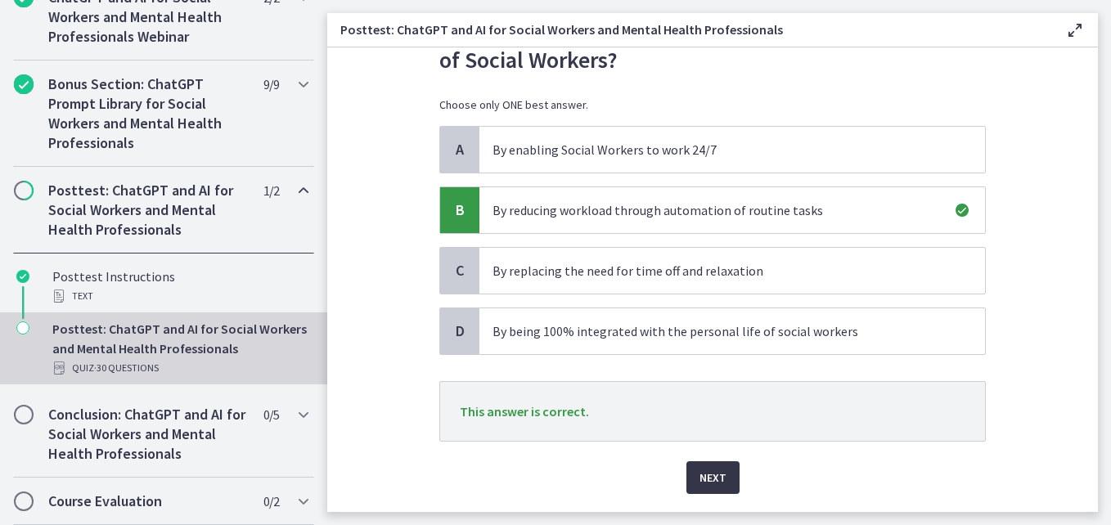
click at [707, 469] on span "Next" at bounding box center [712, 478] width 27 height 20
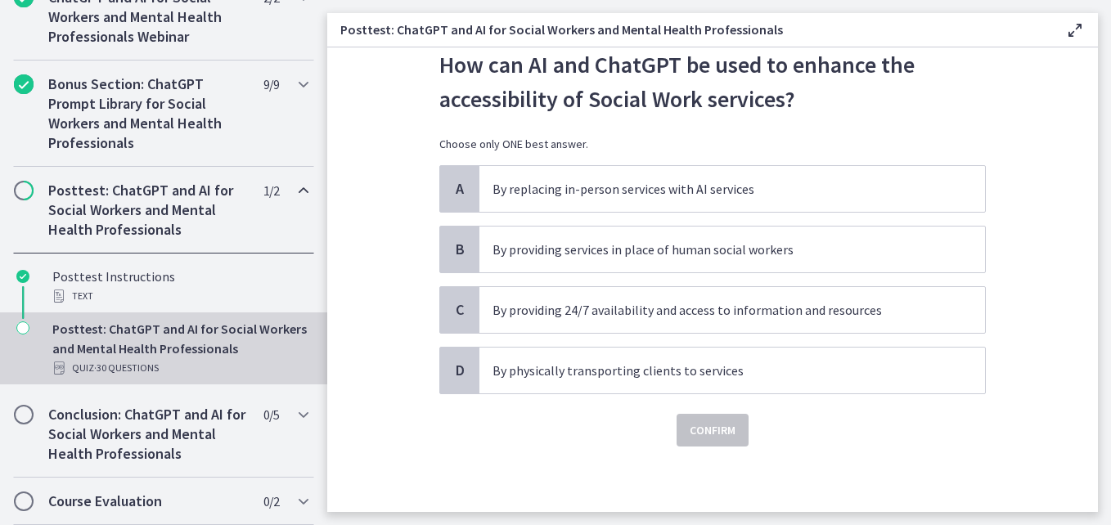
scroll to position [0, 0]
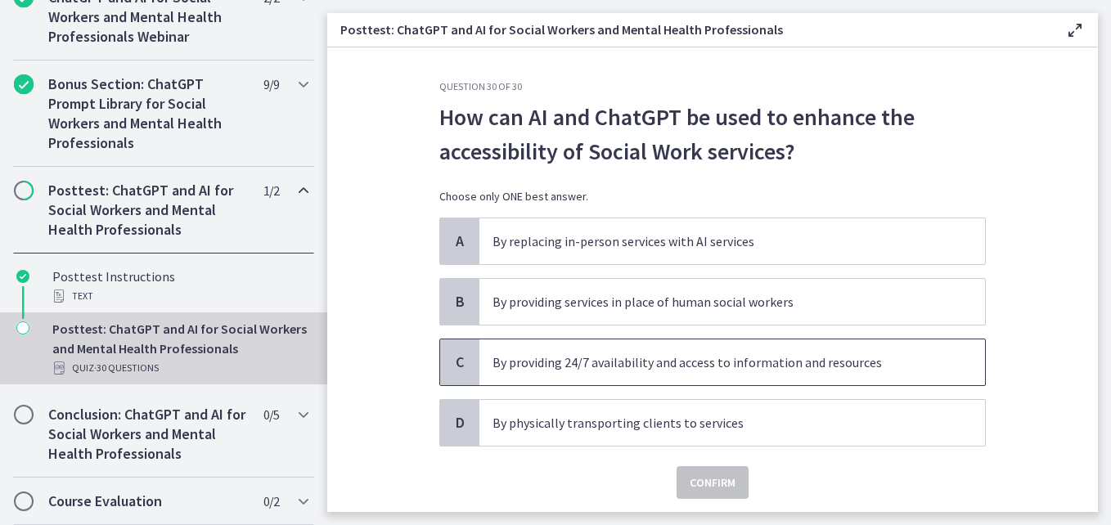
click at [687, 363] on p "By providing 24/7 availability and access to information and resources" at bounding box center [715, 363] width 447 height 20
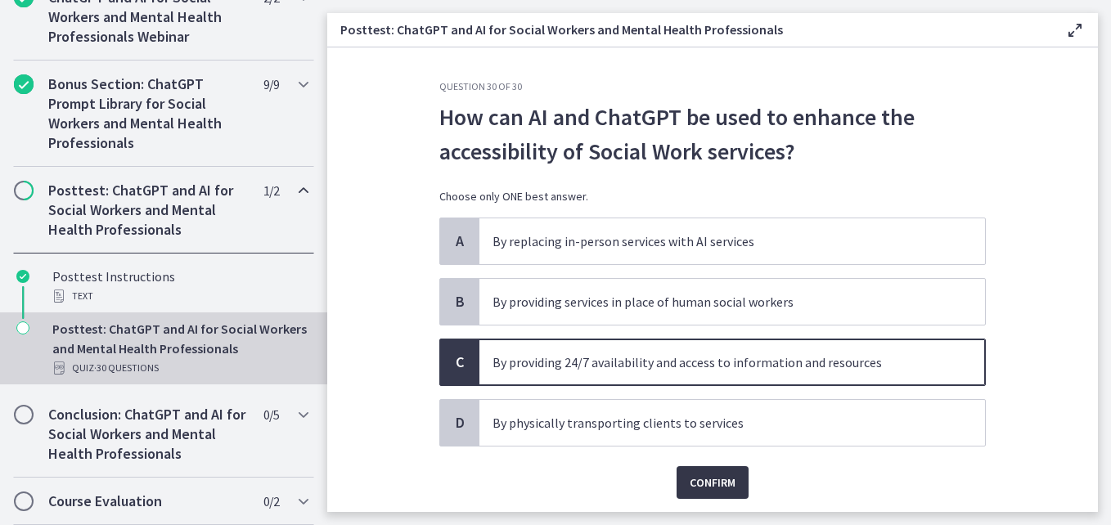
click at [693, 484] on span "Confirm" at bounding box center [712, 483] width 46 height 20
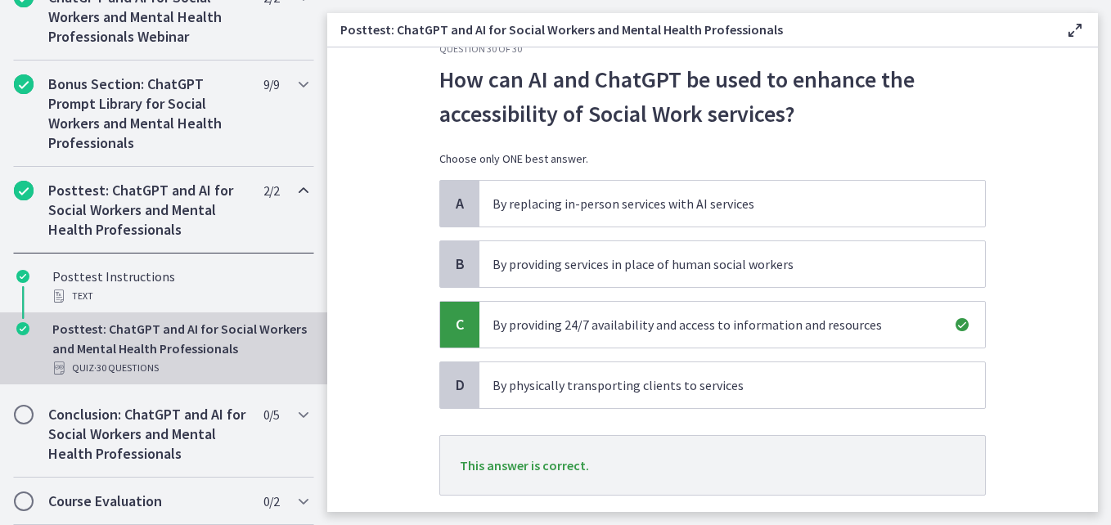
scroll to position [139, 0]
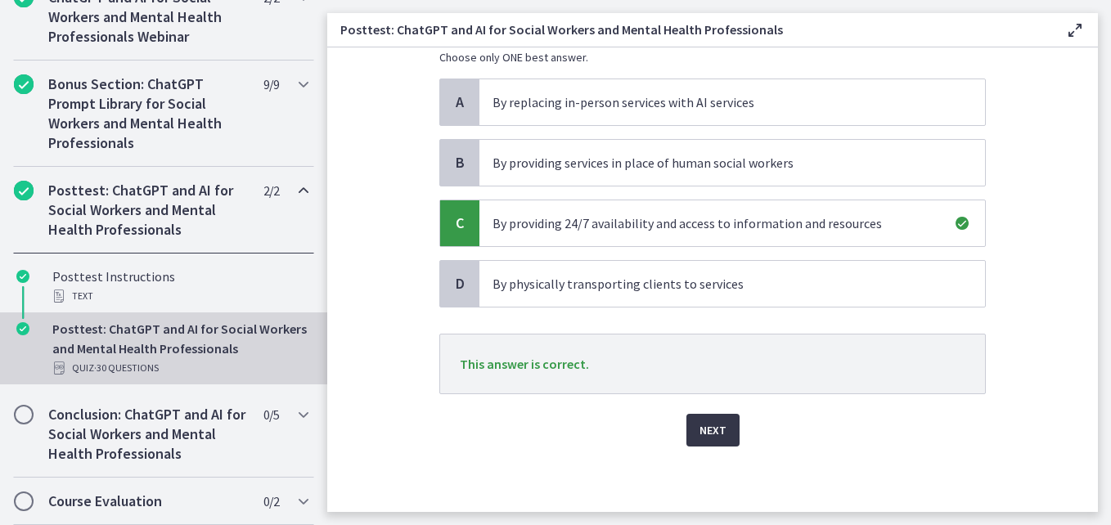
click at [706, 431] on span "Next" at bounding box center [712, 430] width 27 height 20
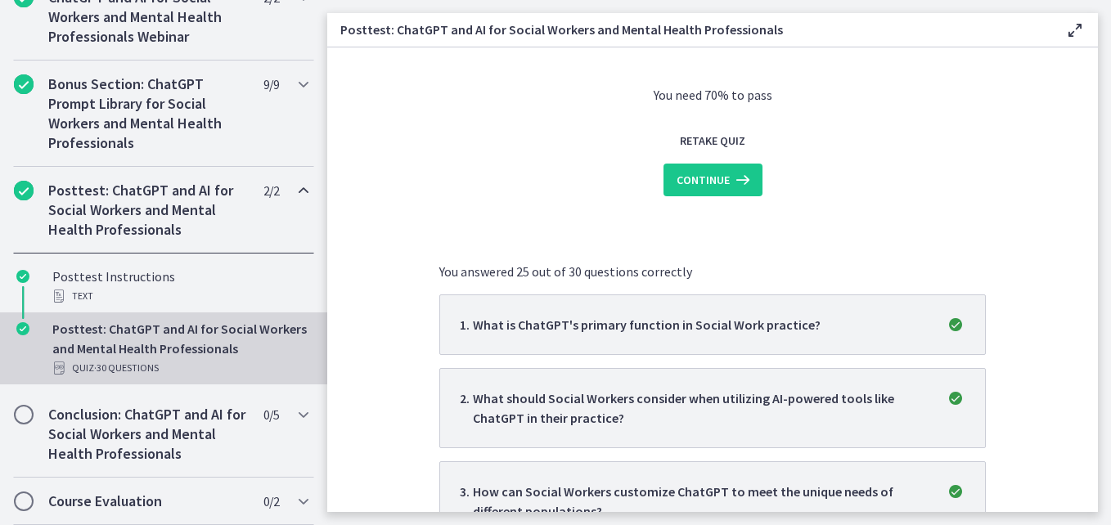
scroll to position [0, 0]
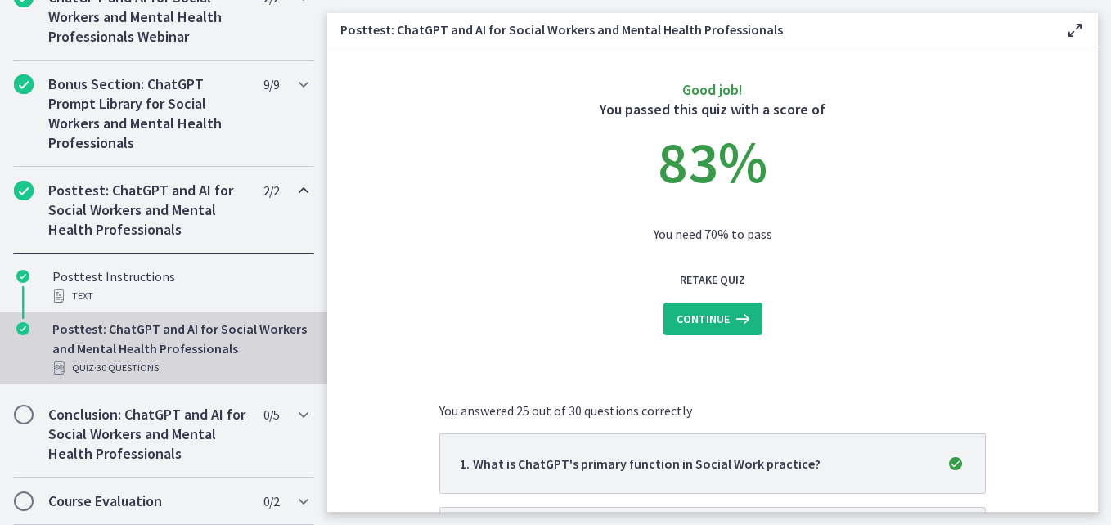
click at [703, 314] on span "Continue" at bounding box center [702, 319] width 53 height 20
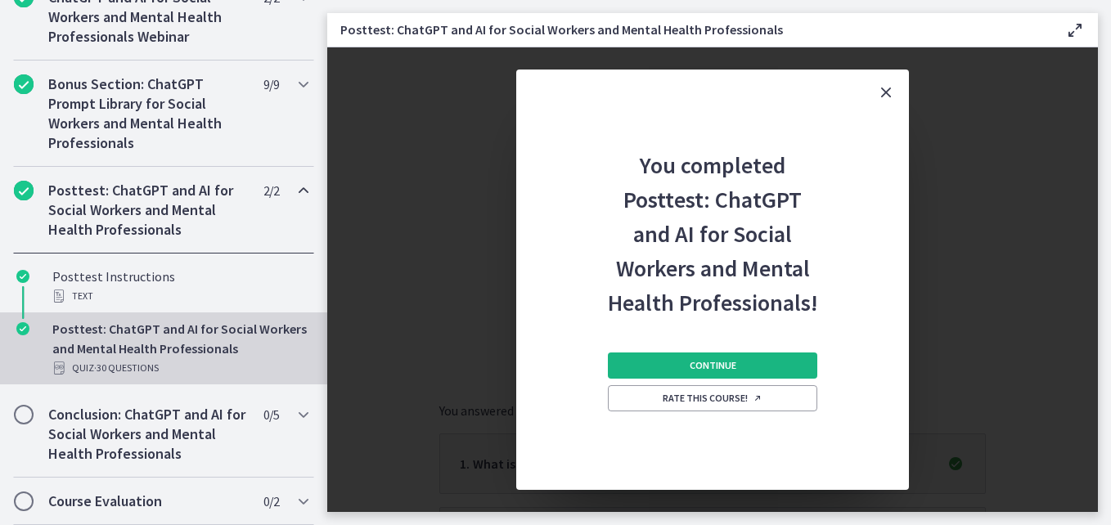
click at [694, 362] on span "Continue" at bounding box center [712, 365] width 47 height 13
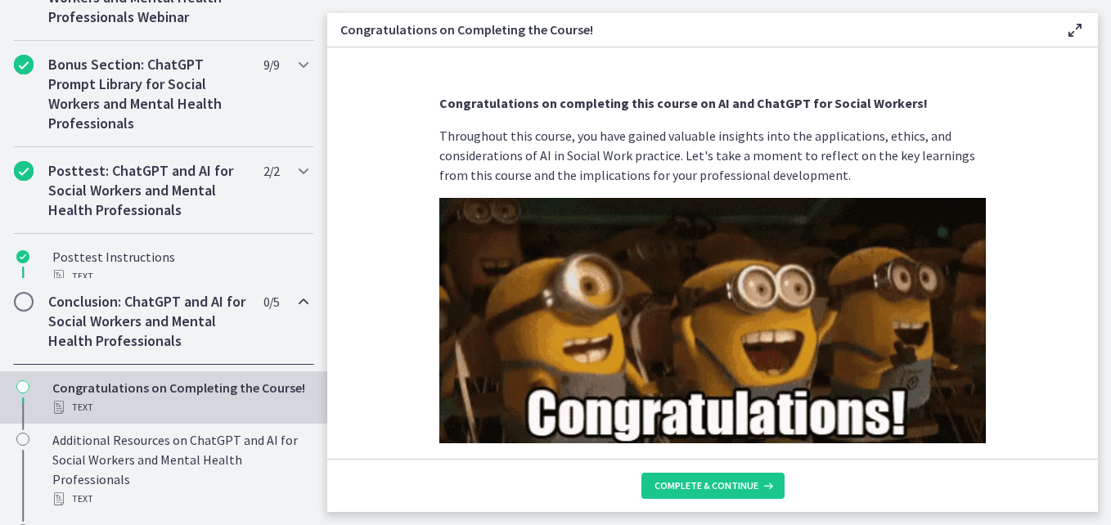
scroll to position [1036, 0]
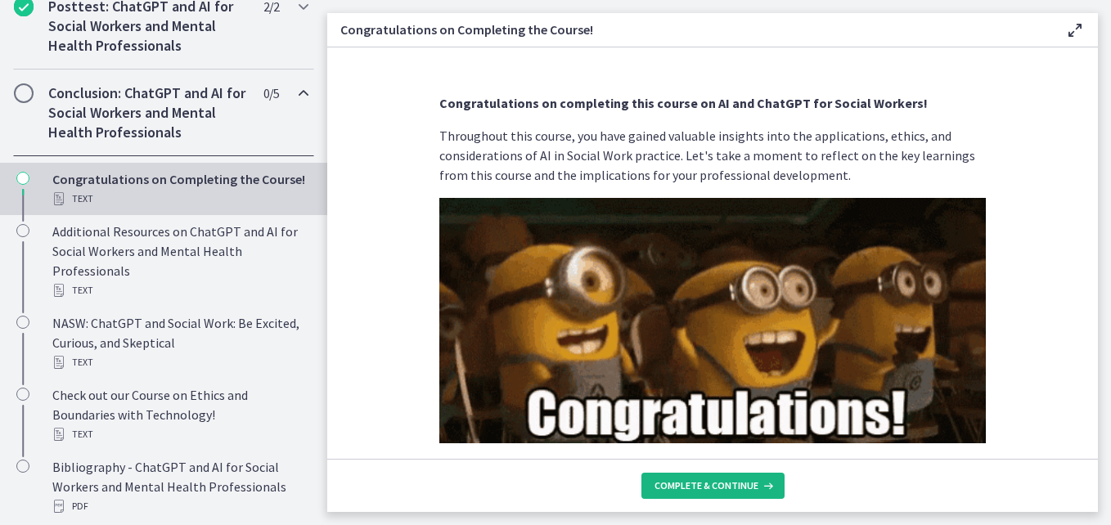
click at [694, 484] on span "Complete & continue" at bounding box center [706, 485] width 104 height 13
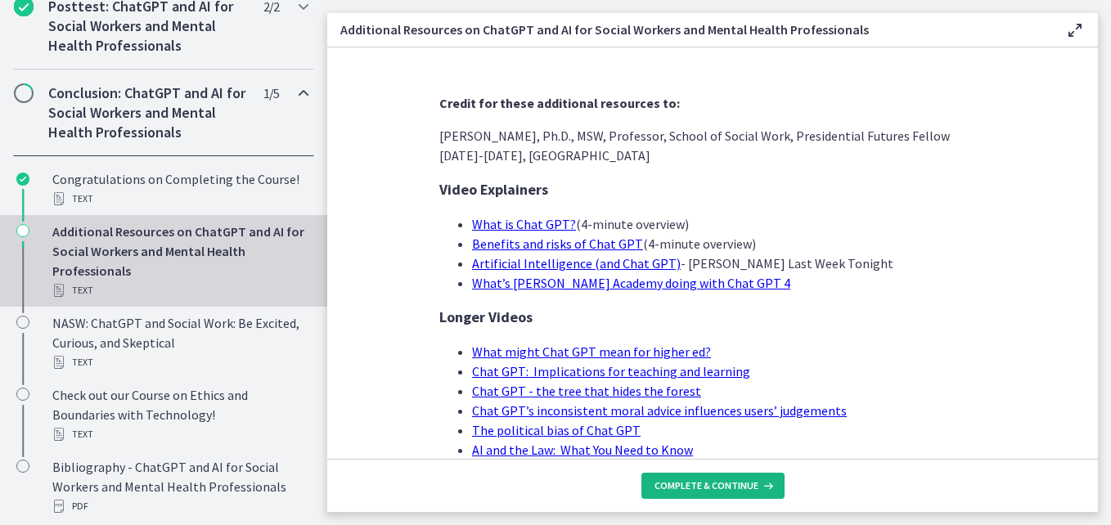
click at [712, 482] on span "Complete & continue" at bounding box center [706, 485] width 104 height 13
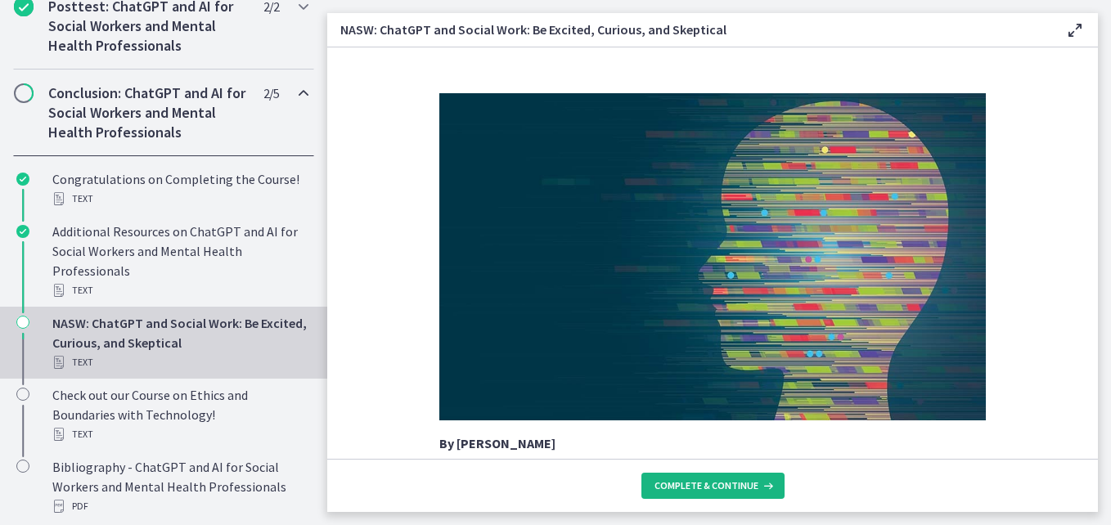
click at [712, 484] on span "Complete & continue" at bounding box center [706, 485] width 104 height 13
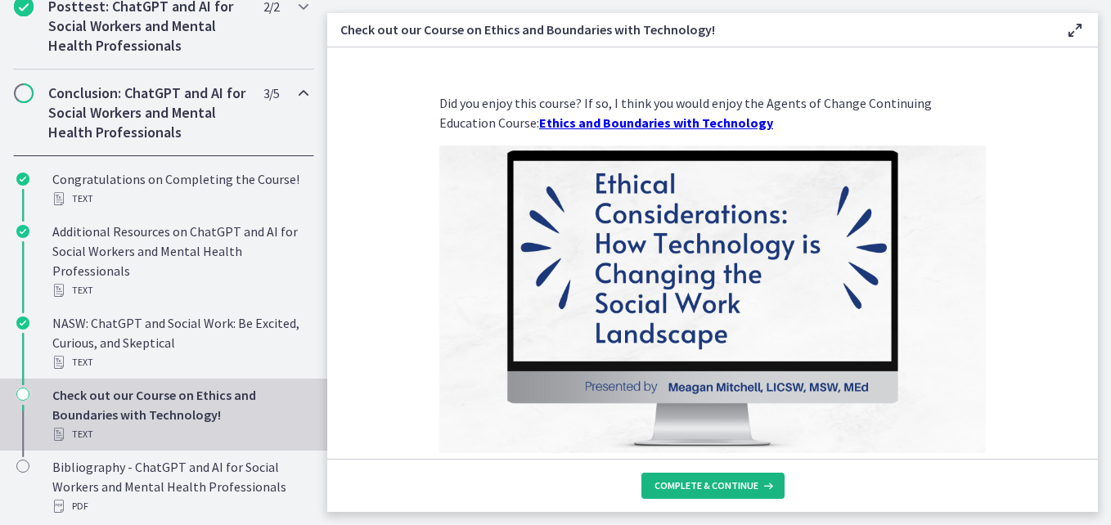
click at [712, 484] on span "Complete & continue" at bounding box center [706, 485] width 104 height 13
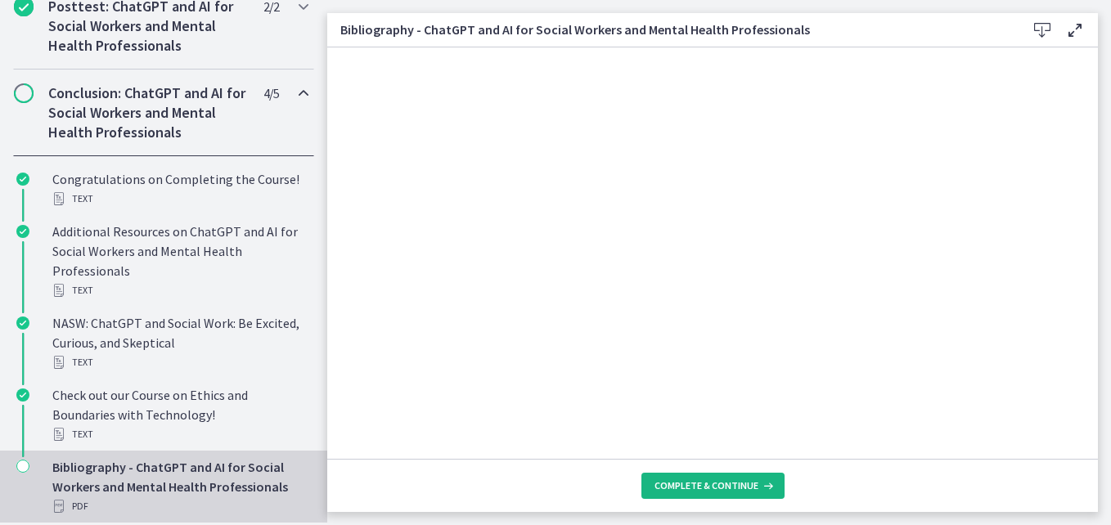
click at [712, 484] on span "Complete & continue" at bounding box center [706, 485] width 104 height 13
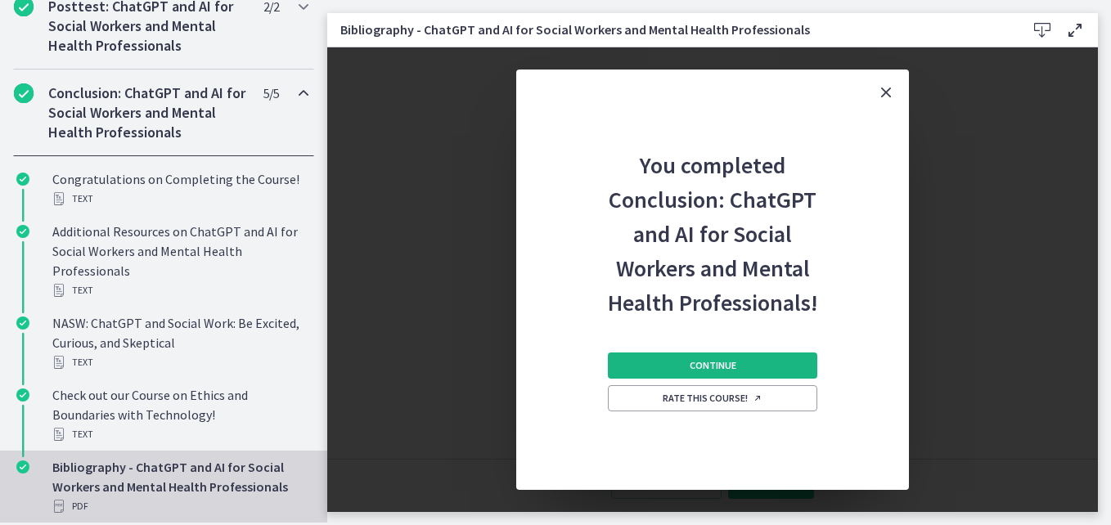
click at [743, 369] on button "Continue" at bounding box center [712, 366] width 209 height 26
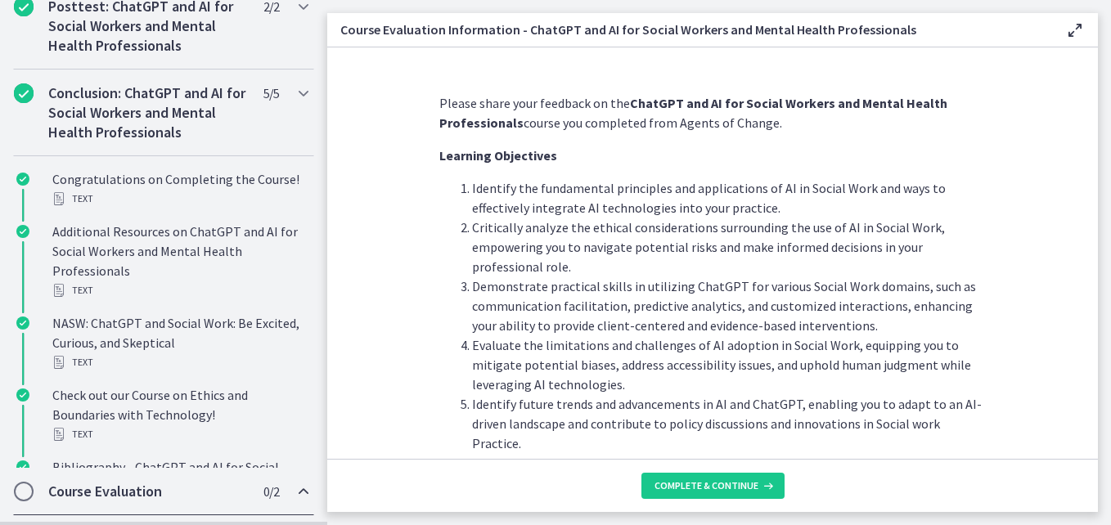
scroll to position [891, 0]
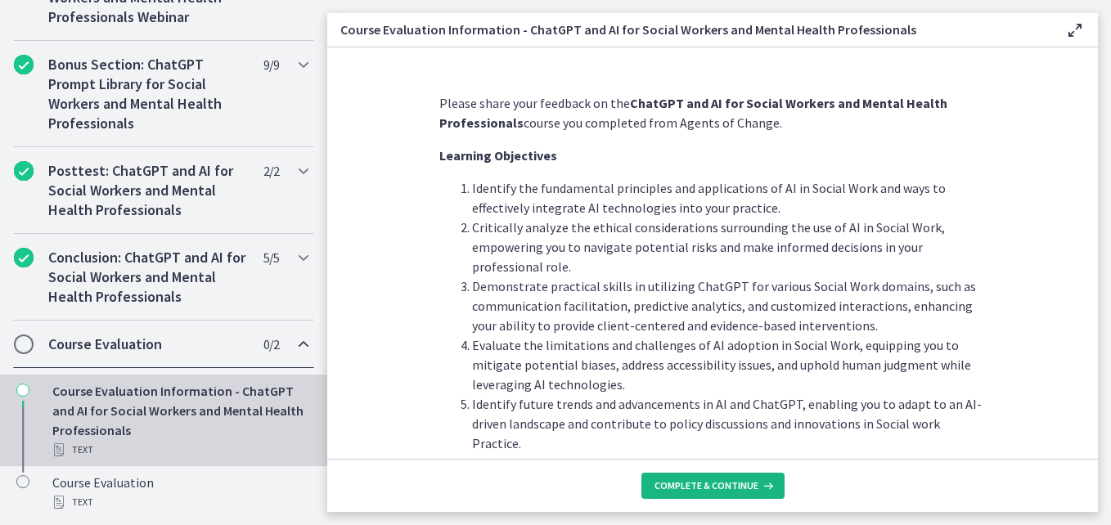
click at [695, 478] on button "Complete & continue" at bounding box center [712, 486] width 143 height 26
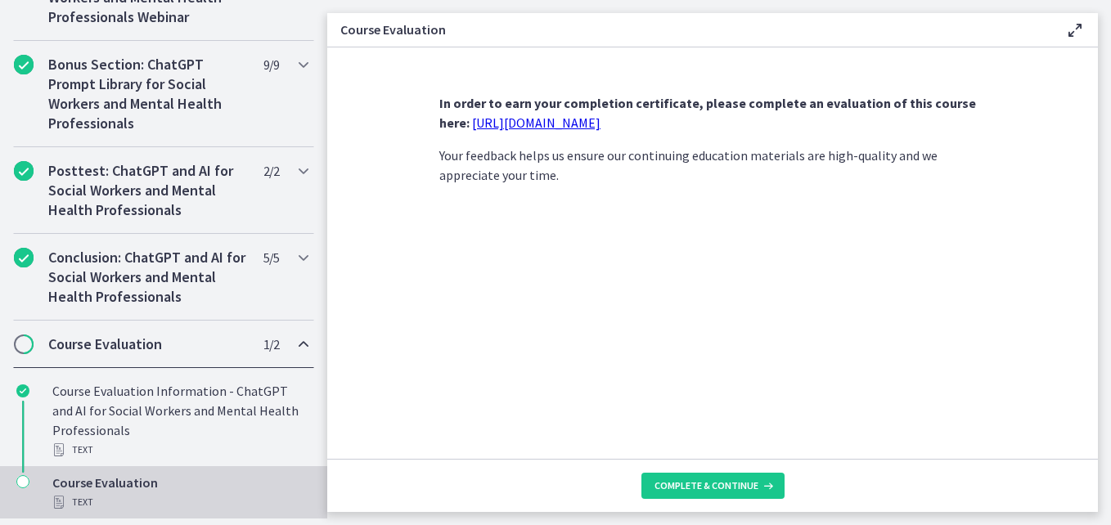
click at [562, 120] on link "https://forms.gle/jm1zbfhChZ2exBv78" at bounding box center [536, 123] width 128 height 16
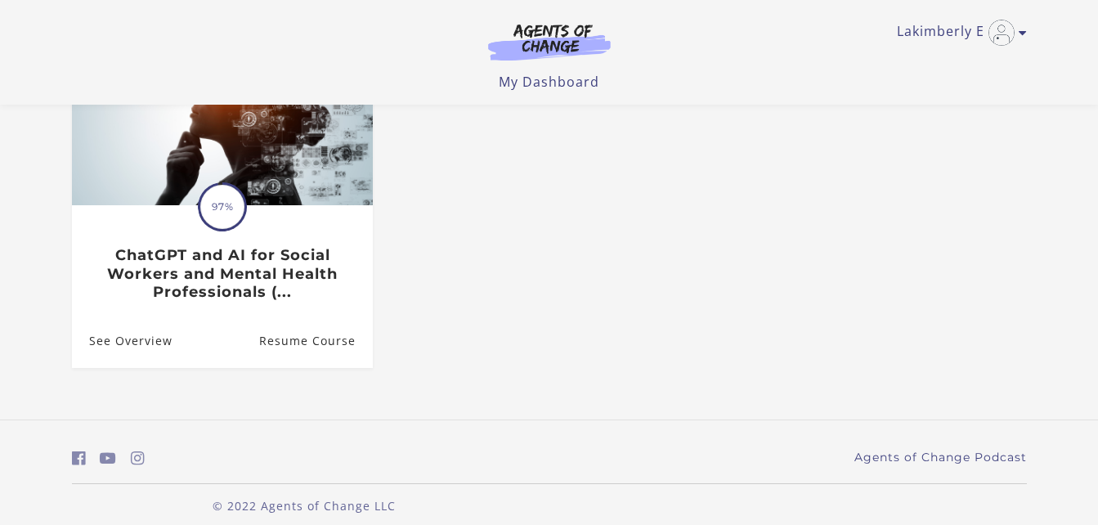
scroll to position [228, 0]
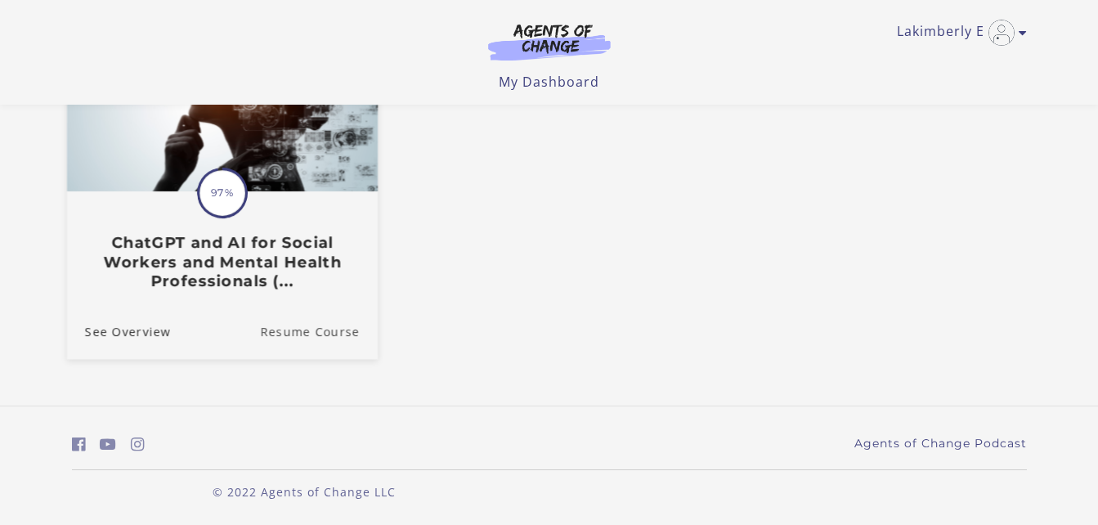
click at [317, 331] on link "Resume Course" at bounding box center [319, 330] width 118 height 55
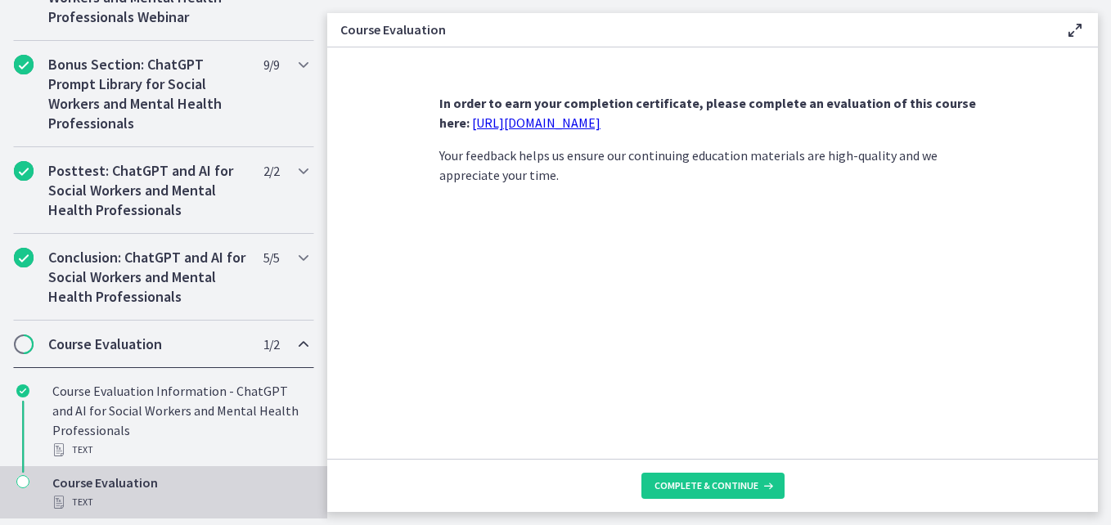
scroll to position [891, 0]
click at [746, 488] on span "Complete & continue" at bounding box center [706, 485] width 104 height 13
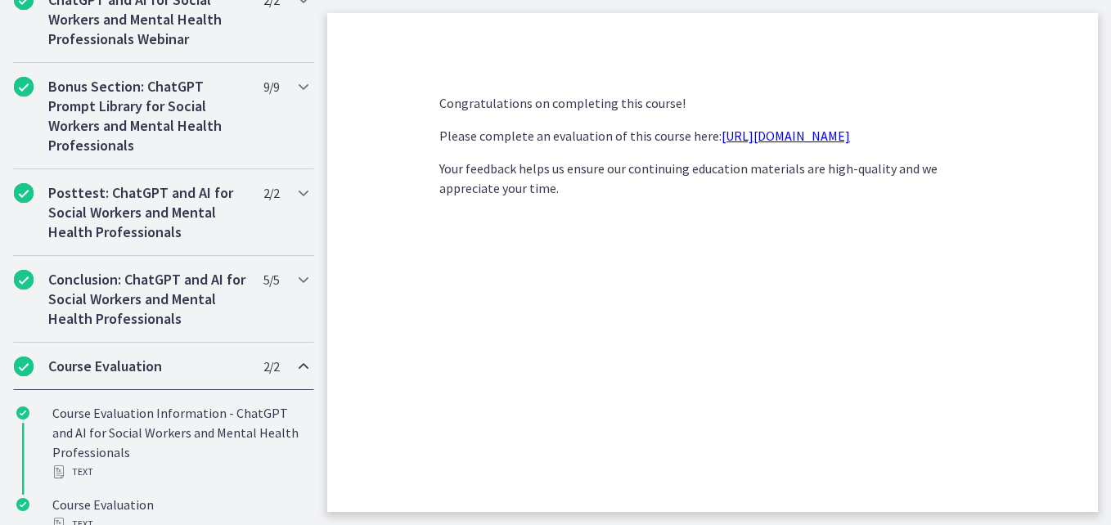
scroll to position [979, 0]
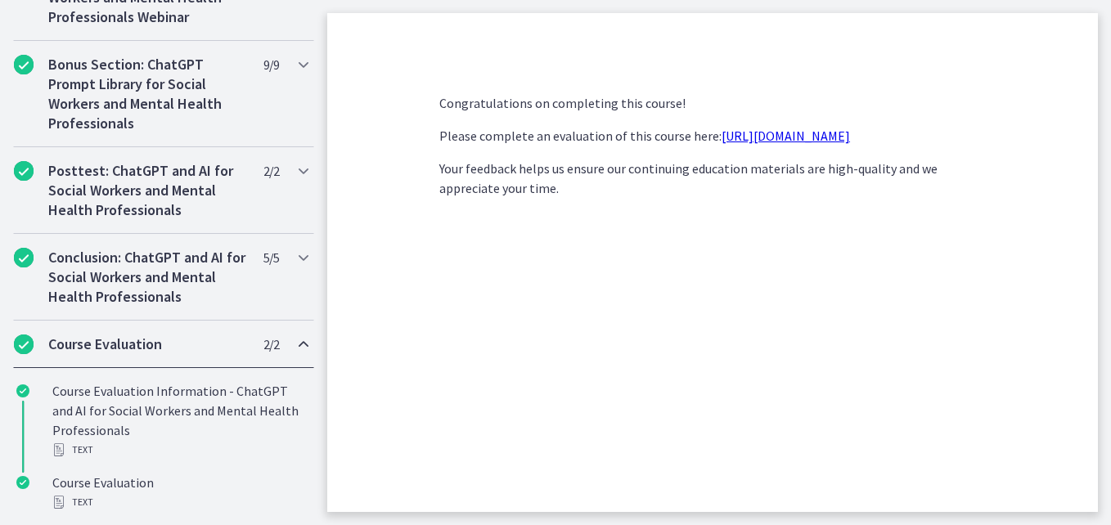
click at [312, 524] on html "Skip to main content Go to Dashboard Go to Dashboard Go to Dashboard ChatGPT an…" at bounding box center [555, 262] width 1111 height 525
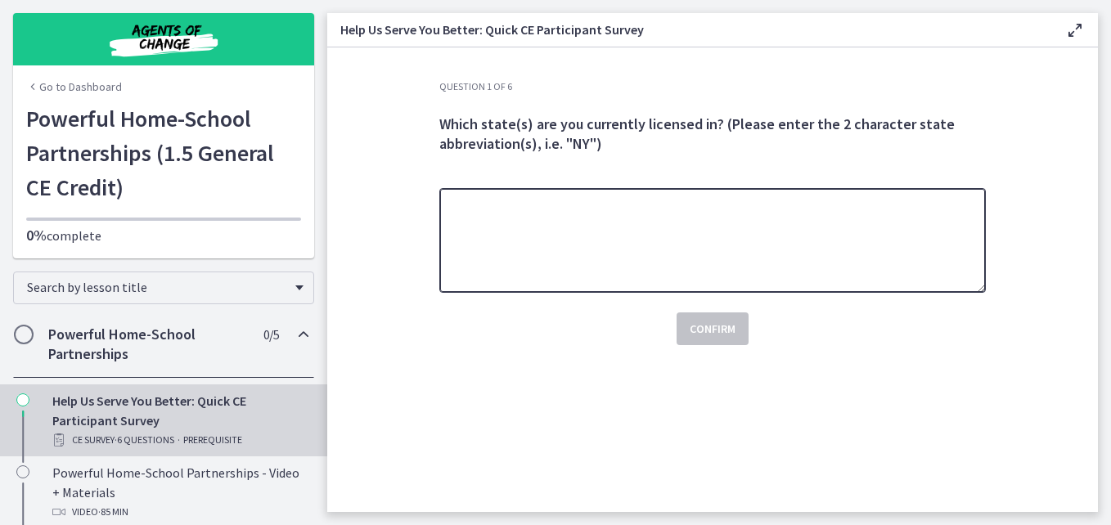
click at [494, 219] on textarea at bounding box center [712, 240] width 546 height 105
type textarea "**"
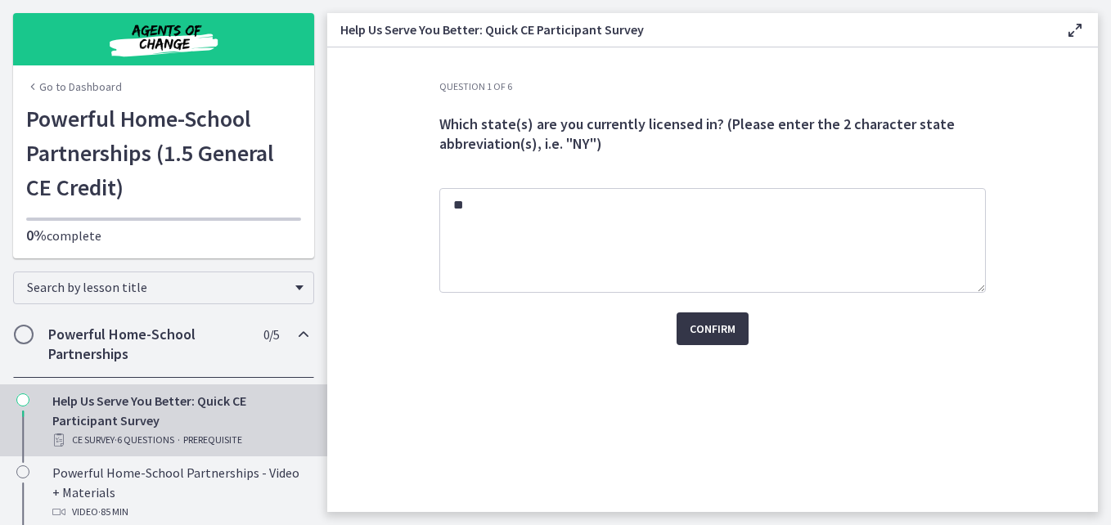
click at [730, 321] on span "Confirm" at bounding box center [712, 329] width 46 height 20
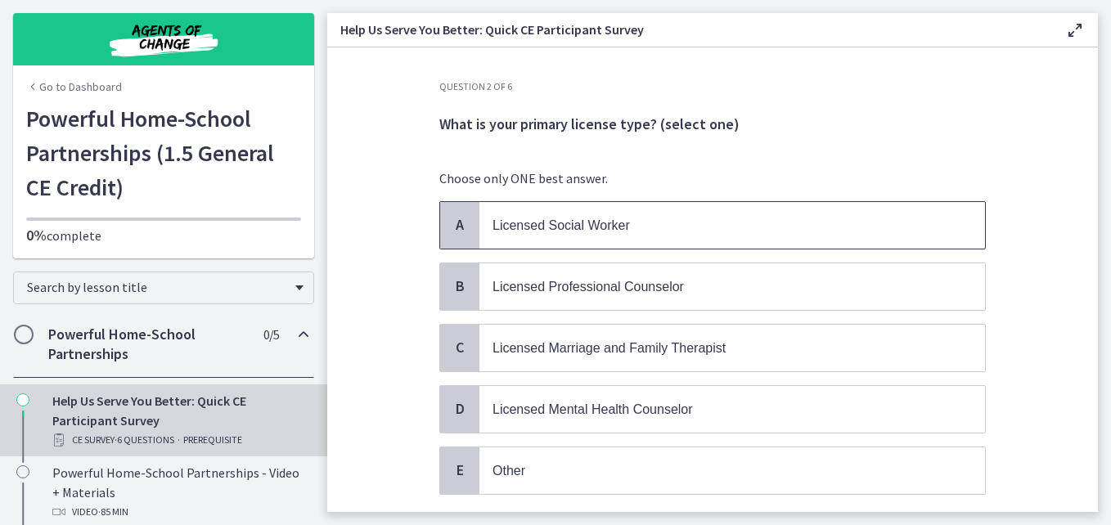
click at [662, 233] on p "Licensed Social Worker" at bounding box center [715, 225] width 447 height 20
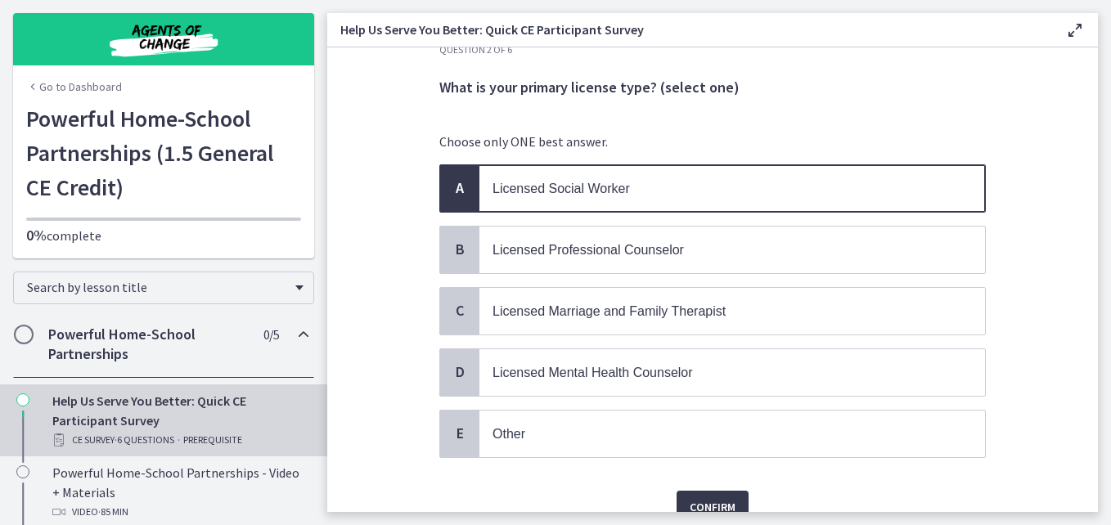
scroll to position [114, 0]
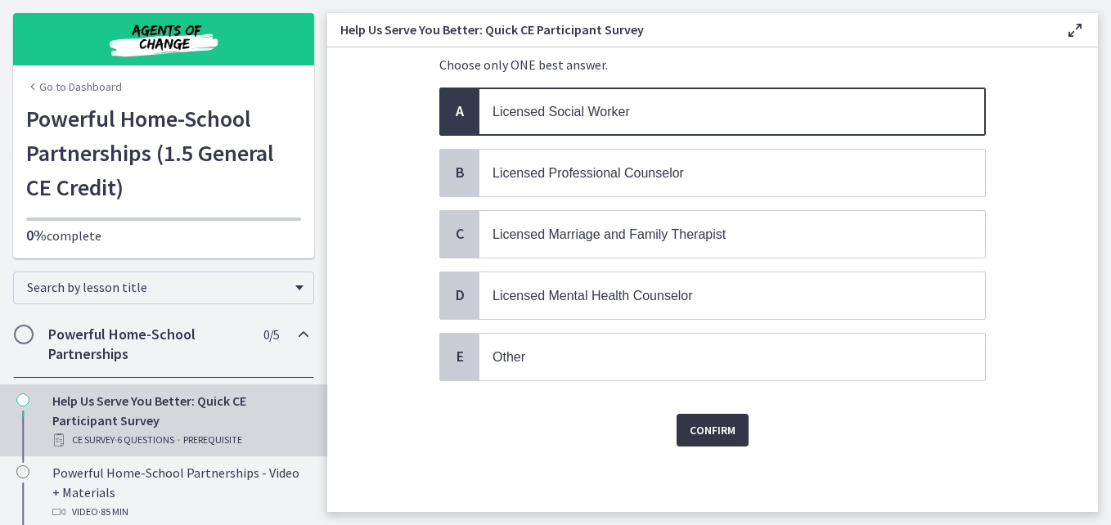
click at [716, 416] on button "Confirm" at bounding box center [712, 430] width 72 height 33
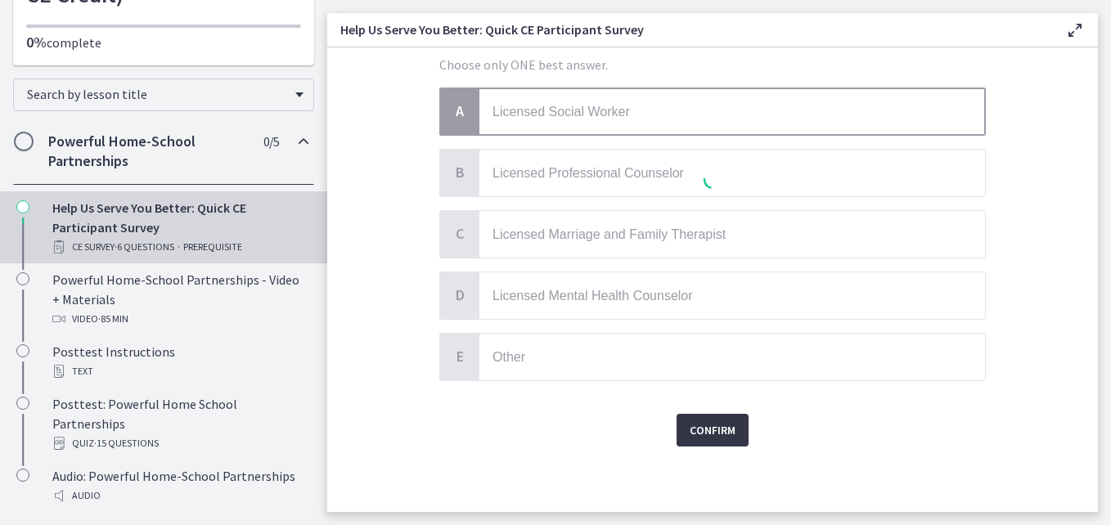
scroll to position [234, 0]
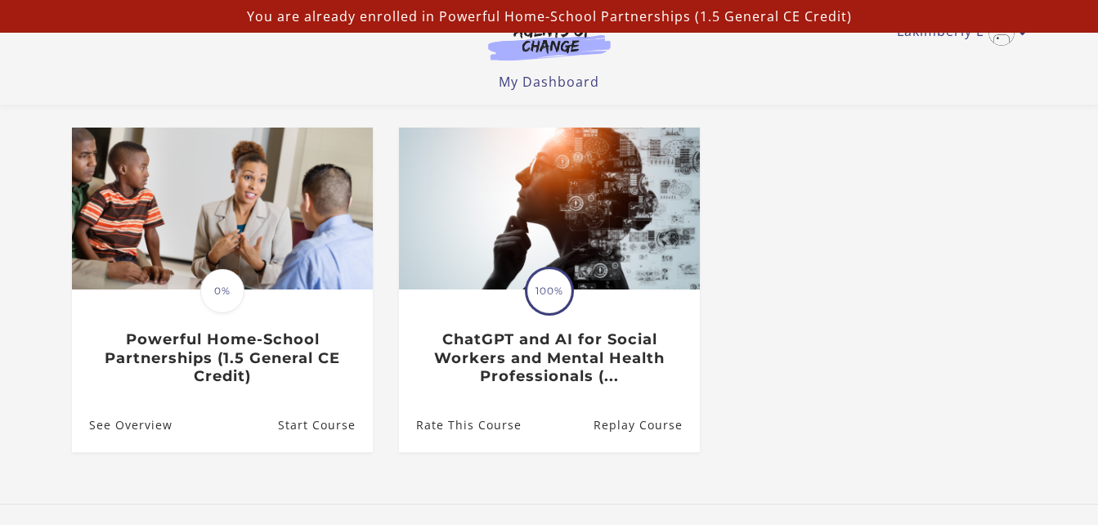
scroll to position [123, 0]
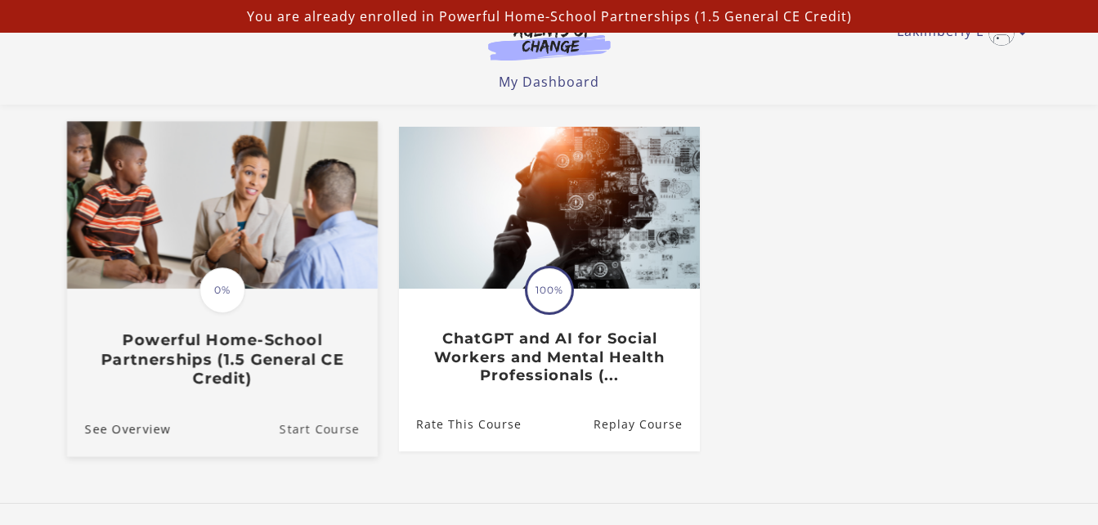
click at [319, 432] on link "Start Course" at bounding box center [328, 428] width 98 height 55
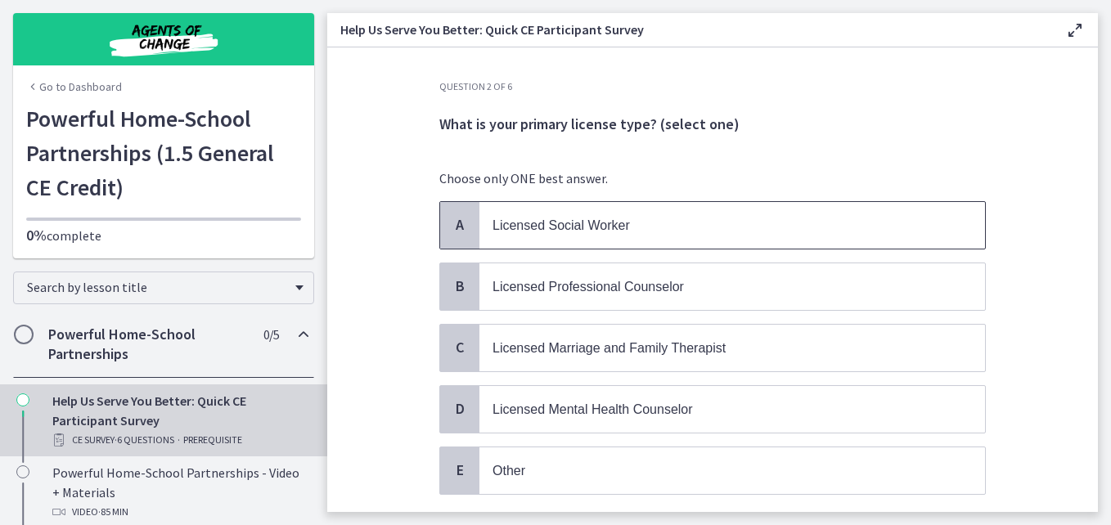
click at [536, 231] on p "Licensed Social Worker" at bounding box center [715, 225] width 447 height 20
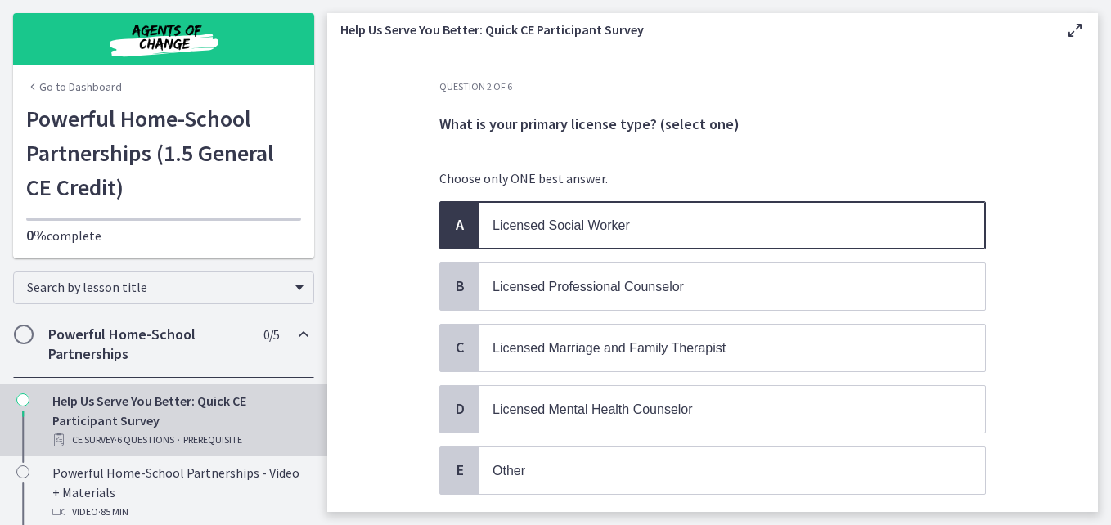
scroll to position [114, 0]
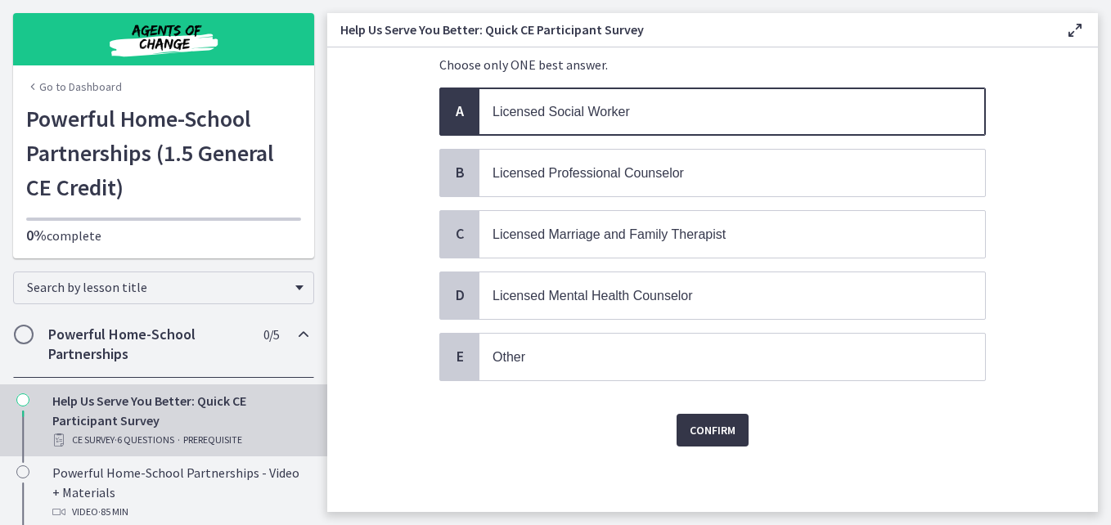
click at [718, 429] on span "Confirm" at bounding box center [712, 430] width 46 height 20
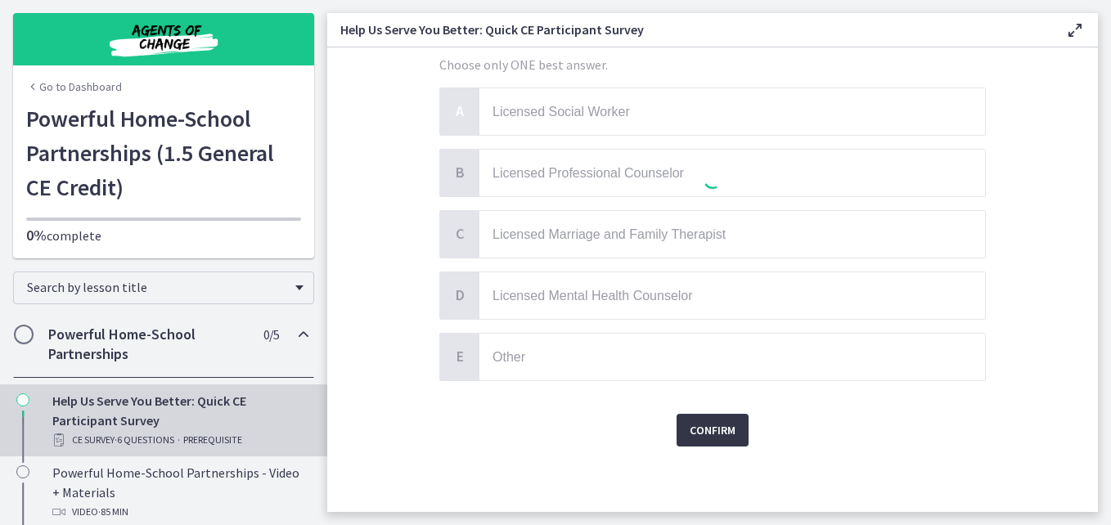
scroll to position [0, 0]
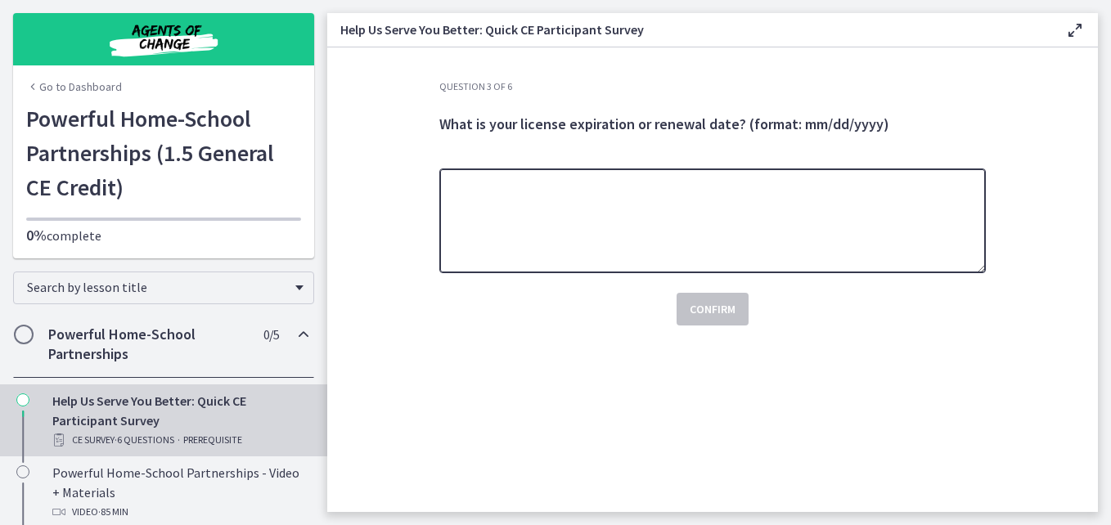
click at [611, 226] on textarea at bounding box center [712, 220] width 546 height 105
type textarea "**********"
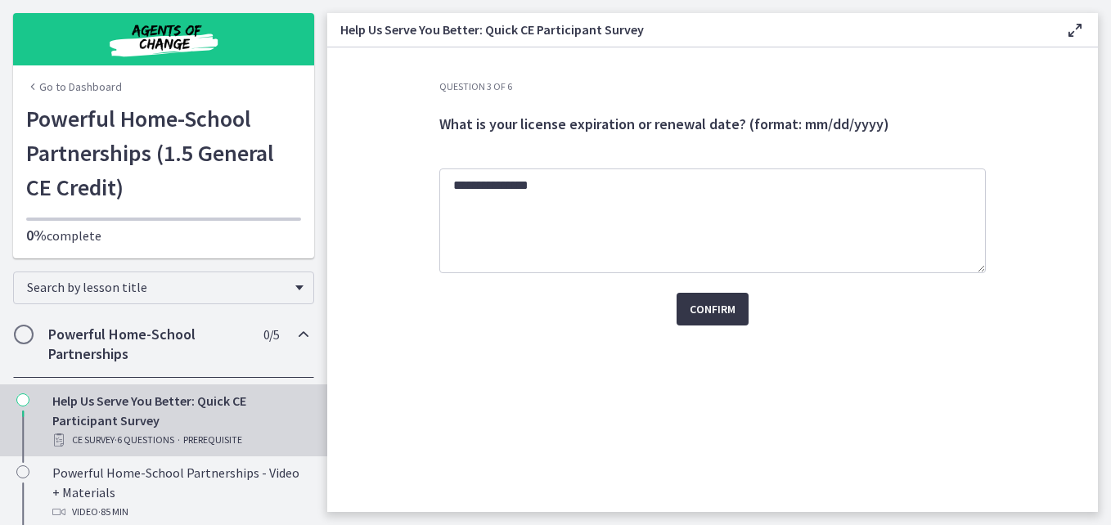
click at [727, 318] on span "Confirm" at bounding box center [712, 309] width 46 height 20
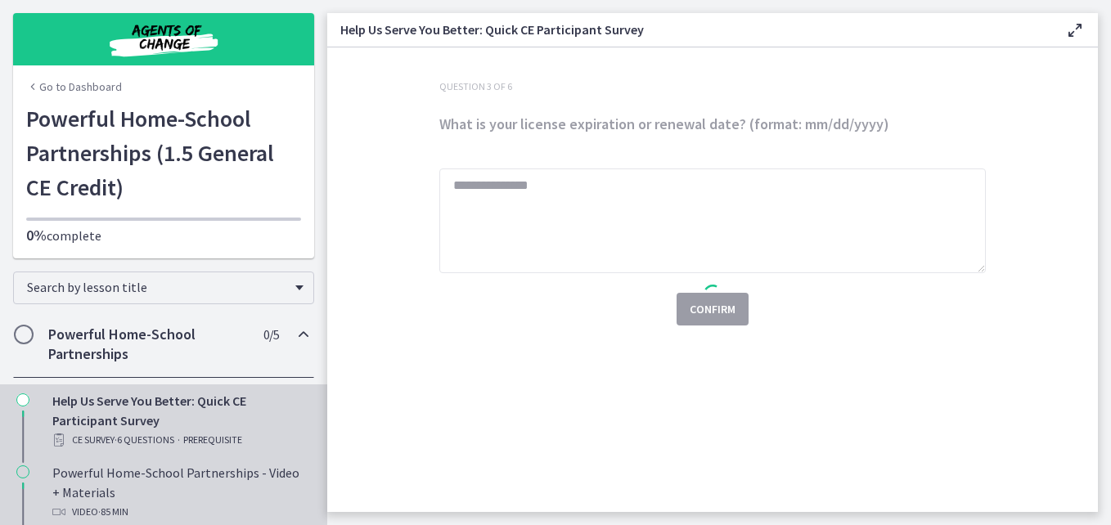
click at [192, 497] on div "Powerful Home-School Partnerships - Video + Materials Video · 85 min" at bounding box center [179, 492] width 255 height 59
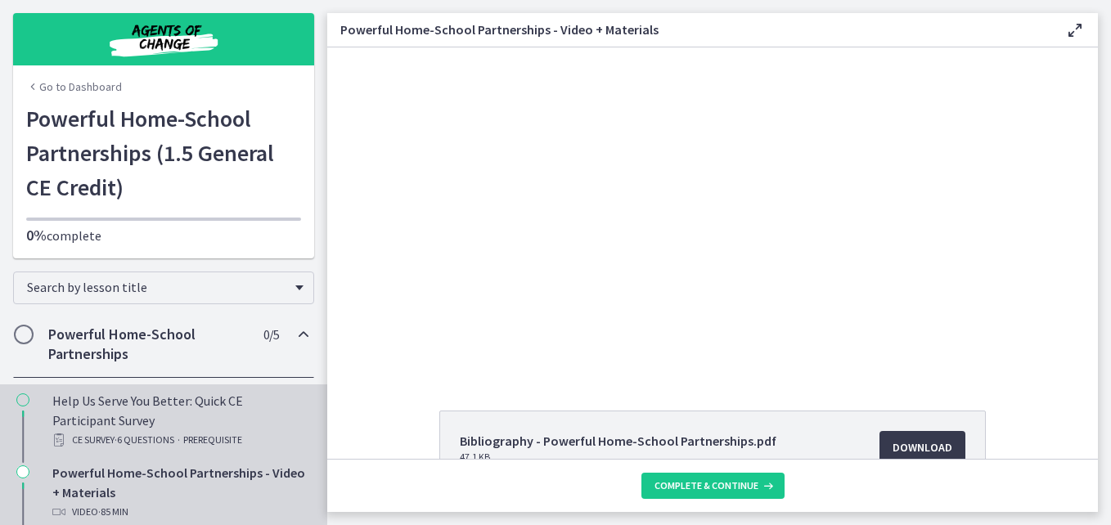
click at [251, 414] on div "Help Us Serve You Better: Quick CE Participant Survey CE Survey · 6 Questions ·…" at bounding box center [179, 420] width 255 height 59
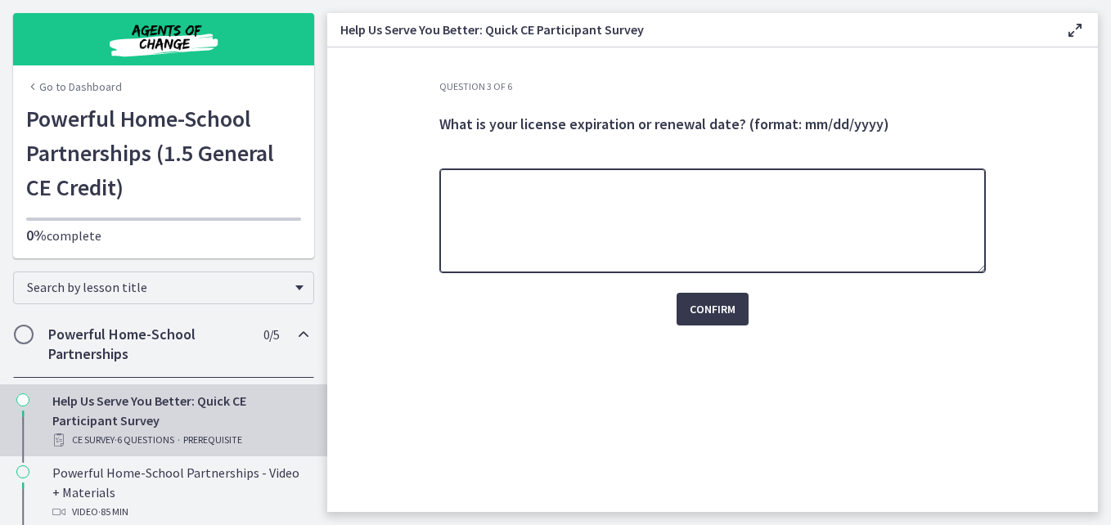
click at [487, 226] on textarea at bounding box center [712, 220] width 546 height 105
click at [495, 186] on textarea "**********" at bounding box center [712, 220] width 546 height 105
type textarea "**********"
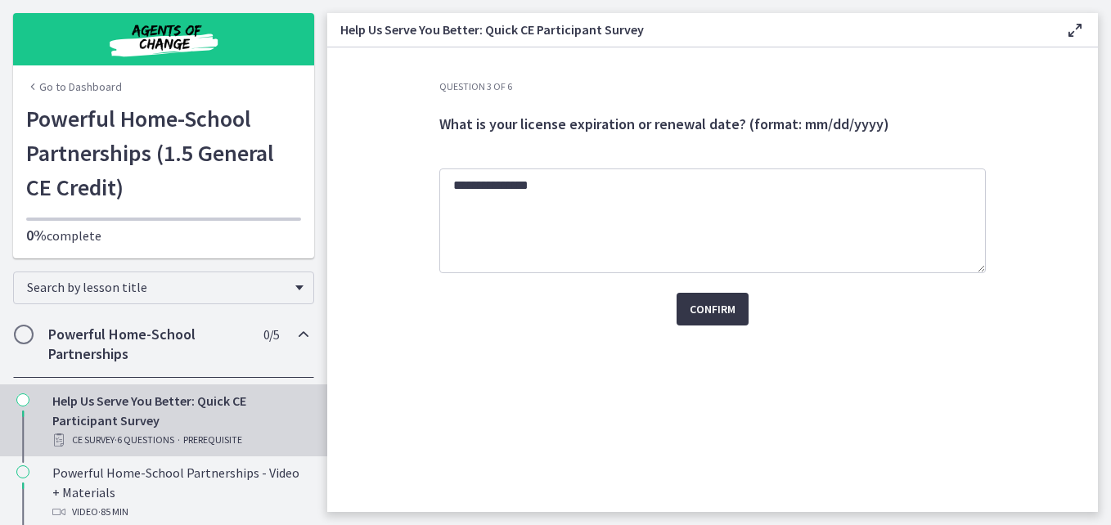
click at [718, 307] on span "Confirm" at bounding box center [712, 309] width 46 height 20
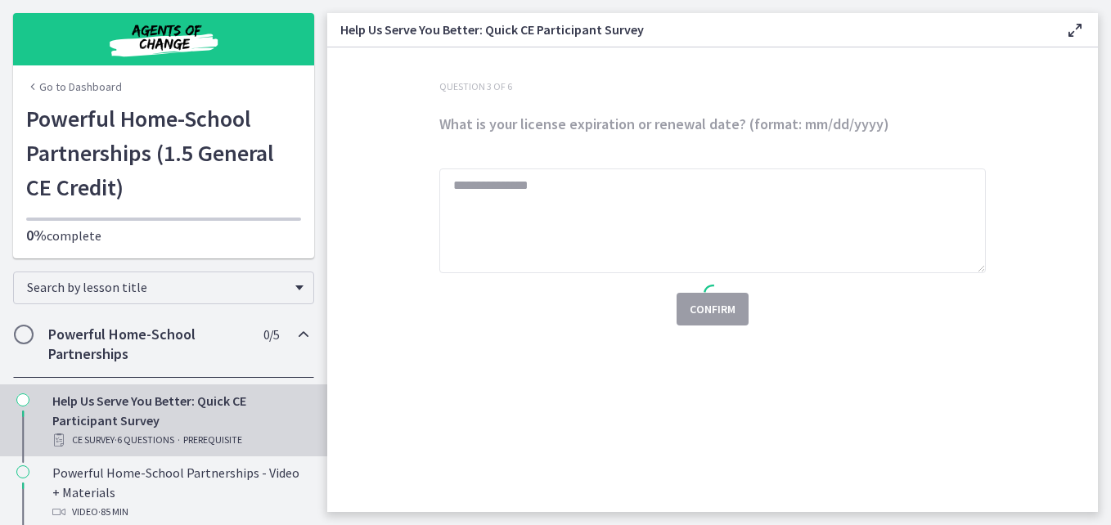
click at [294, 334] on icon "Chapters" at bounding box center [304, 335] width 20 height 20
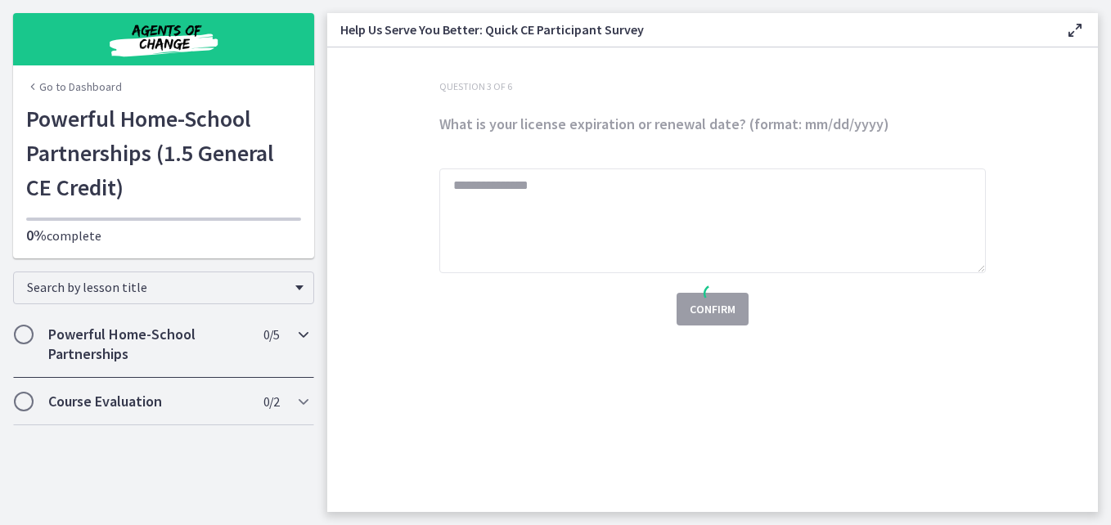
click at [284, 332] on div "Powerful Home-School Partnerships 0 / 5 Completed" at bounding box center [163, 344] width 301 height 67
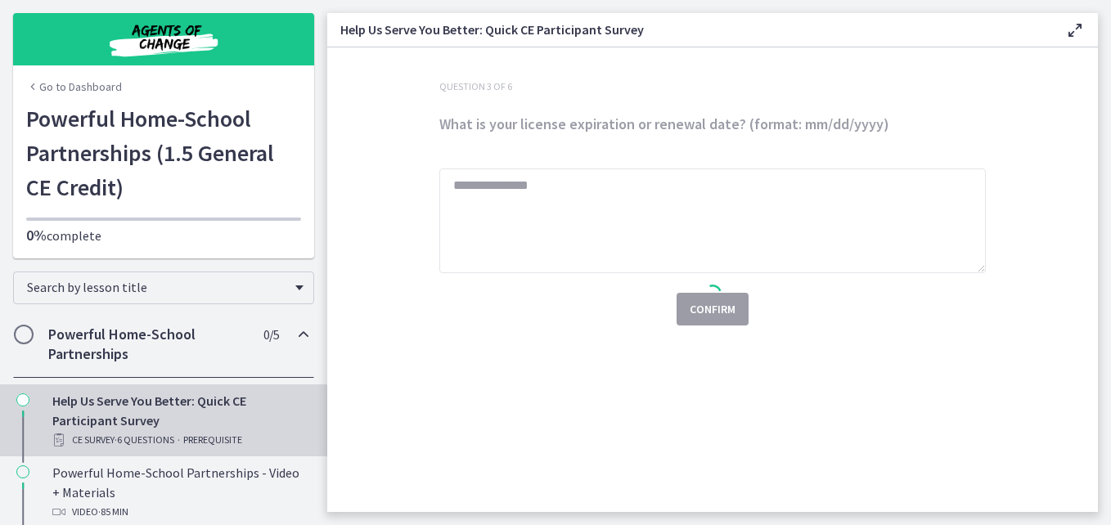
click at [92, 90] on link "Go to Dashboard" at bounding box center [74, 87] width 96 height 16
click at [89, 83] on link "Go to Dashboard" at bounding box center [74, 87] width 96 height 16
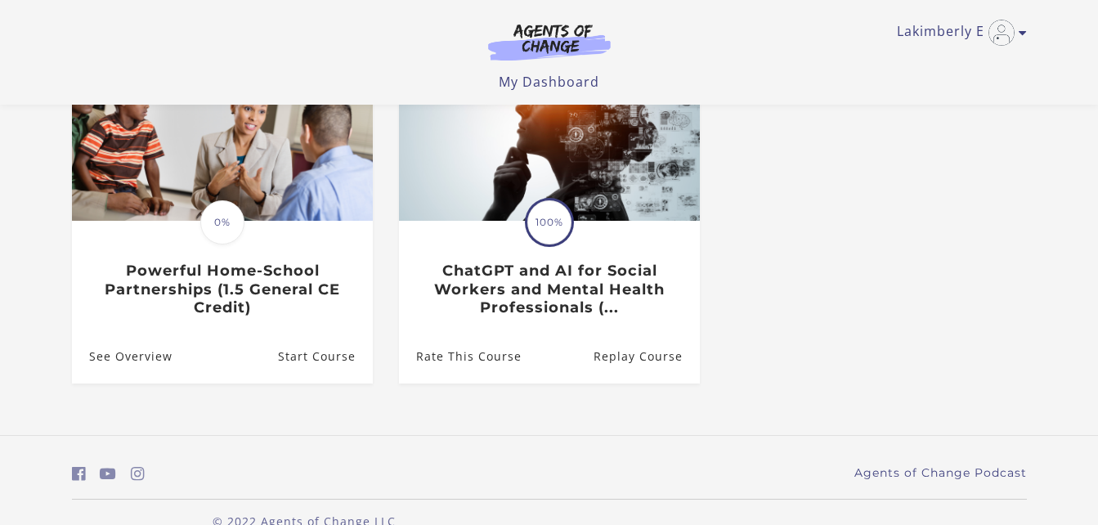
scroll to position [198, 0]
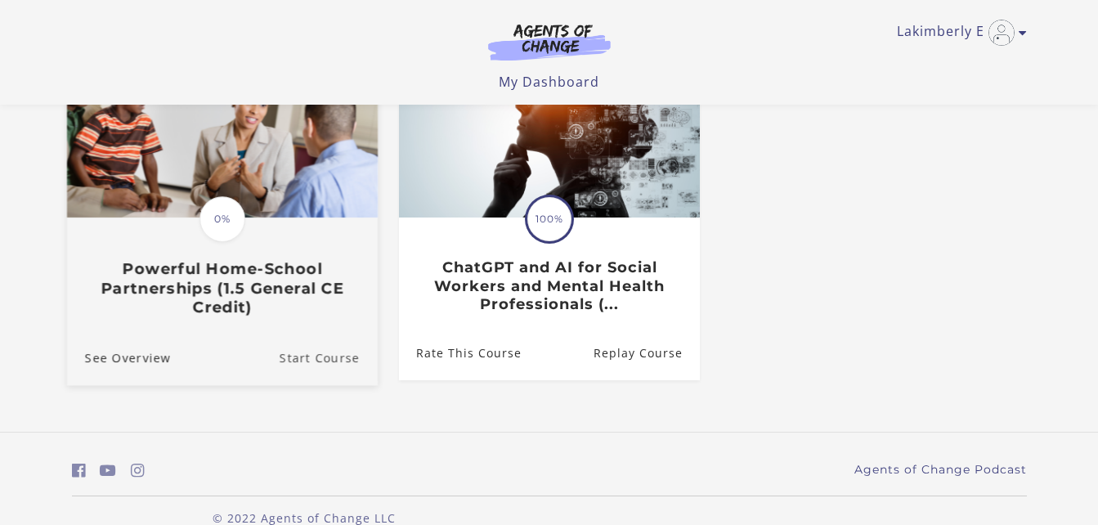
click at [317, 363] on link "Start Course" at bounding box center [328, 357] width 98 height 55
click at [272, 188] on img at bounding box center [221, 134] width 311 height 168
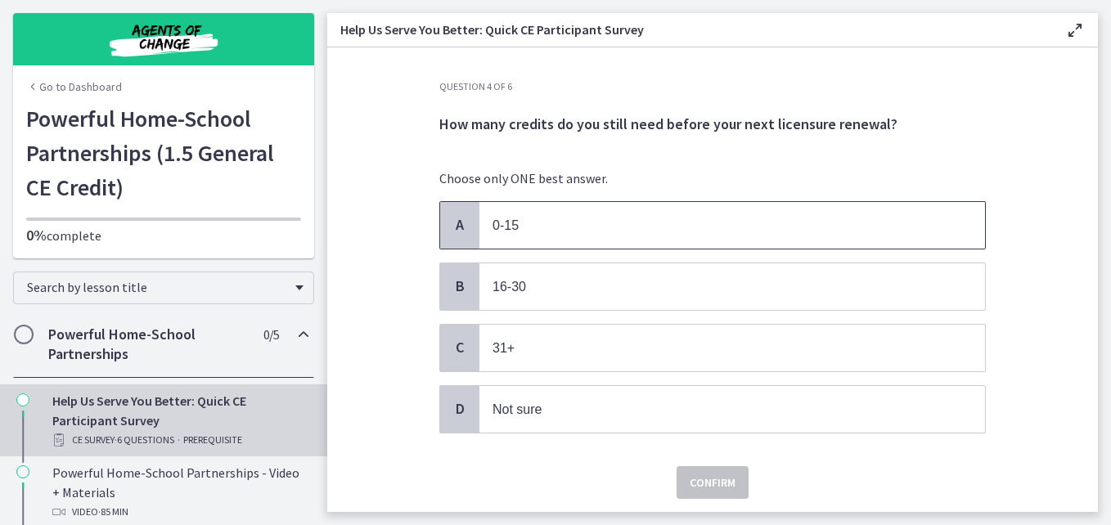
click at [528, 231] on p "0-15" at bounding box center [715, 225] width 447 height 20
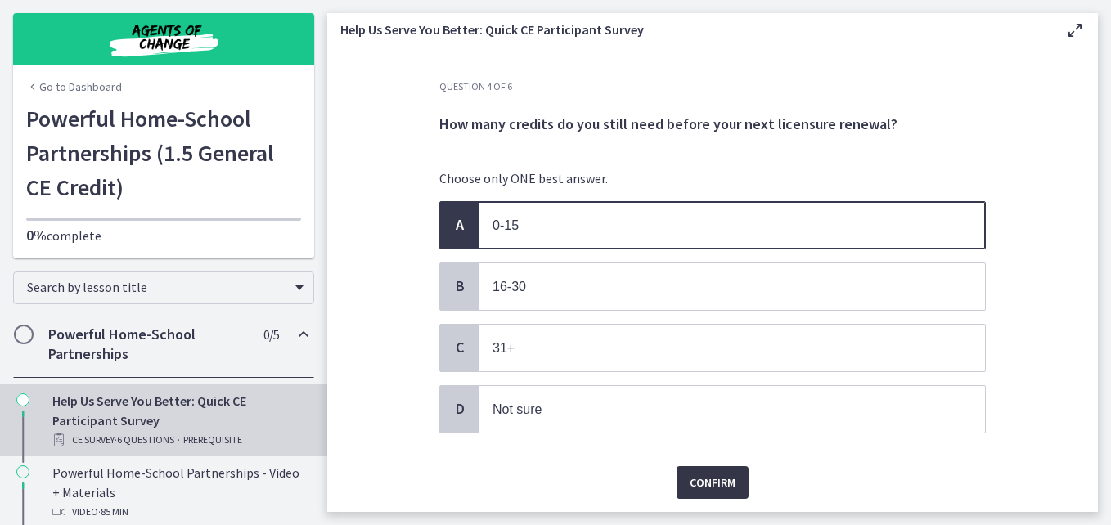
click at [722, 477] on span "Confirm" at bounding box center [712, 483] width 46 height 20
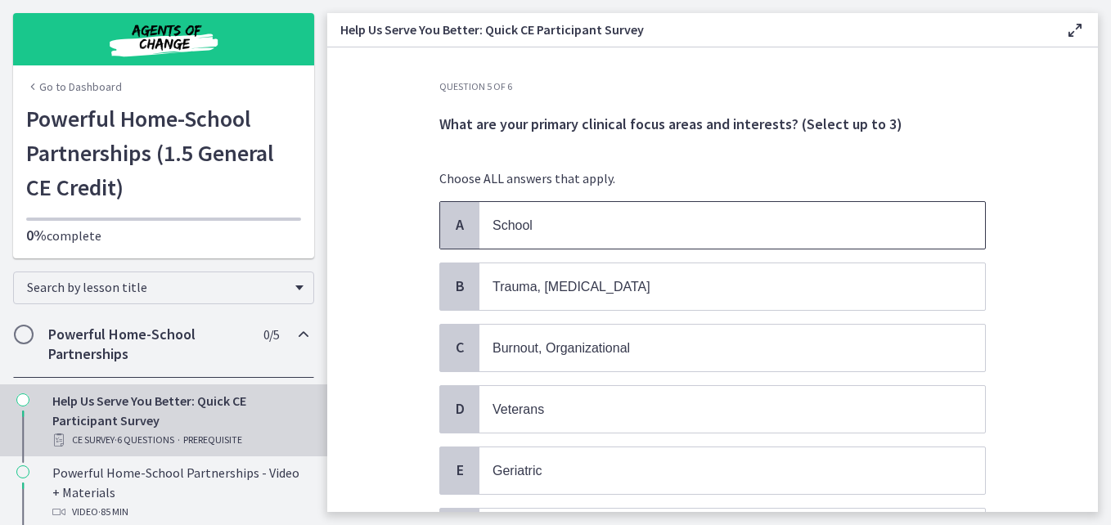
click at [630, 236] on span "School" at bounding box center [731, 225] width 505 height 47
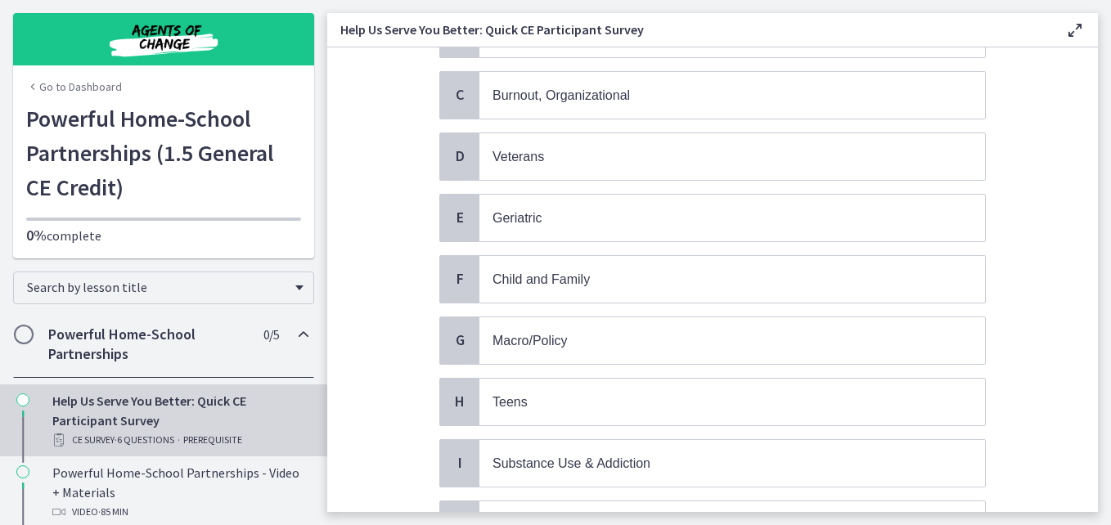
scroll to position [255, 0]
click at [698, 283] on p "Child and Family" at bounding box center [715, 277] width 447 height 20
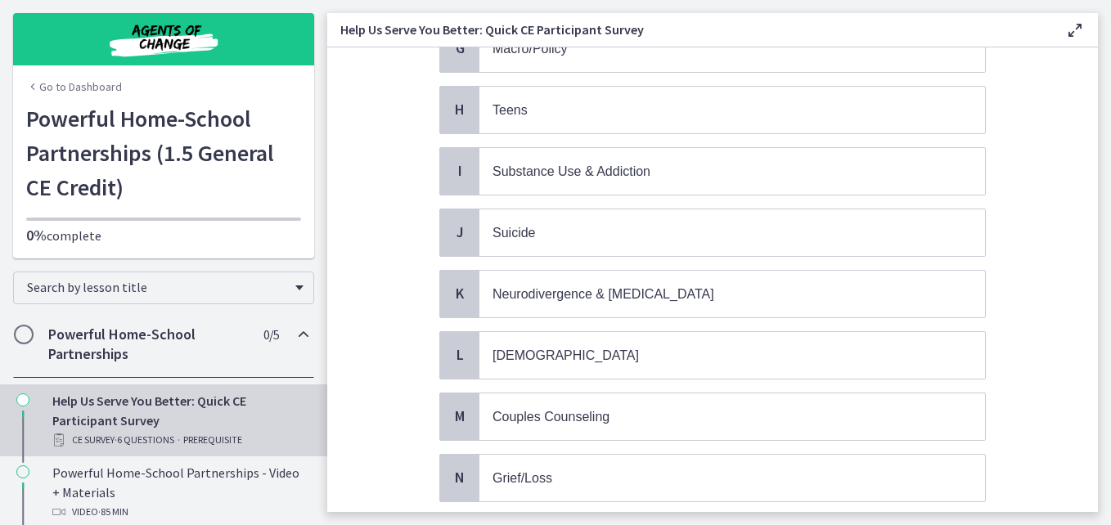
scroll to position [561, 0]
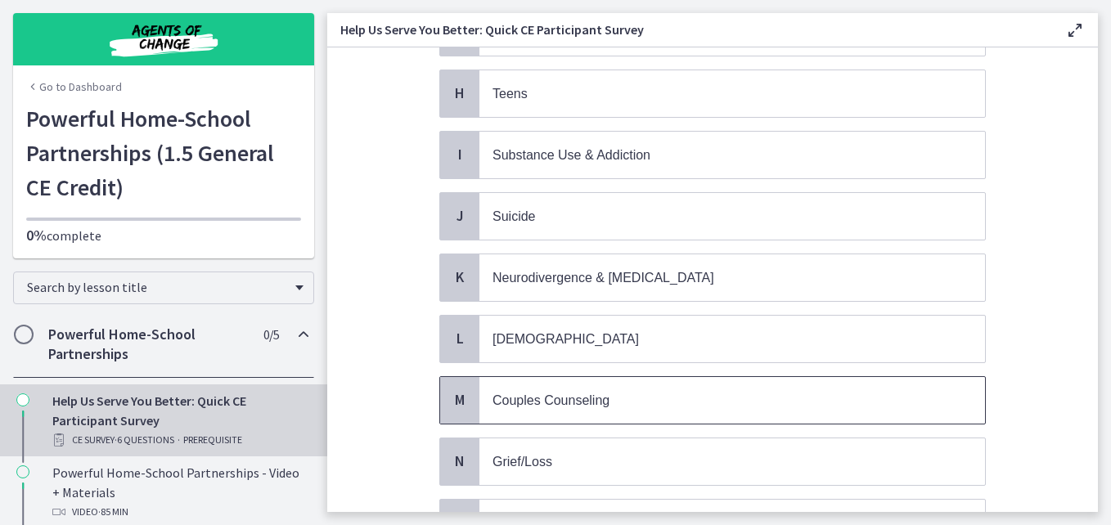
click at [715, 402] on p "Couples Counseling" at bounding box center [715, 400] width 447 height 20
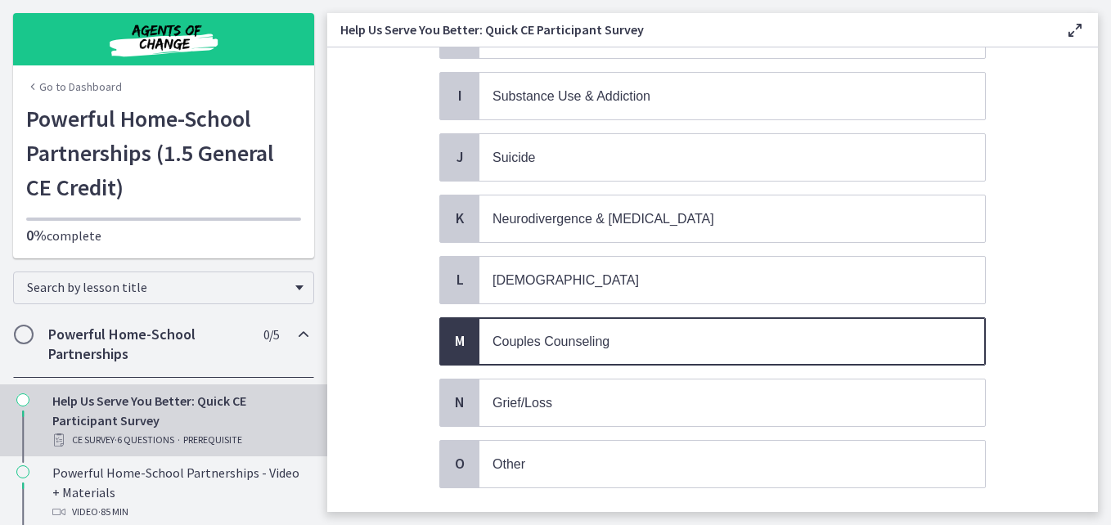
scroll to position [727, 0]
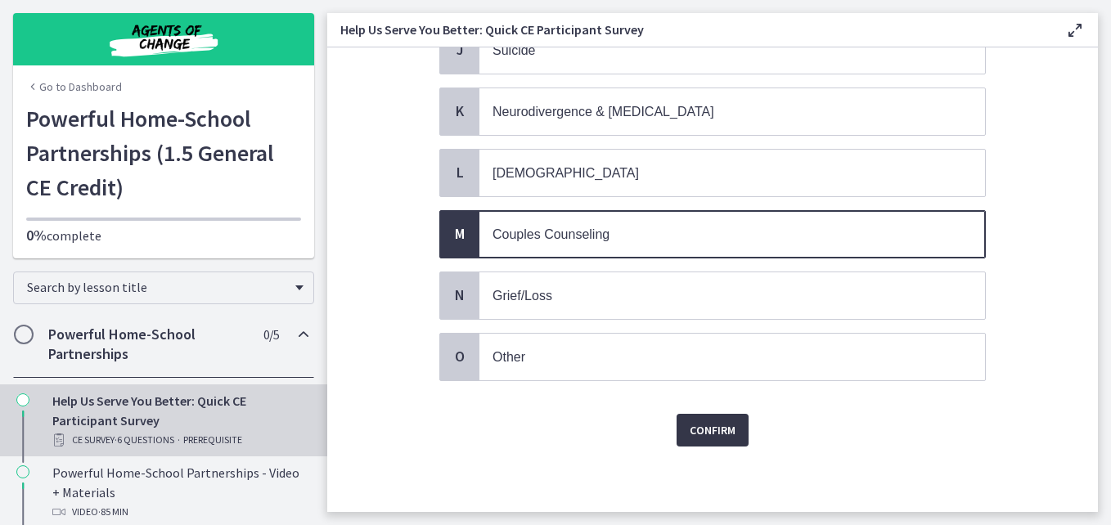
click at [715, 427] on span "Confirm" at bounding box center [712, 430] width 46 height 20
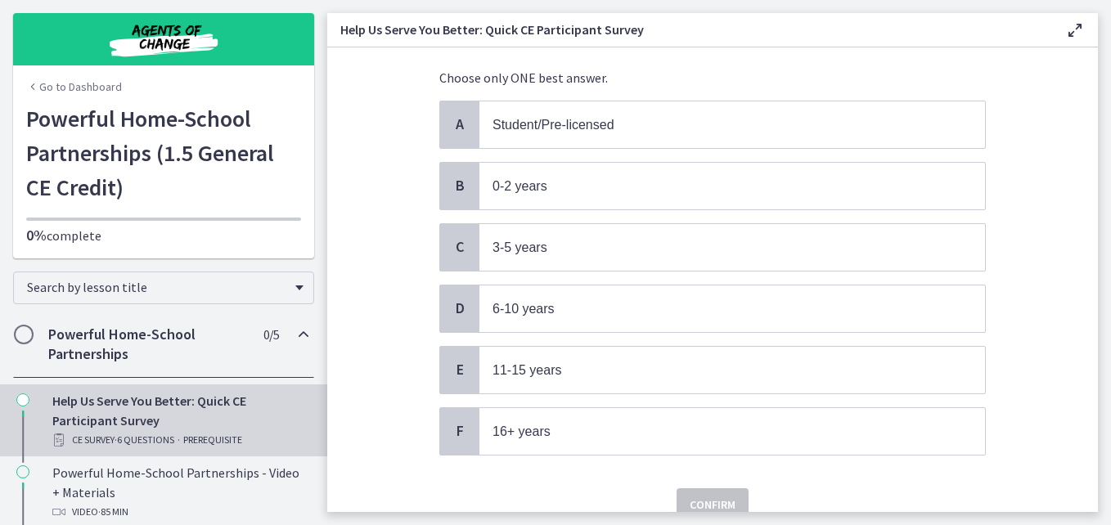
scroll to position [116, 0]
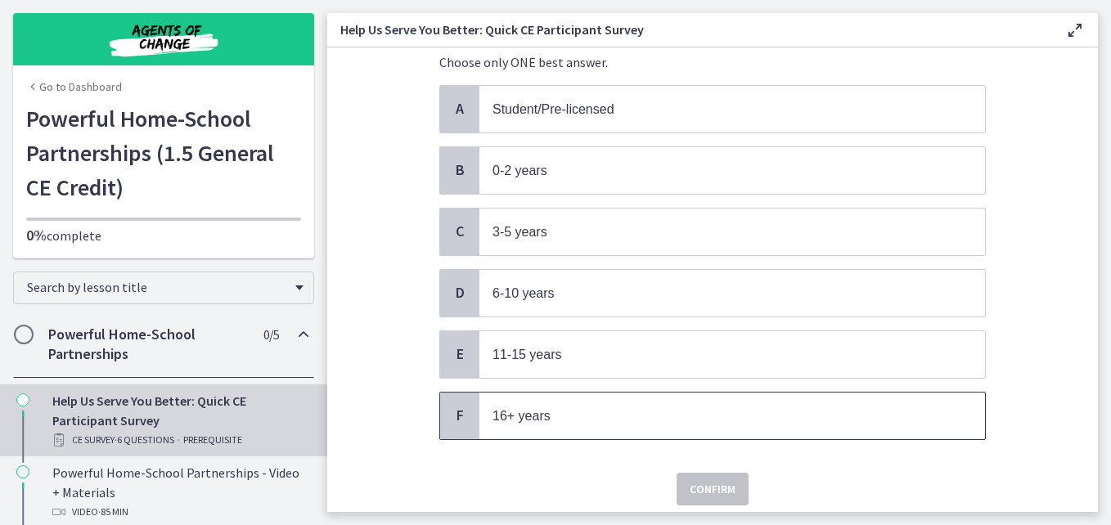
click at [589, 420] on p "16+ years" at bounding box center [715, 416] width 447 height 20
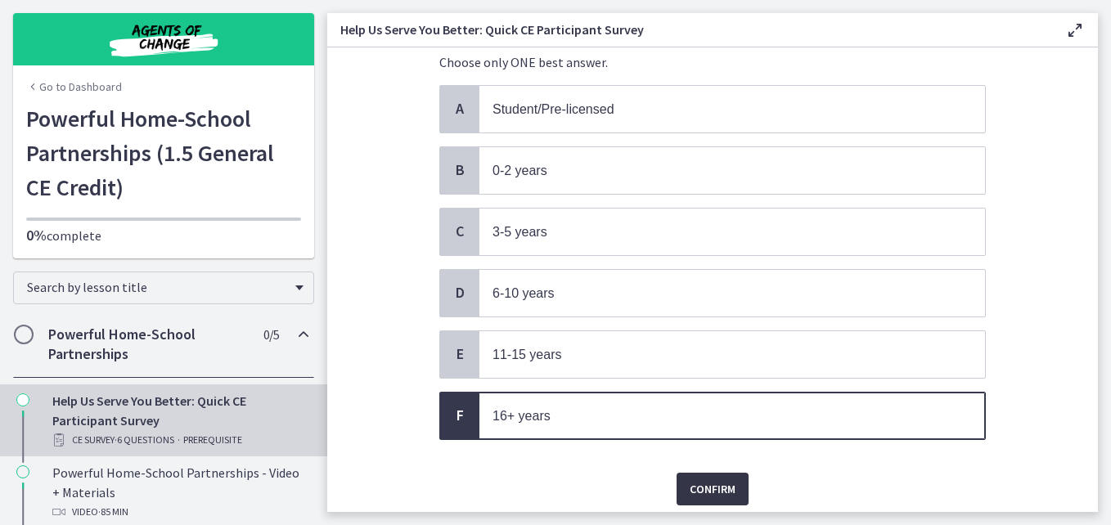
click at [704, 483] on span "Confirm" at bounding box center [712, 489] width 46 height 20
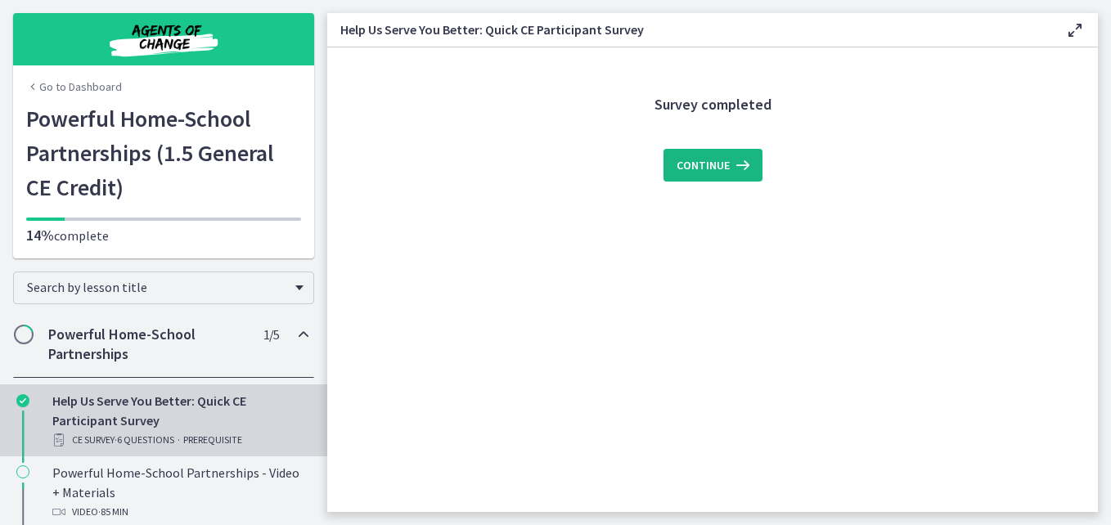
scroll to position [0, 0]
click at [697, 168] on span "Continue" at bounding box center [702, 165] width 53 height 20
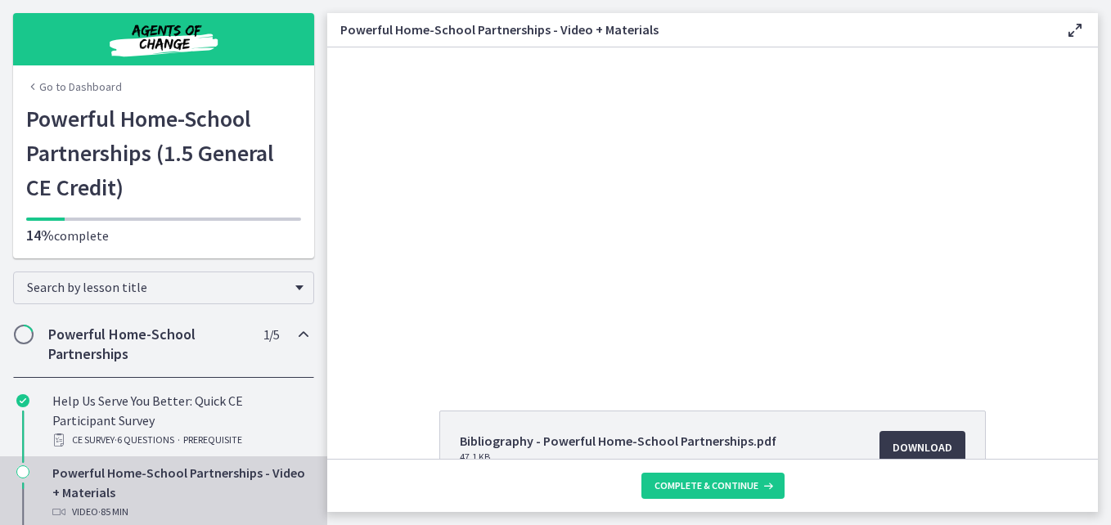
click at [371, 381] on div "Bibliography - Powerful Home-School Partnerships.pdf 47.1 KB Download Opens in …" at bounding box center [712, 252] width 770 height 411
click at [723, 480] on span "Complete & continue" at bounding box center [706, 485] width 104 height 13
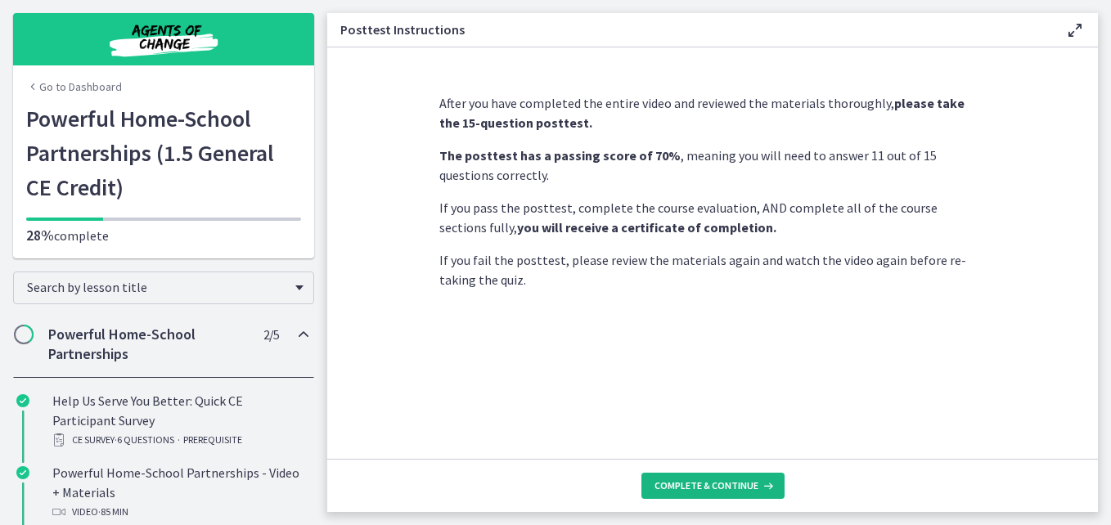
click at [723, 480] on span "Complete & continue" at bounding box center [706, 485] width 104 height 13
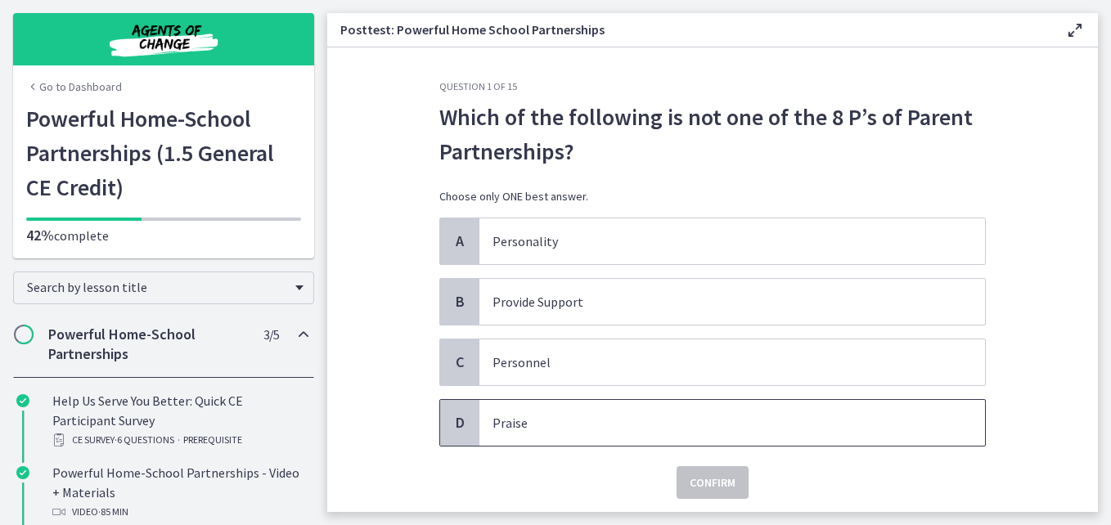
click at [501, 421] on p "Praise" at bounding box center [715, 423] width 447 height 20
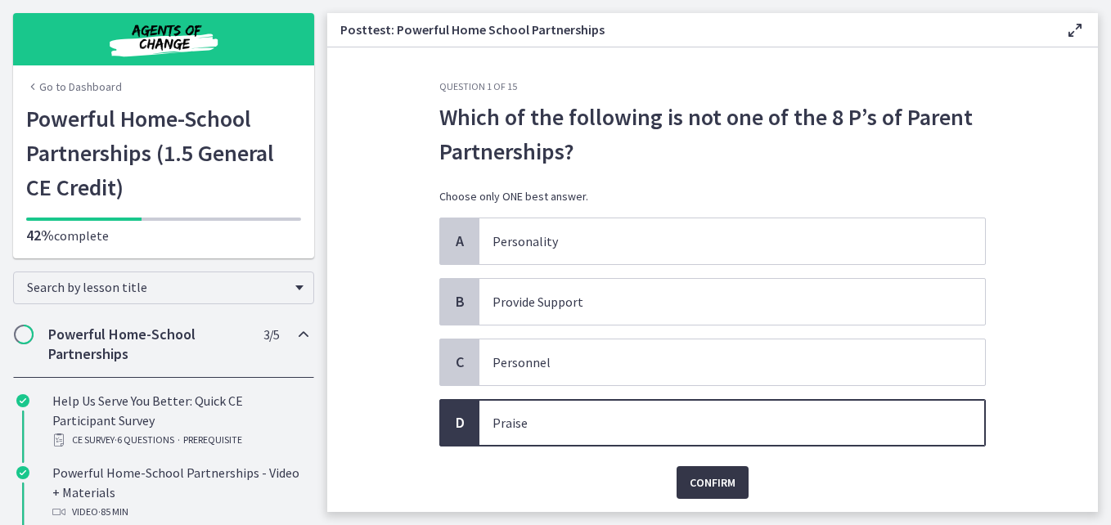
click at [689, 475] on span "Confirm" at bounding box center [712, 483] width 46 height 20
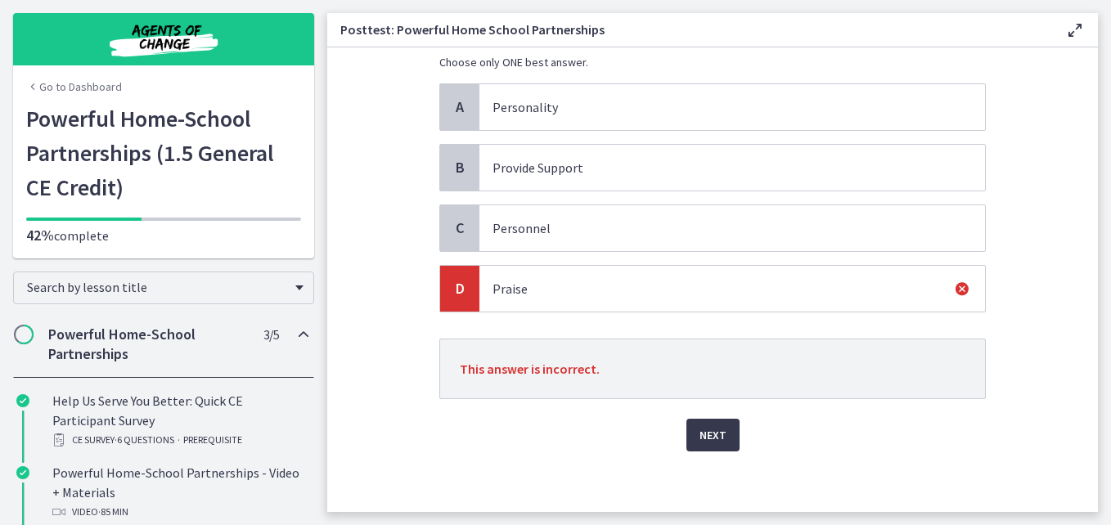
scroll to position [139, 0]
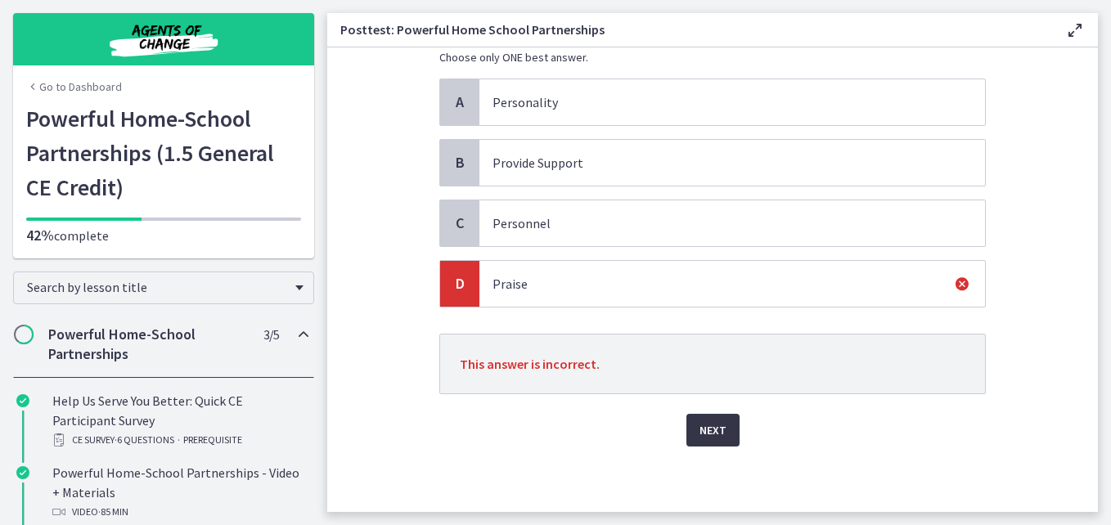
click at [713, 430] on span "Next" at bounding box center [712, 430] width 27 height 20
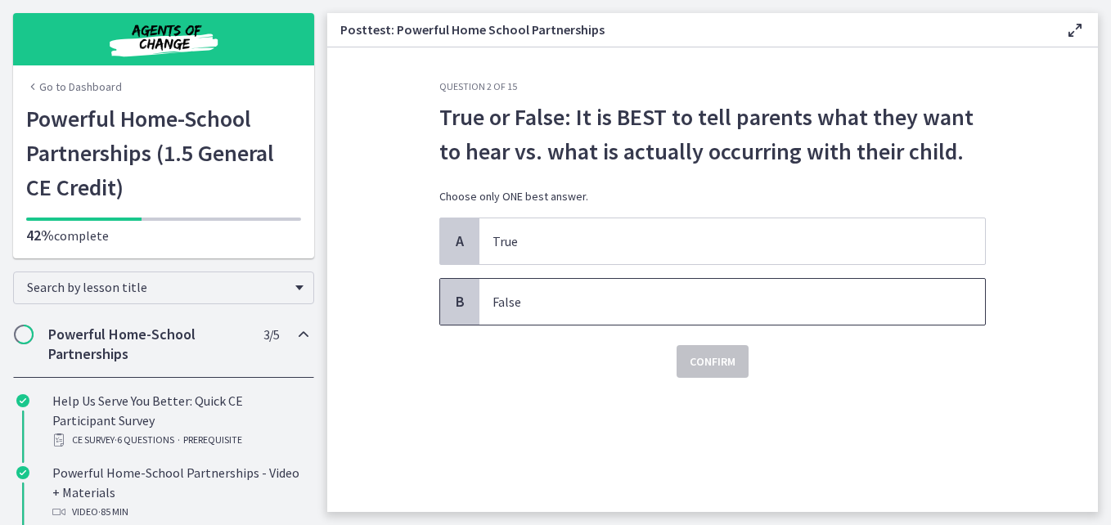
click at [701, 309] on p "False" at bounding box center [715, 302] width 447 height 20
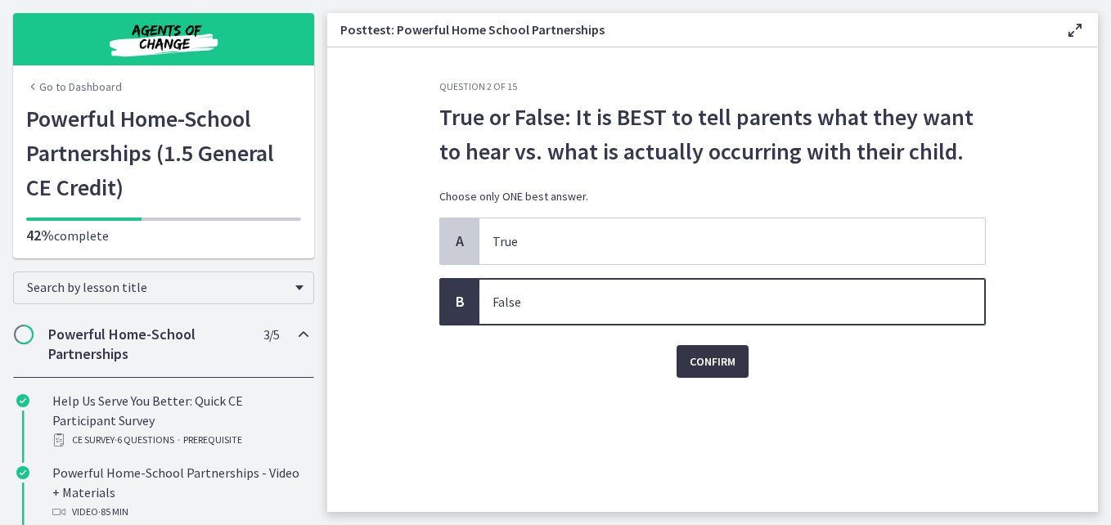
click at [710, 361] on span "Confirm" at bounding box center [712, 362] width 46 height 20
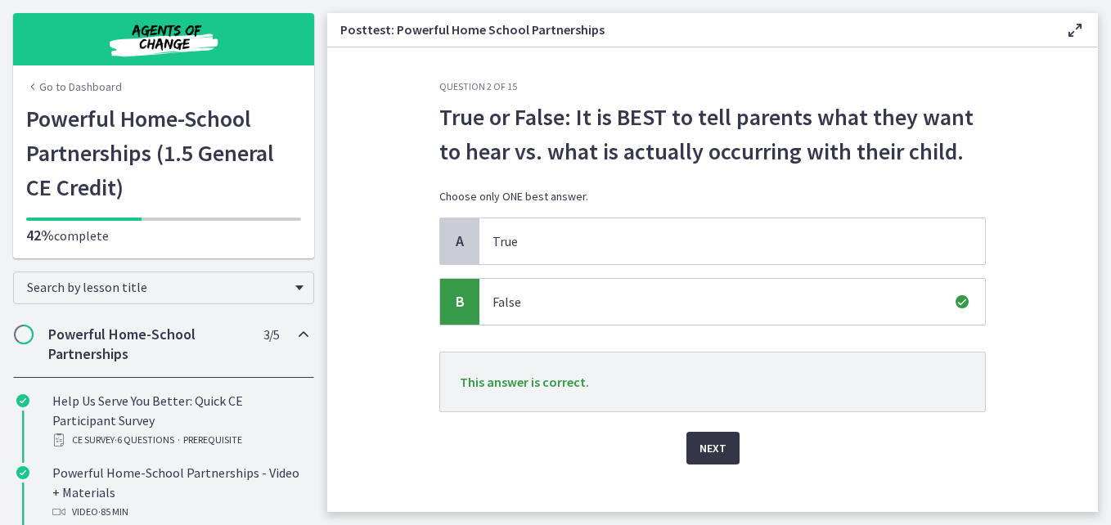
click at [705, 442] on span "Next" at bounding box center [712, 448] width 27 height 20
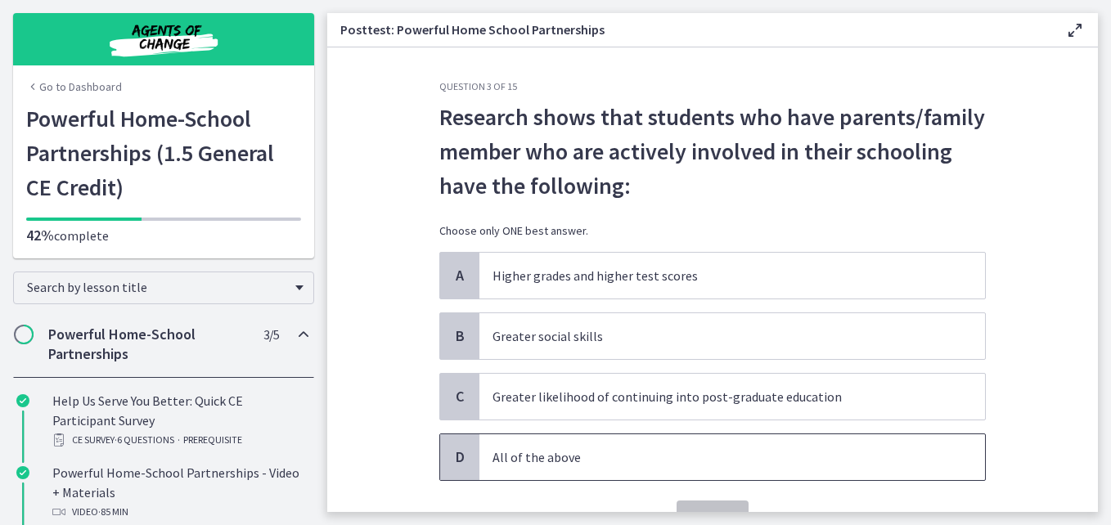
click at [681, 460] on p "All of the above" at bounding box center [715, 457] width 447 height 20
click at [705, 506] on button "Confirm" at bounding box center [712, 517] width 72 height 33
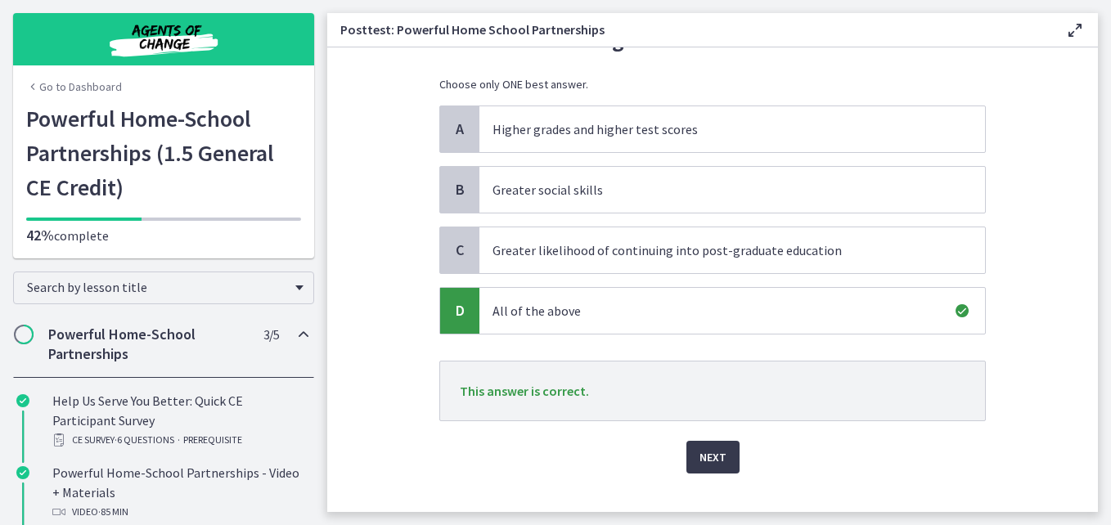
scroll to position [158, 0]
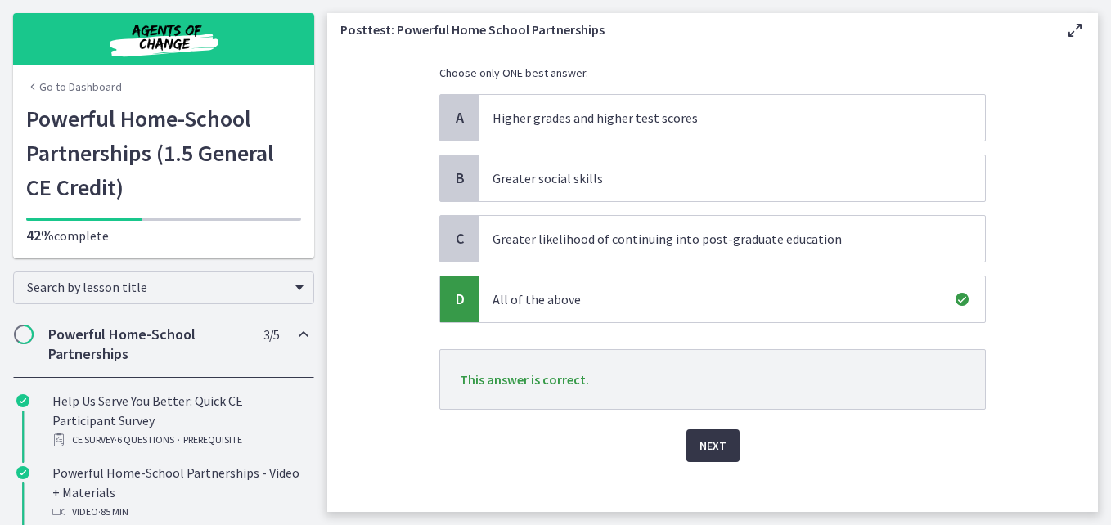
click at [724, 442] on button "Next" at bounding box center [712, 445] width 53 height 33
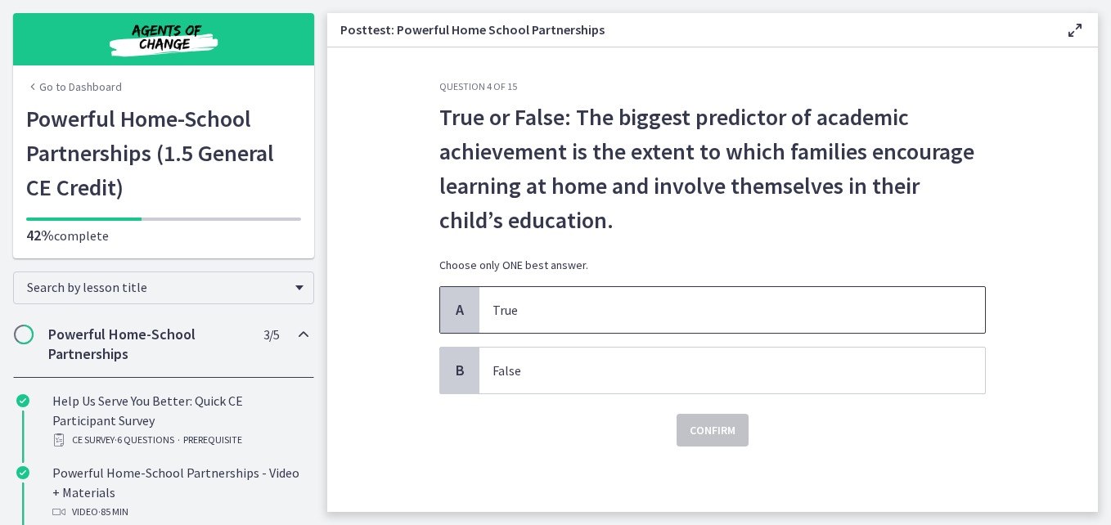
click at [630, 312] on p "True" at bounding box center [715, 310] width 447 height 20
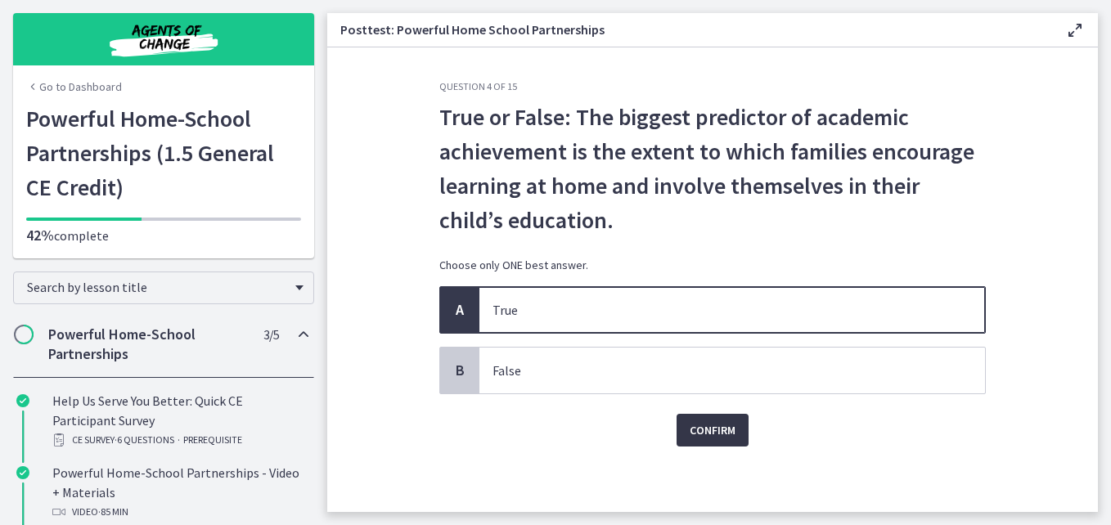
click at [713, 429] on span "Confirm" at bounding box center [712, 430] width 46 height 20
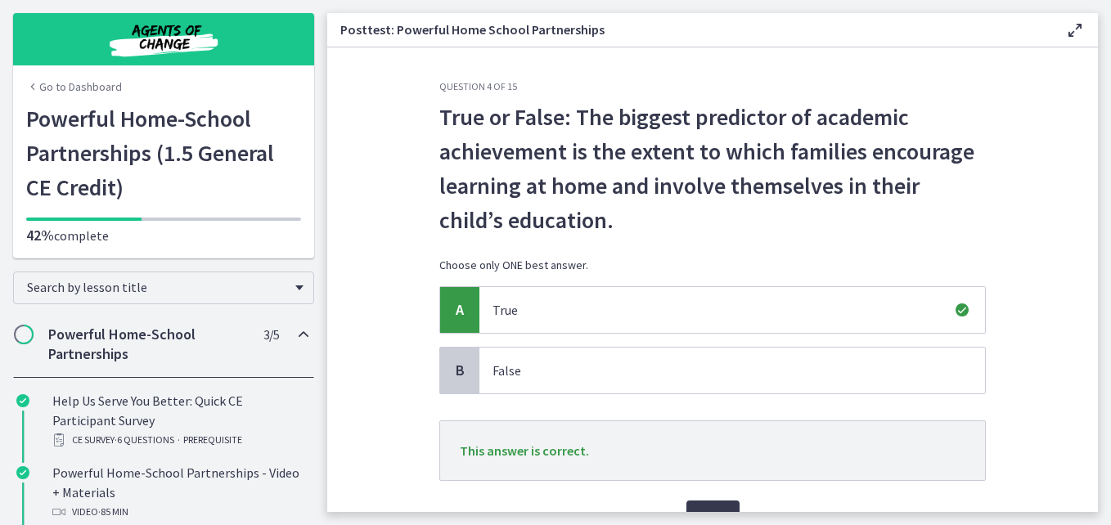
scroll to position [74, 0]
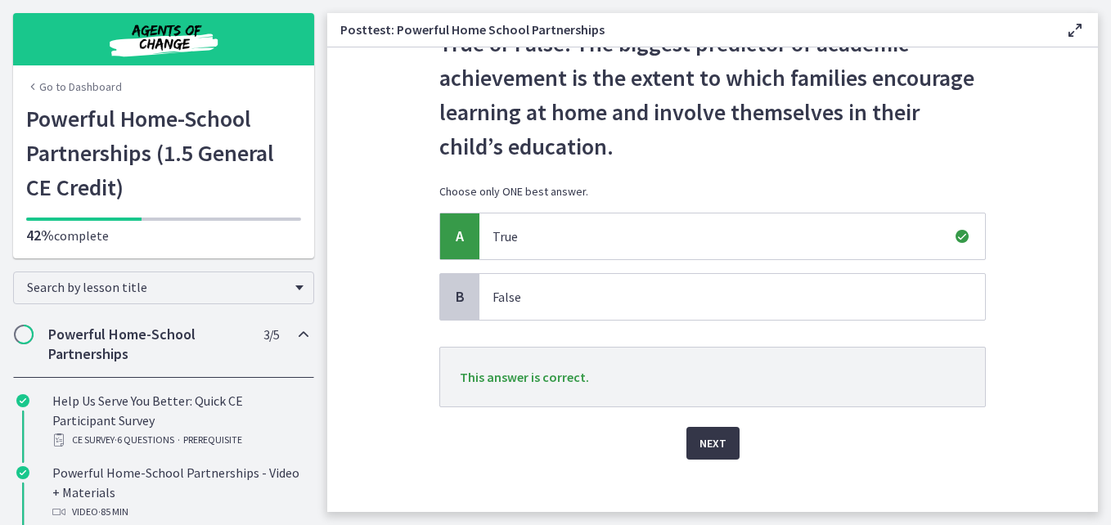
click at [704, 446] on span "Next" at bounding box center [712, 443] width 27 height 20
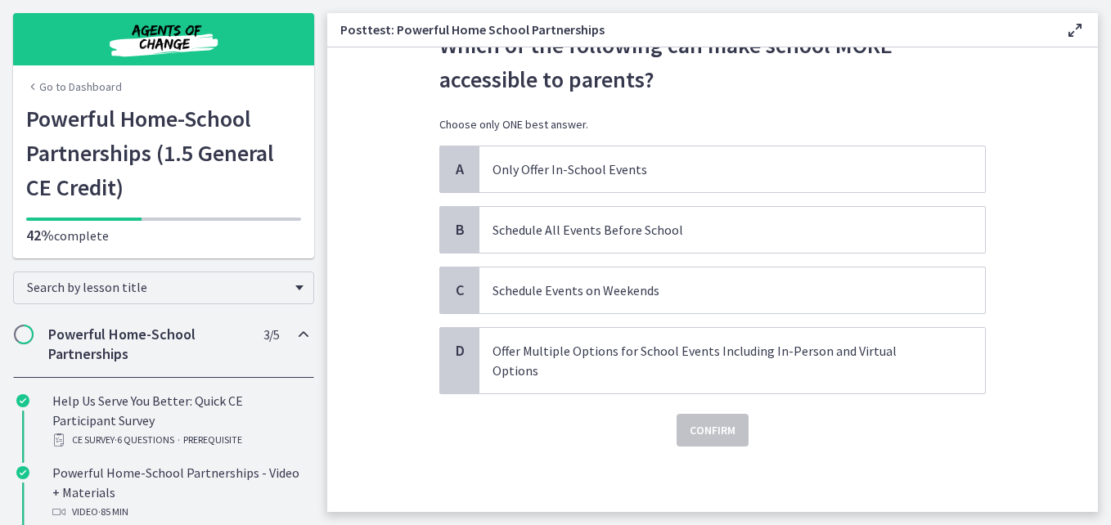
scroll to position [0, 0]
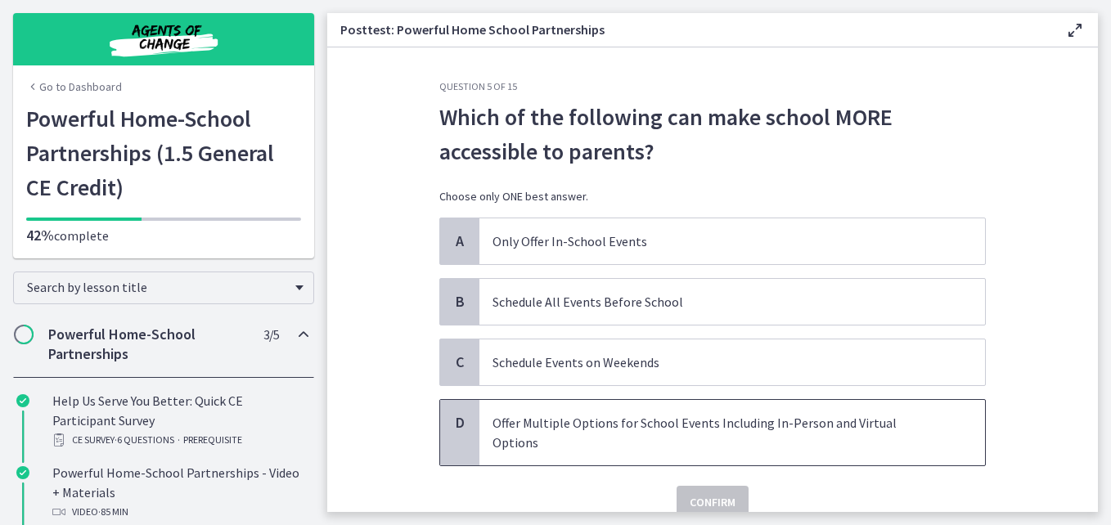
click at [724, 428] on p "Offer Multiple Options for School Events Including In-Person and Virtual Options" at bounding box center [715, 432] width 447 height 39
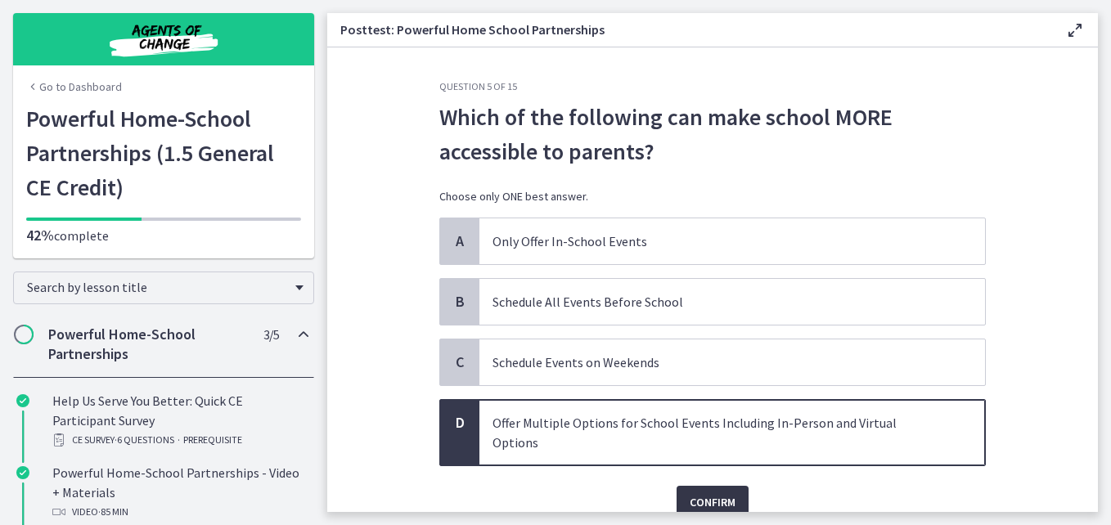
click at [711, 492] on span "Confirm" at bounding box center [712, 502] width 46 height 20
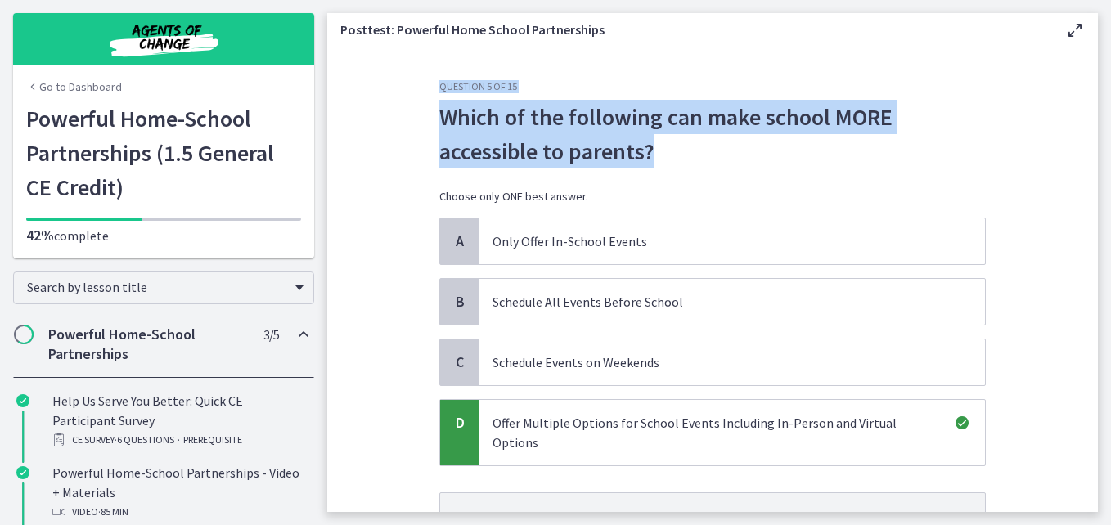
drag, startPoint x: 1085, startPoint y: 160, endPoint x: 1099, endPoint y: 253, distance: 93.6
click at [1099, 253] on main "Posttest: Powerful Home School Partnerships Enable fullscreen Question 5 of 15 …" at bounding box center [719, 262] width 784 height 525
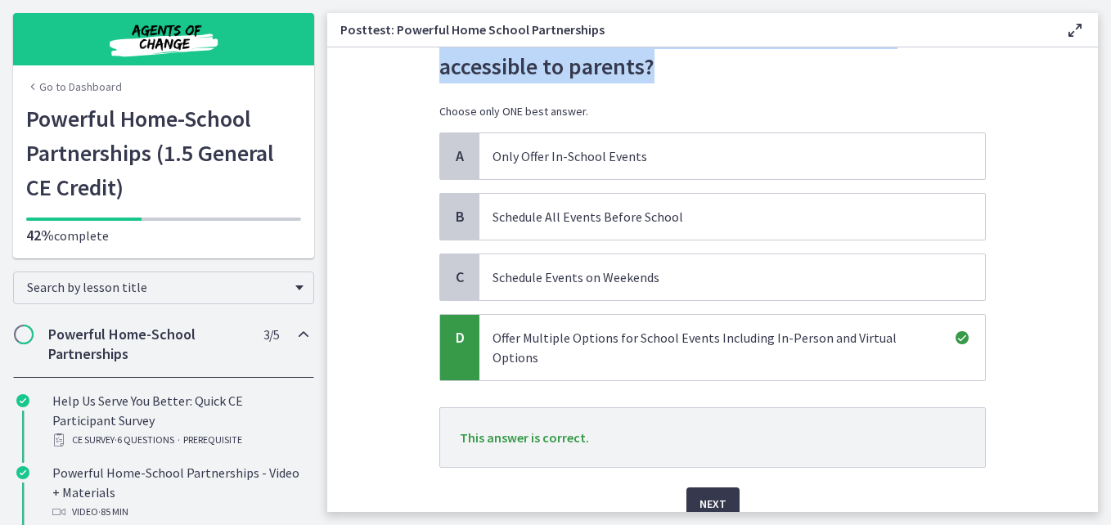
scroll to position [139, 0]
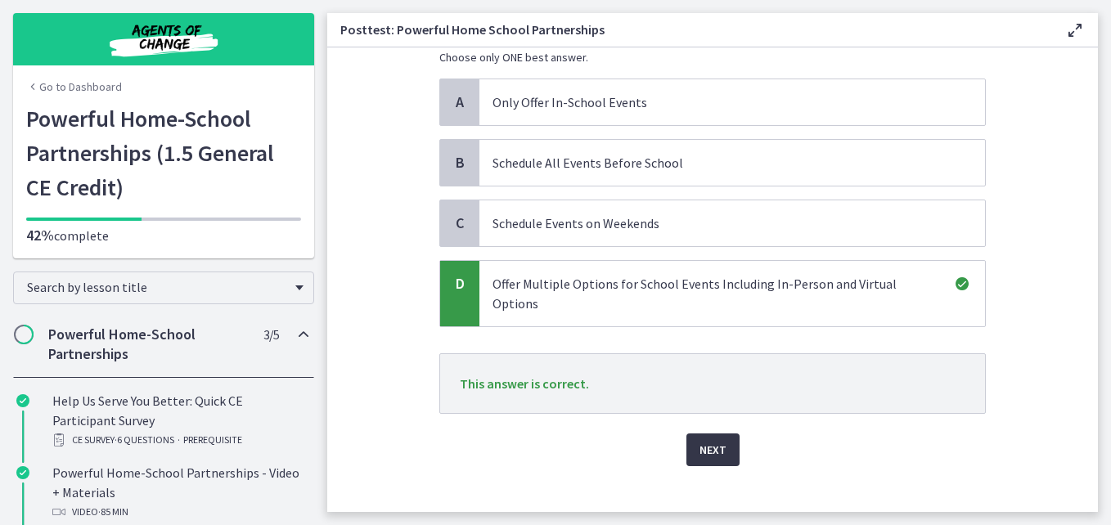
click at [716, 440] on span "Next" at bounding box center [712, 450] width 27 height 20
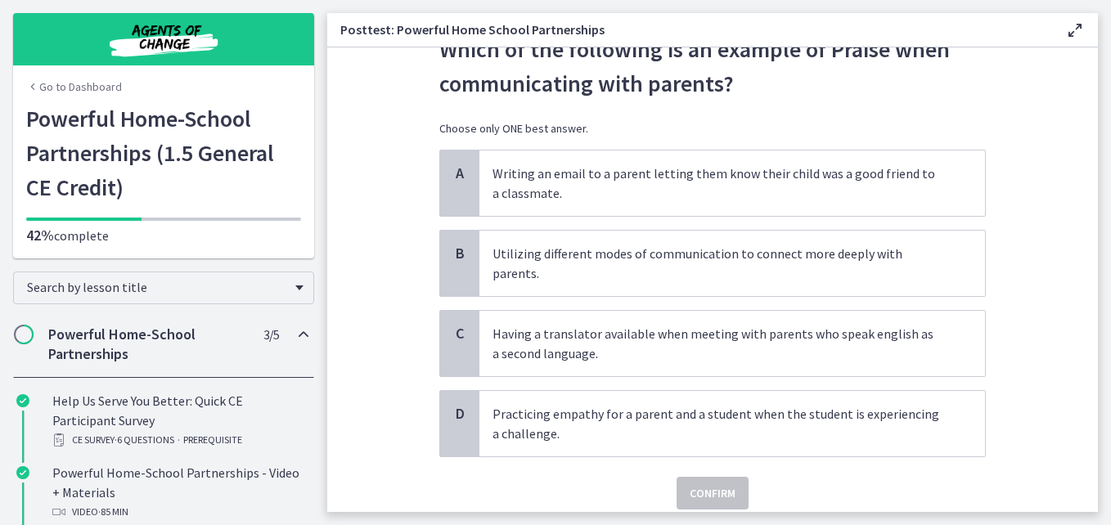
scroll to position [70, 0]
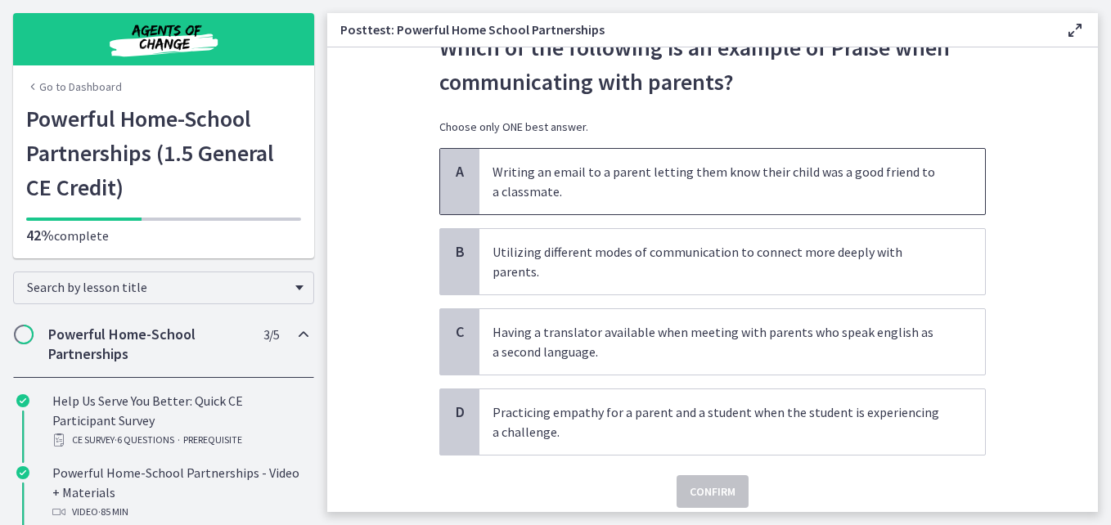
click at [791, 188] on p "Writing an email to a parent letting them know their child was a good friend to…" at bounding box center [715, 181] width 447 height 39
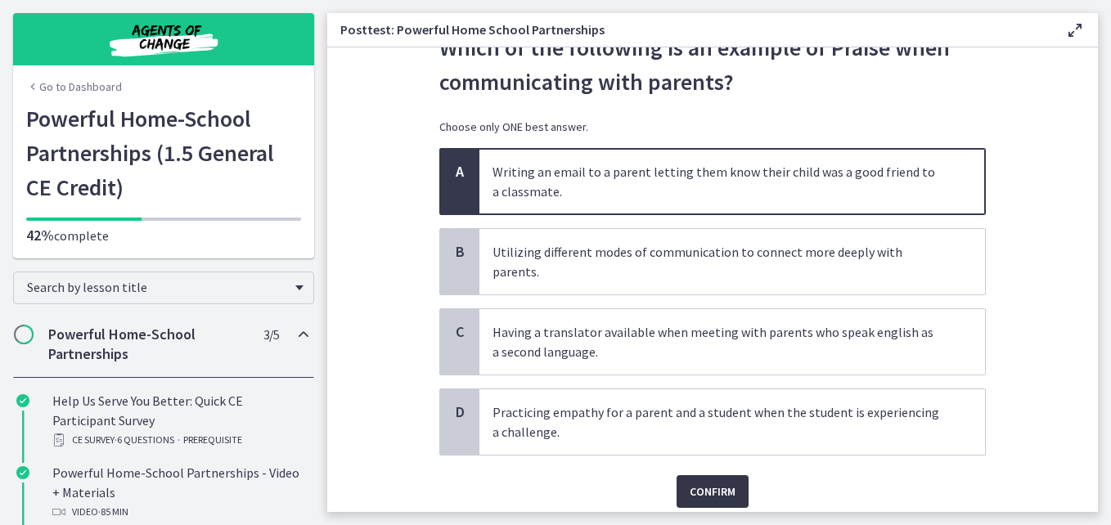
click at [698, 482] on span "Confirm" at bounding box center [712, 492] width 46 height 20
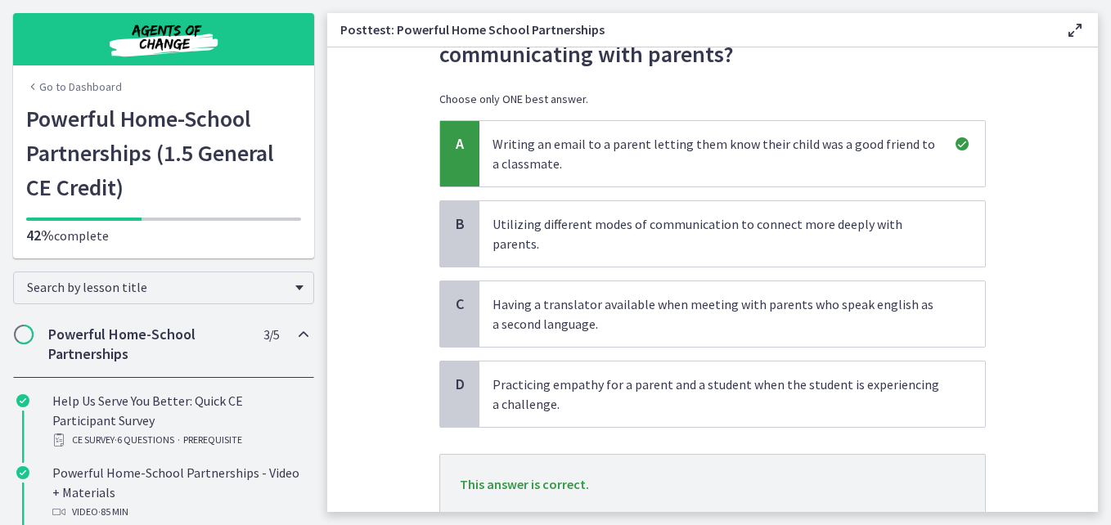
scroll to position [198, 0]
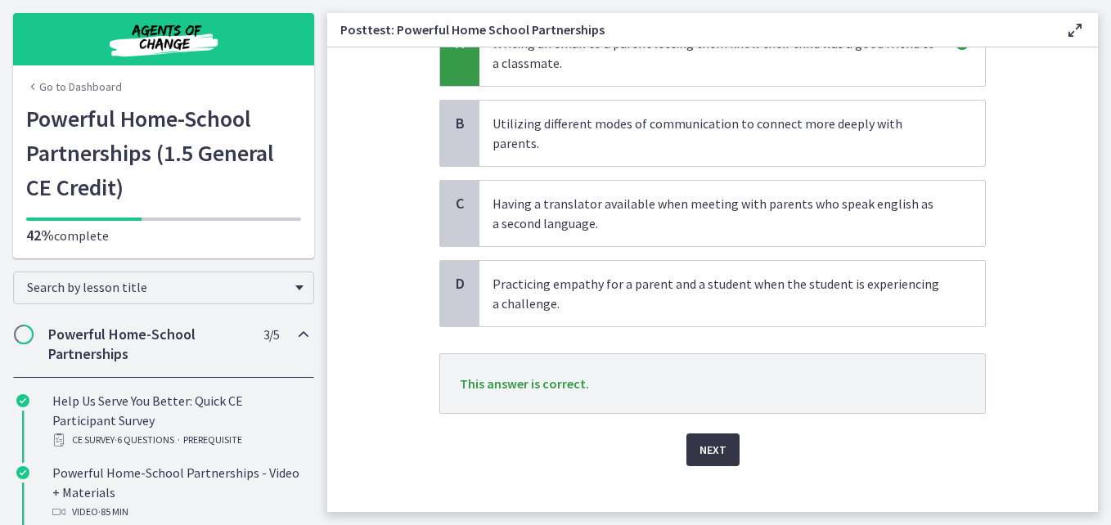
click at [713, 440] on span "Next" at bounding box center [712, 450] width 27 height 20
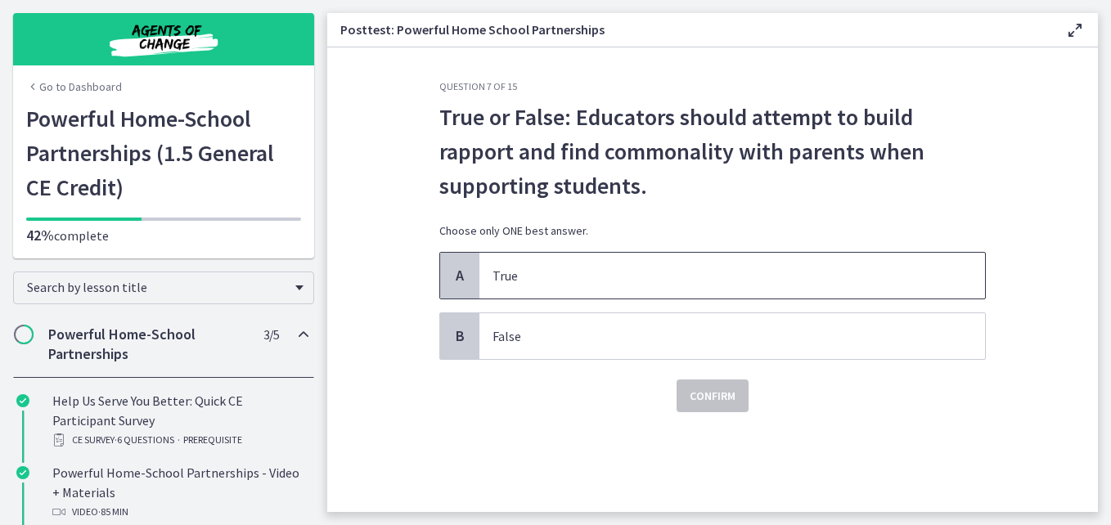
click at [668, 279] on p "True" at bounding box center [715, 276] width 447 height 20
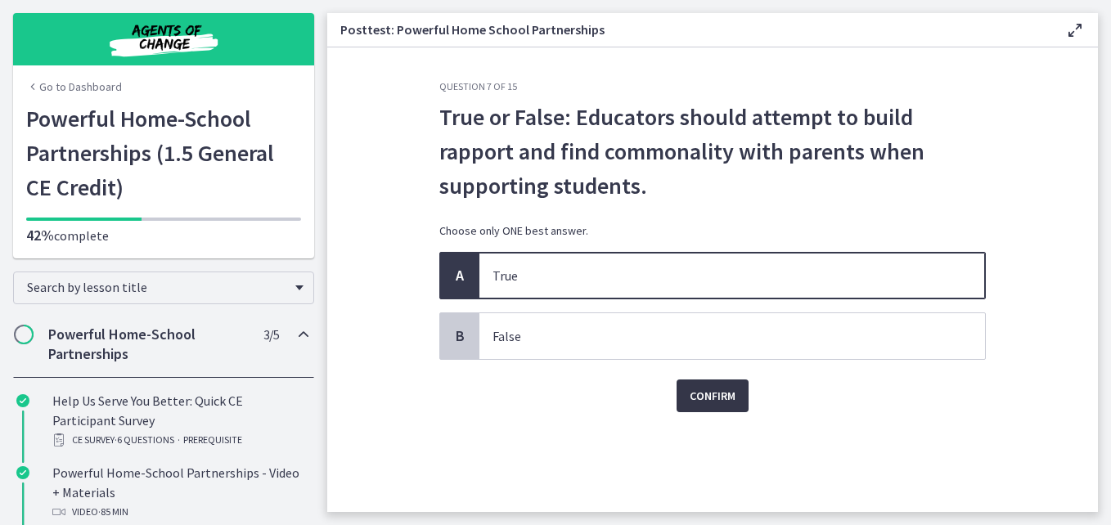
click at [718, 391] on span "Confirm" at bounding box center [712, 396] width 46 height 20
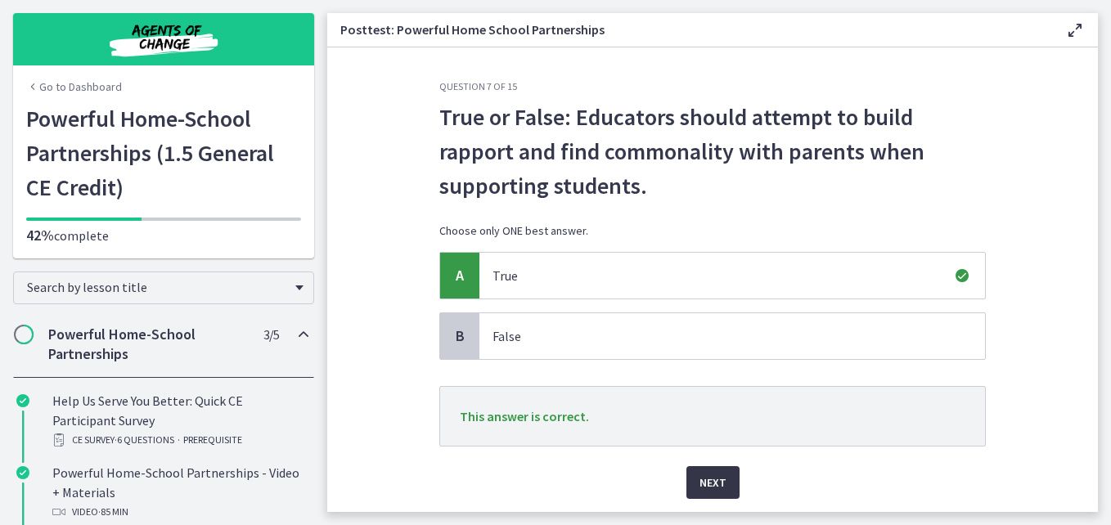
click at [699, 478] on span "Next" at bounding box center [712, 483] width 27 height 20
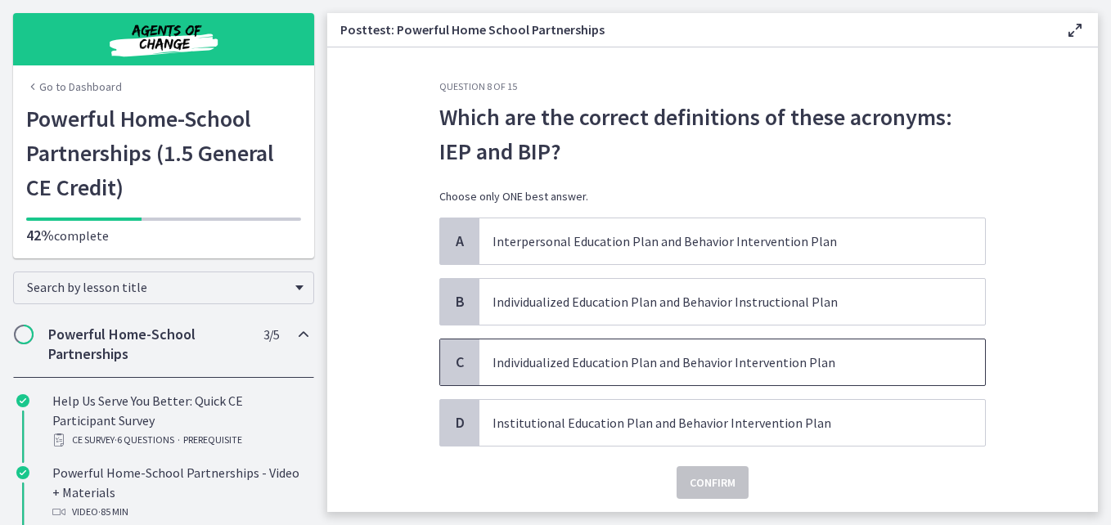
click at [671, 370] on p "Individualized Education Plan and Behavior Intervention Plan" at bounding box center [715, 363] width 447 height 20
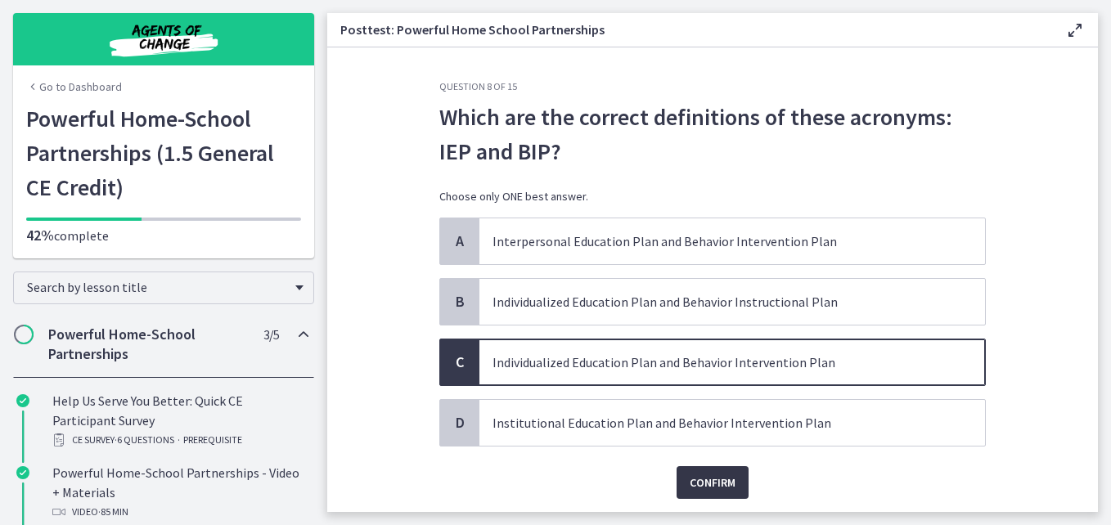
click at [709, 483] on span "Confirm" at bounding box center [712, 483] width 46 height 20
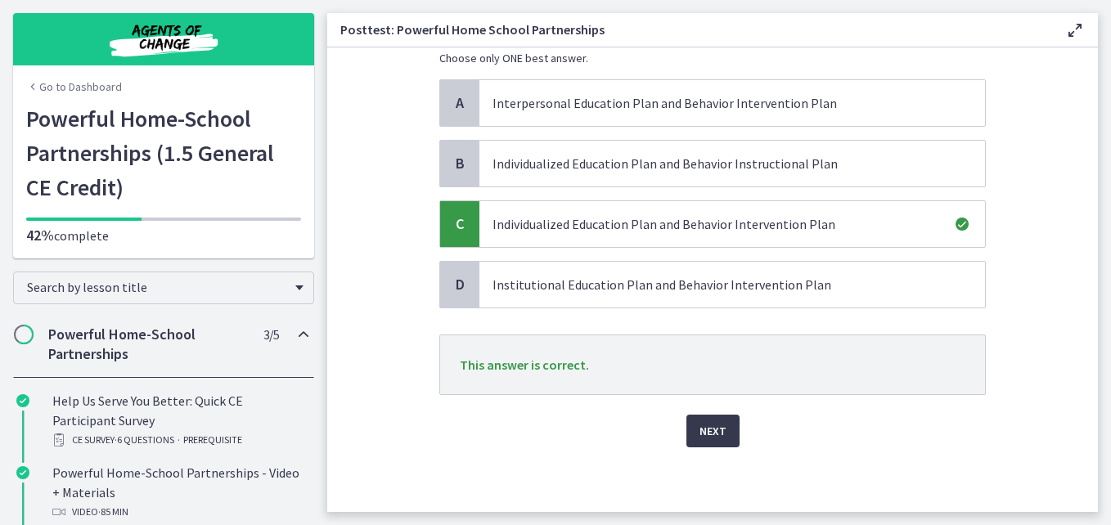
scroll to position [139, 0]
click at [712, 424] on span "Next" at bounding box center [712, 430] width 27 height 20
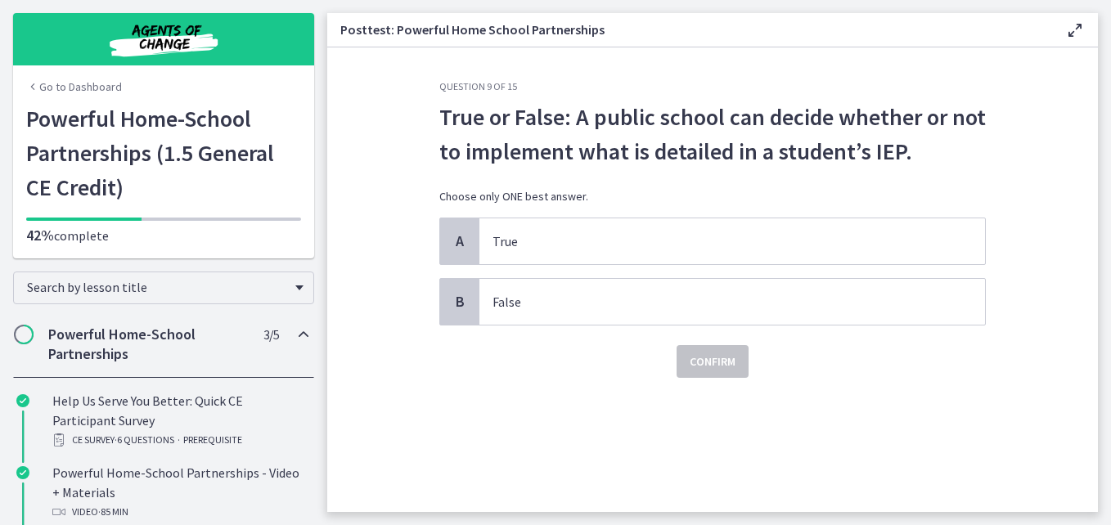
scroll to position [0, 0]
click at [613, 308] on p "False" at bounding box center [715, 302] width 447 height 20
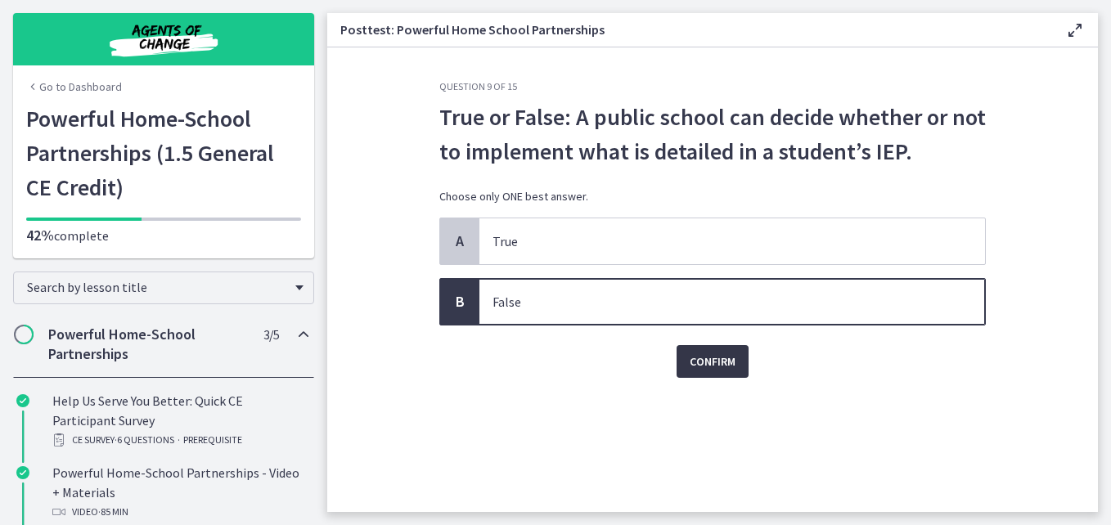
click at [700, 364] on span "Confirm" at bounding box center [712, 362] width 46 height 20
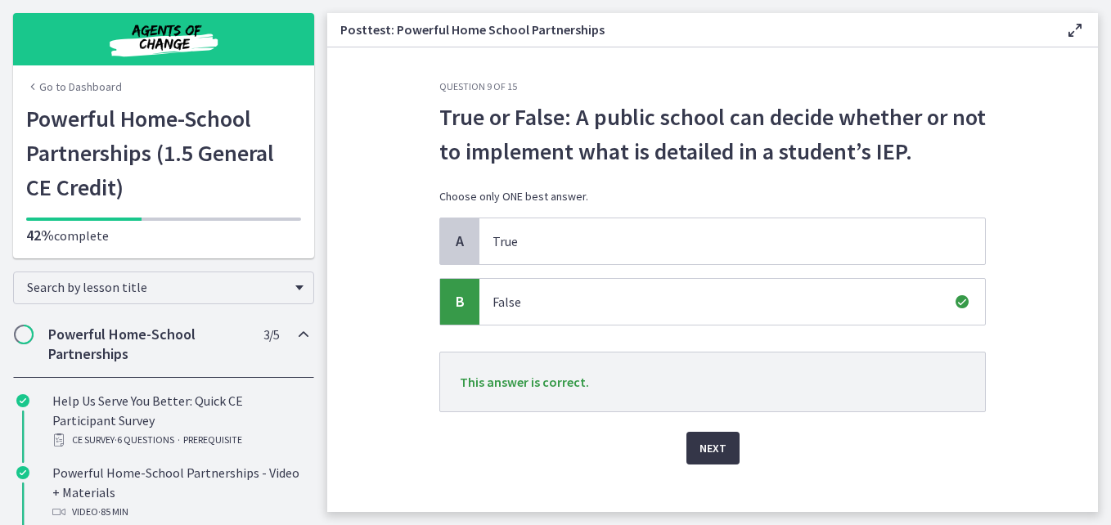
click at [710, 446] on span "Next" at bounding box center [712, 448] width 27 height 20
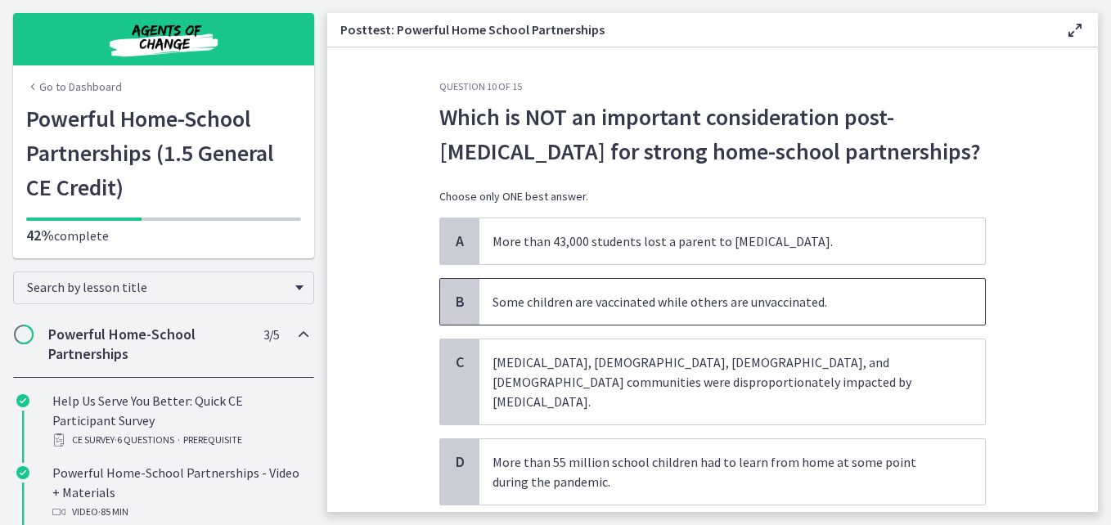
click at [624, 308] on p "Some children are vaccinated while others are unvaccinated." at bounding box center [715, 302] width 447 height 20
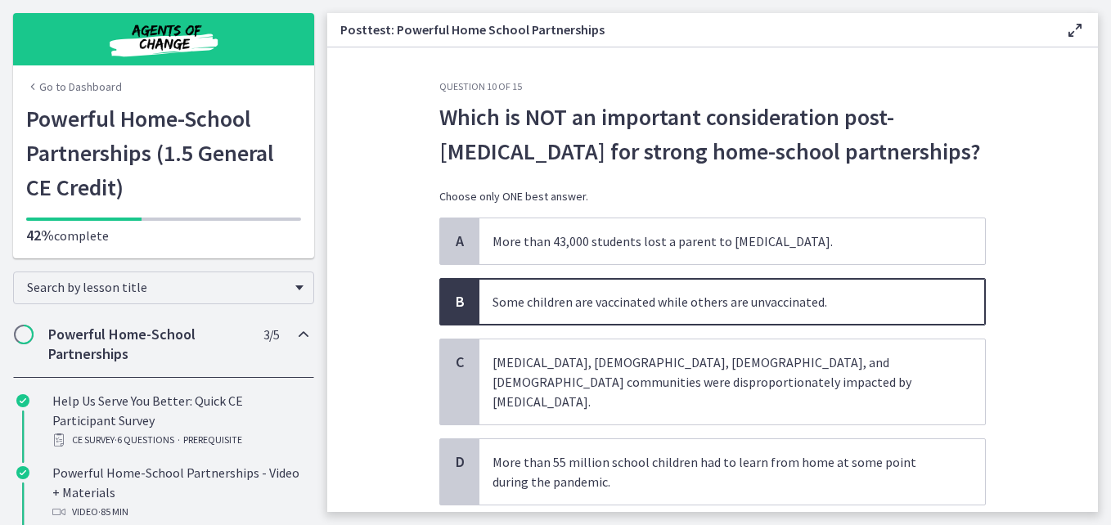
scroll to position [92, 0]
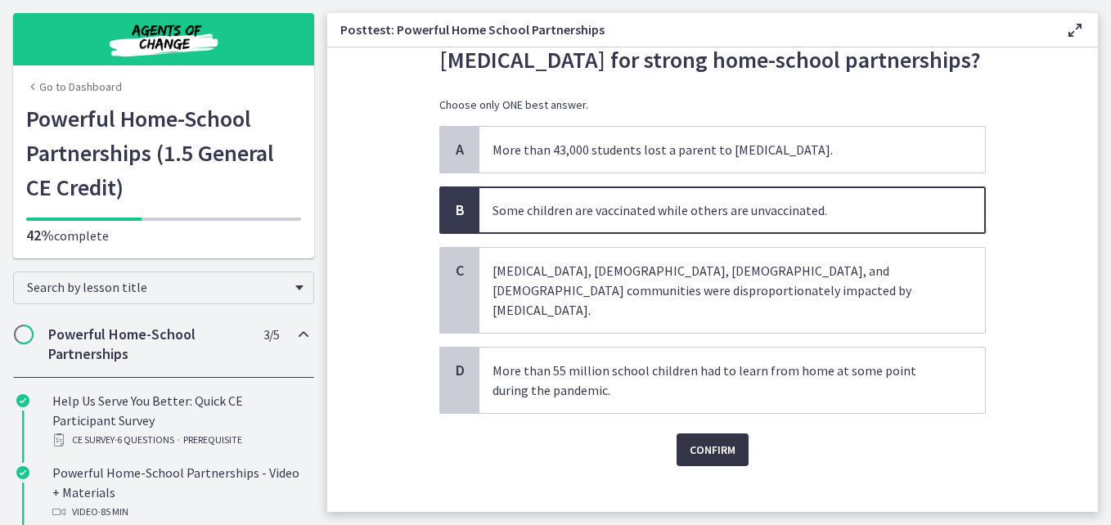
click at [721, 433] on button "Confirm" at bounding box center [712, 449] width 72 height 33
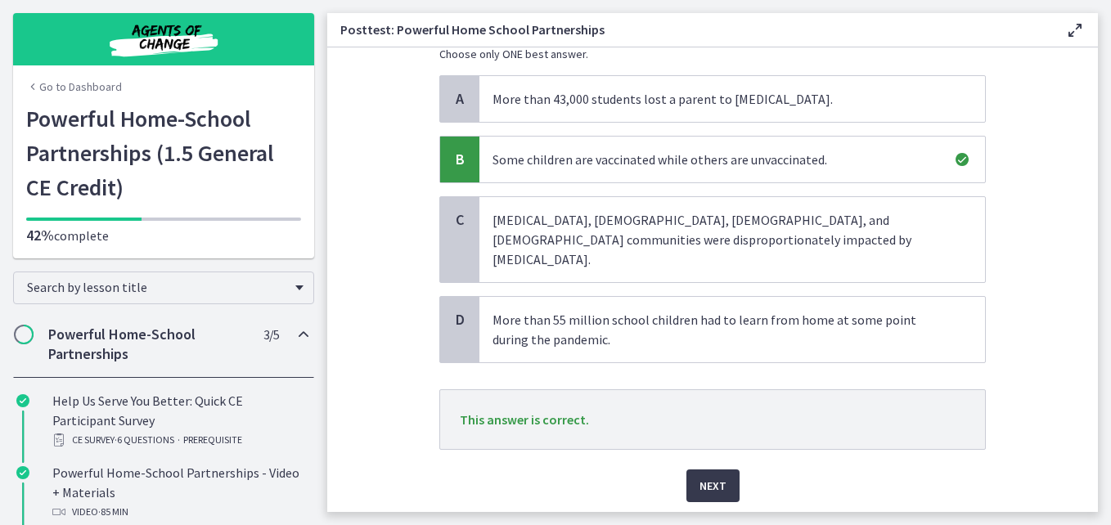
scroll to position [178, 0]
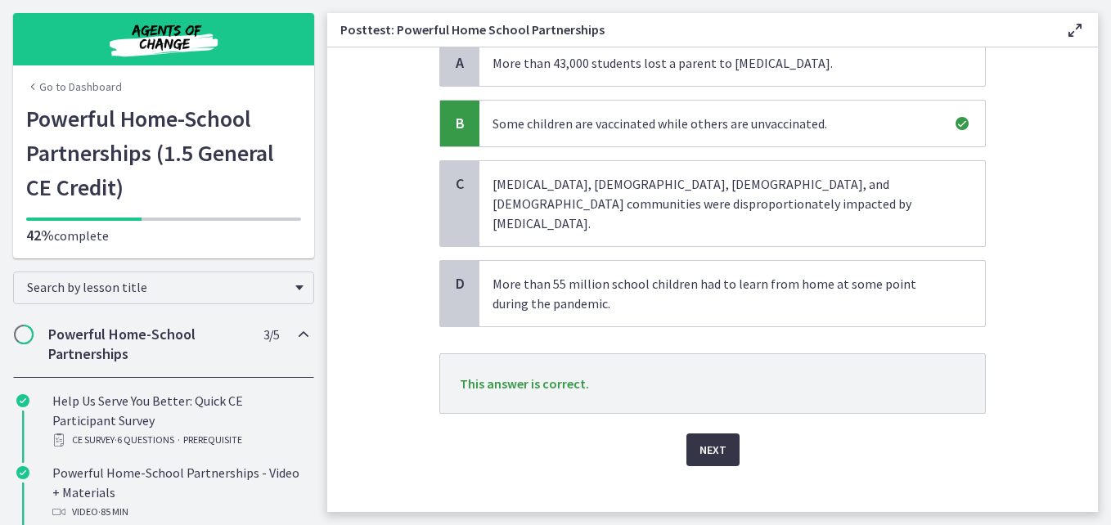
click at [712, 440] on span "Next" at bounding box center [712, 450] width 27 height 20
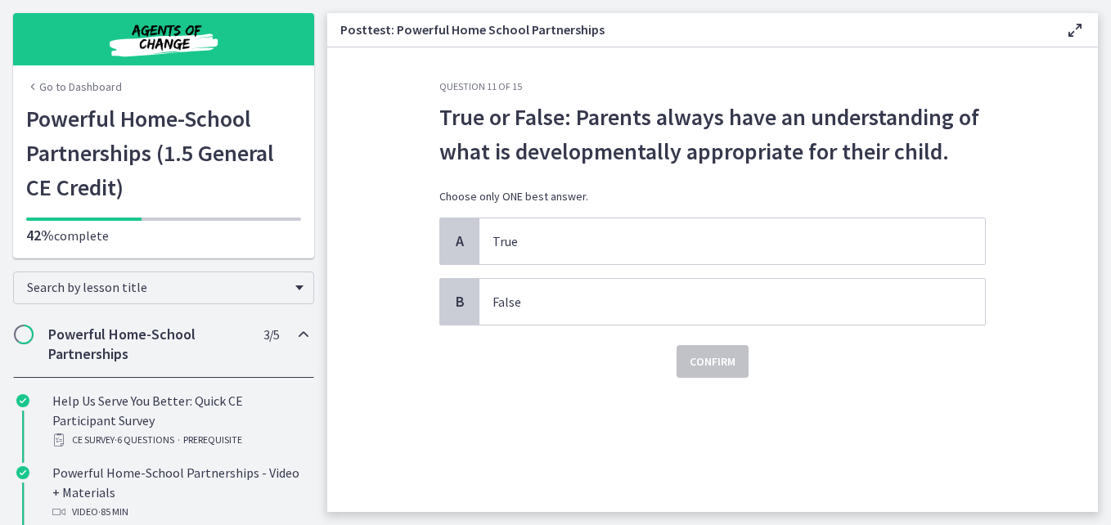
scroll to position [0, 0]
click at [599, 305] on p "False" at bounding box center [715, 302] width 447 height 20
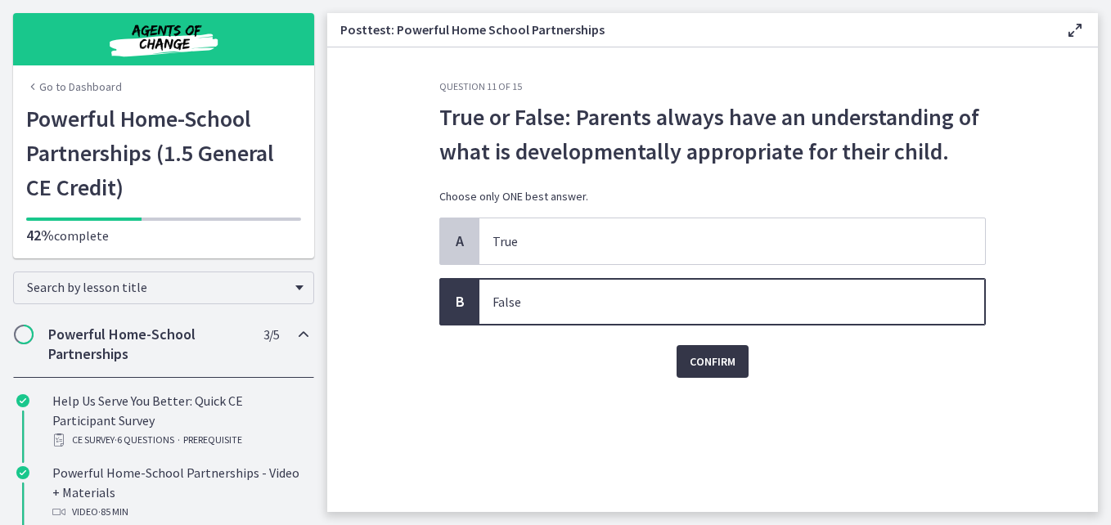
click at [688, 359] on button "Confirm" at bounding box center [712, 361] width 72 height 33
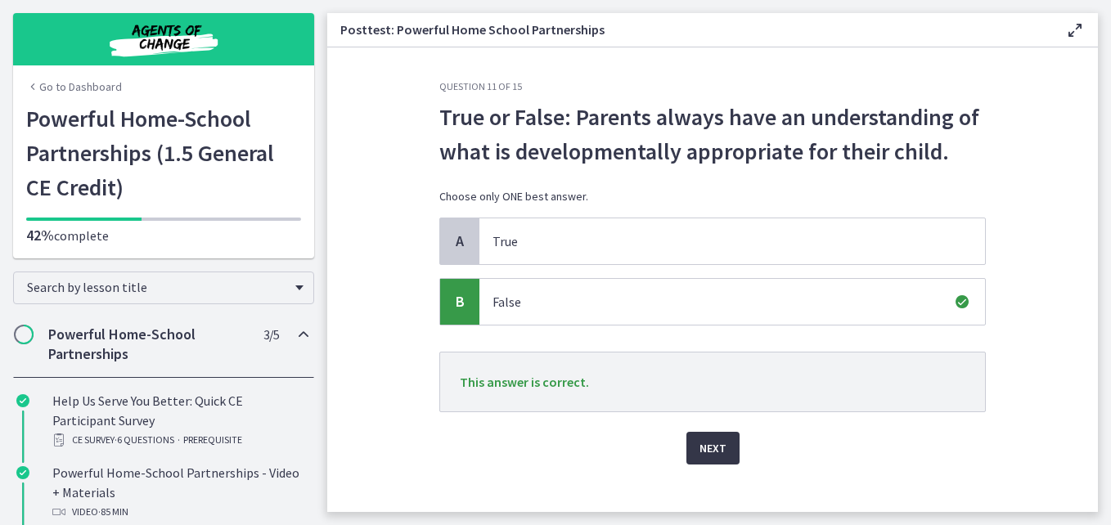
click at [700, 453] on span "Next" at bounding box center [712, 448] width 27 height 20
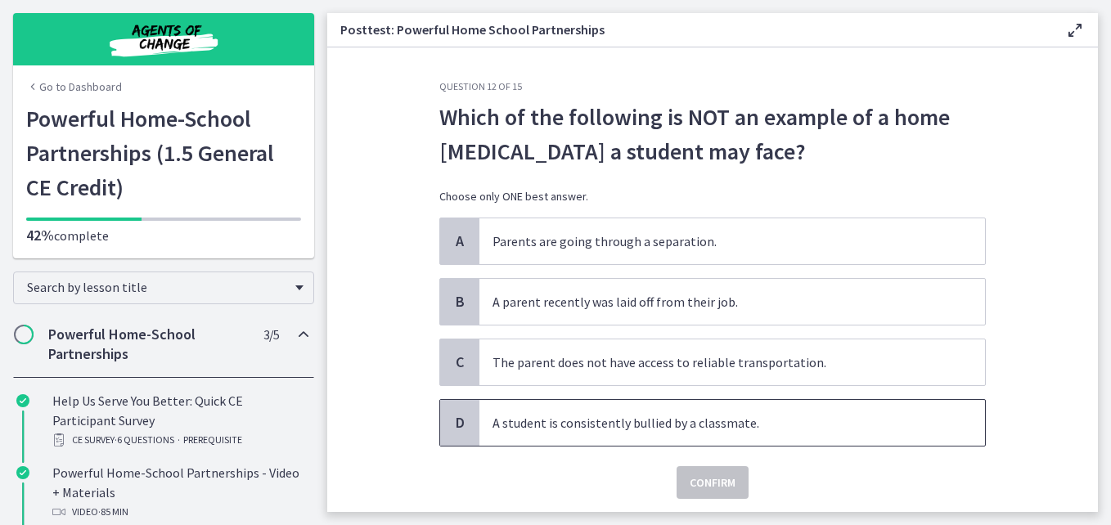
click at [686, 422] on p "A student is consistently bullied by a classmate." at bounding box center [715, 423] width 447 height 20
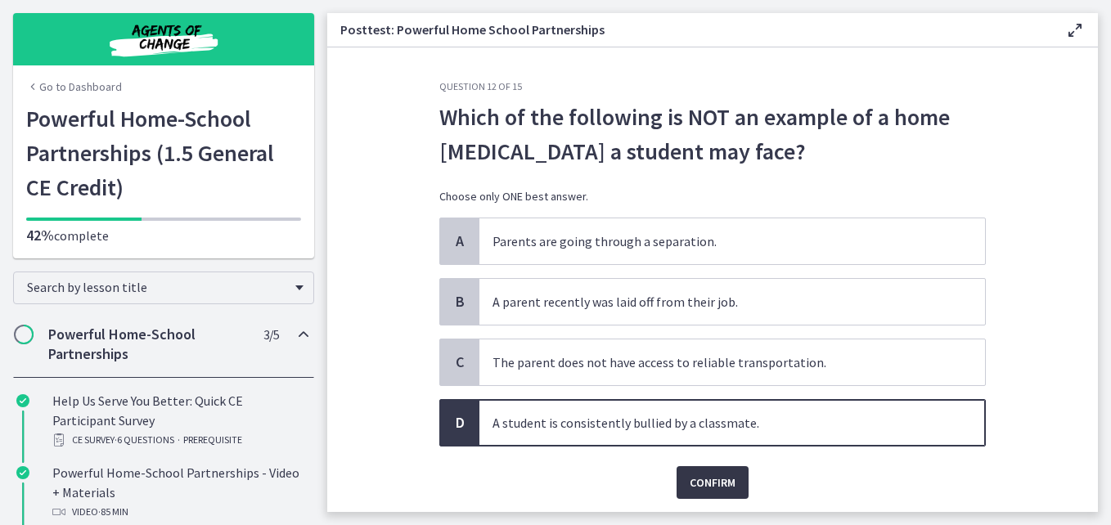
click at [702, 487] on span "Confirm" at bounding box center [712, 483] width 46 height 20
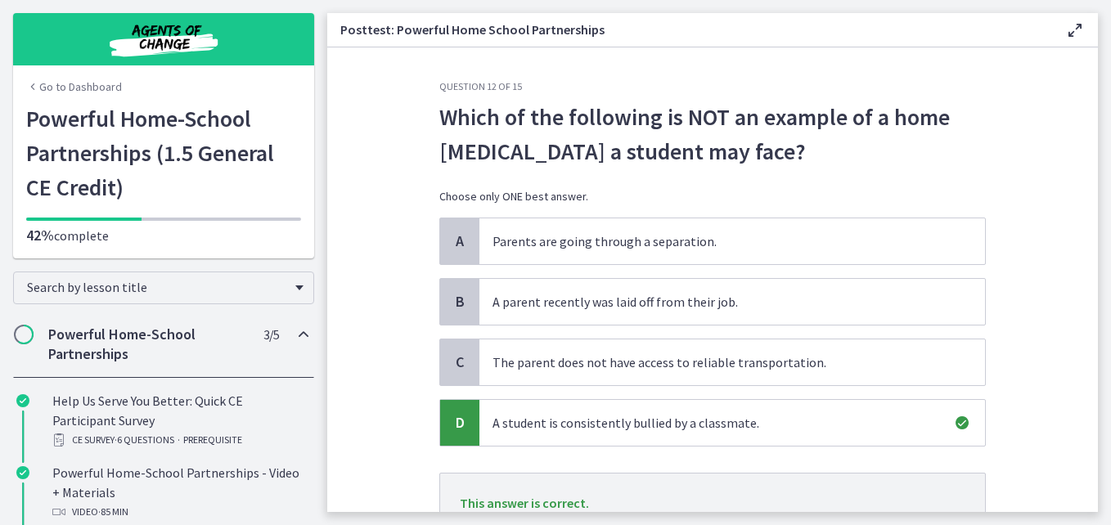
scroll to position [139, 0]
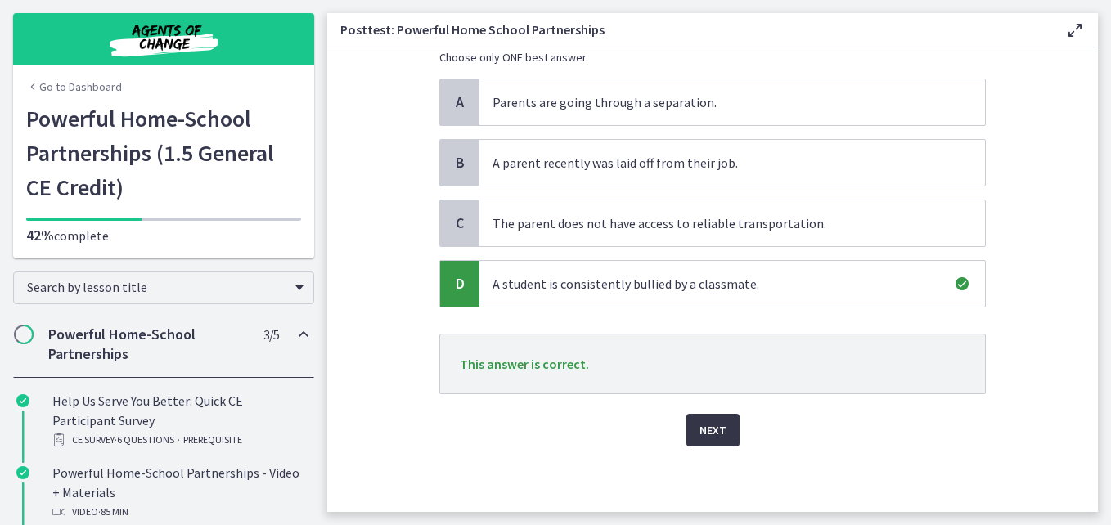
click at [716, 417] on button "Next" at bounding box center [712, 430] width 53 height 33
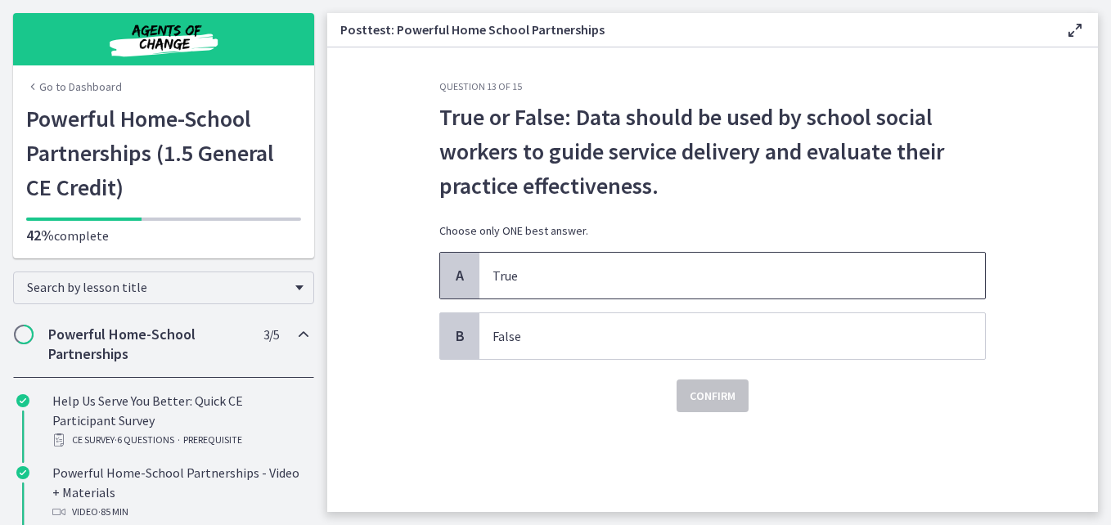
click at [555, 290] on span "True" at bounding box center [731, 276] width 505 height 46
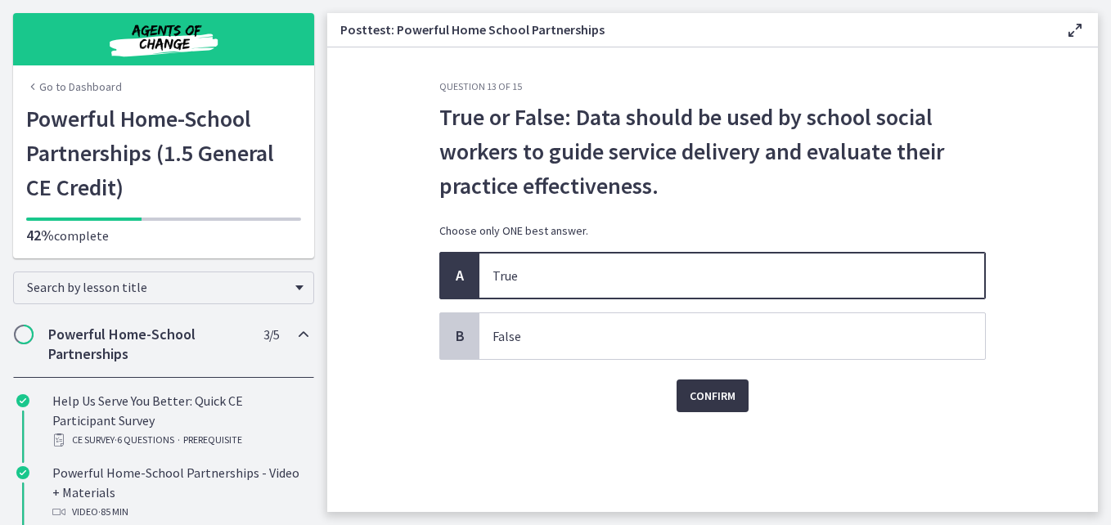
click at [718, 407] on button "Confirm" at bounding box center [712, 395] width 72 height 33
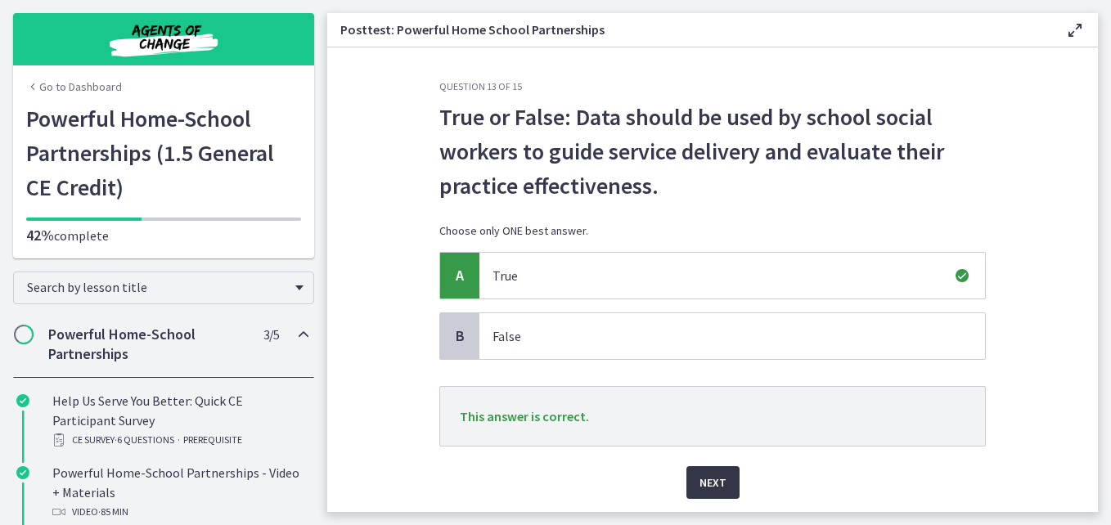
click at [710, 479] on span "Next" at bounding box center [712, 483] width 27 height 20
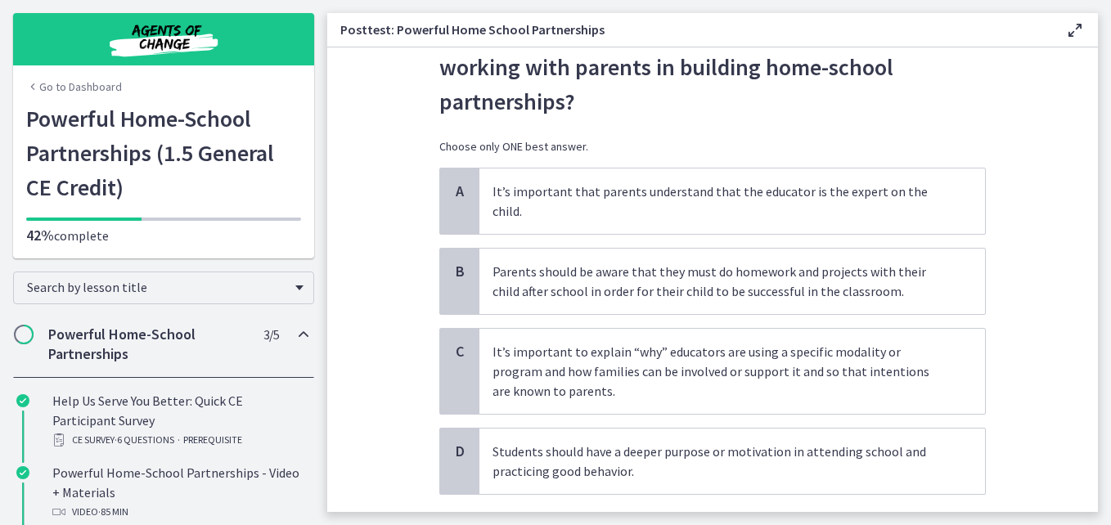
scroll to position [87, 0]
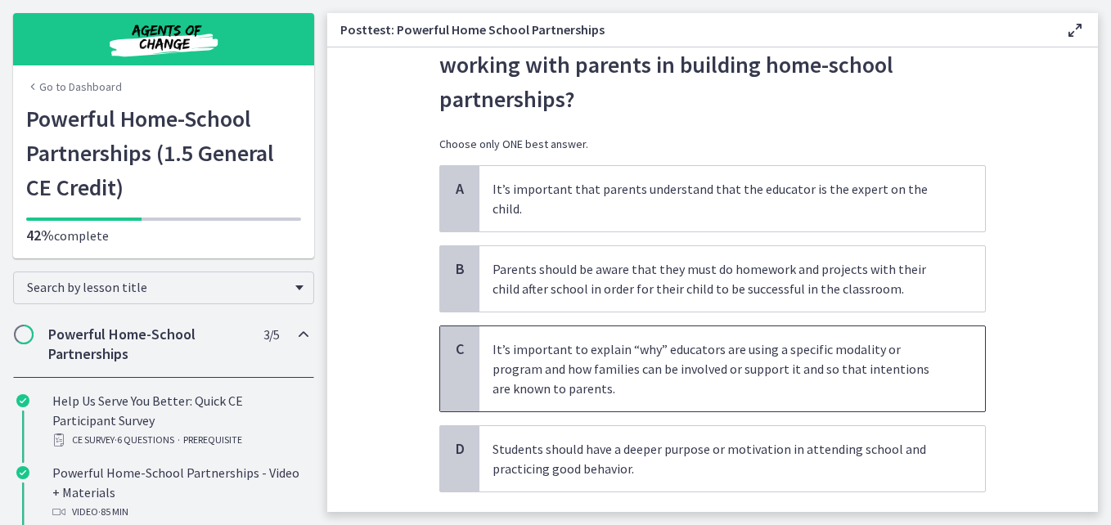
click at [839, 362] on p "It’s important to explain “why” educators are using a specific modality or prog…" at bounding box center [715, 368] width 447 height 59
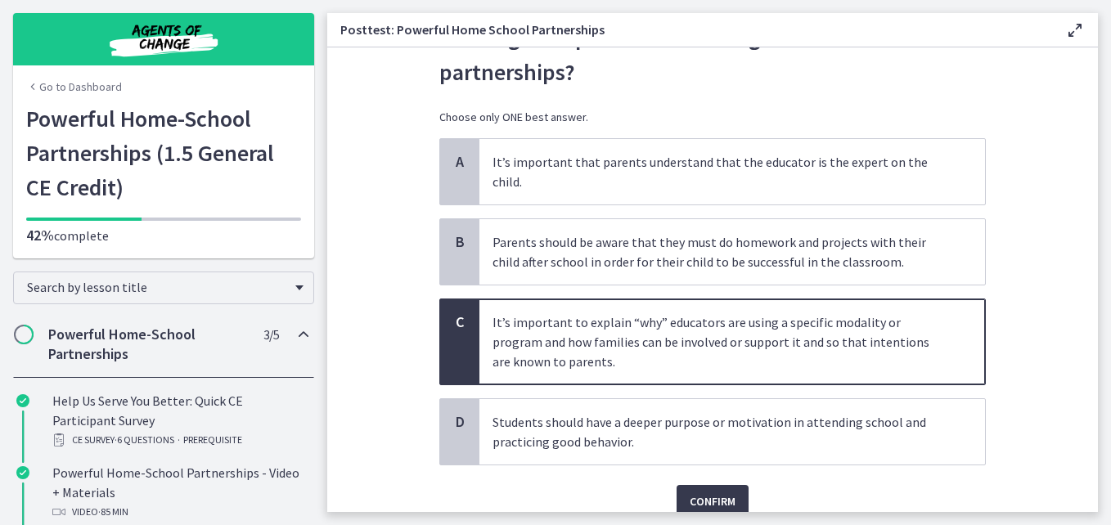
scroll to position [165, 0]
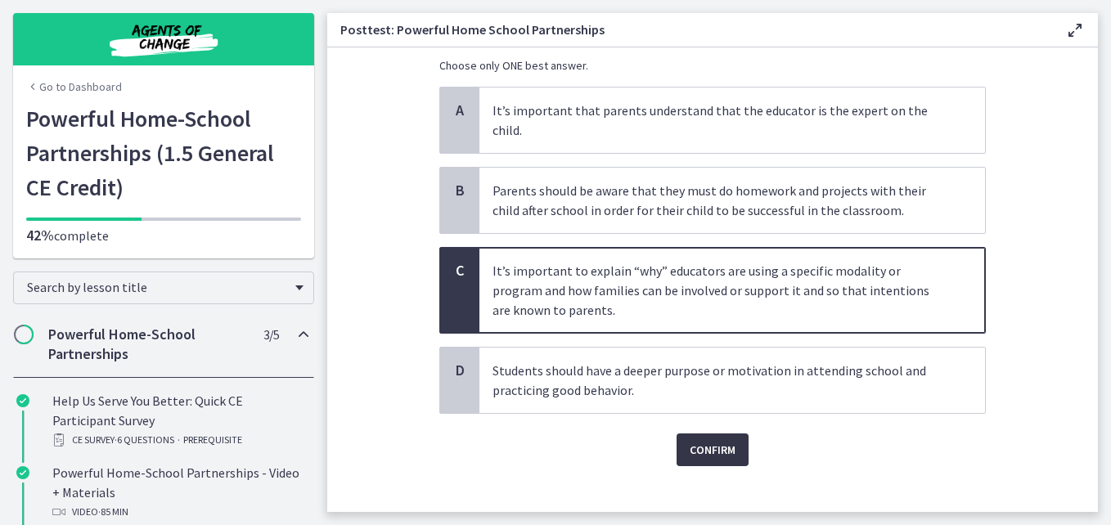
click at [704, 440] on span "Confirm" at bounding box center [712, 450] width 46 height 20
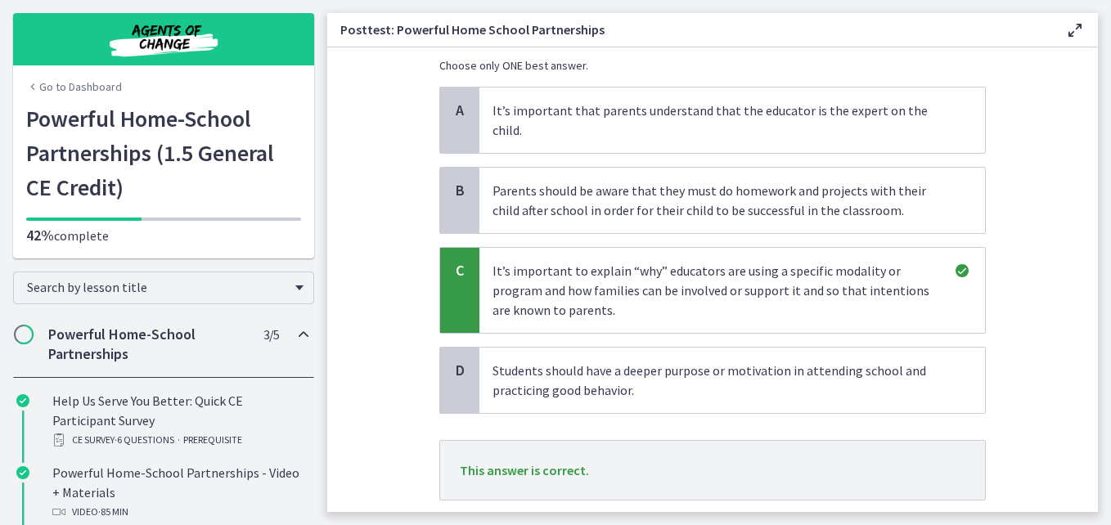
scroll to position [252, 0]
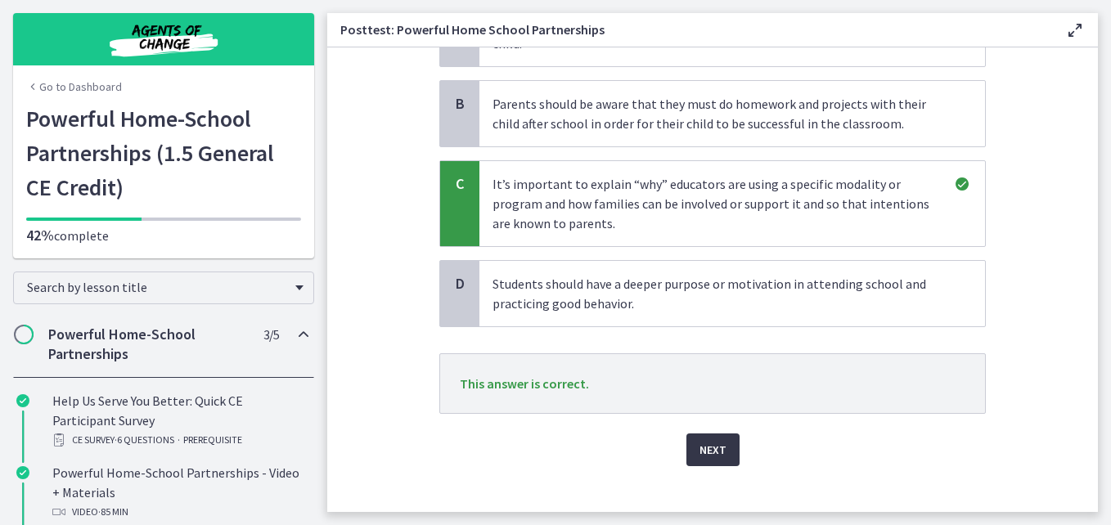
click at [709, 440] on span "Next" at bounding box center [712, 450] width 27 height 20
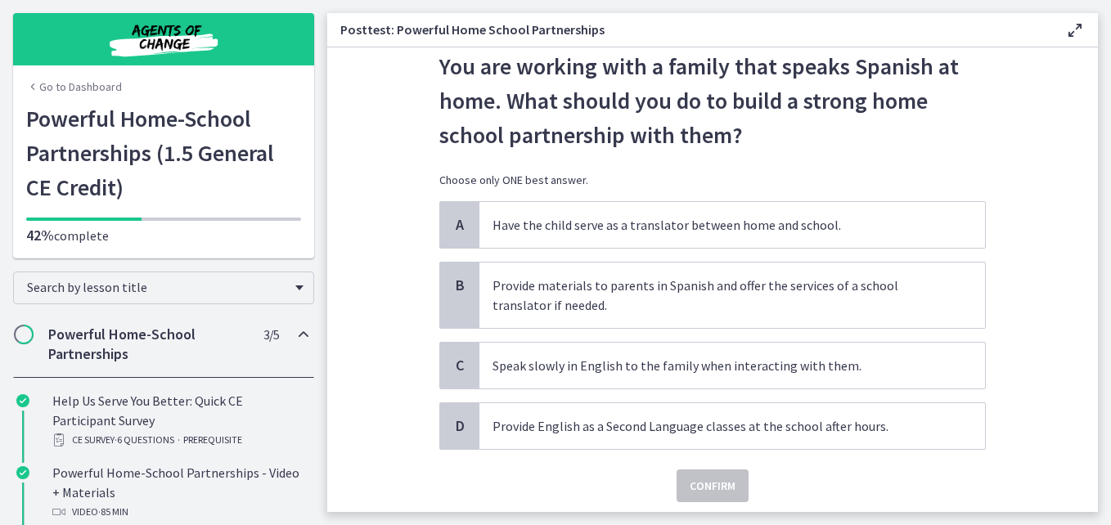
scroll to position [52, 0]
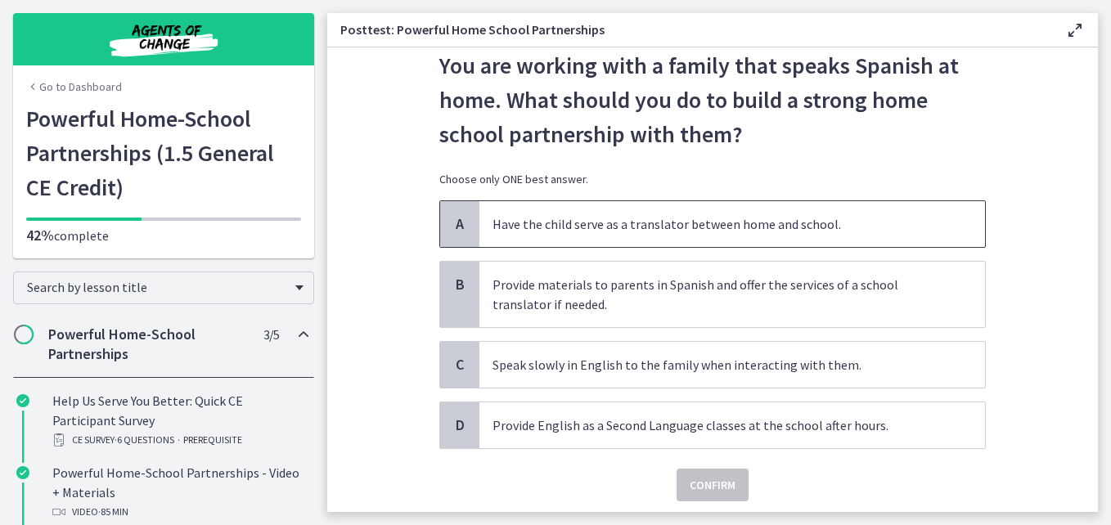
click at [744, 228] on p "Have the child serve as a translator between home and school." at bounding box center [715, 224] width 447 height 20
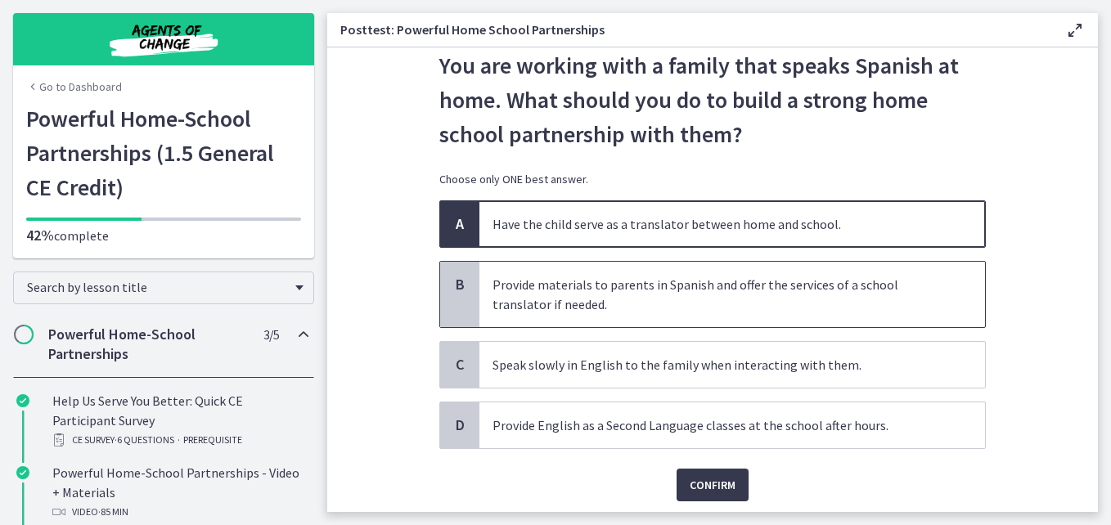
click at [773, 308] on p "Provide materials to parents in Spanish and offer the services of a school tran…" at bounding box center [715, 294] width 447 height 39
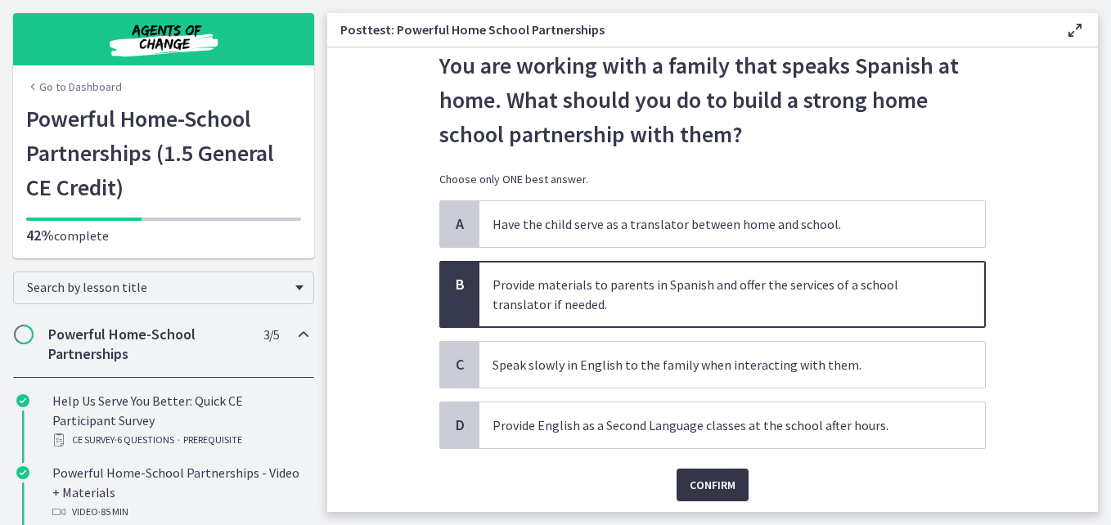
click at [728, 493] on span "Confirm" at bounding box center [712, 485] width 46 height 20
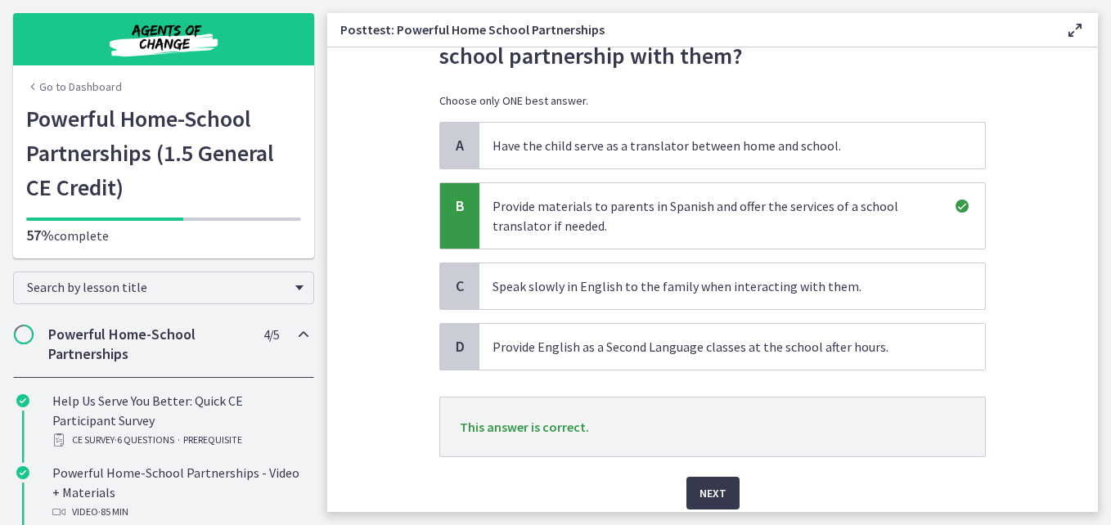
scroll to position [193, 0]
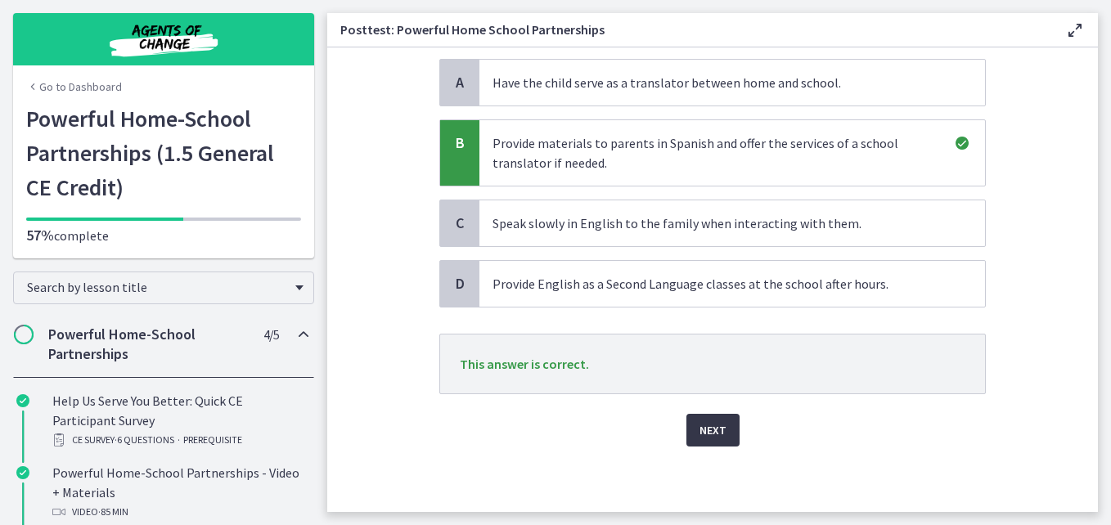
click at [721, 423] on button "Next" at bounding box center [712, 430] width 53 height 33
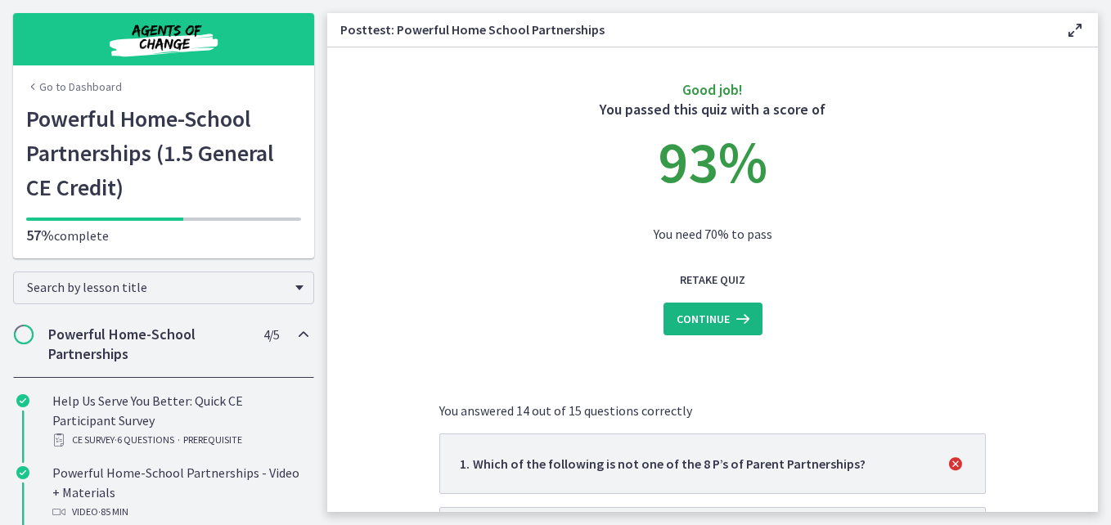
click at [701, 313] on span "Continue" at bounding box center [702, 319] width 53 height 20
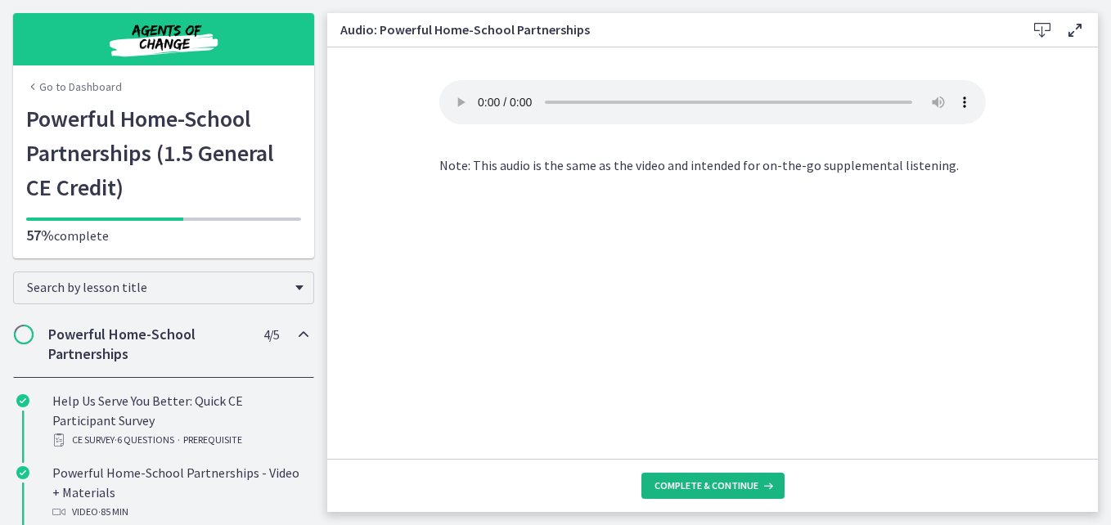
click at [752, 483] on span "Complete & continue" at bounding box center [706, 485] width 104 height 13
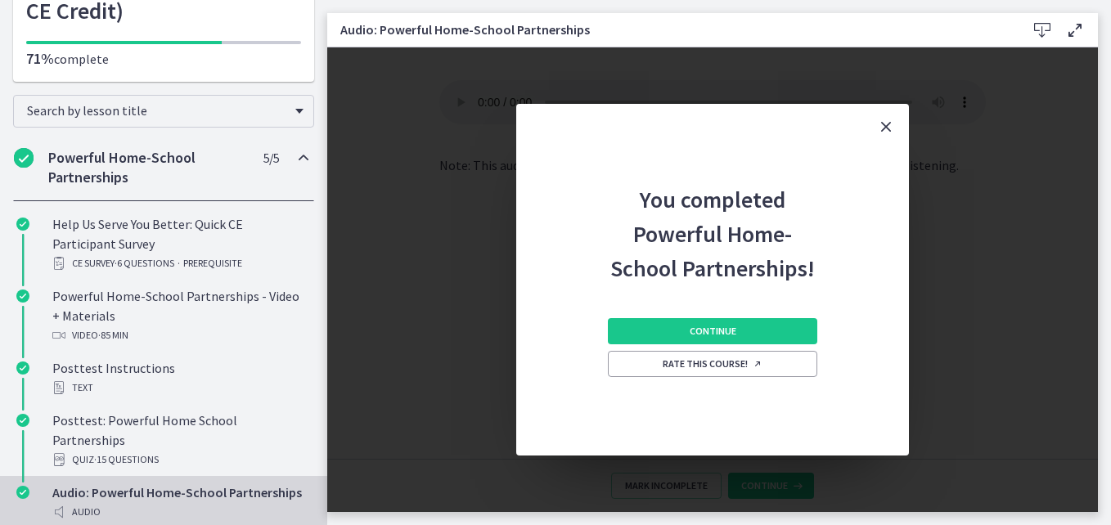
scroll to position [234, 0]
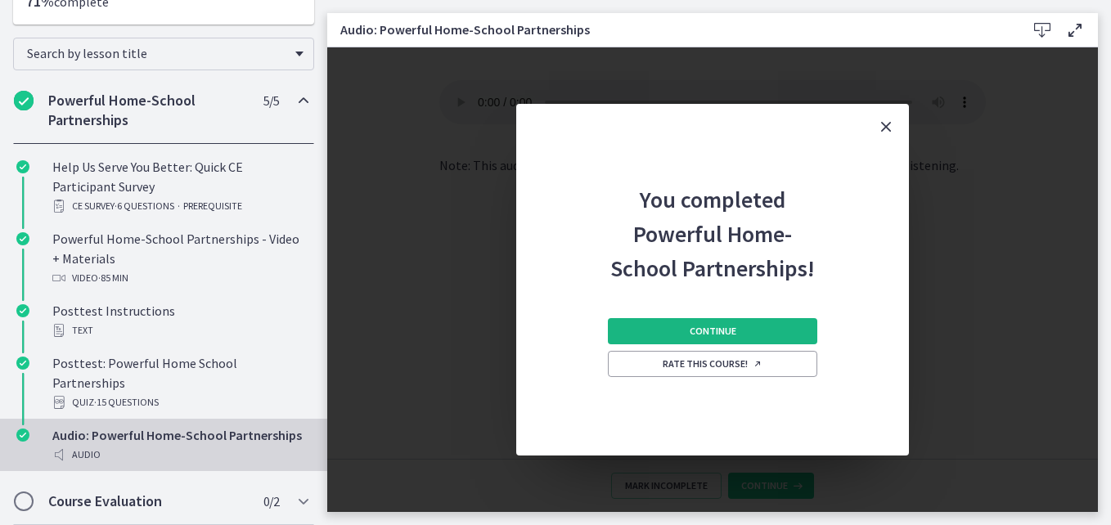
click at [678, 326] on button "Continue" at bounding box center [712, 331] width 209 height 26
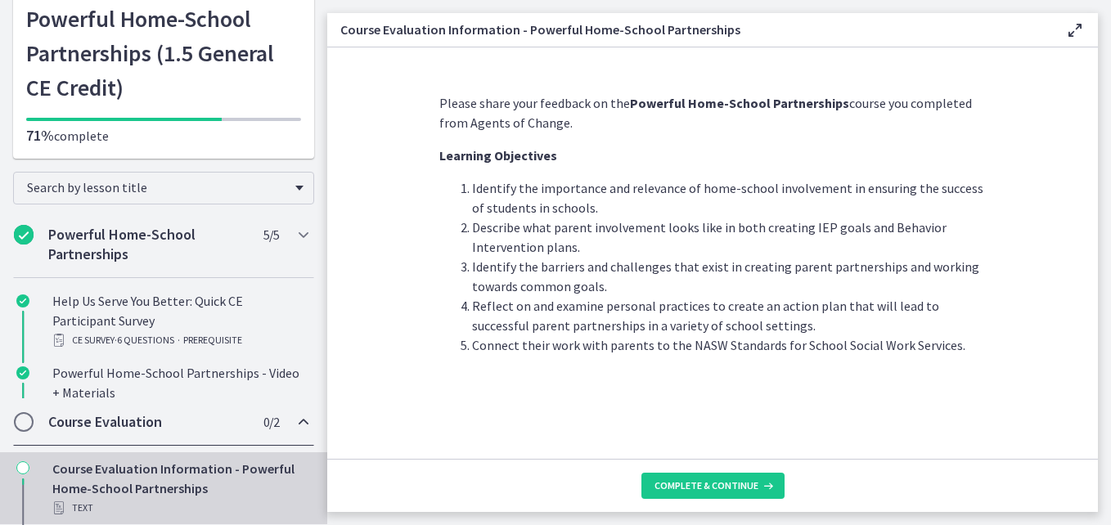
scroll to position [38, 0]
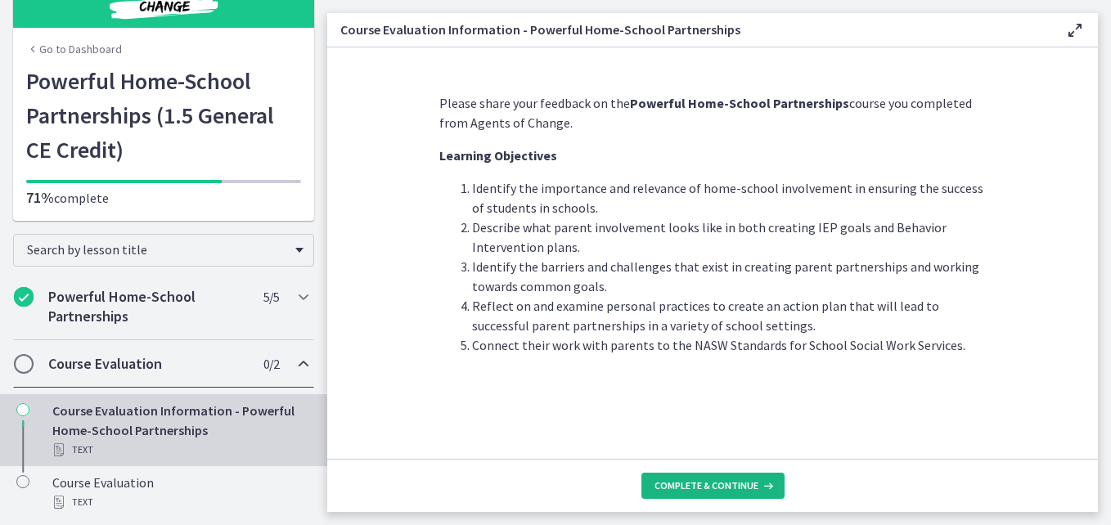
click at [677, 492] on span "Complete & continue" at bounding box center [706, 485] width 104 height 13
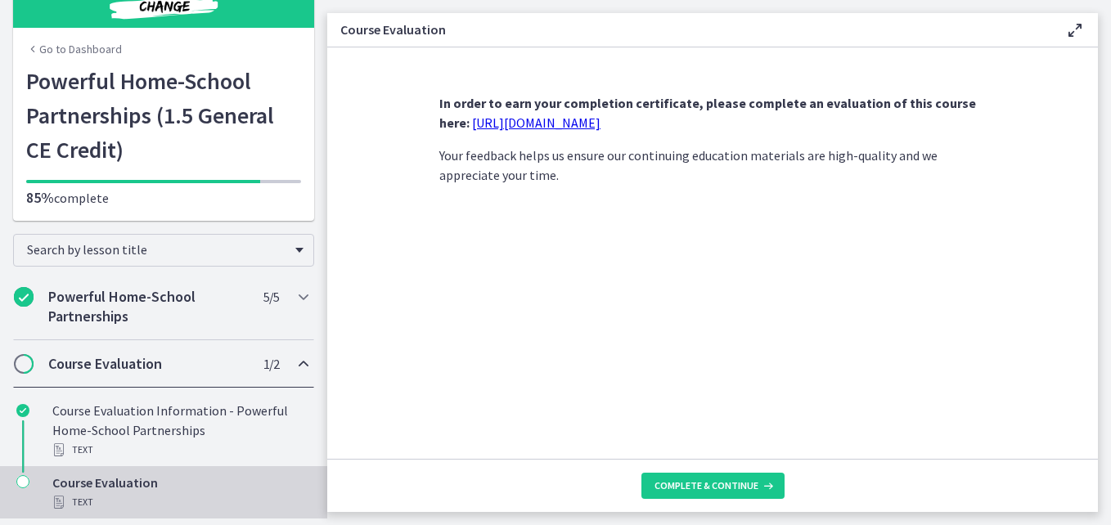
click at [571, 120] on link "https://forms.gle/iBpb7zobziVS6aFEA" at bounding box center [536, 123] width 128 height 16
click at [99, 488] on div "Course Evaluation Text" at bounding box center [179, 492] width 255 height 39
click at [105, 478] on div "Course Evaluation Text" at bounding box center [179, 492] width 255 height 39
click at [743, 487] on span "Complete & continue" at bounding box center [706, 485] width 104 height 13
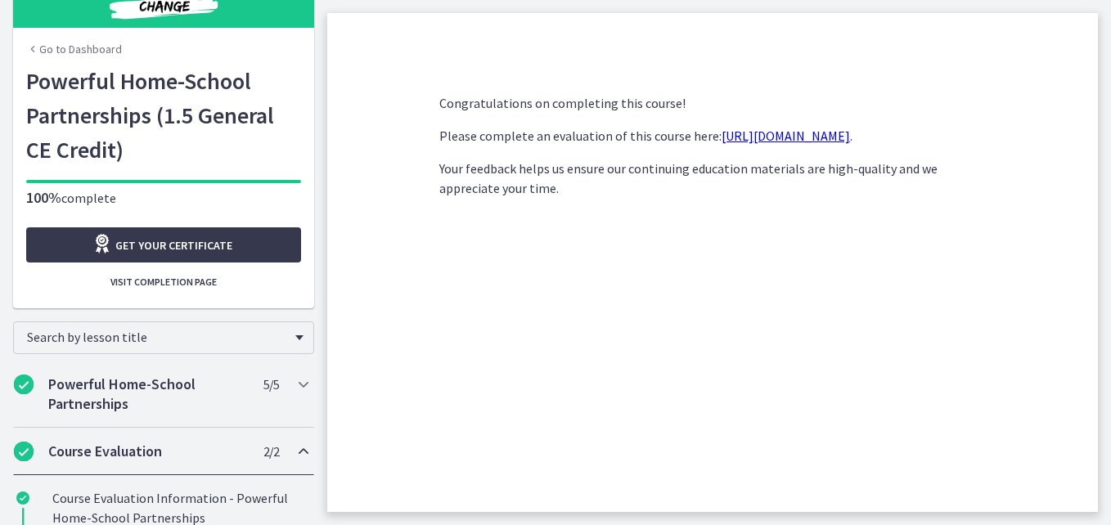
scroll to position [125, 0]
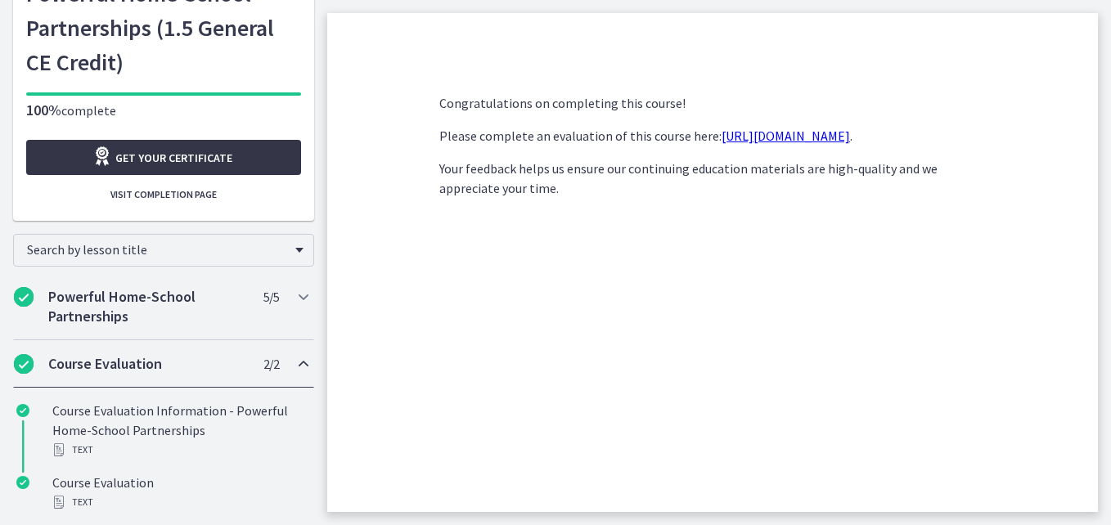
click at [164, 156] on span "Get your certificate" at bounding box center [173, 158] width 117 height 20
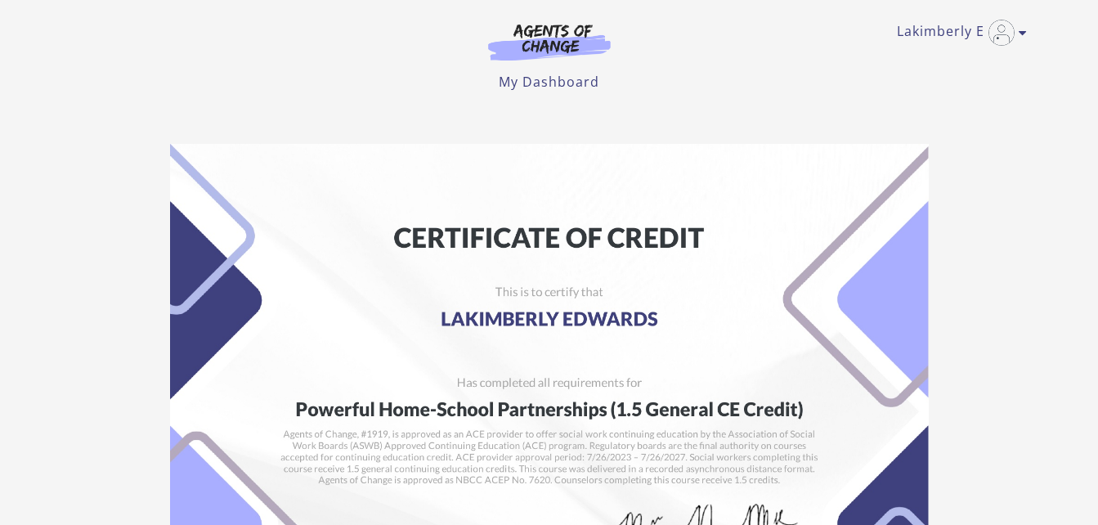
drag, startPoint x: 824, startPoint y: 177, endPoint x: 771, endPoint y: 196, distance: 56.4
click at [771, 196] on img at bounding box center [549, 412] width 759 height 536
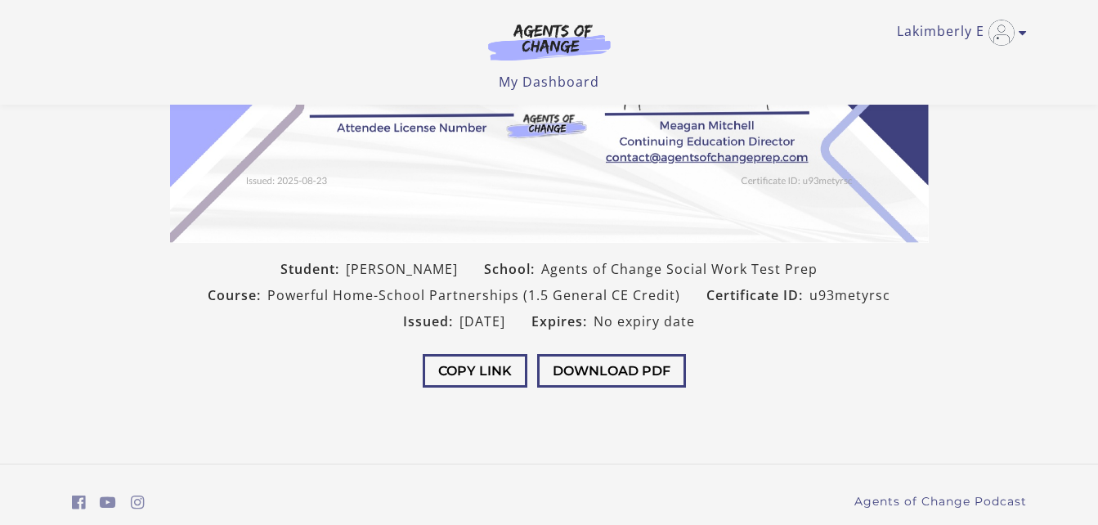
scroll to position [330, 0]
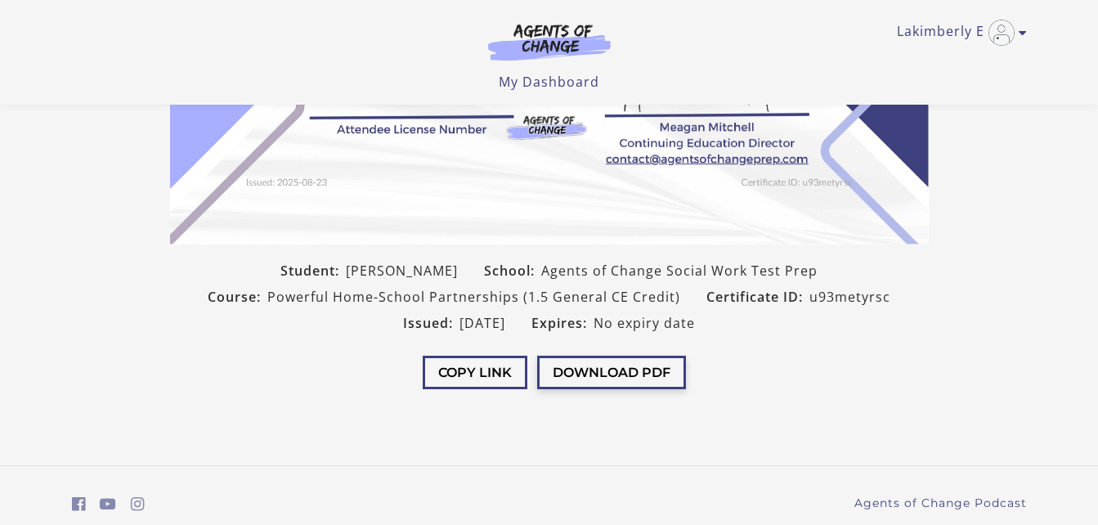
click at [631, 369] on button "Download PDF" at bounding box center [611, 373] width 149 height 34
